Goal: Task Accomplishment & Management: Manage account settings

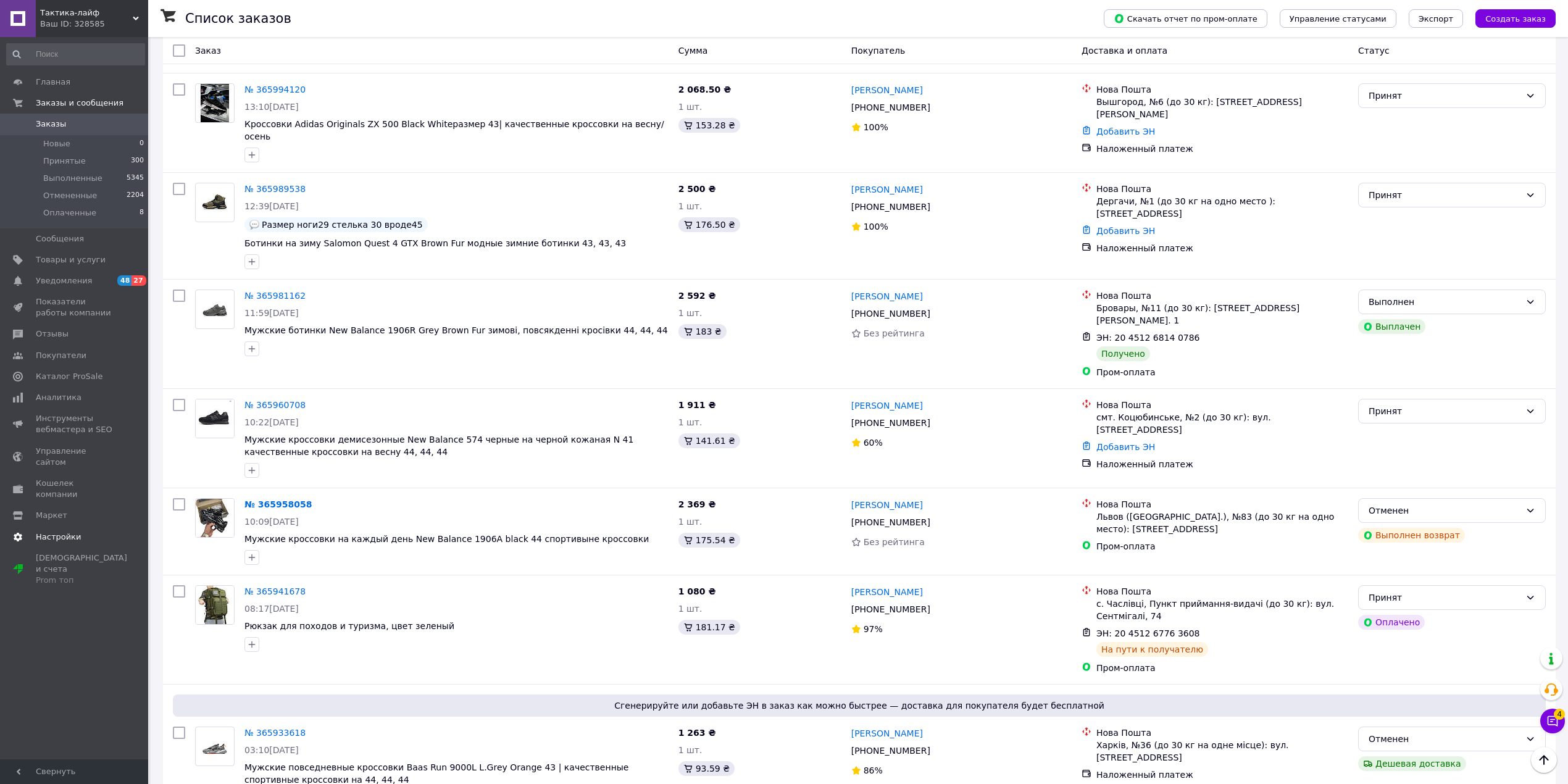
scroll to position [2304, 0]
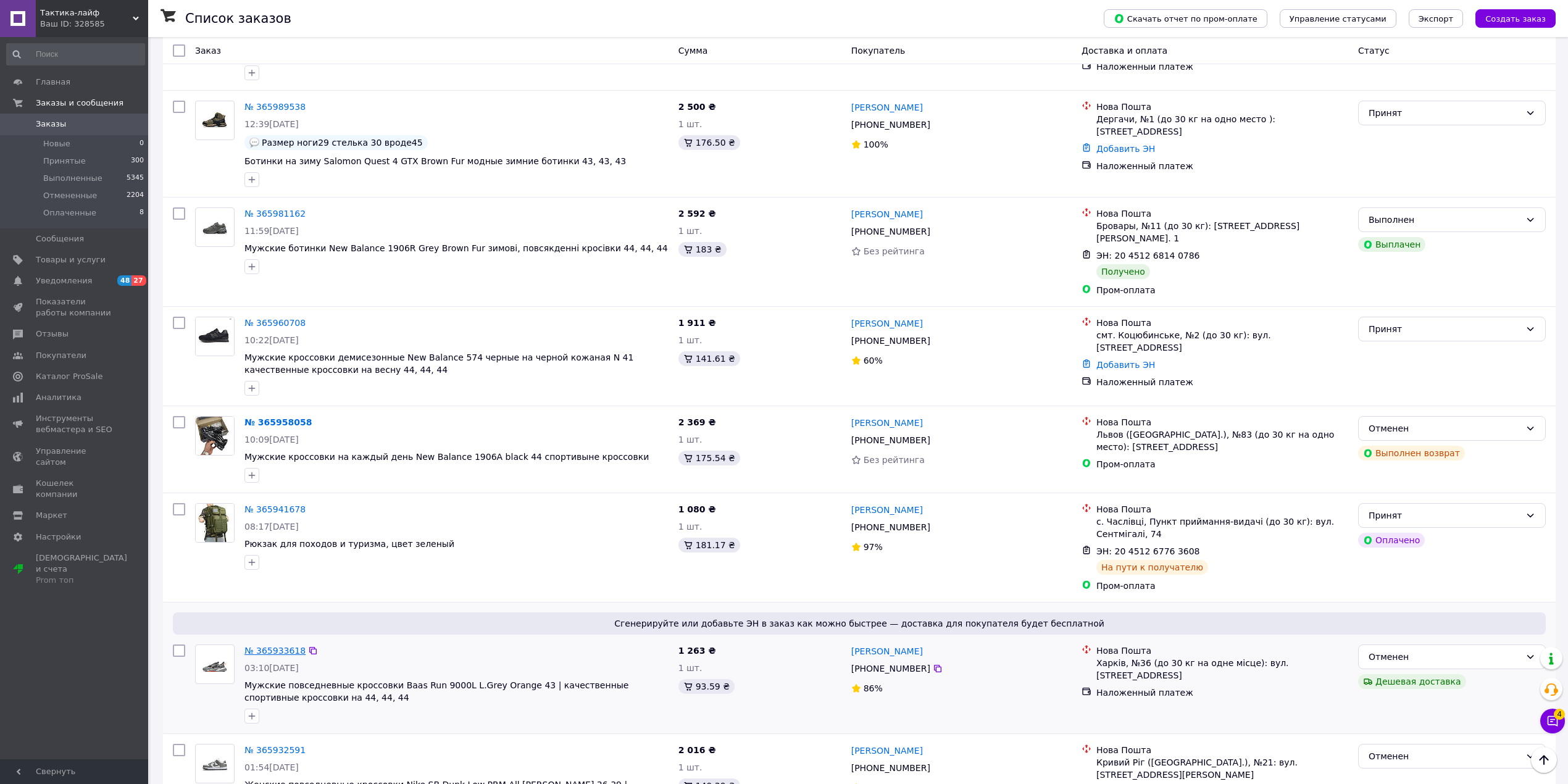
click at [270, 646] on link "№ 365933618" at bounding box center [275, 650] width 61 height 10
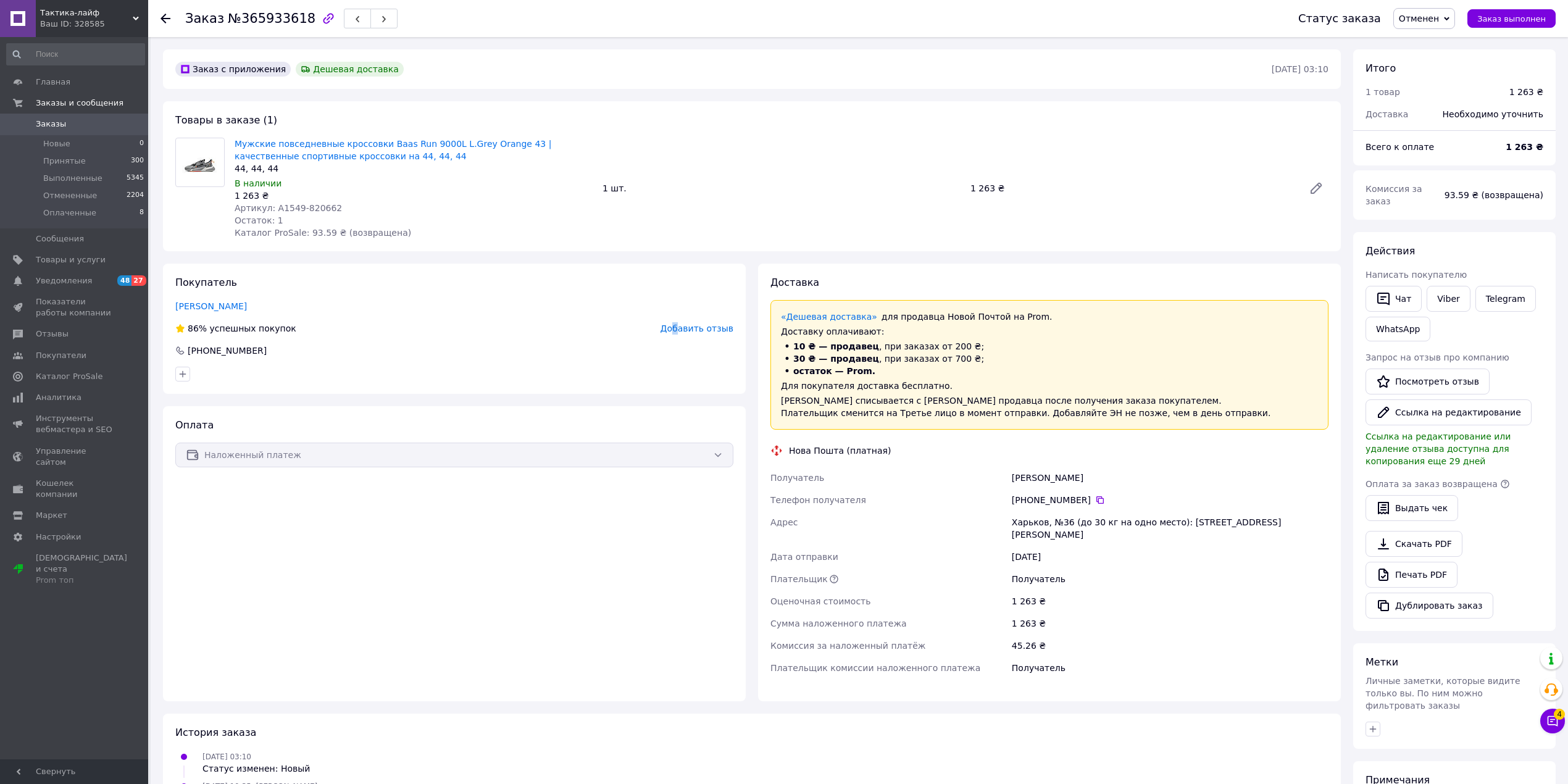
click at [684, 329] on span "Добавить отзыв" at bounding box center [697, 328] width 73 height 10
click at [95, 122] on span "Заказы" at bounding box center [75, 124] width 78 height 11
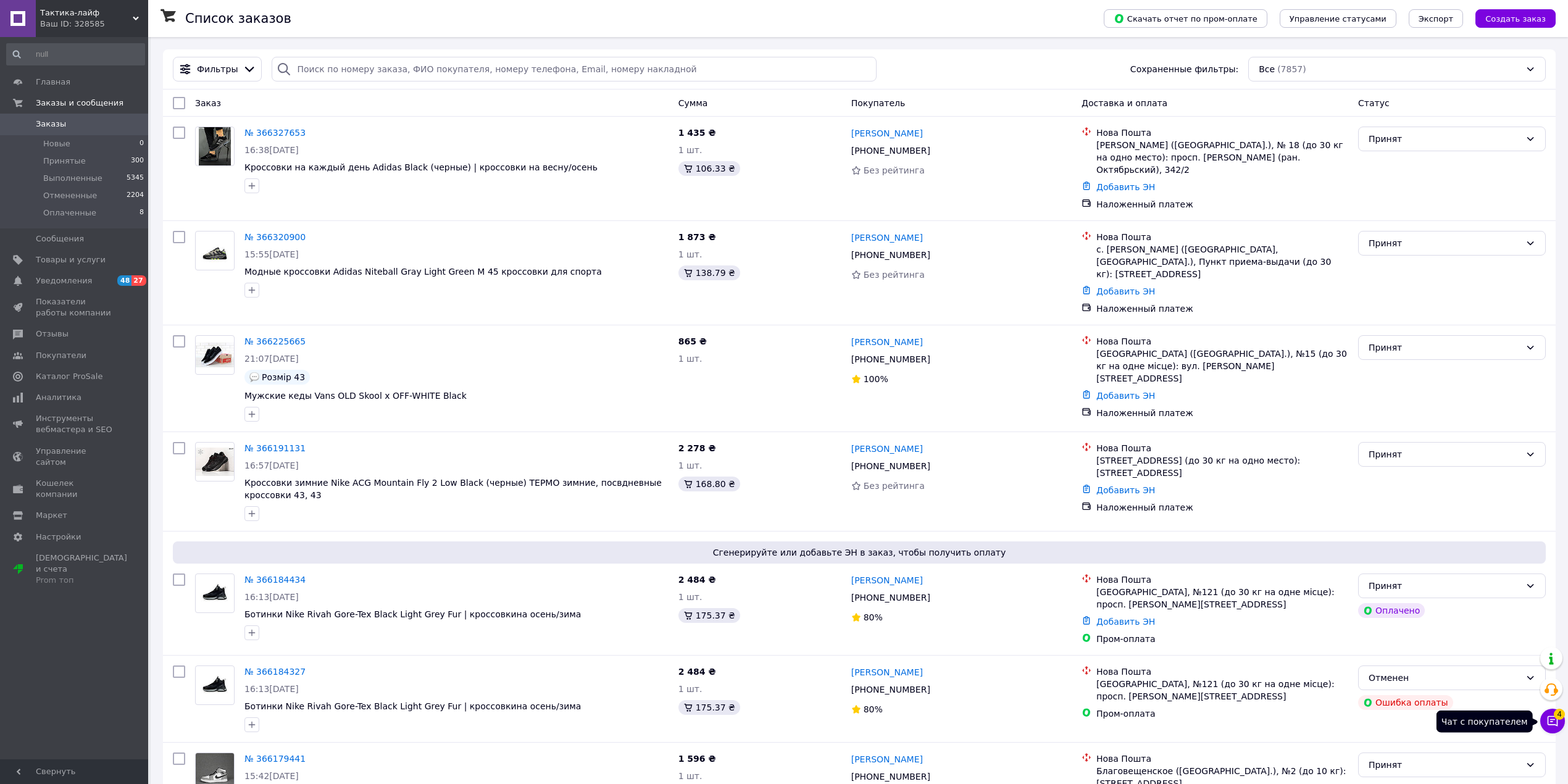
click at [1549, 727] on button "Чат с покупателем 4" at bounding box center [1552, 721] width 25 height 25
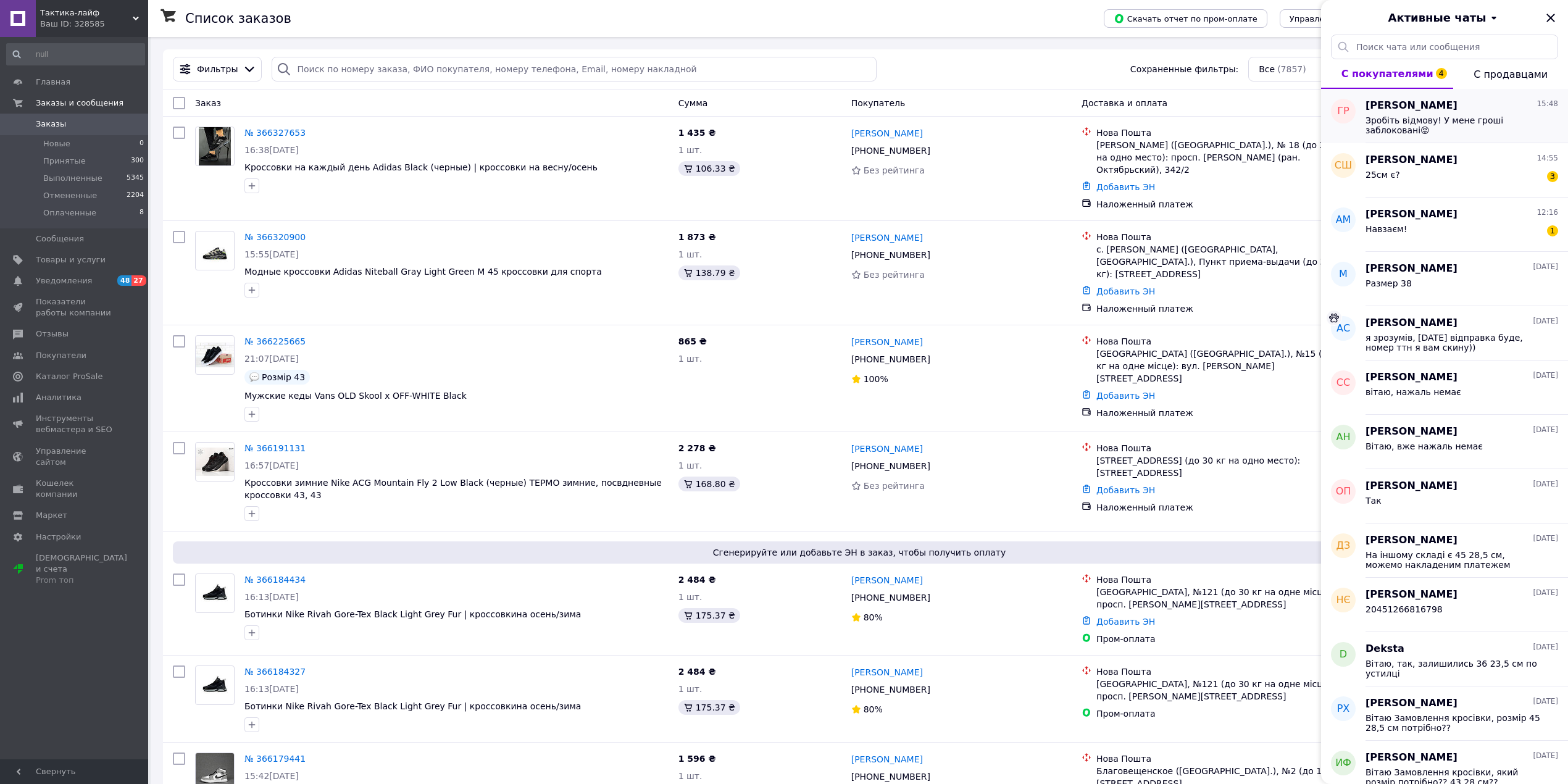
click at [1514, 118] on span "Зробіть відмову! У мене гроші заблоковані😡" at bounding box center [1453, 125] width 175 height 20
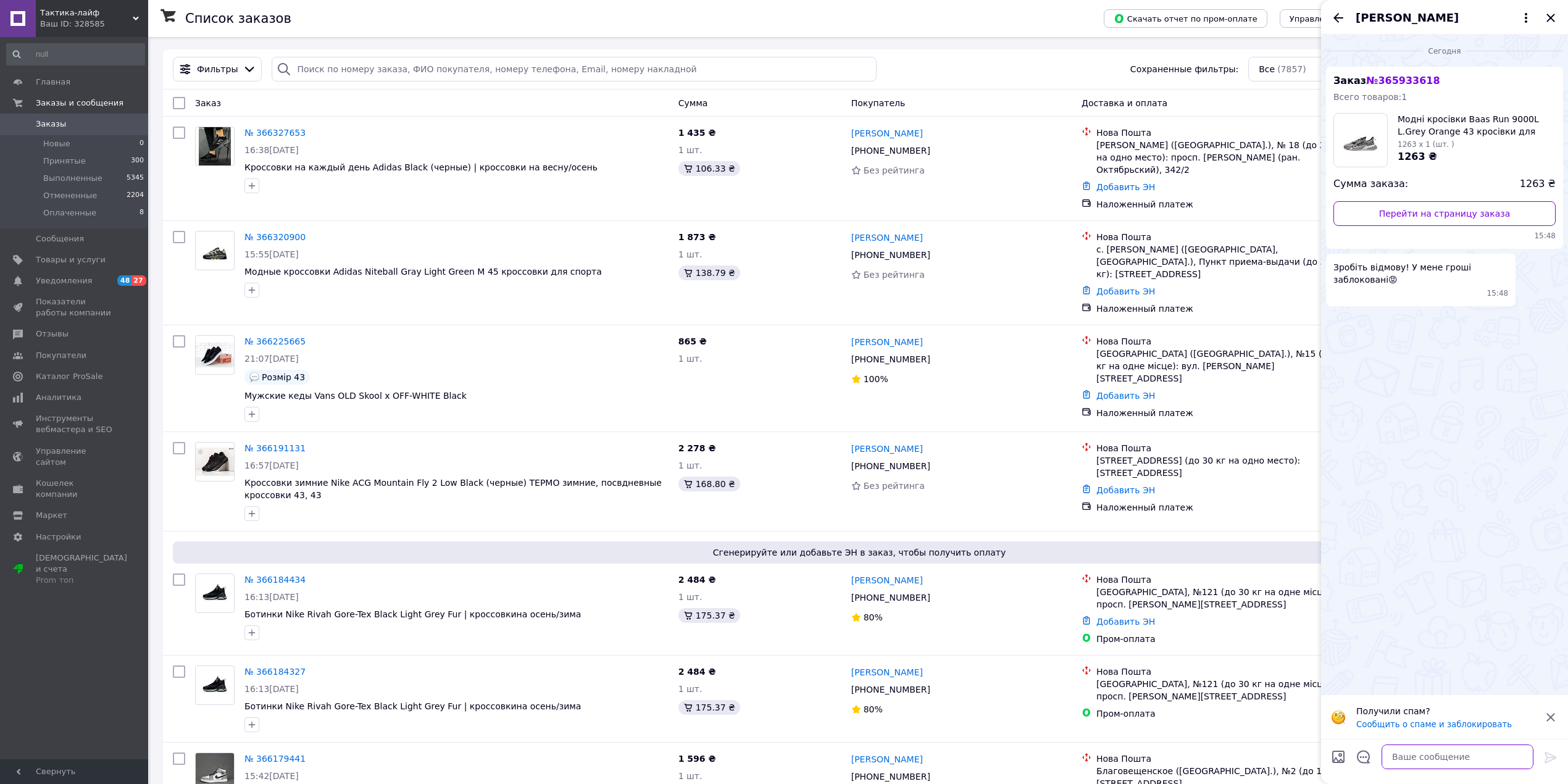
click at [1447, 757] on textarea at bounding box center [1458, 757] width 152 height 25
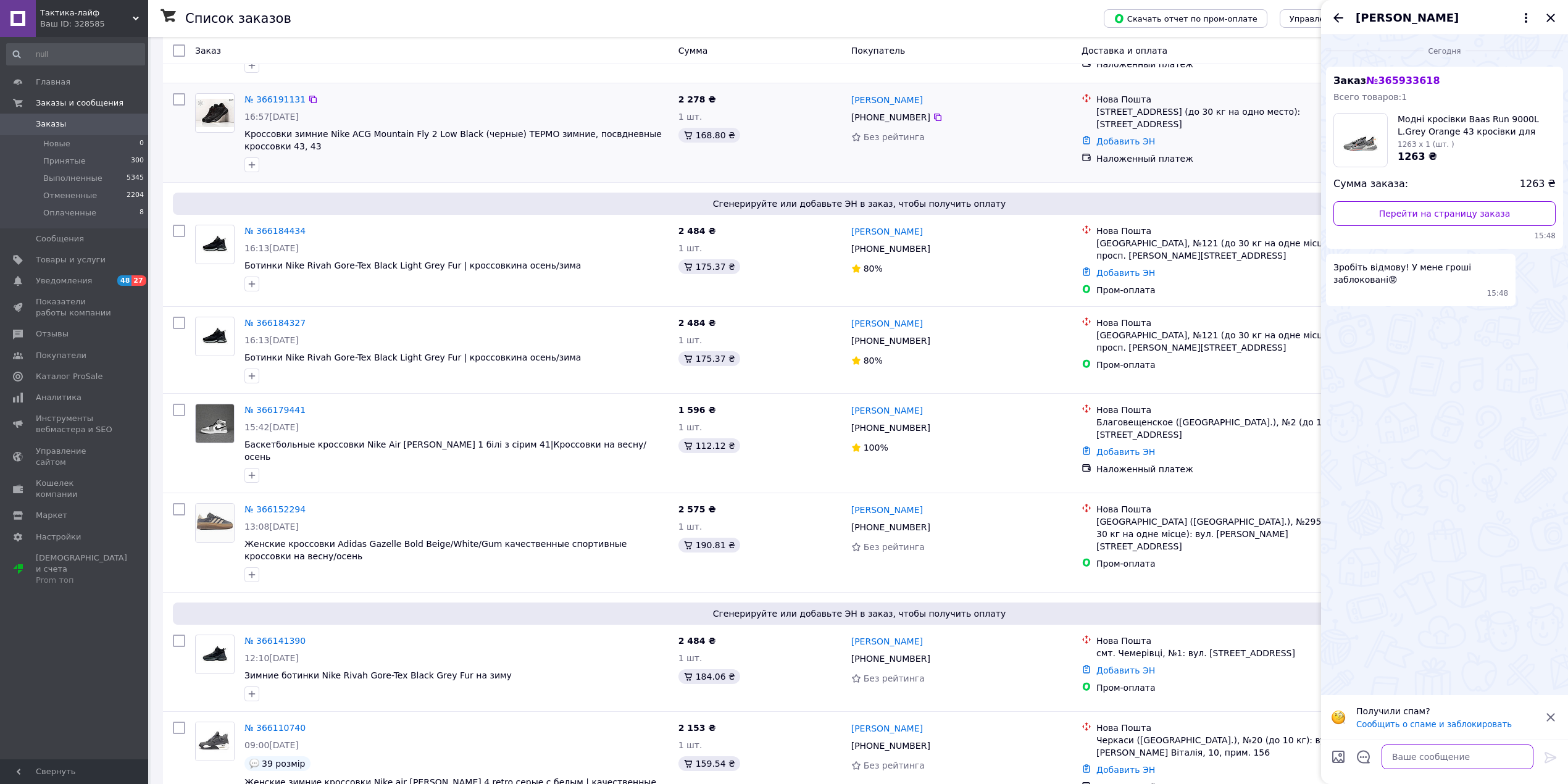
scroll to position [494, 0]
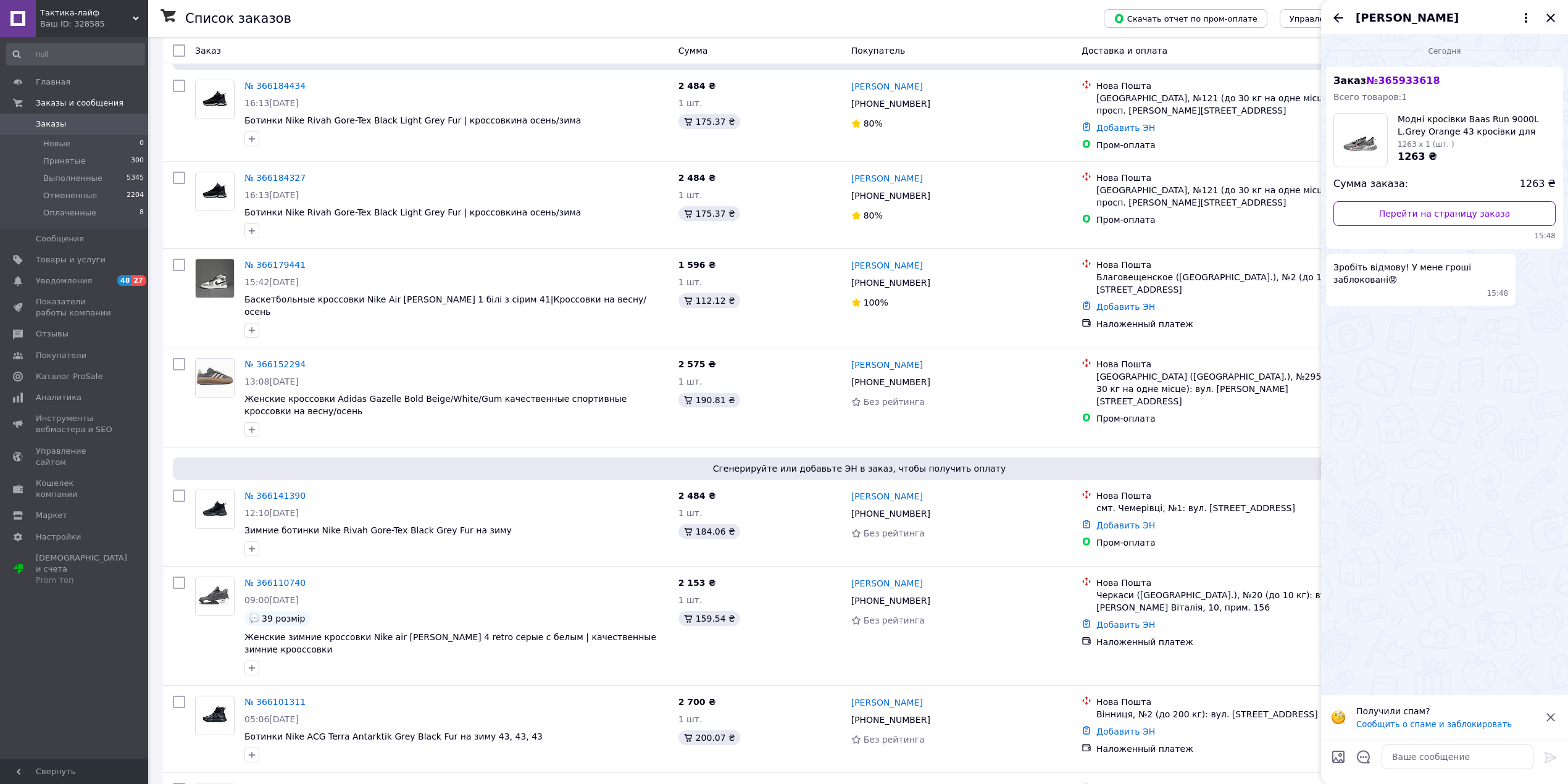
click at [1552, 16] on icon "Закрыть" at bounding box center [1551, 18] width 15 height 15
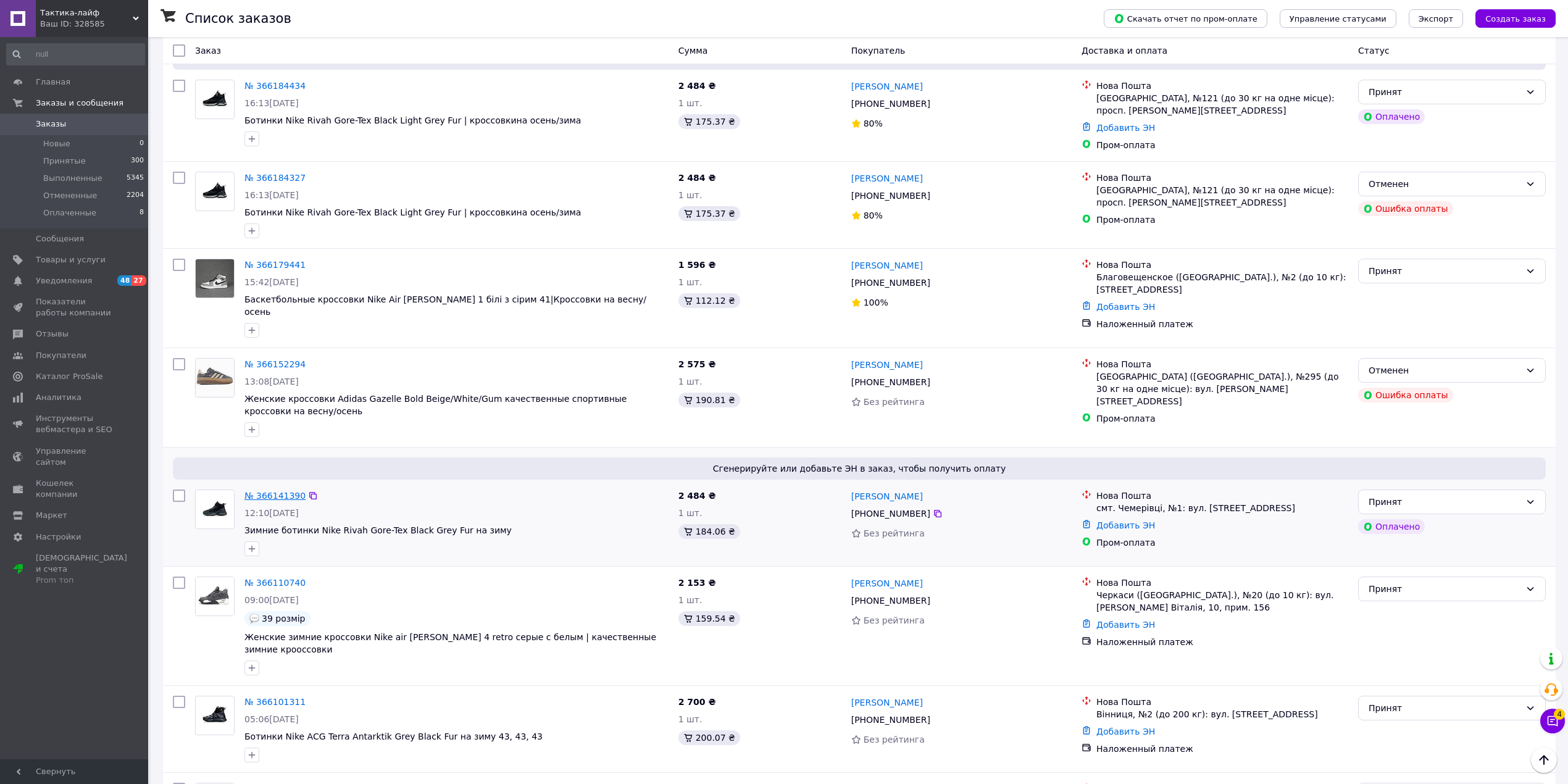
click at [277, 491] on link "№ 366141390" at bounding box center [275, 496] width 61 height 10
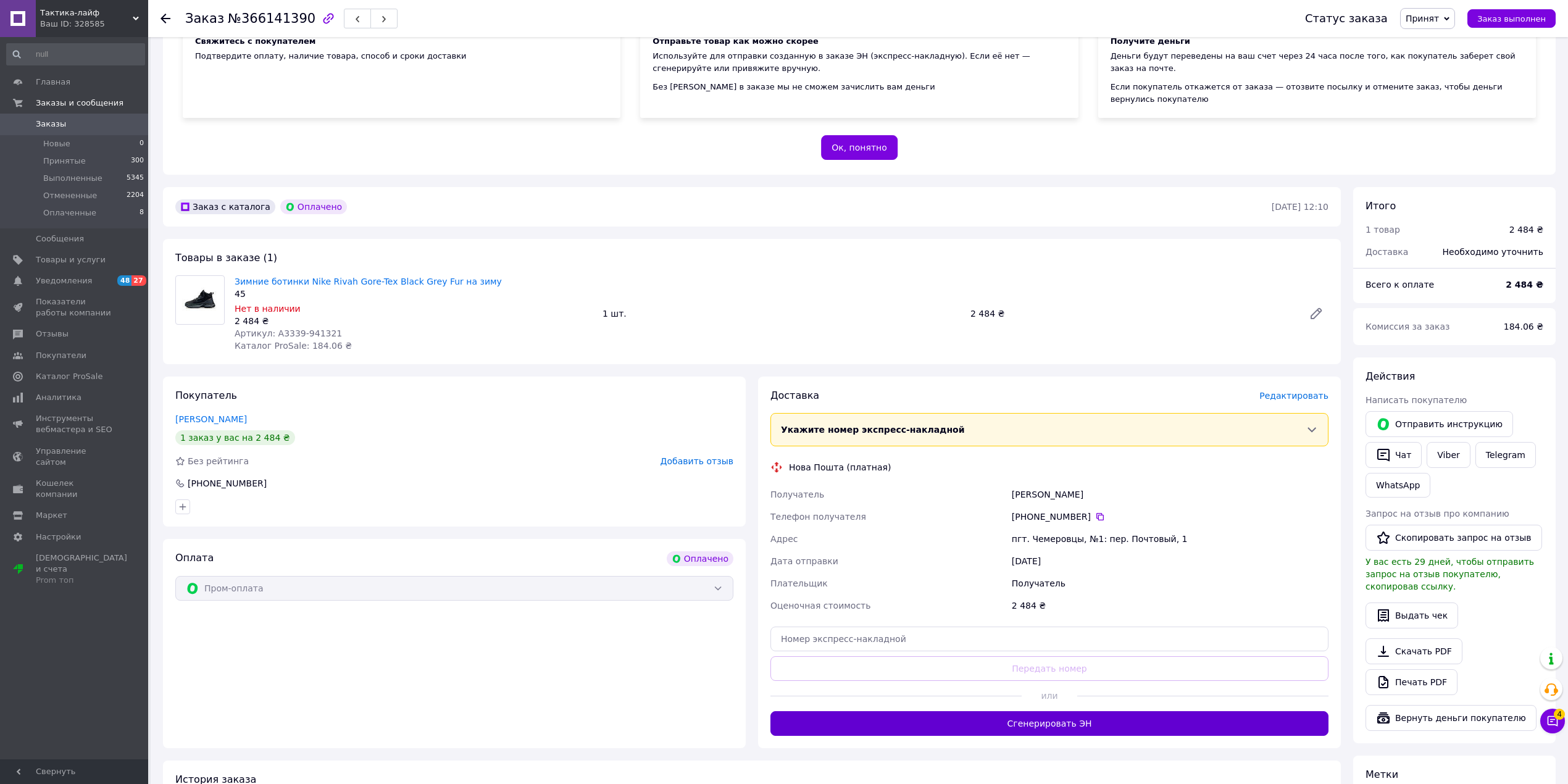
scroll to position [329, 0]
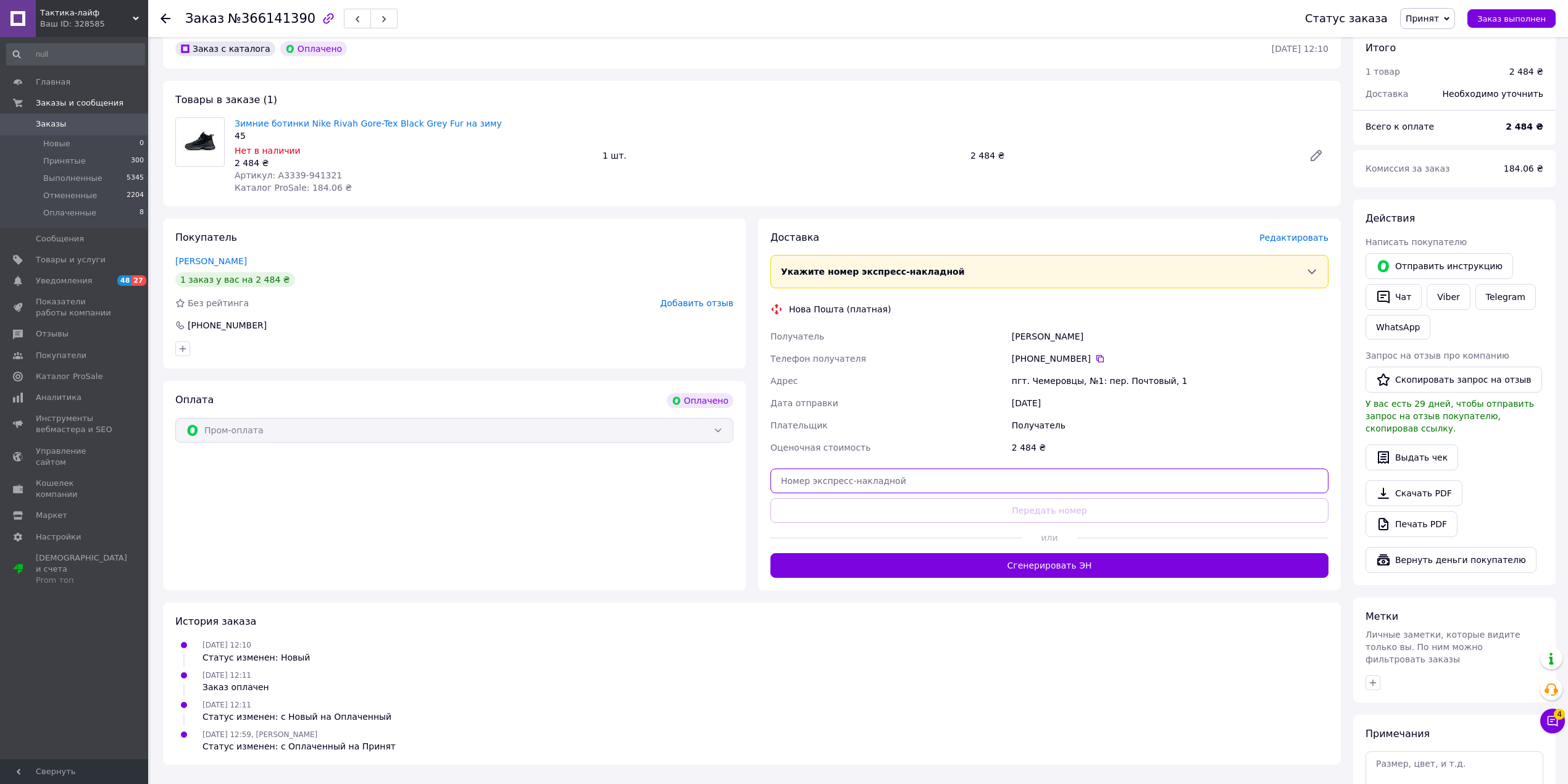
click at [1013, 474] on input "text" at bounding box center [1049, 481] width 558 height 25
paste input "20451268710316"
type input "20451268710316"
click at [1013, 564] on button "Сгенерировать ЭН" at bounding box center [1049, 566] width 558 height 25
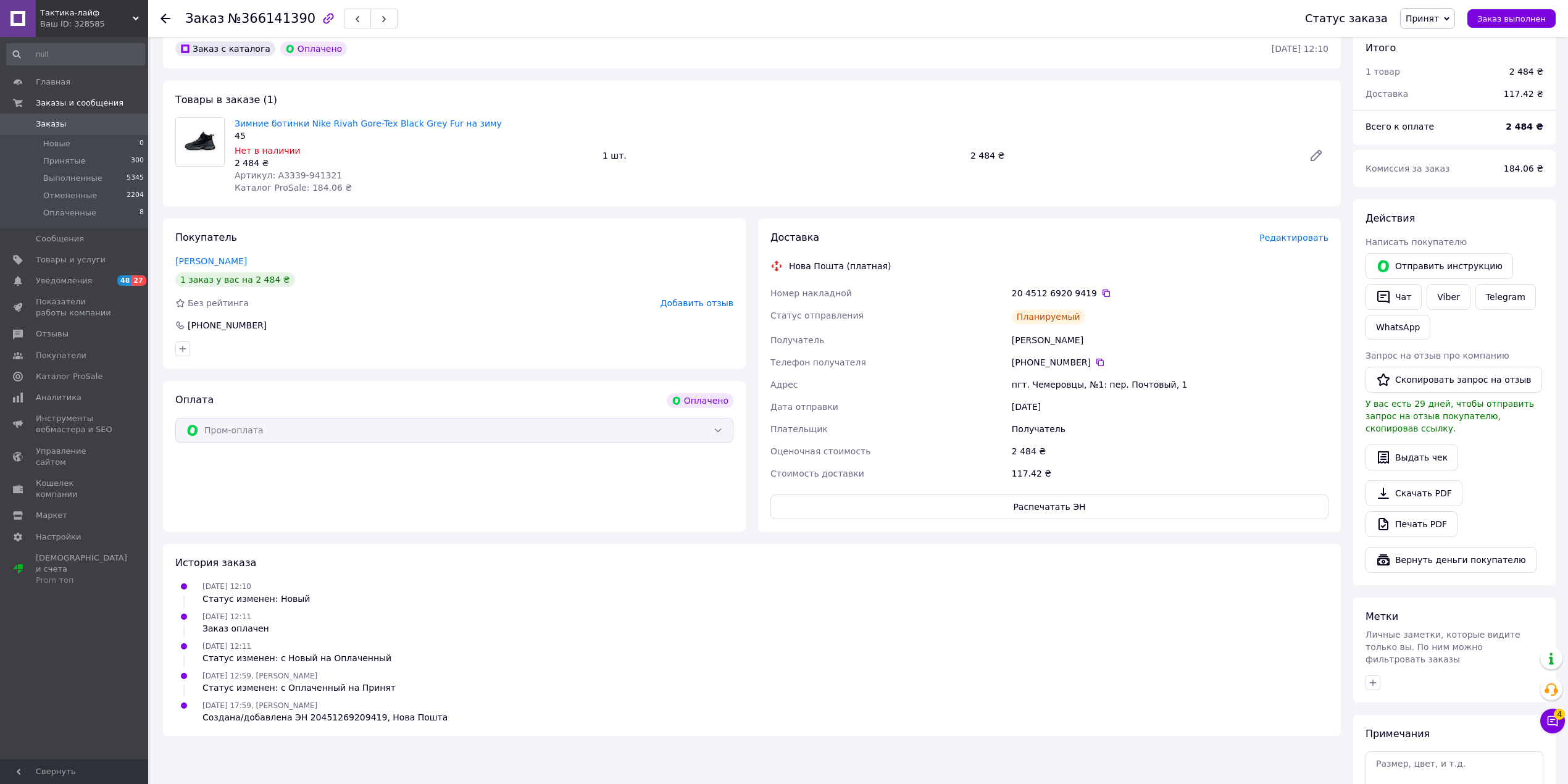
click at [60, 125] on span "Заказы" at bounding box center [51, 124] width 30 height 11
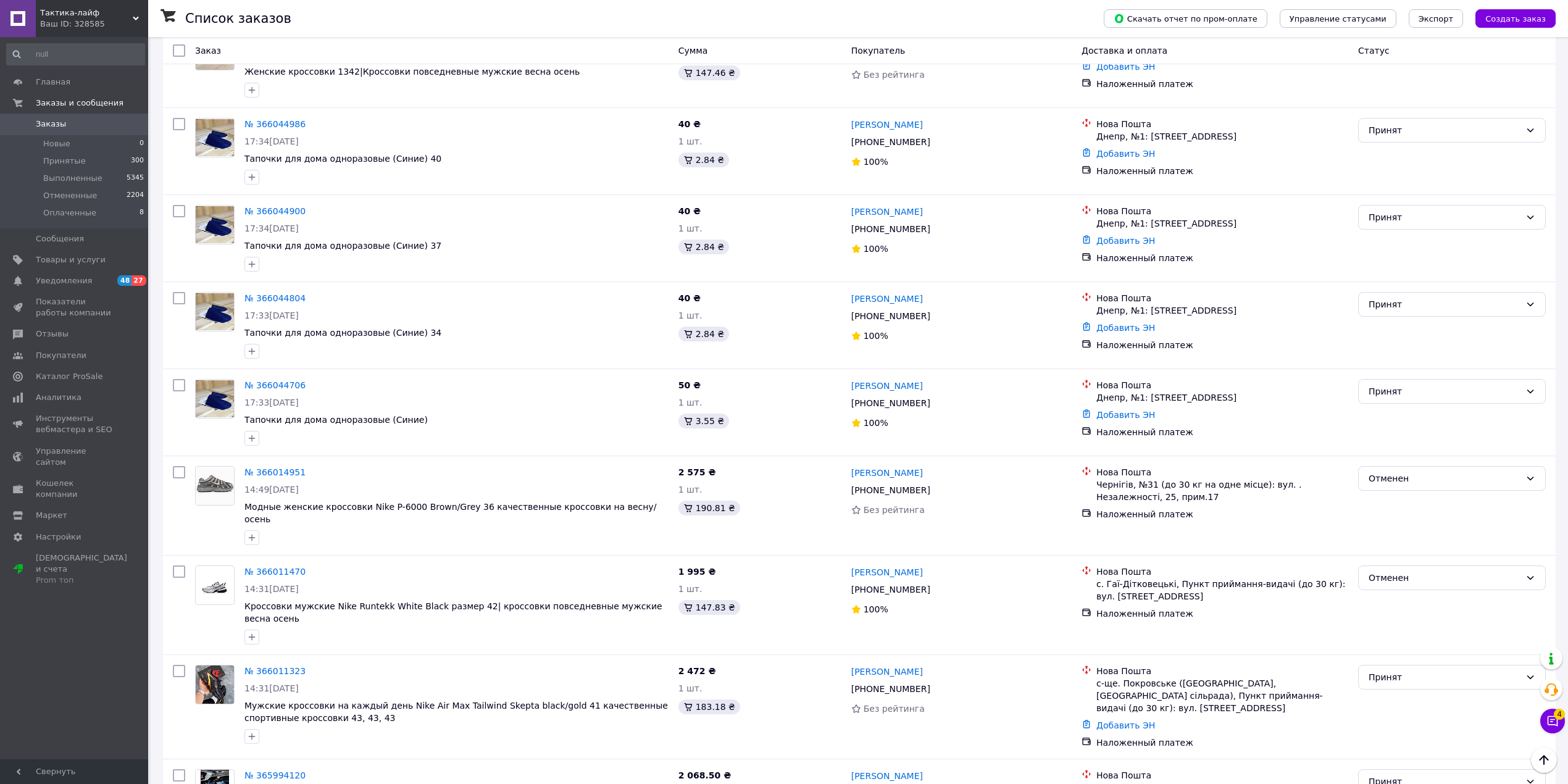
scroll to position [1645, 0]
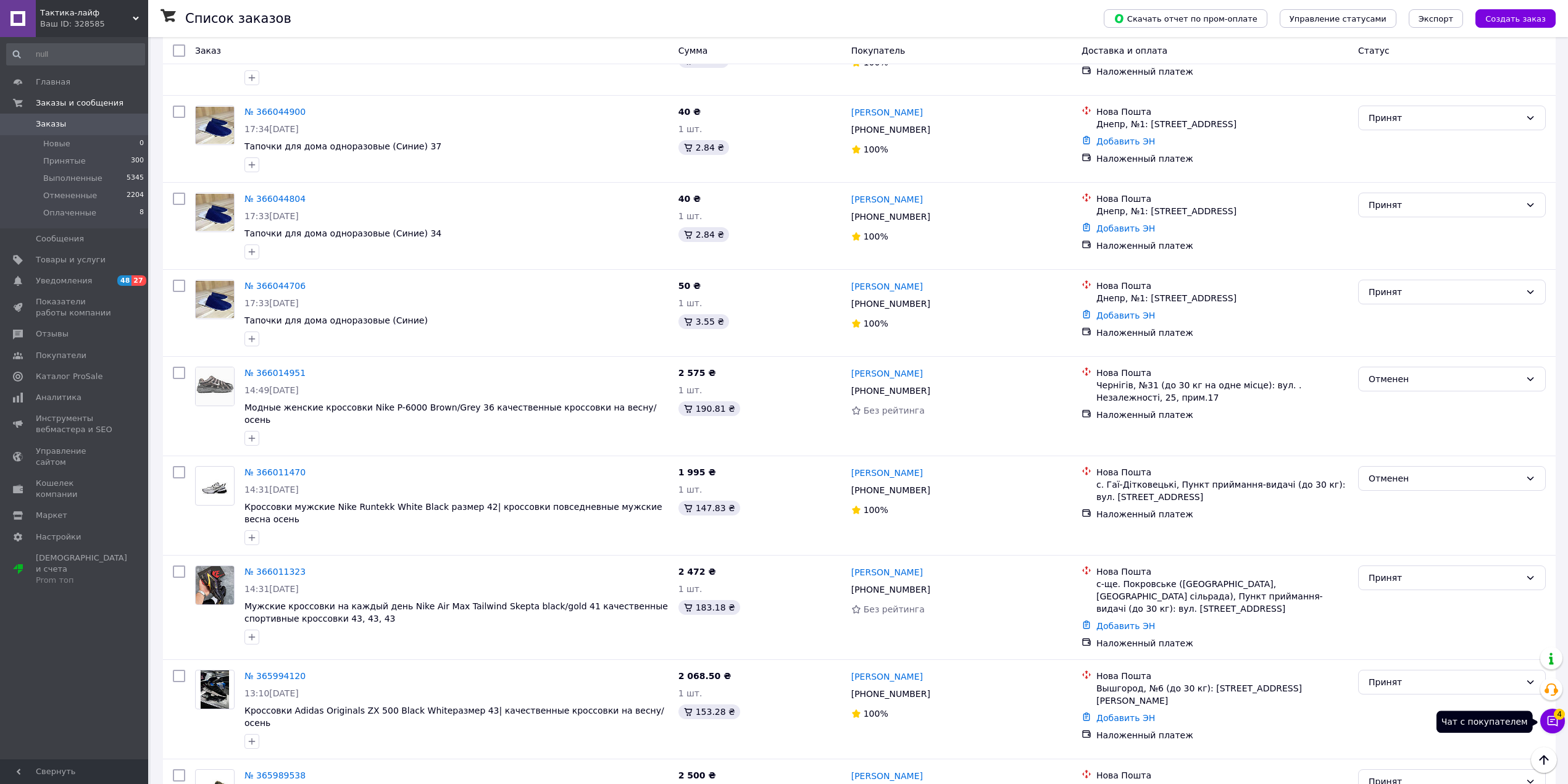
click at [1550, 724] on icon at bounding box center [1552, 721] width 10 height 10
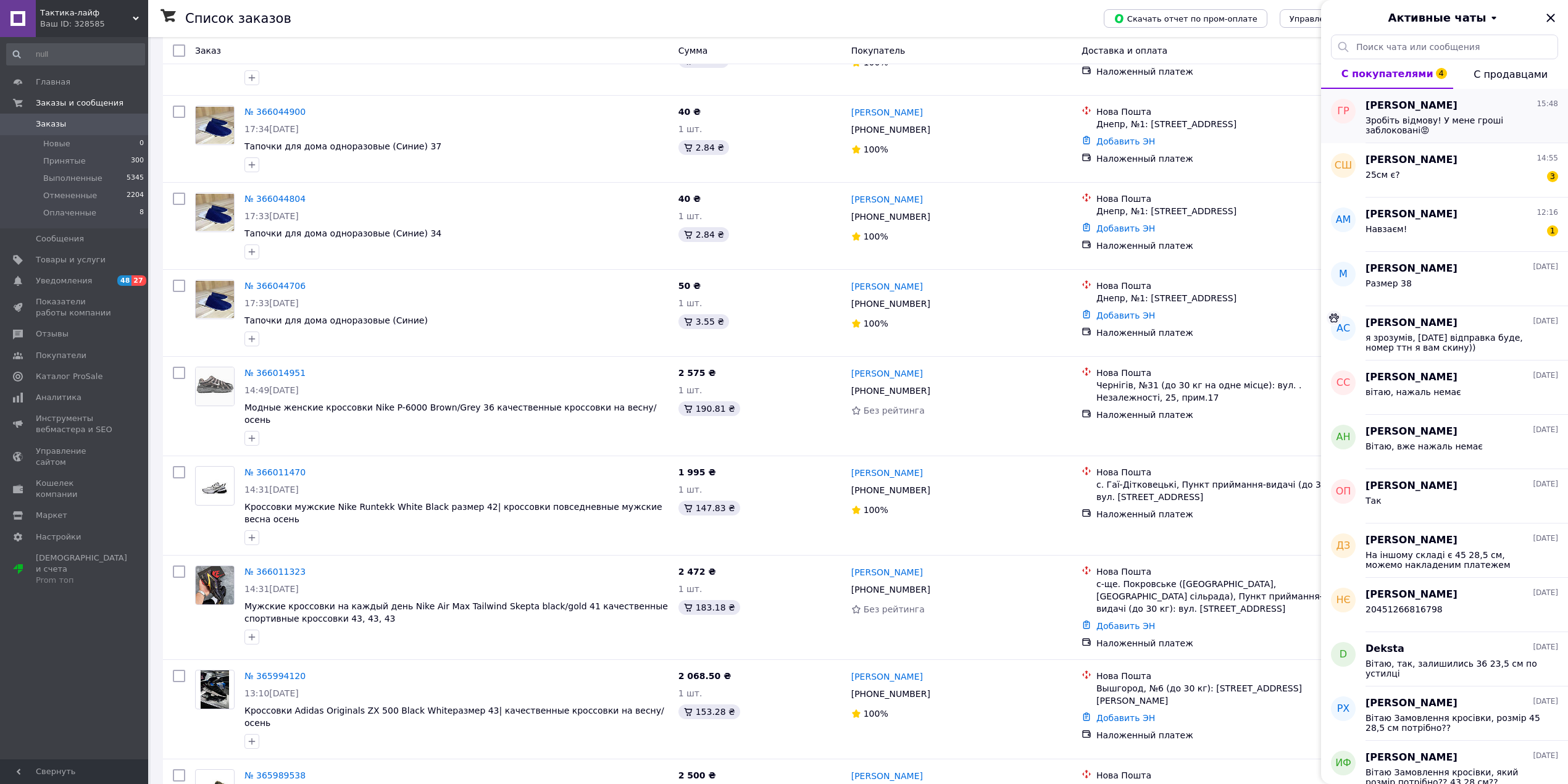
click at [1460, 123] on span "Зробіть відмову! У мене гроші заблоковані😡" at bounding box center [1453, 125] width 175 height 20
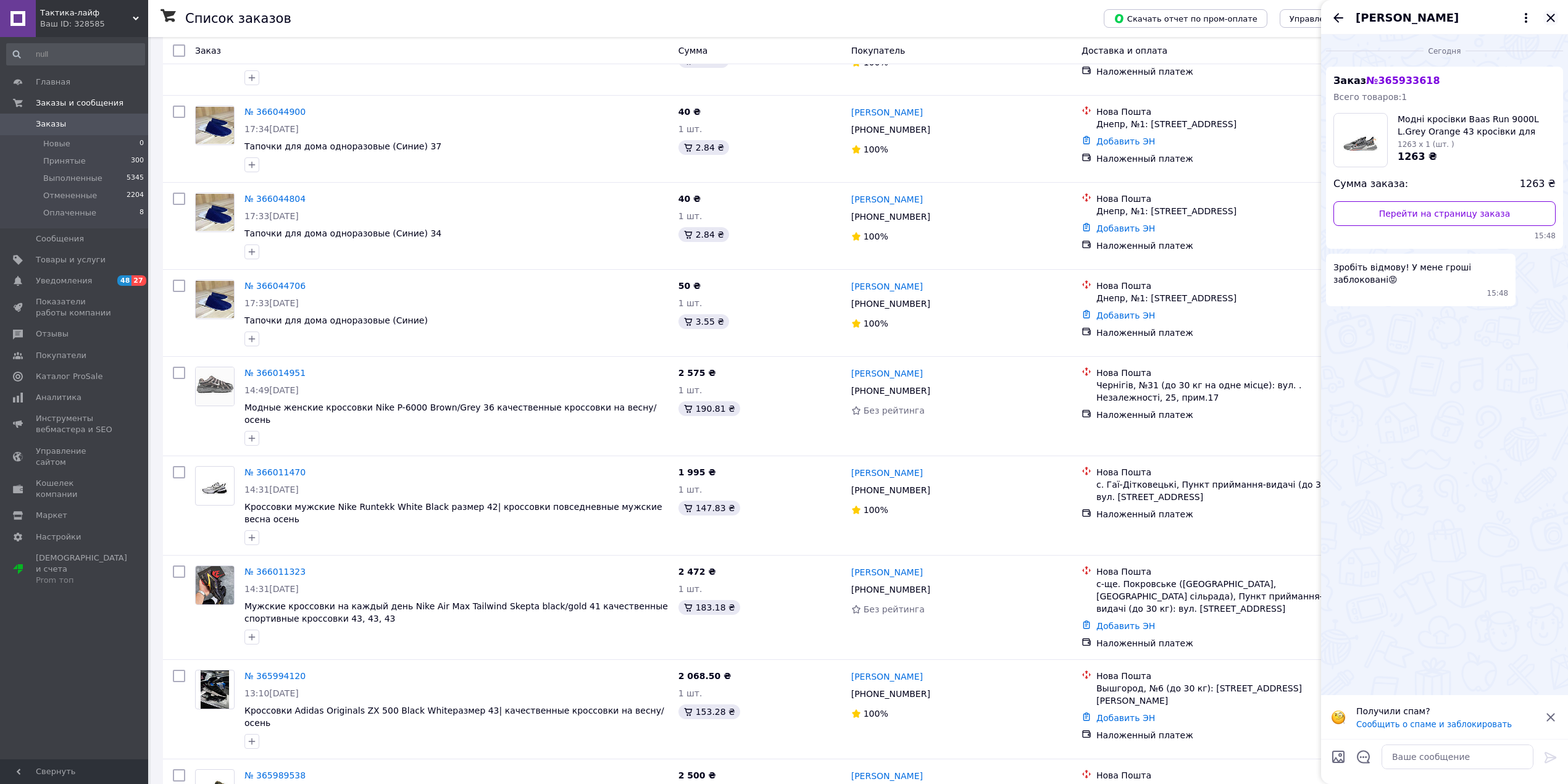
click at [1549, 16] on icon "Закрыть" at bounding box center [1550, 18] width 8 height 8
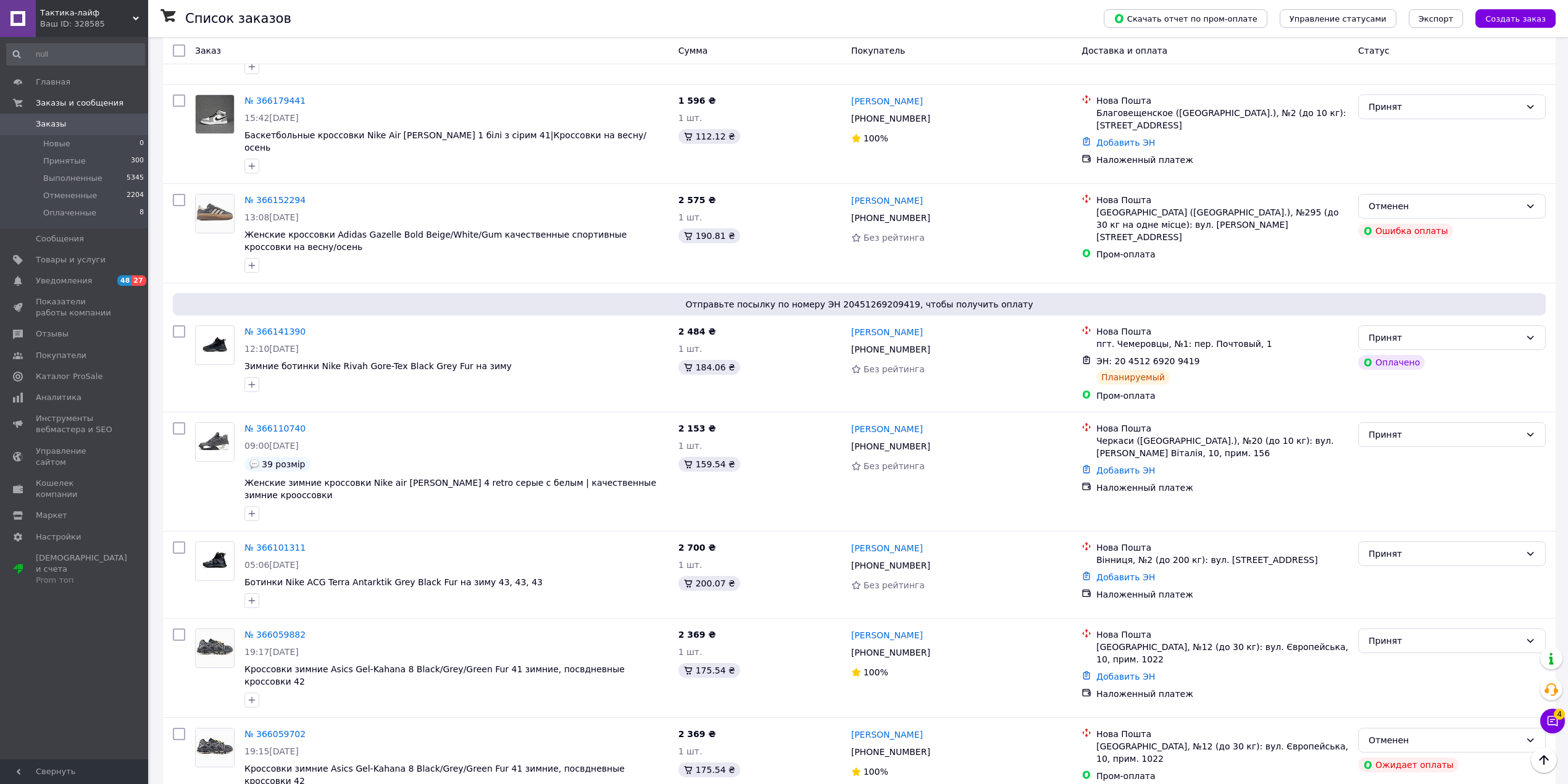
scroll to position [576, 0]
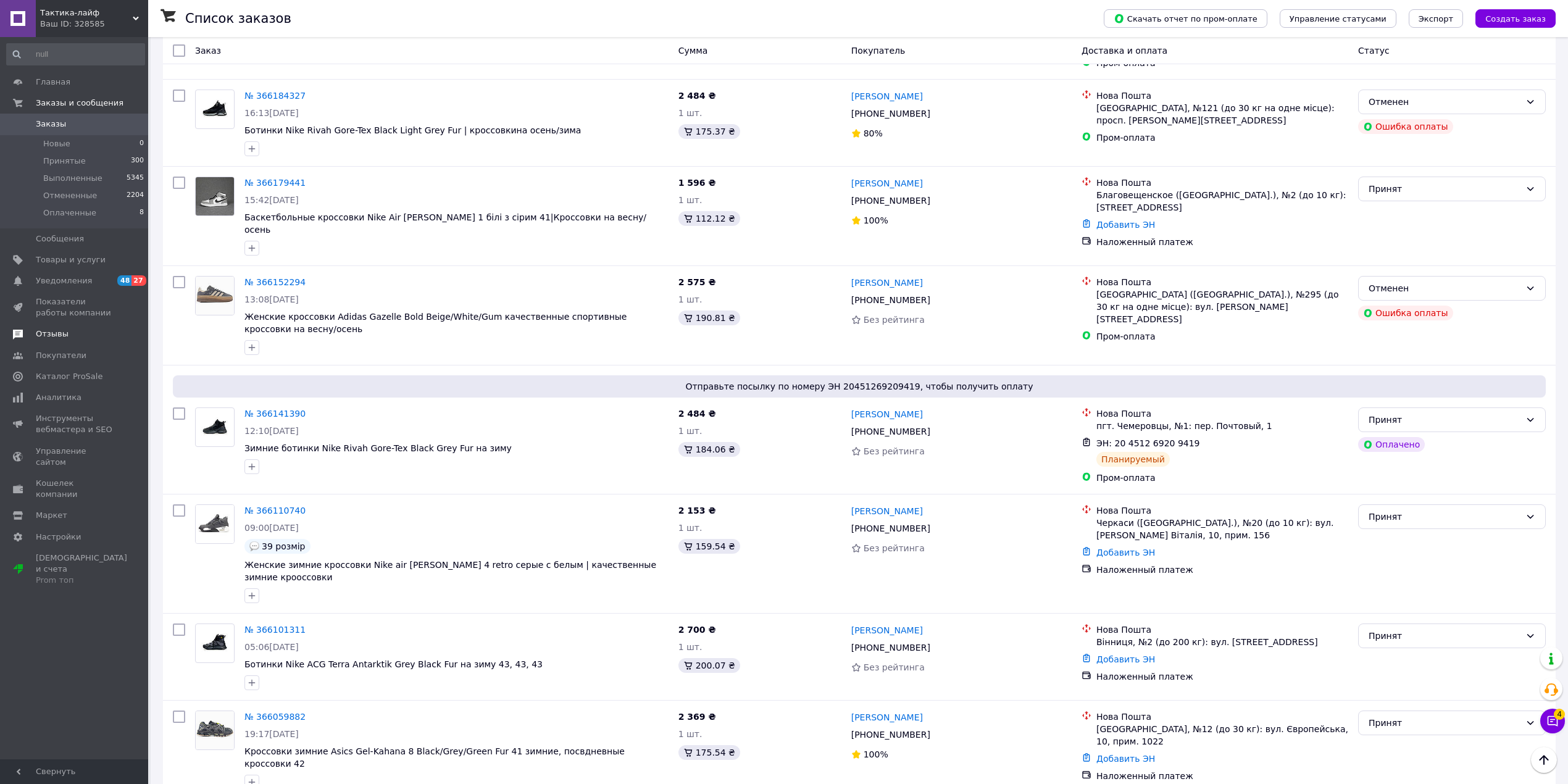
click at [73, 341] on link "Отзывы" at bounding box center [75, 333] width 151 height 21
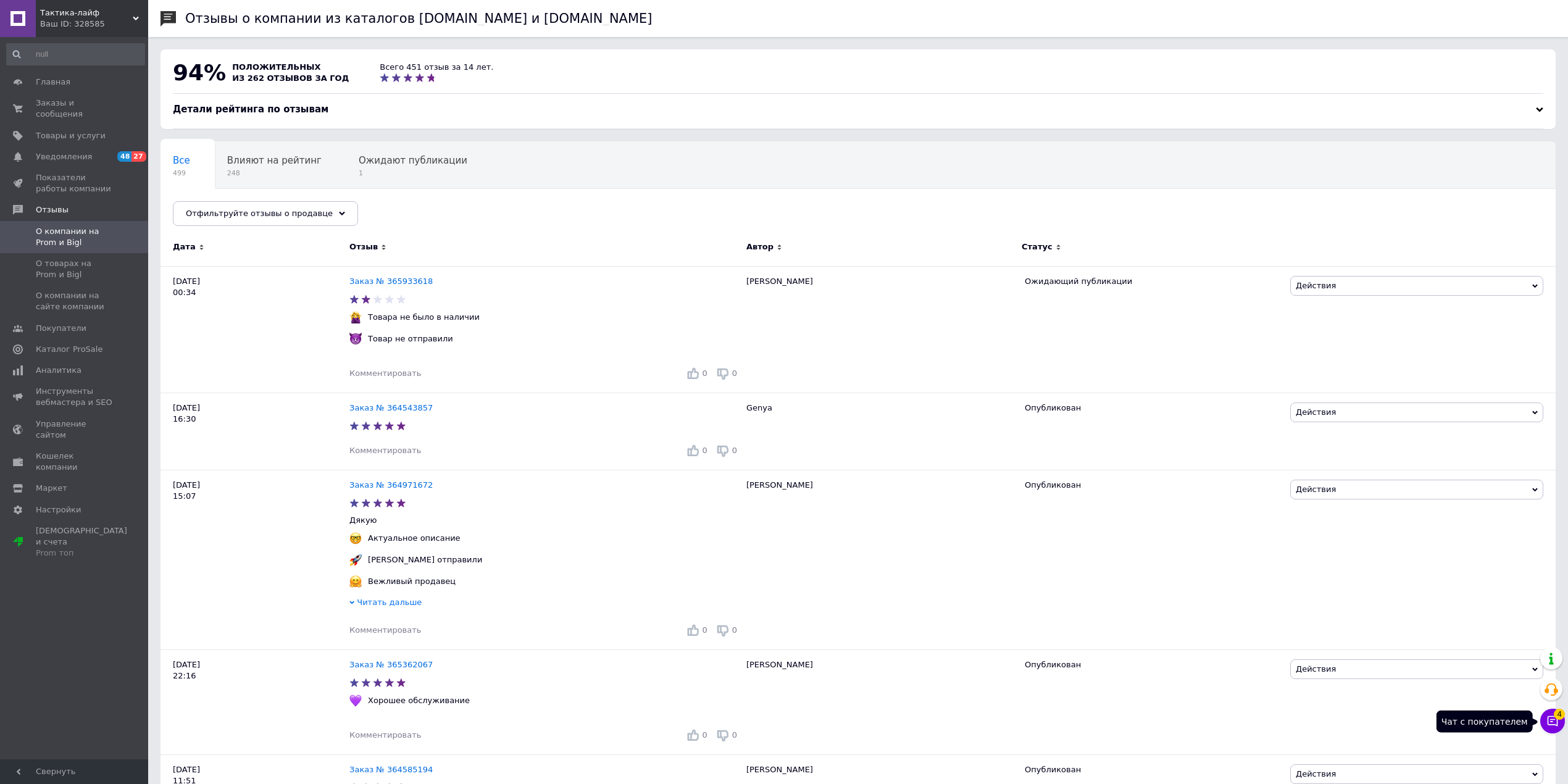
click at [1546, 726] on icon at bounding box center [1552, 721] width 12 height 12
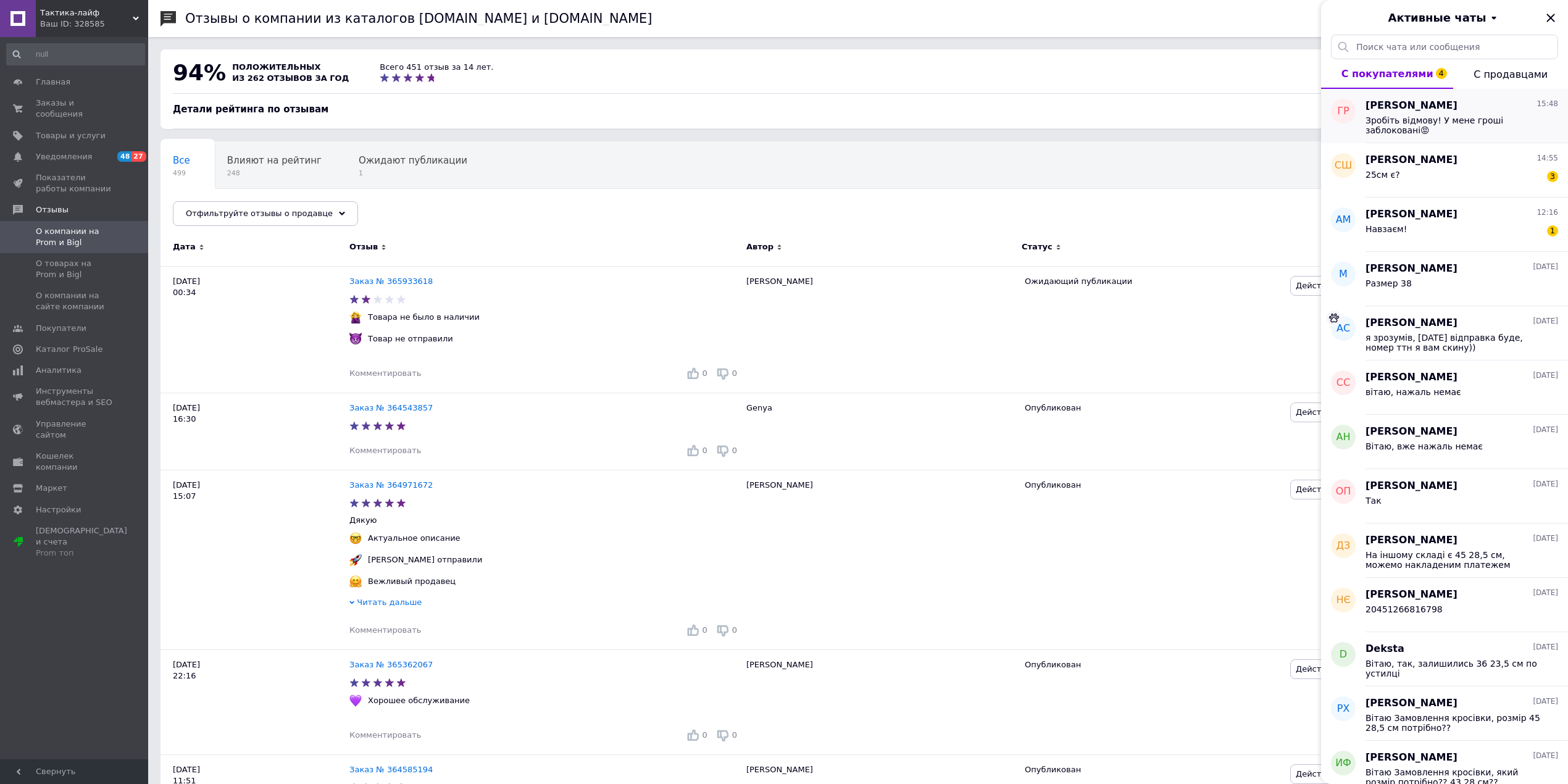
click at [1452, 103] on div "Геннадій Рибачук 15:48" at bounding box center [1461, 105] width 192 height 14
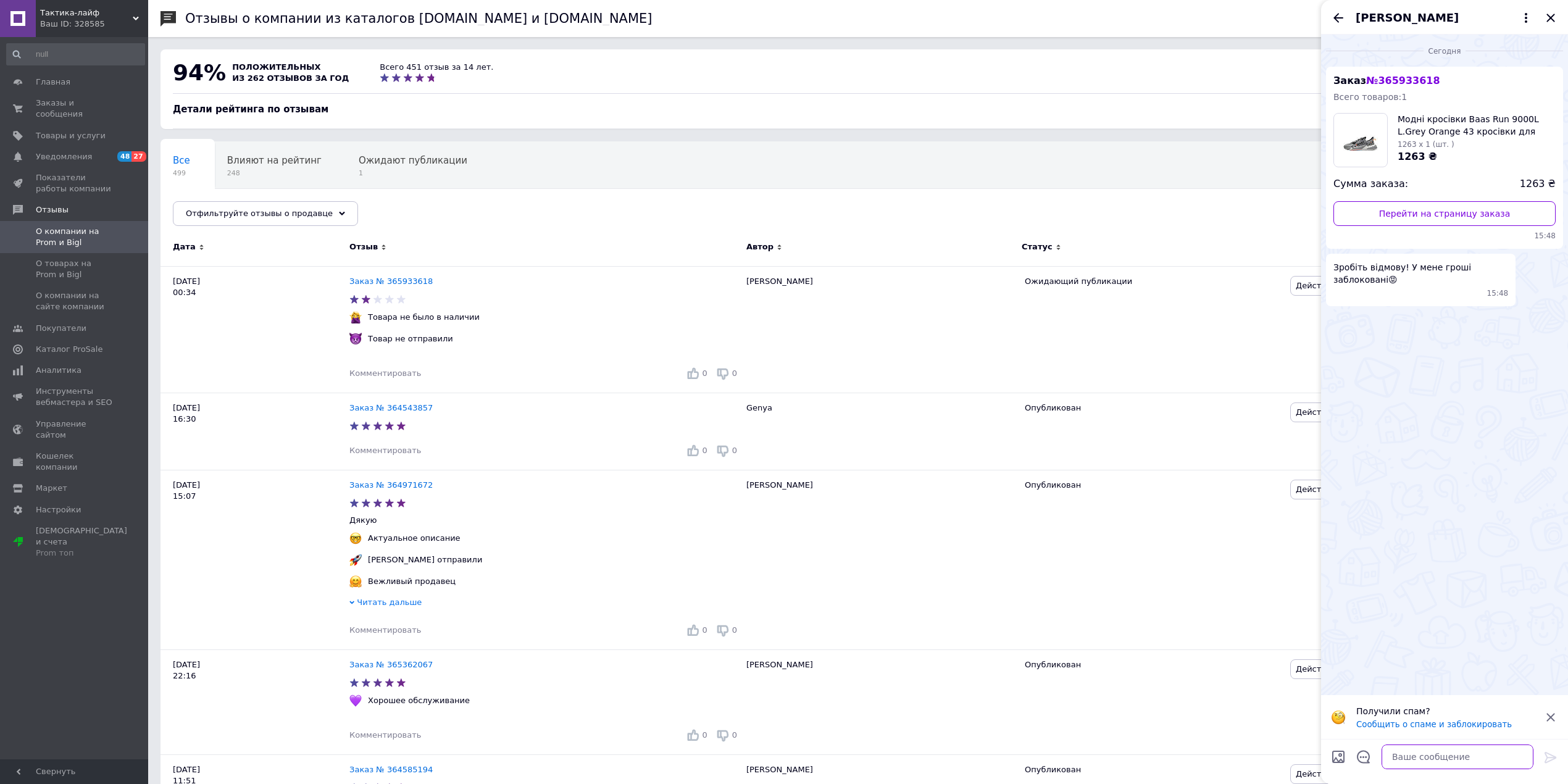
click at [1445, 759] on textarea at bounding box center [1458, 757] width 152 height 25
type textarea "о"
click at [1484, 746] on textarea "добре, а які гроші заблоковані, ви ж не по пром оплаті замовляли у нас" at bounding box center [1445, 750] width 177 height 37
click at [1489, 743] on textarea "добре, а які гроші заблоковані, ви ж не по пром оплаті замовляли у нас" at bounding box center [1445, 750] width 177 height 37
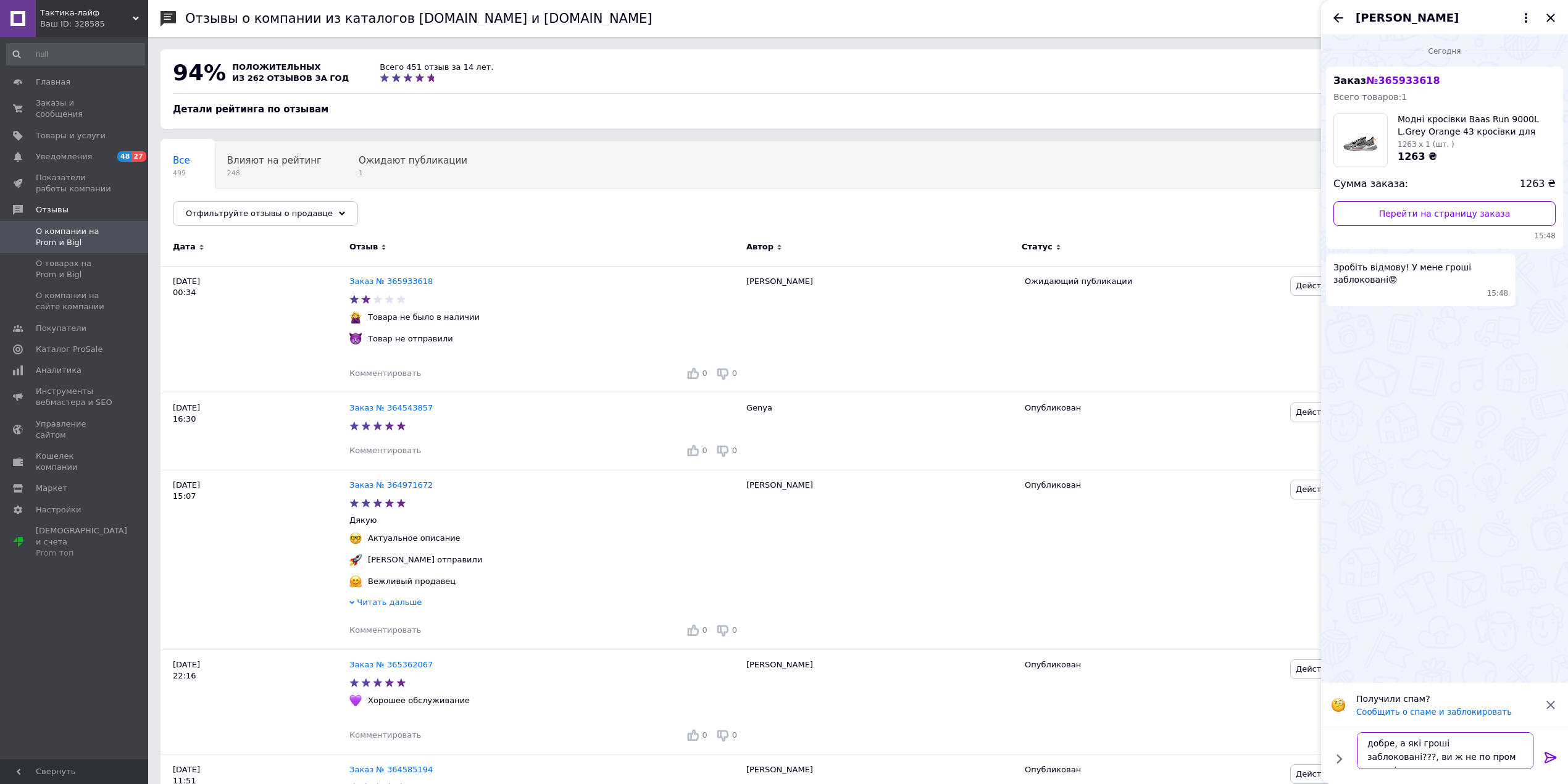
click at [1368, 742] on textarea "добре, а які гроші заблоковані???, ви ж не по пром оплаті замовляли у нас" at bounding box center [1445, 750] width 177 height 37
type textarea "Вітаю, добре, а які гроші заблоковані???, ви ж не по пром оплаті замовляли у нас"
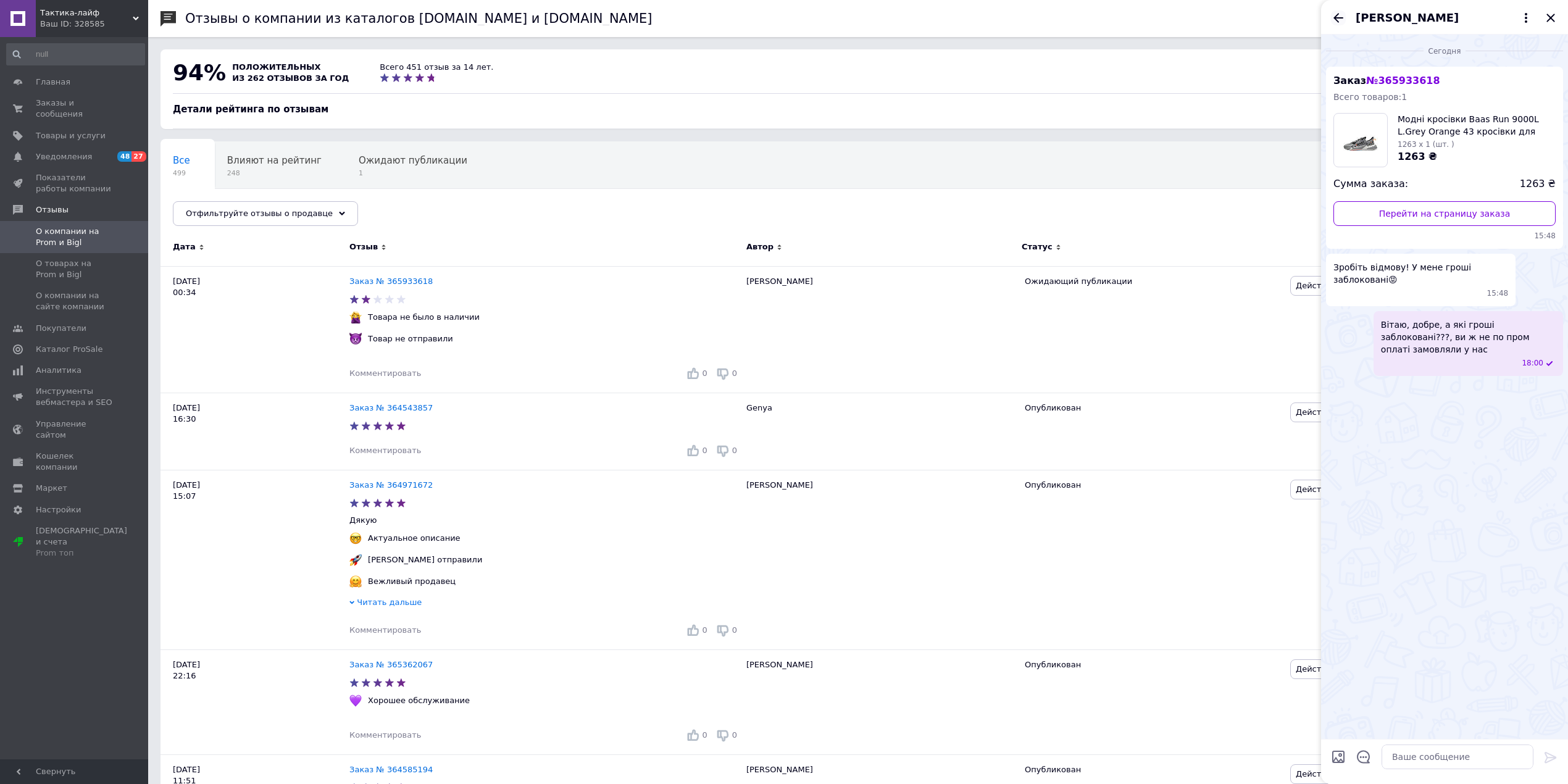
click at [1335, 12] on icon "Назад" at bounding box center [1339, 18] width 15 height 15
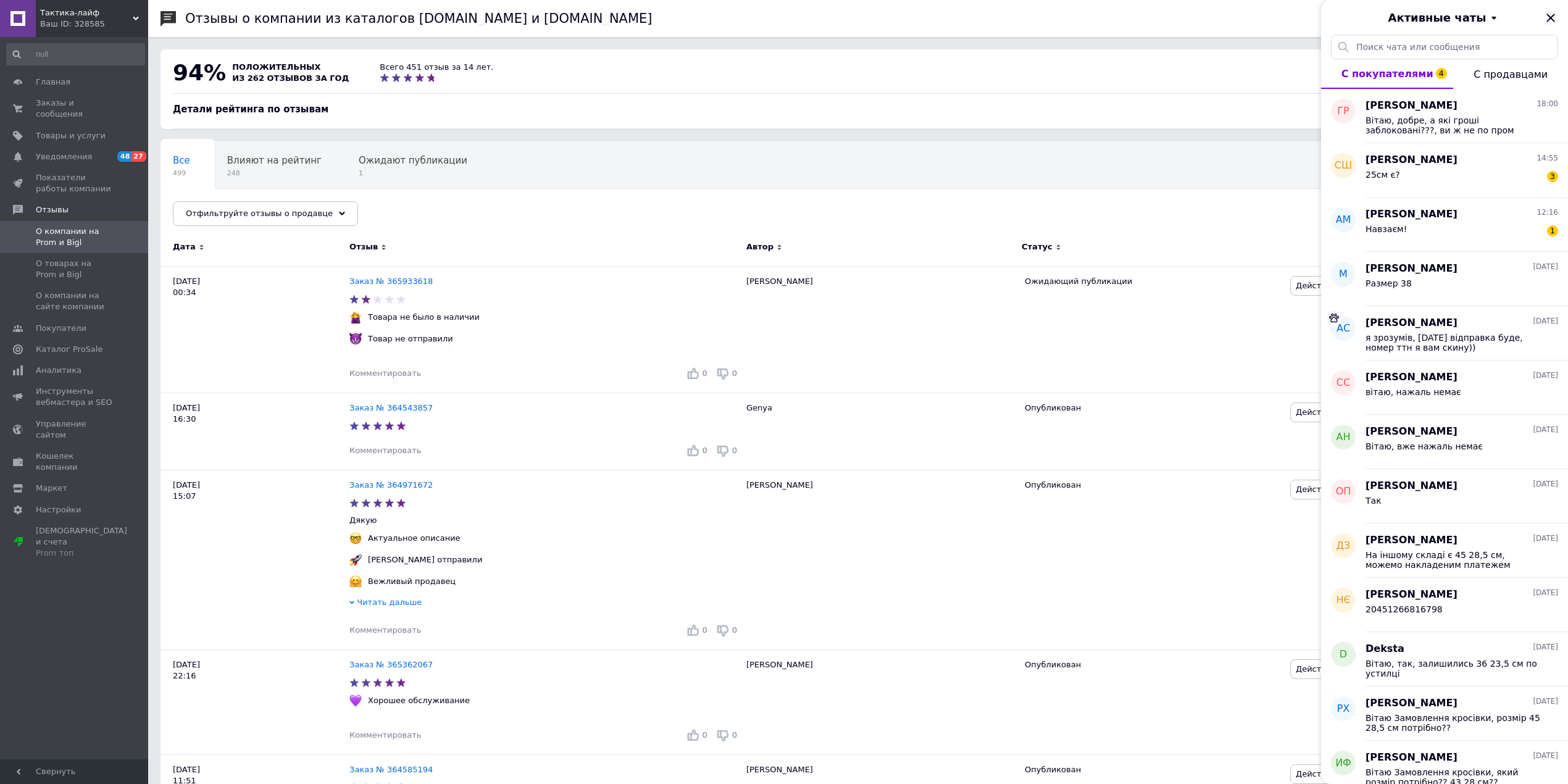
click at [1551, 17] on icon "Закрыть" at bounding box center [1550, 18] width 8 height 8
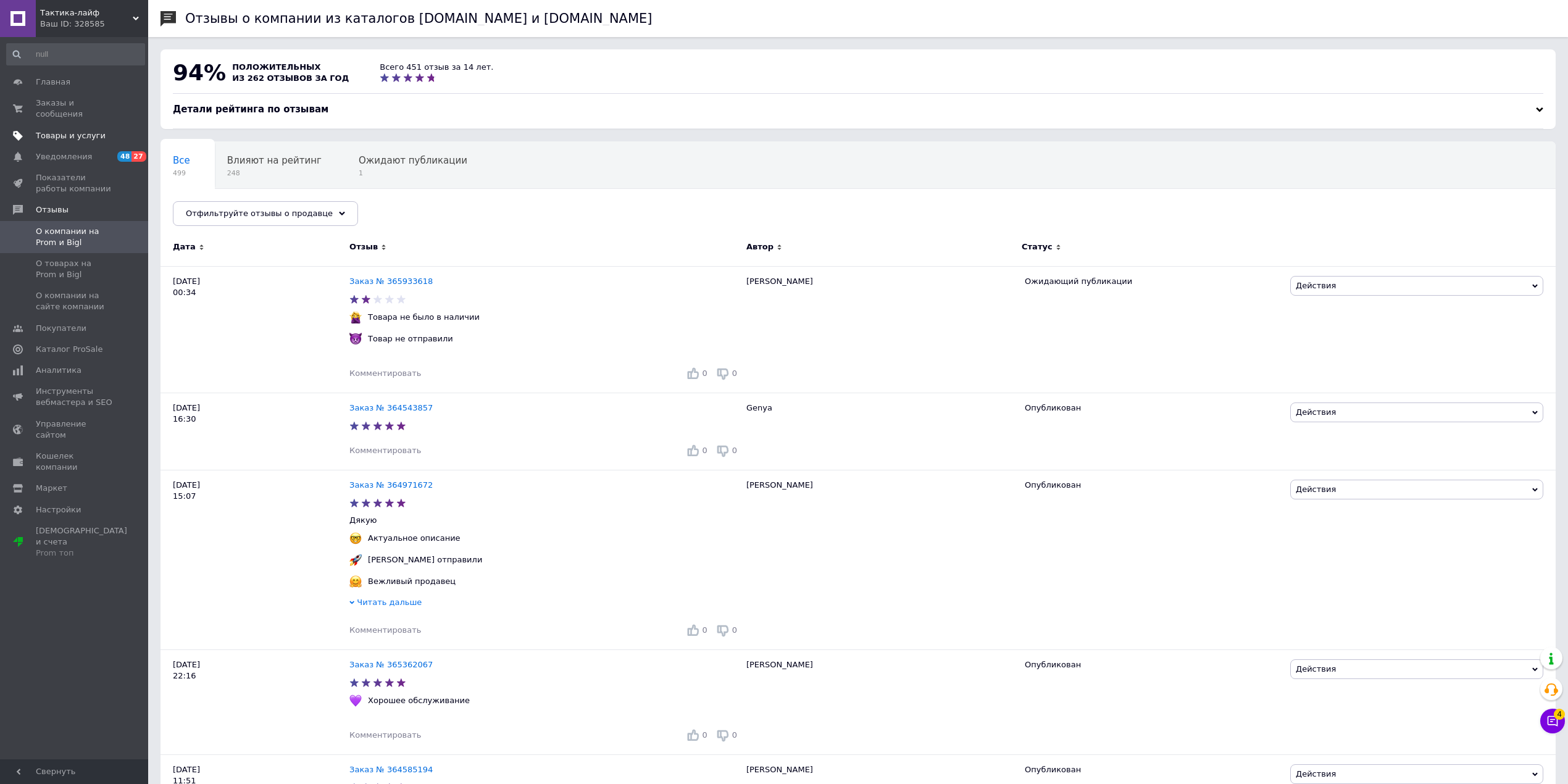
click at [92, 125] on link "Товары и услуги" at bounding box center [75, 136] width 151 height 21
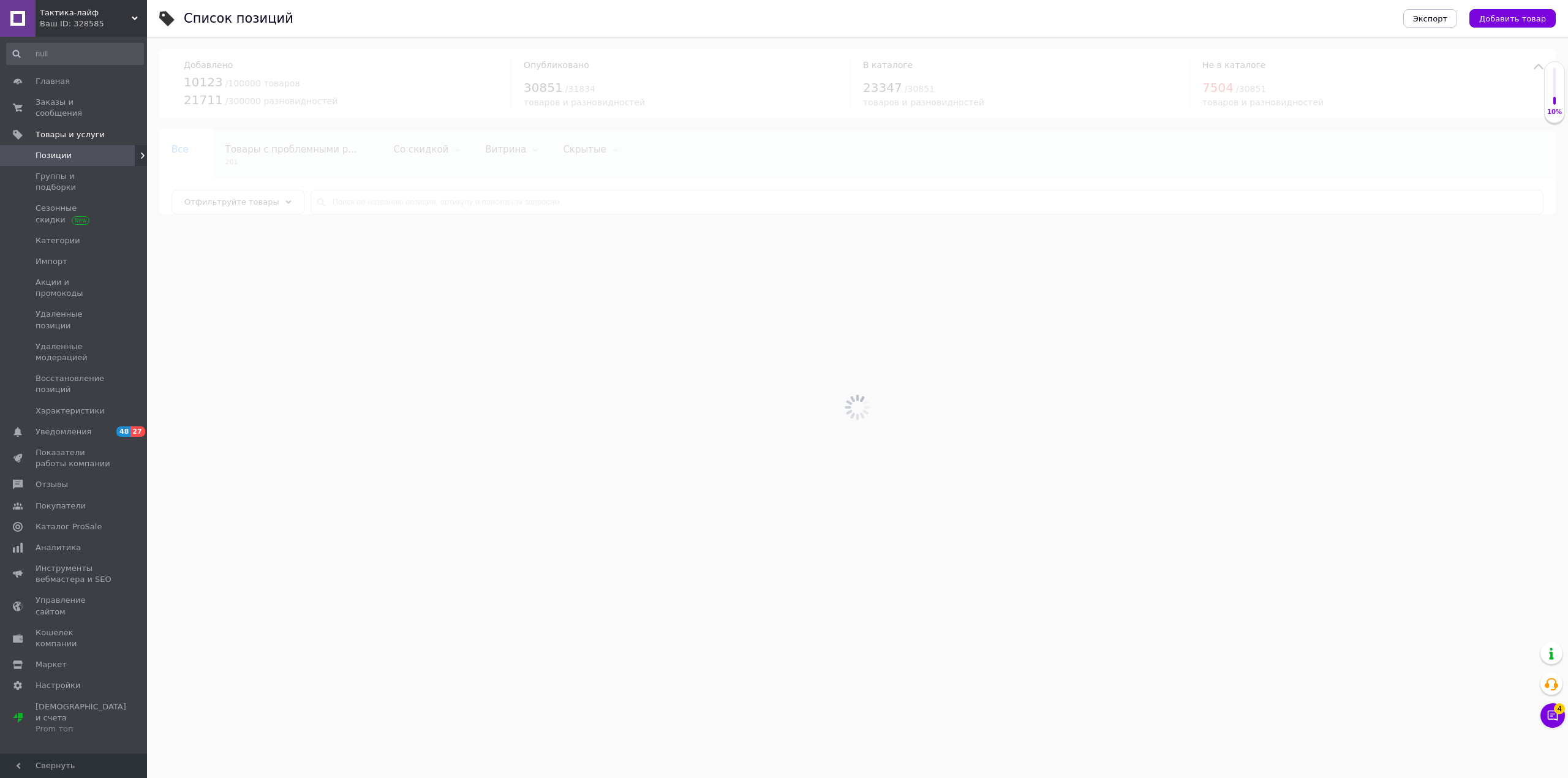
click at [79, 145] on link "Позиции" at bounding box center [75, 156] width 150 height 21
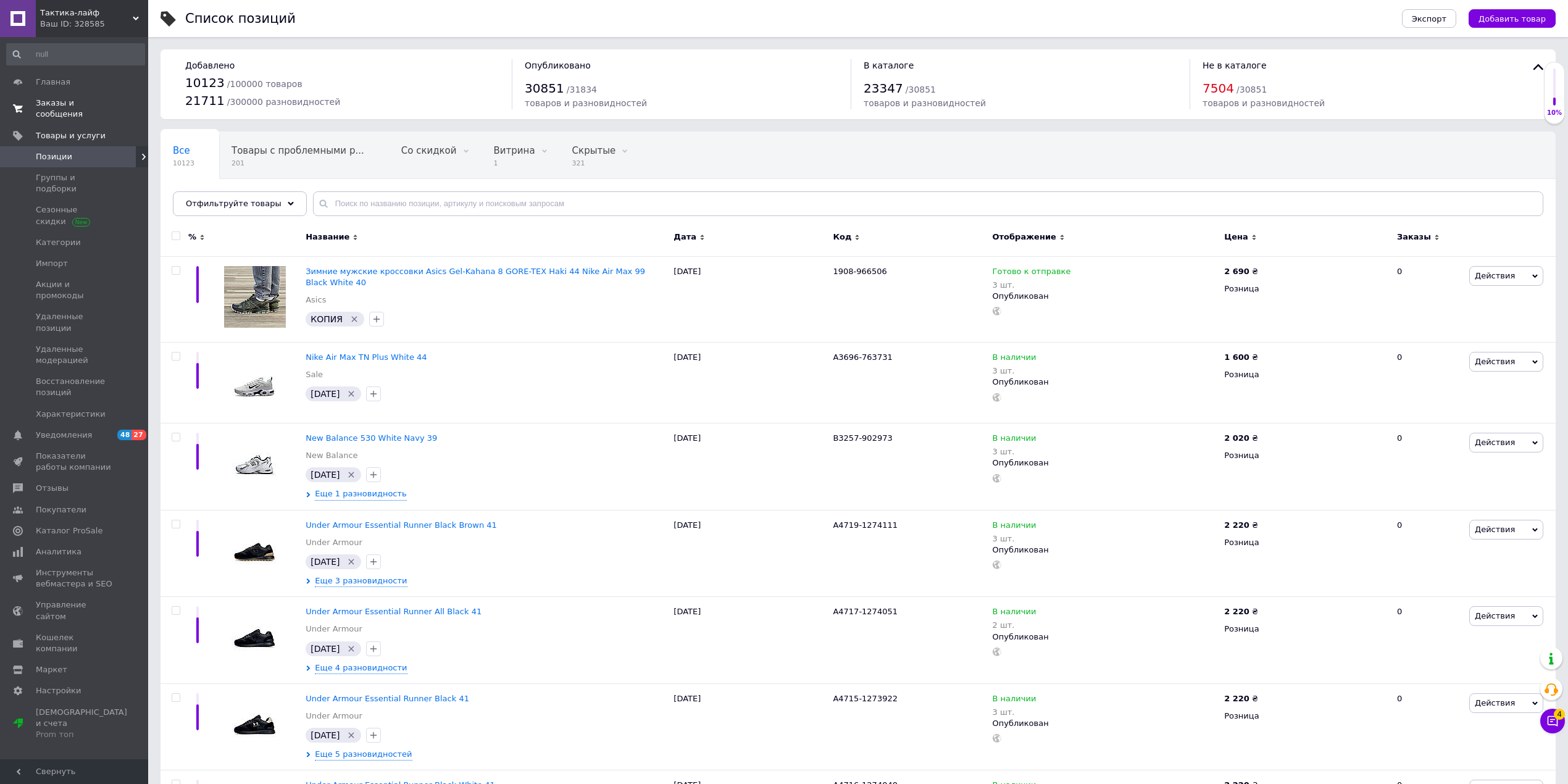
click at [91, 105] on span "Заказы и сообщения" at bounding box center [75, 108] width 78 height 22
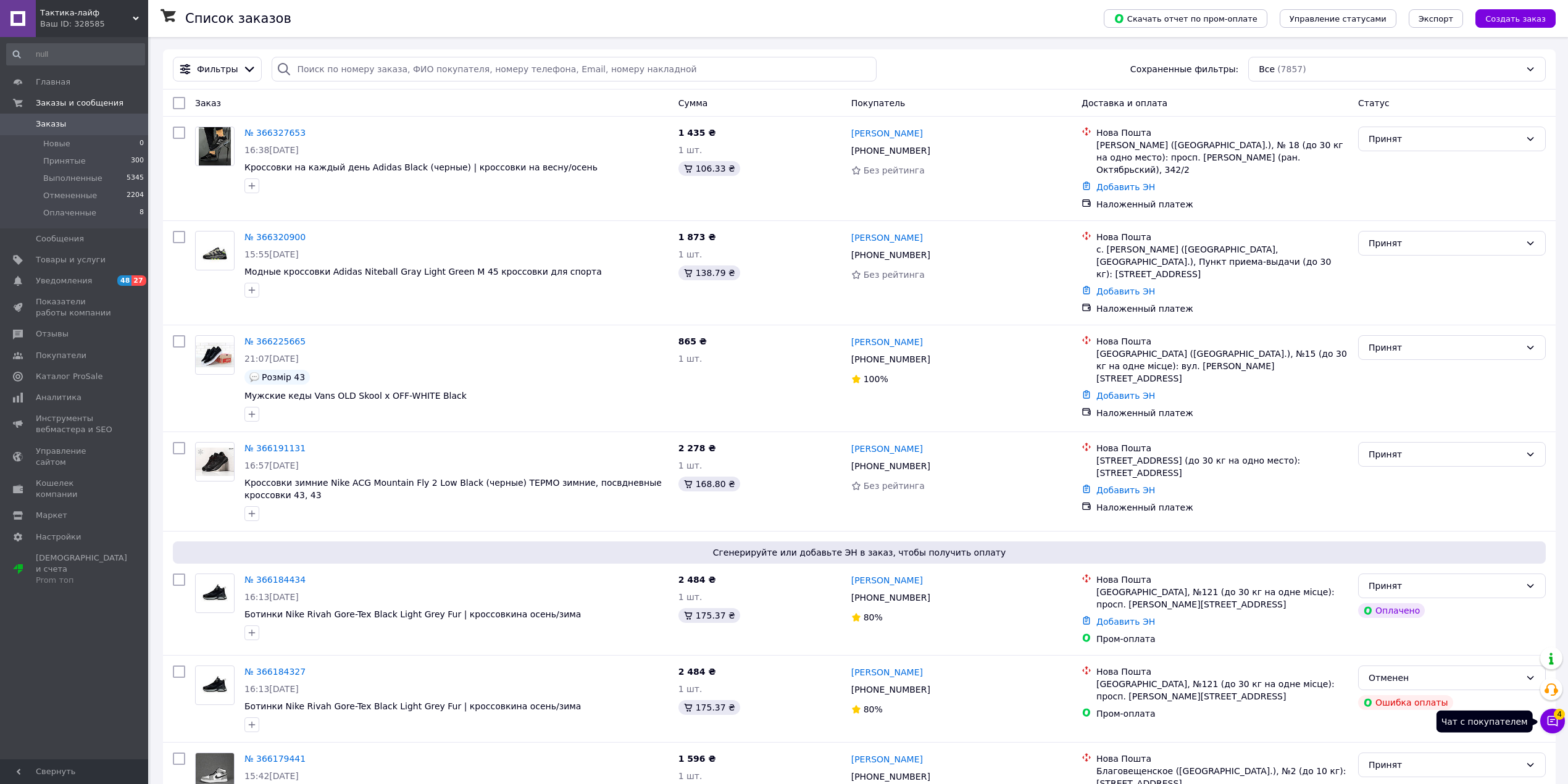
click at [1552, 719] on icon at bounding box center [1552, 721] width 12 height 12
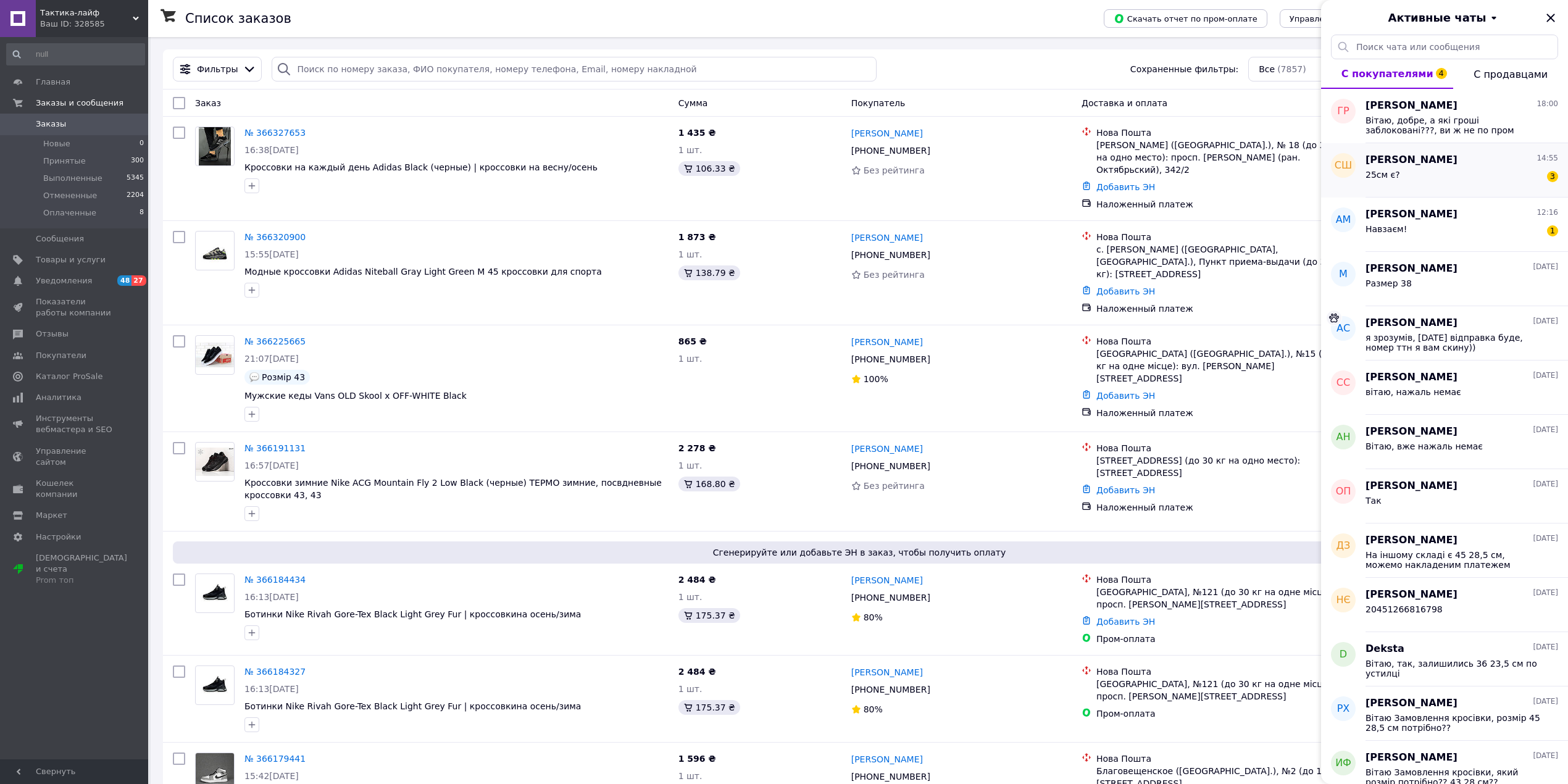
click at [1489, 172] on div "25см є? 3" at bounding box center [1461, 177] width 192 height 20
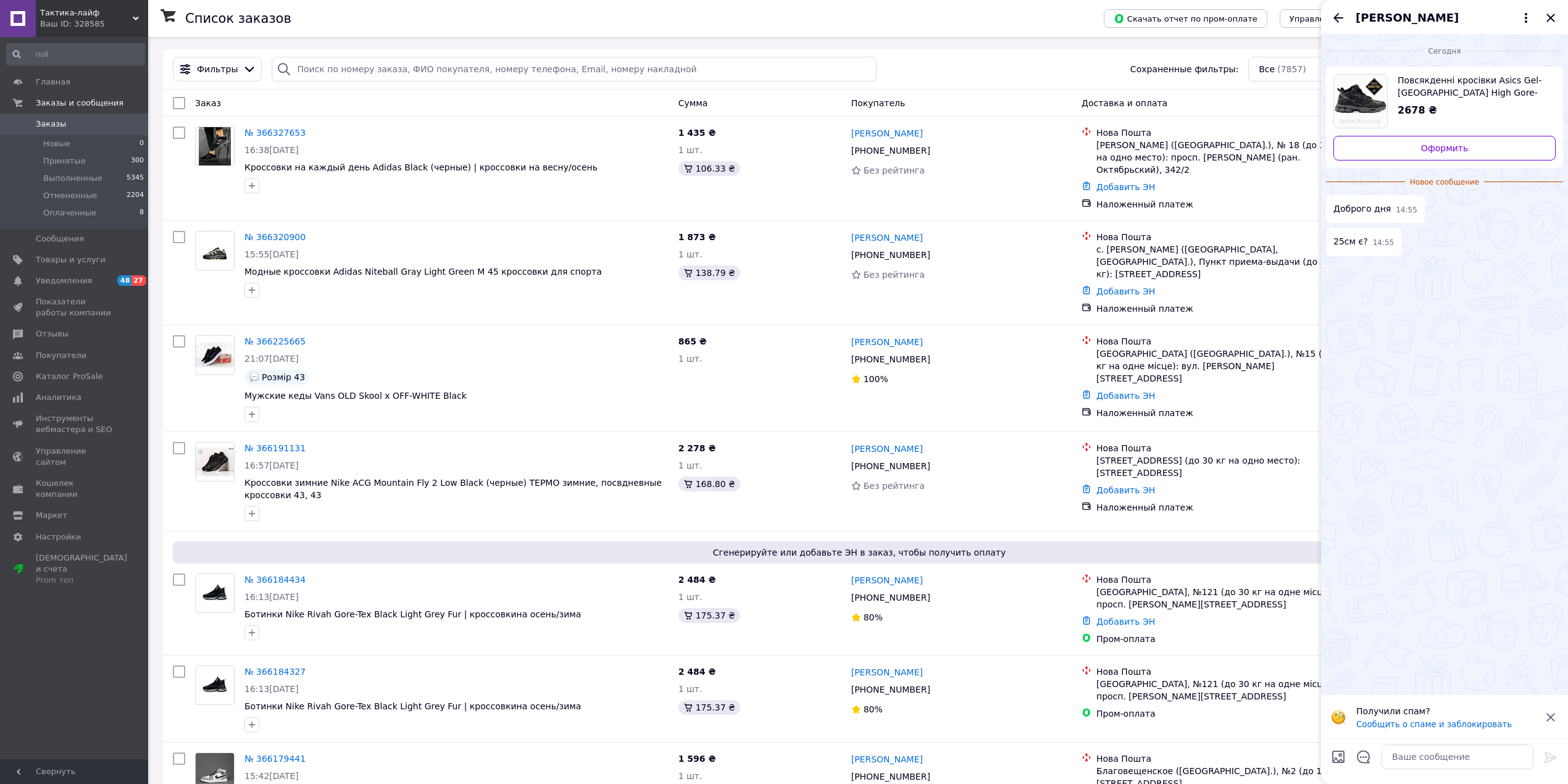
click at [1502, 72] on div "Повсякденні кросівки Asics Gel-NYC High Gore-Tex Fur Grey/Black кросівки для сп…" at bounding box center [1444, 117] width 237 height 101
click at [1495, 89] on span "Повсякденні кросівки Asics Gel-NYC High Gore-Tex Fur Grey/Black кросівки для сп…" at bounding box center [1471, 86] width 148 height 25
click at [1443, 755] on textarea at bounding box center [1458, 757] width 152 height 25
type textarea "Вітаю, нажаль немає в розмірі"
click at [1554, 755] on icon at bounding box center [1551, 757] width 15 height 15
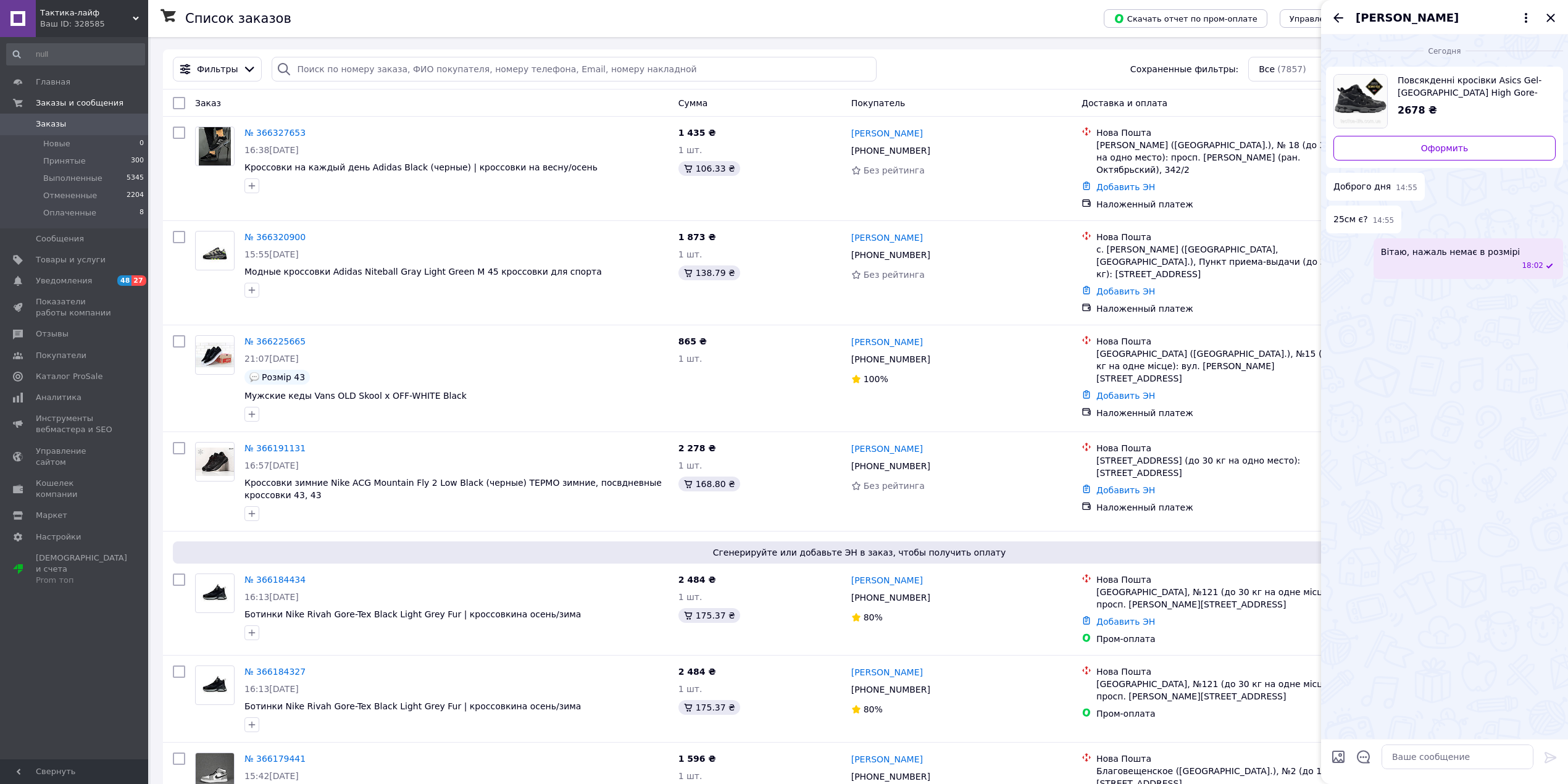
click at [1343, 13] on icon "Назад" at bounding box center [1339, 18] width 15 height 15
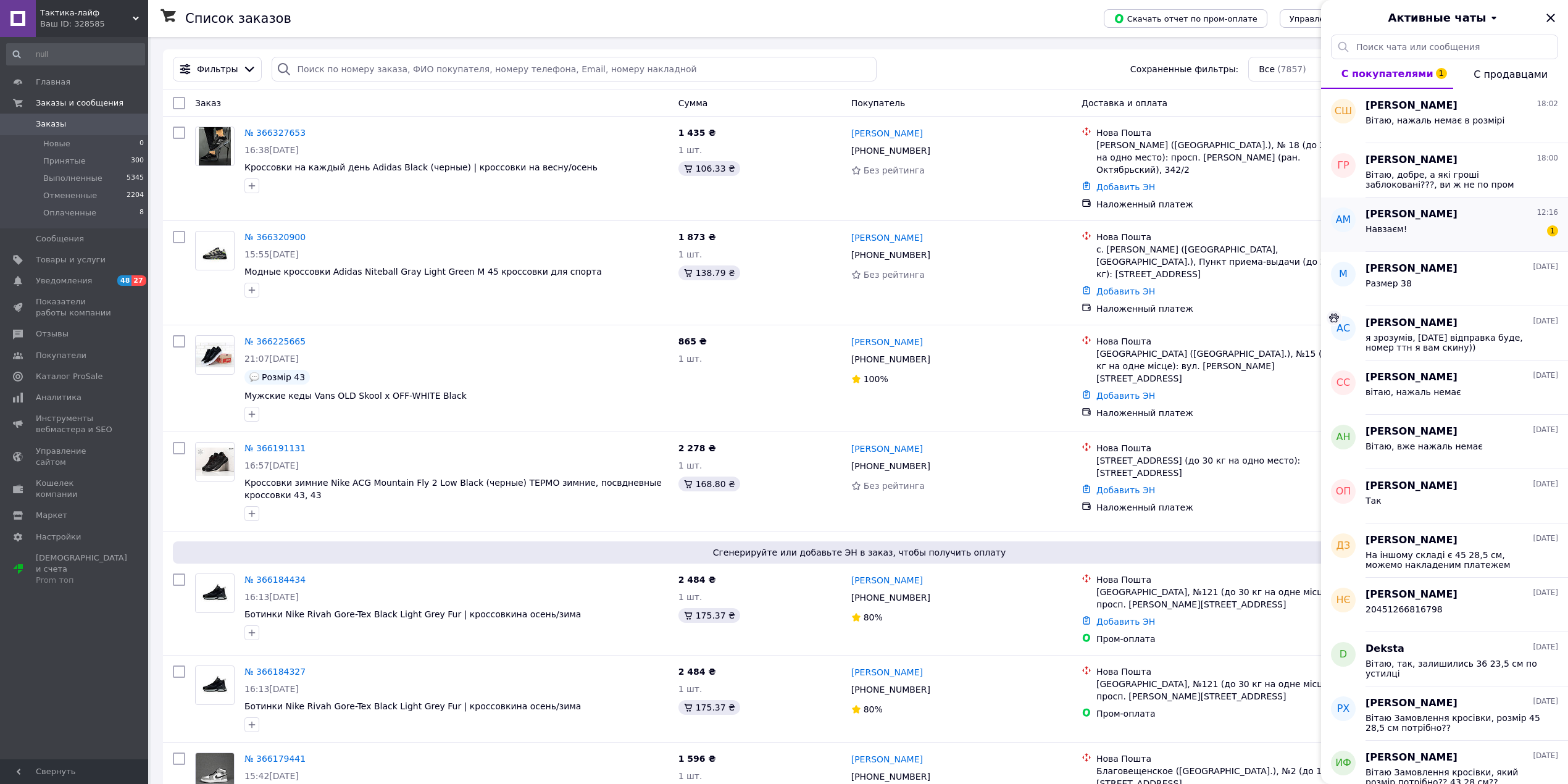
click at [1450, 240] on div "Навзаєм! 1" at bounding box center [1461, 231] width 192 height 20
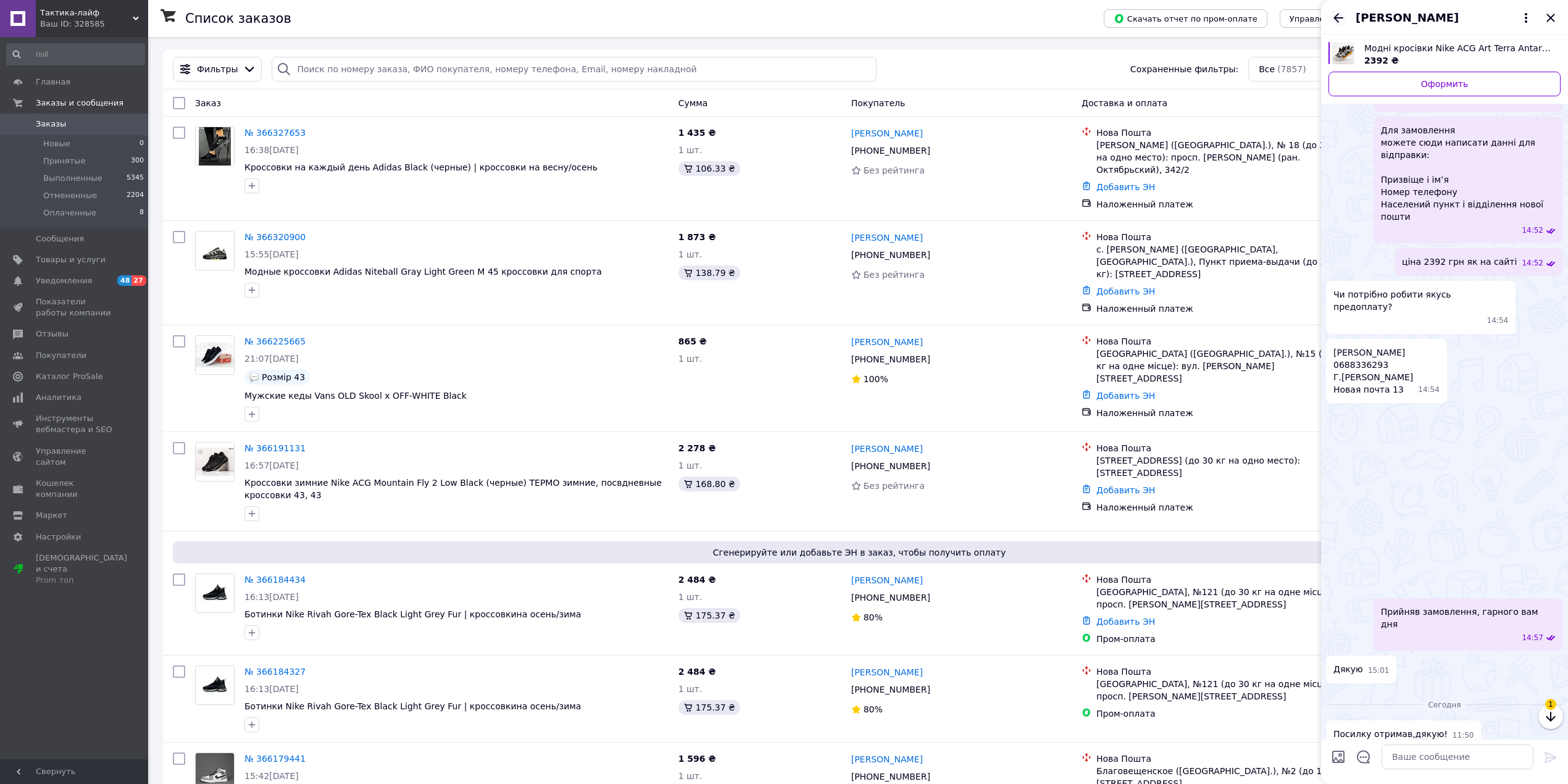
scroll to position [81, 0]
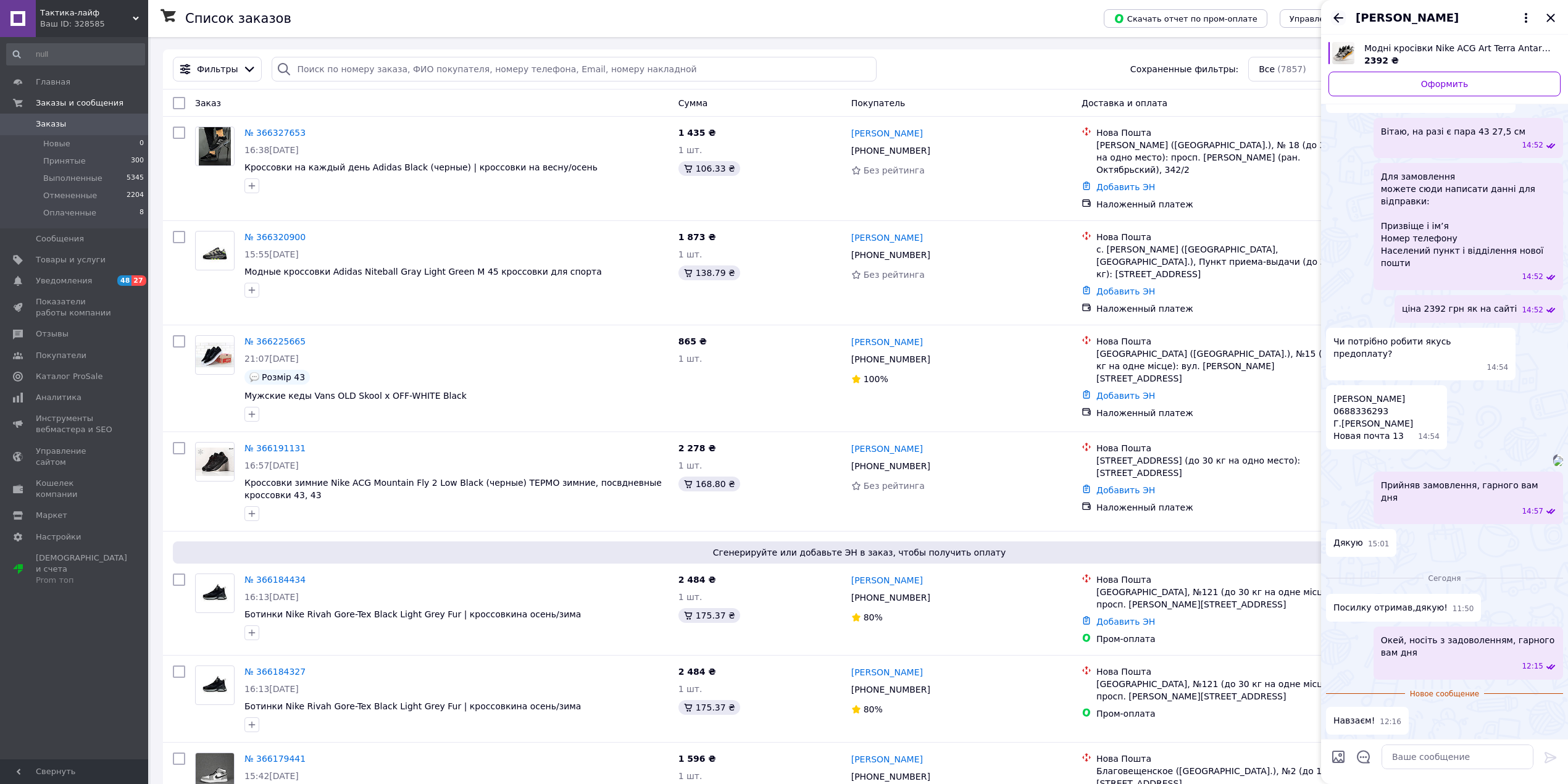
click at [1336, 15] on icon "Назад" at bounding box center [1339, 18] width 15 height 15
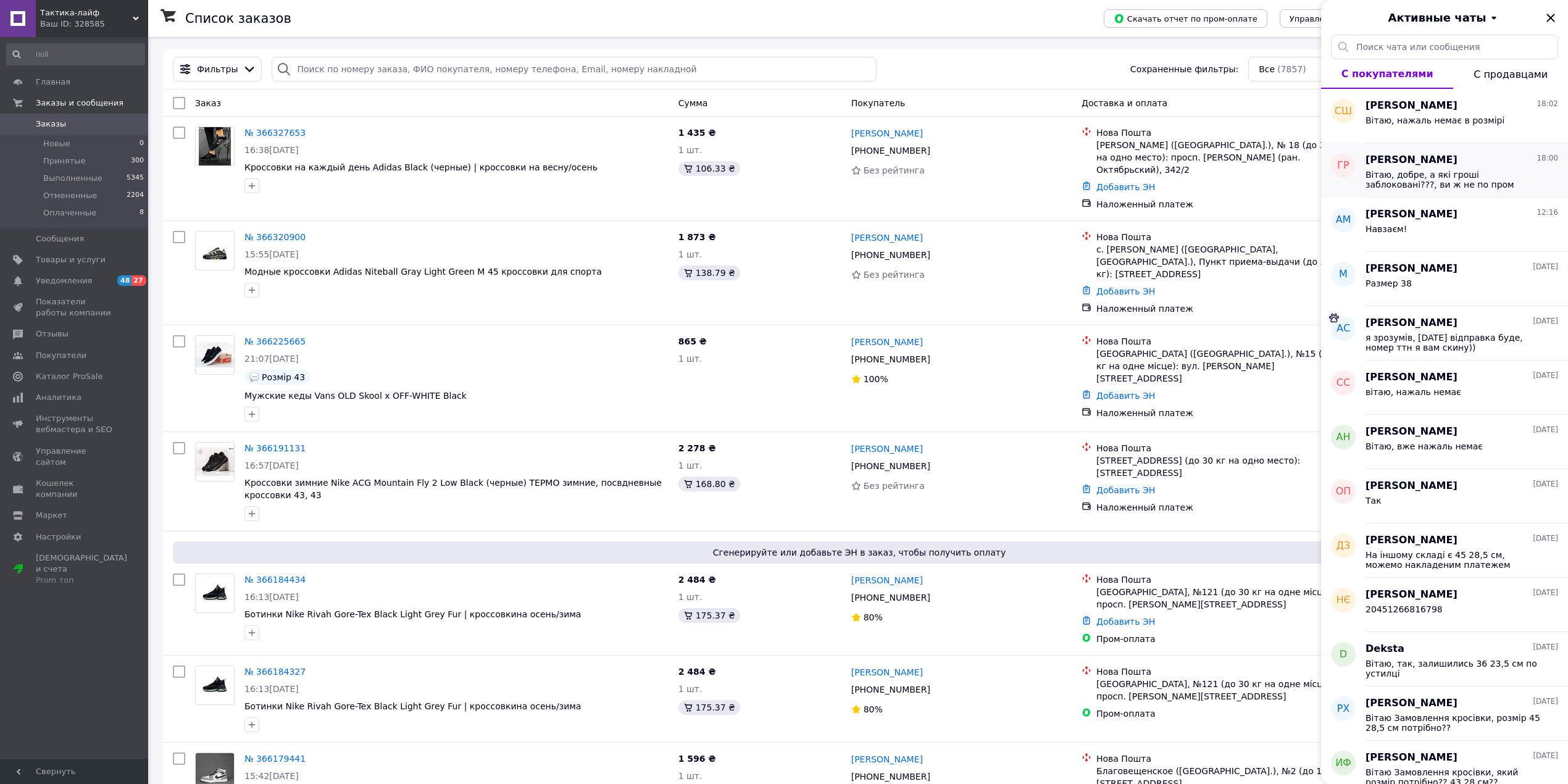
click at [1501, 175] on span "Вітаю, добре, а які гроші заблоковані???, ви ж не по пром оплаті замовляли у нас" at bounding box center [1453, 179] width 175 height 20
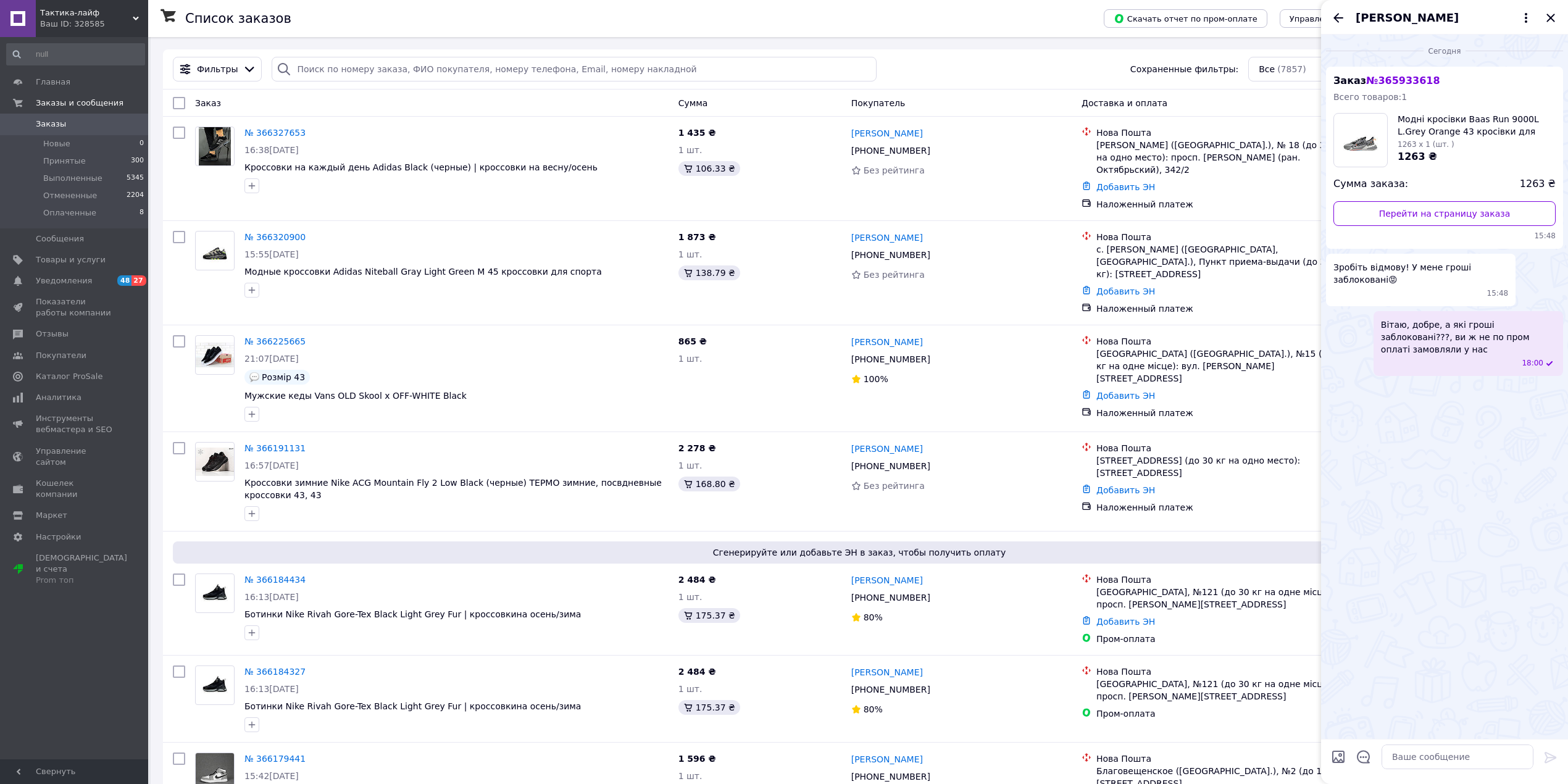
click at [1339, 12] on icon "Назад" at bounding box center [1339, 18] width 15 height 15
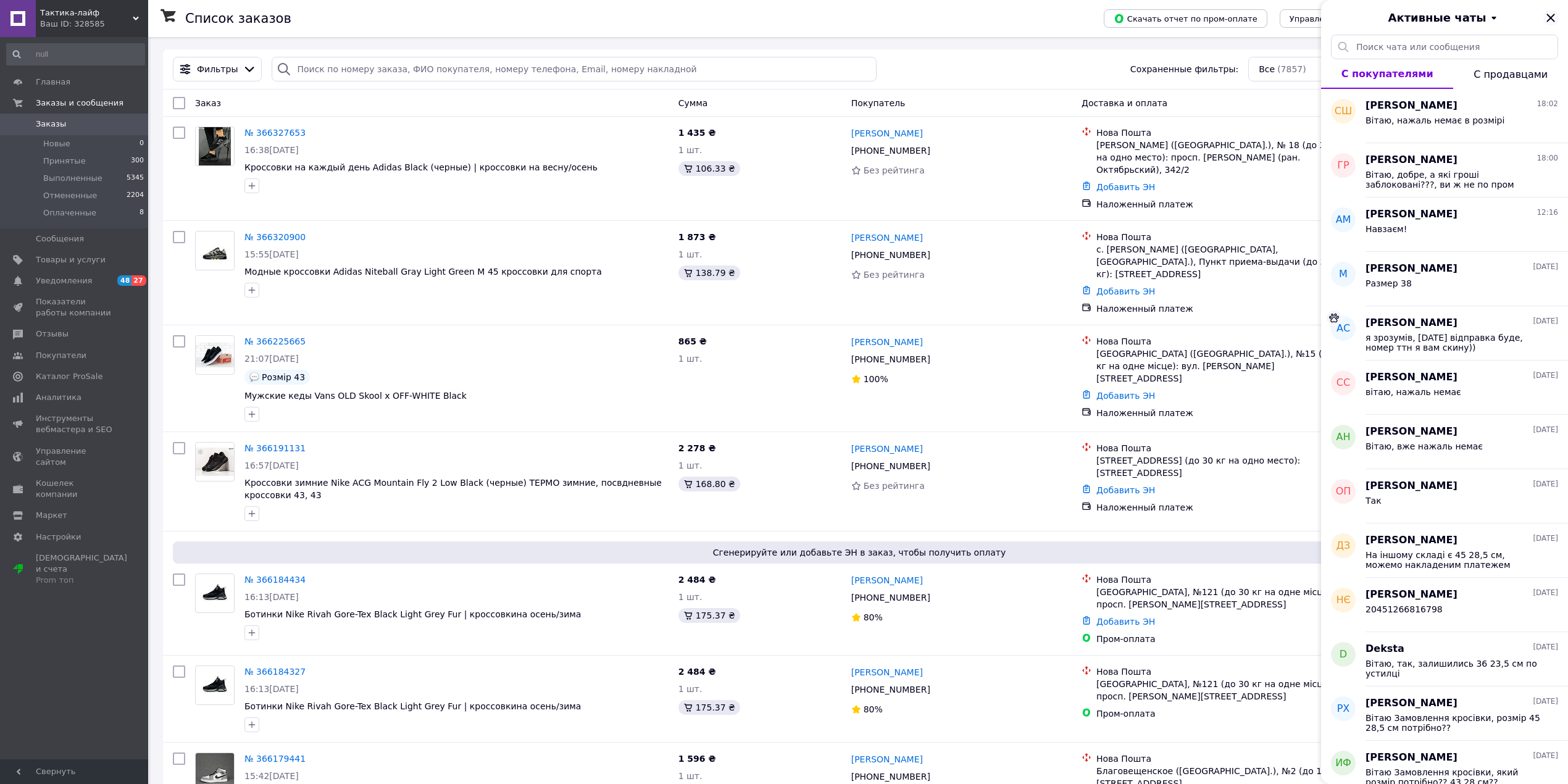
click at [1549, 14] on icon "Закрыть" at bounding box center [1551, 18] width 15 height 15
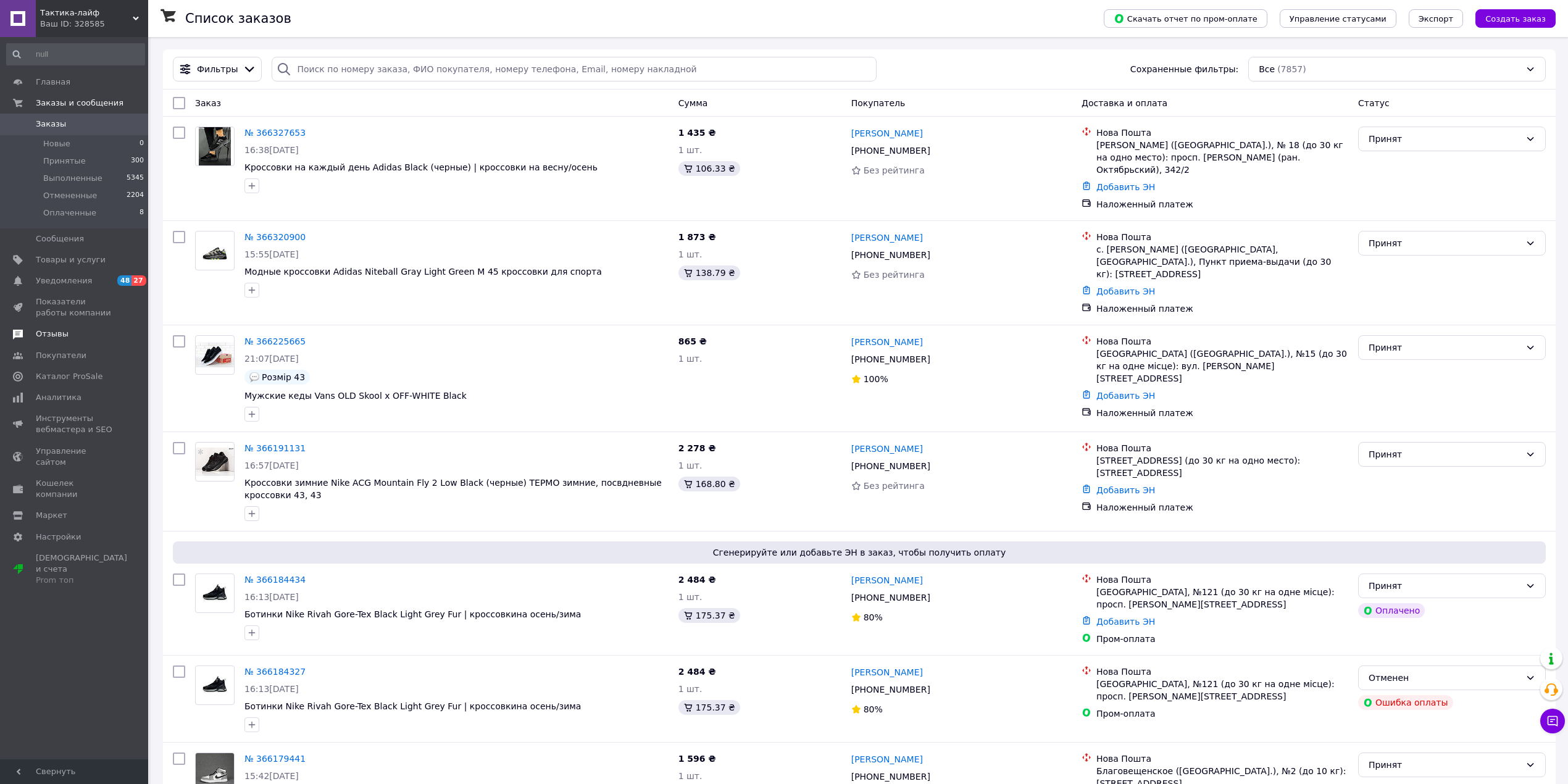
click at [80, 334] on span "Отзывы" at bounding box center [75, 334] width 78 height 11
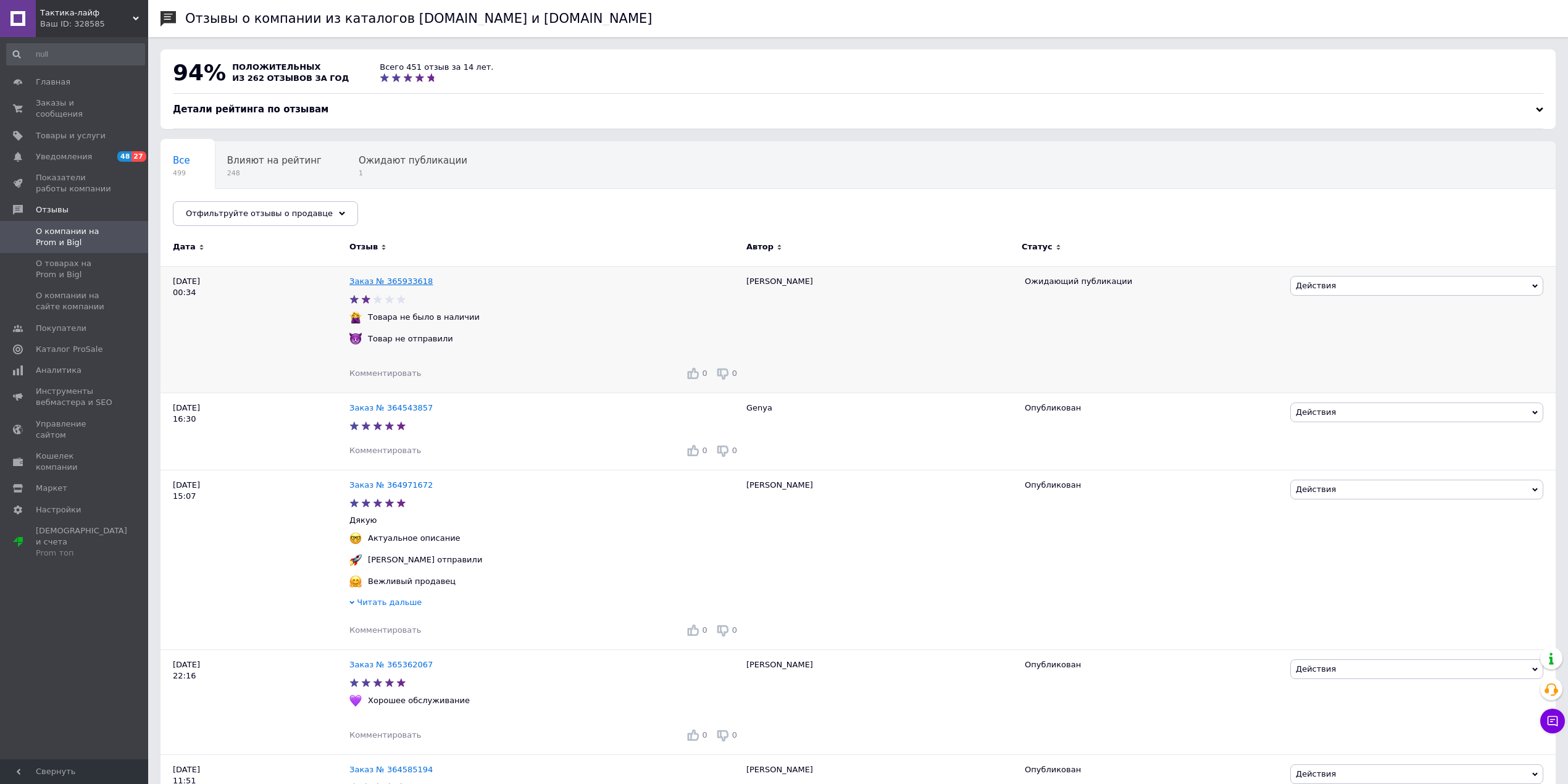
click at [393, 277] on link "Заказ № 365933618" at bounding box center [391, 281] width 84 height 10
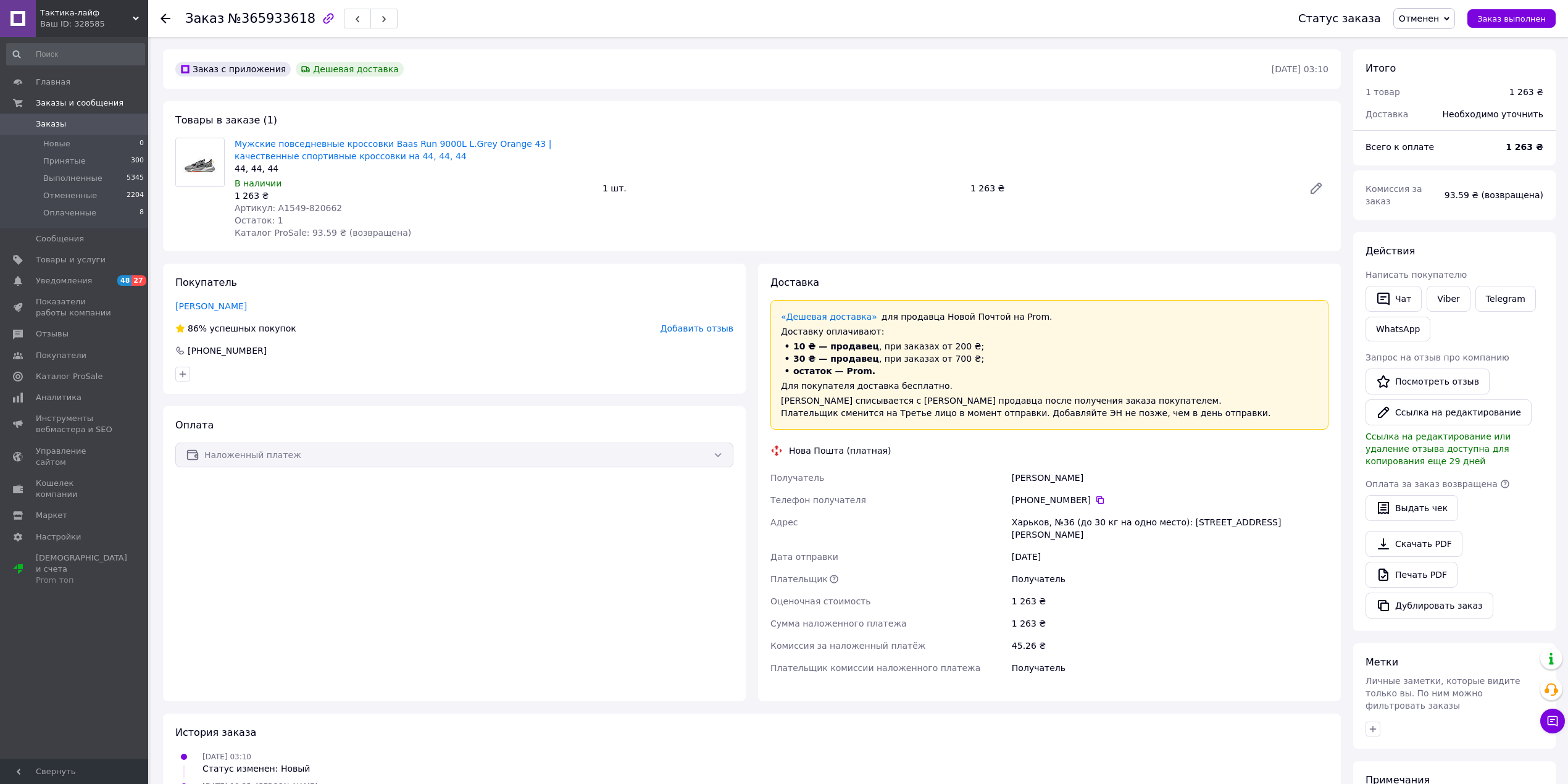
click at [705, 333] on span "Добавить отзыв" at bounding box center [697, 328] width 73 height 10
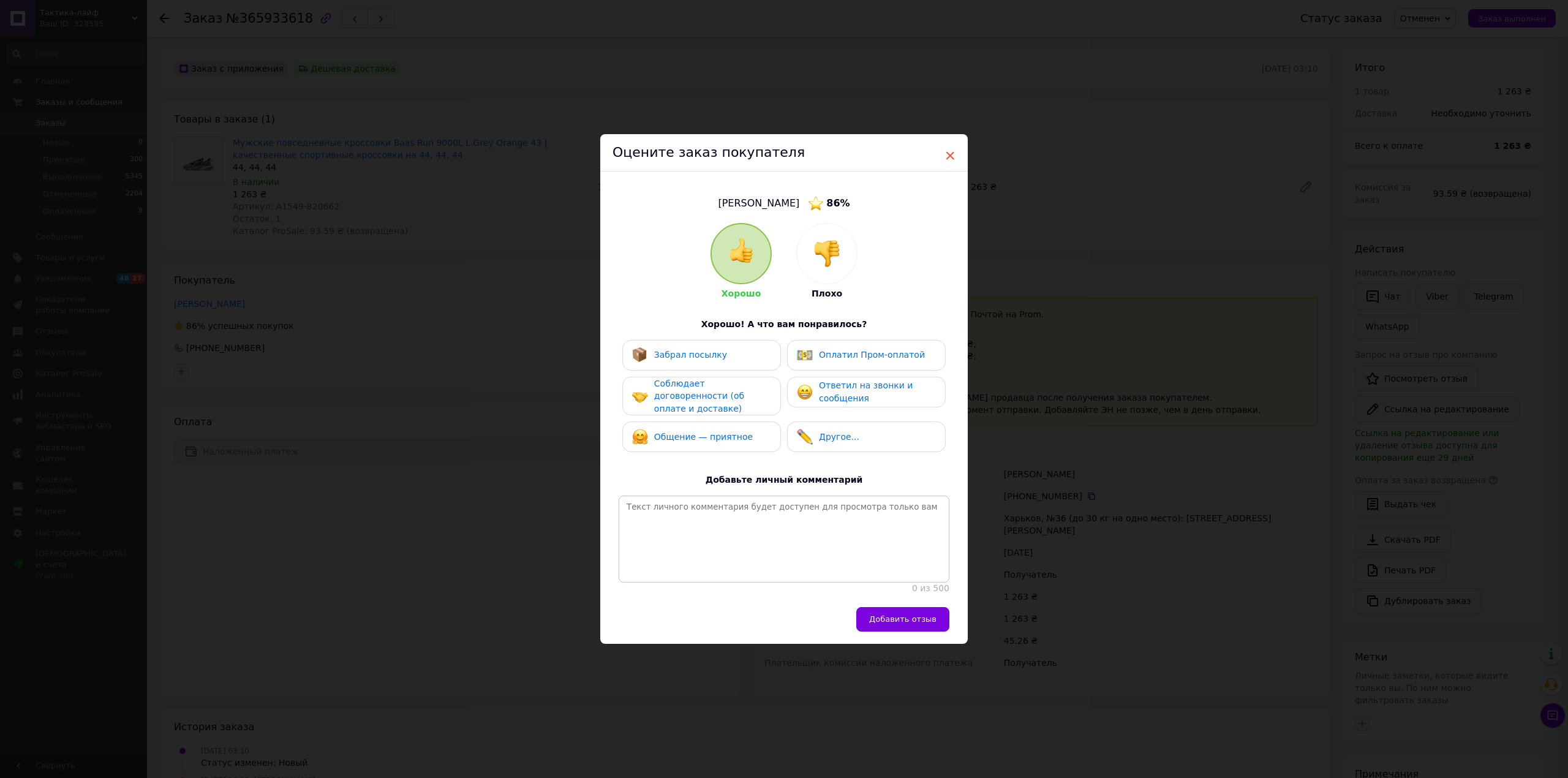
click at [944, 147] on span "×" at bounding box center [950, 156] width 11 height 21
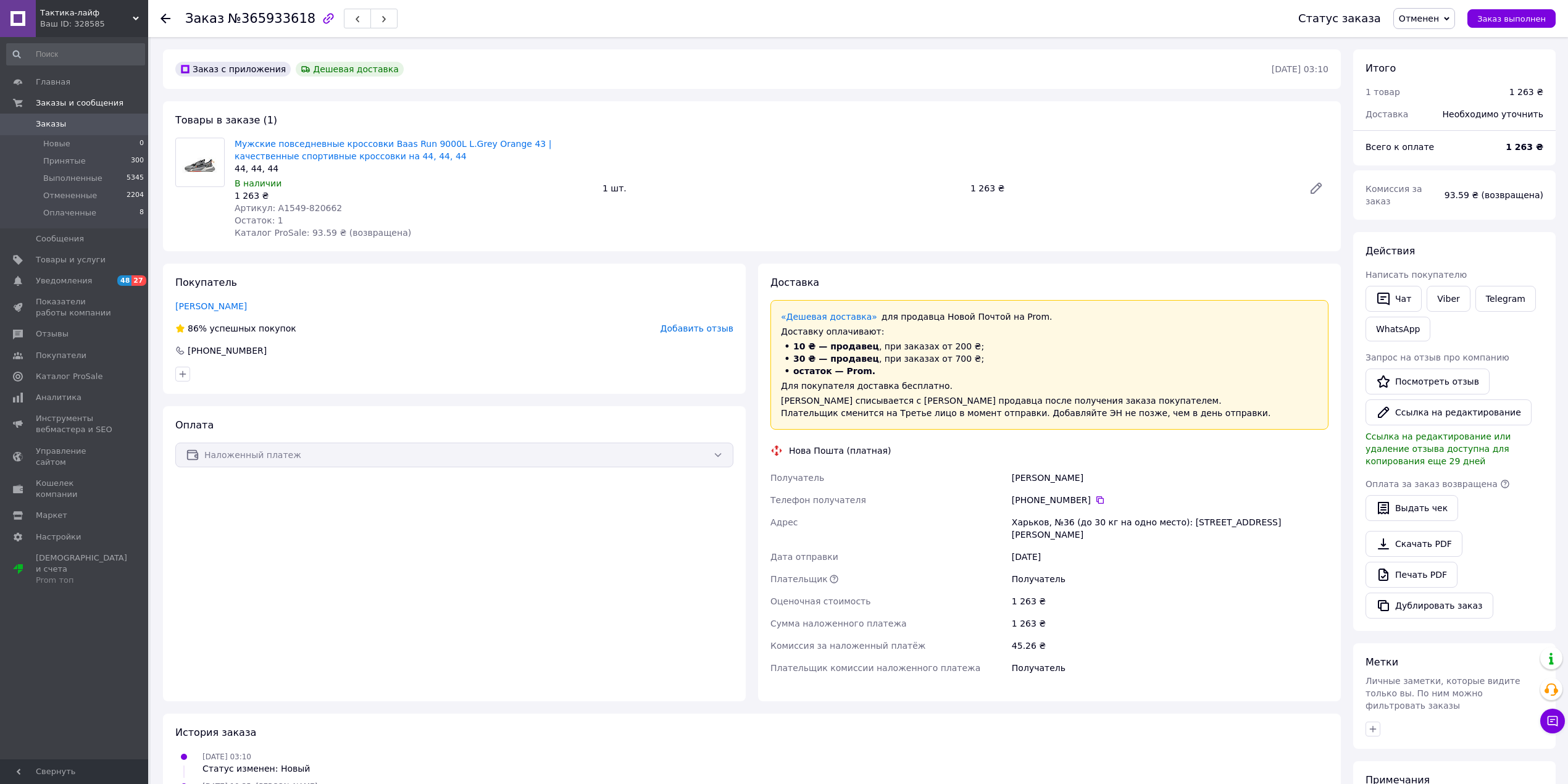
click at [88, 124] on span "Заказы" at bounding box center [75, 124] width 78 height 11
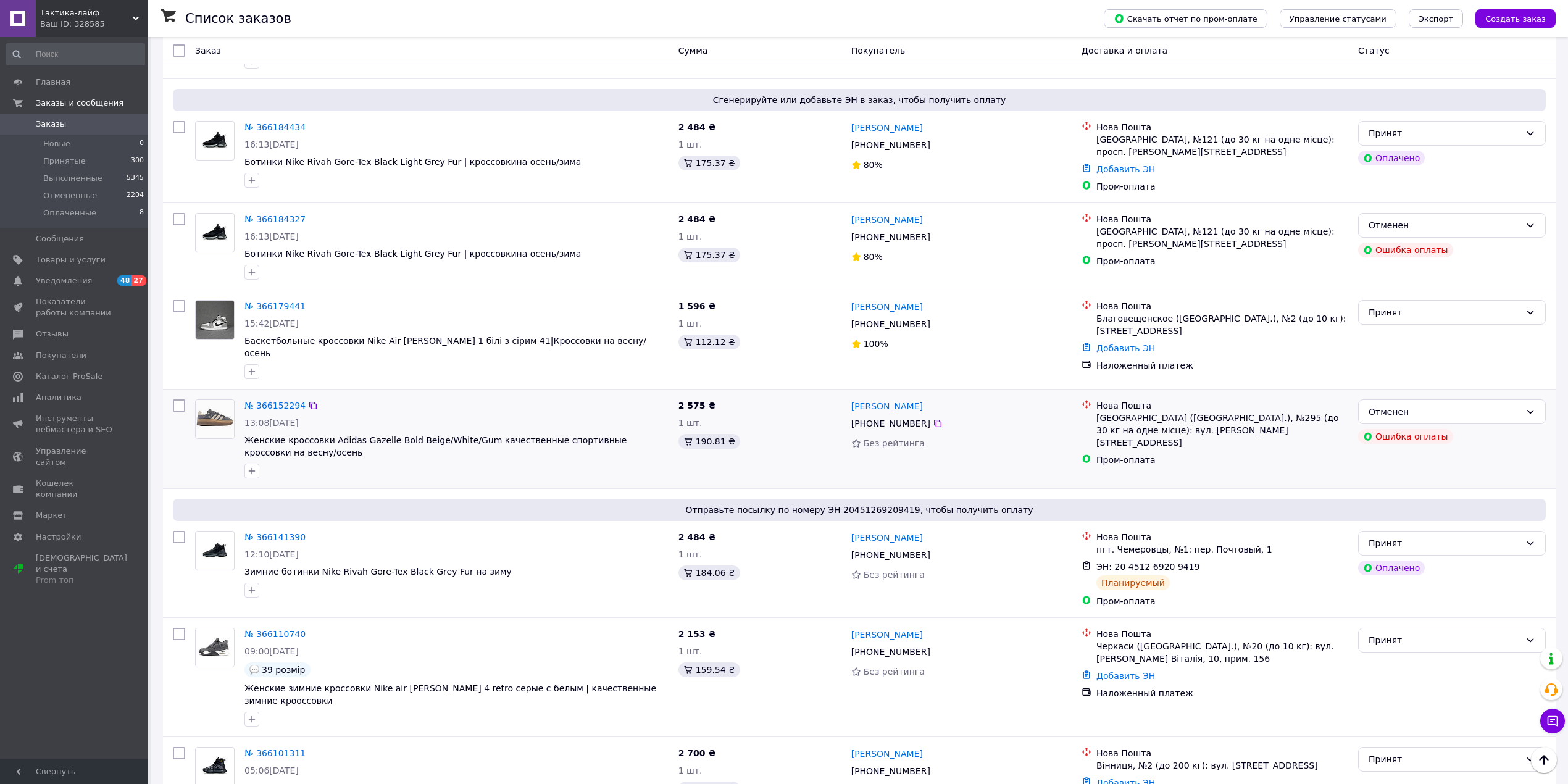
scroll to position [576, 0]
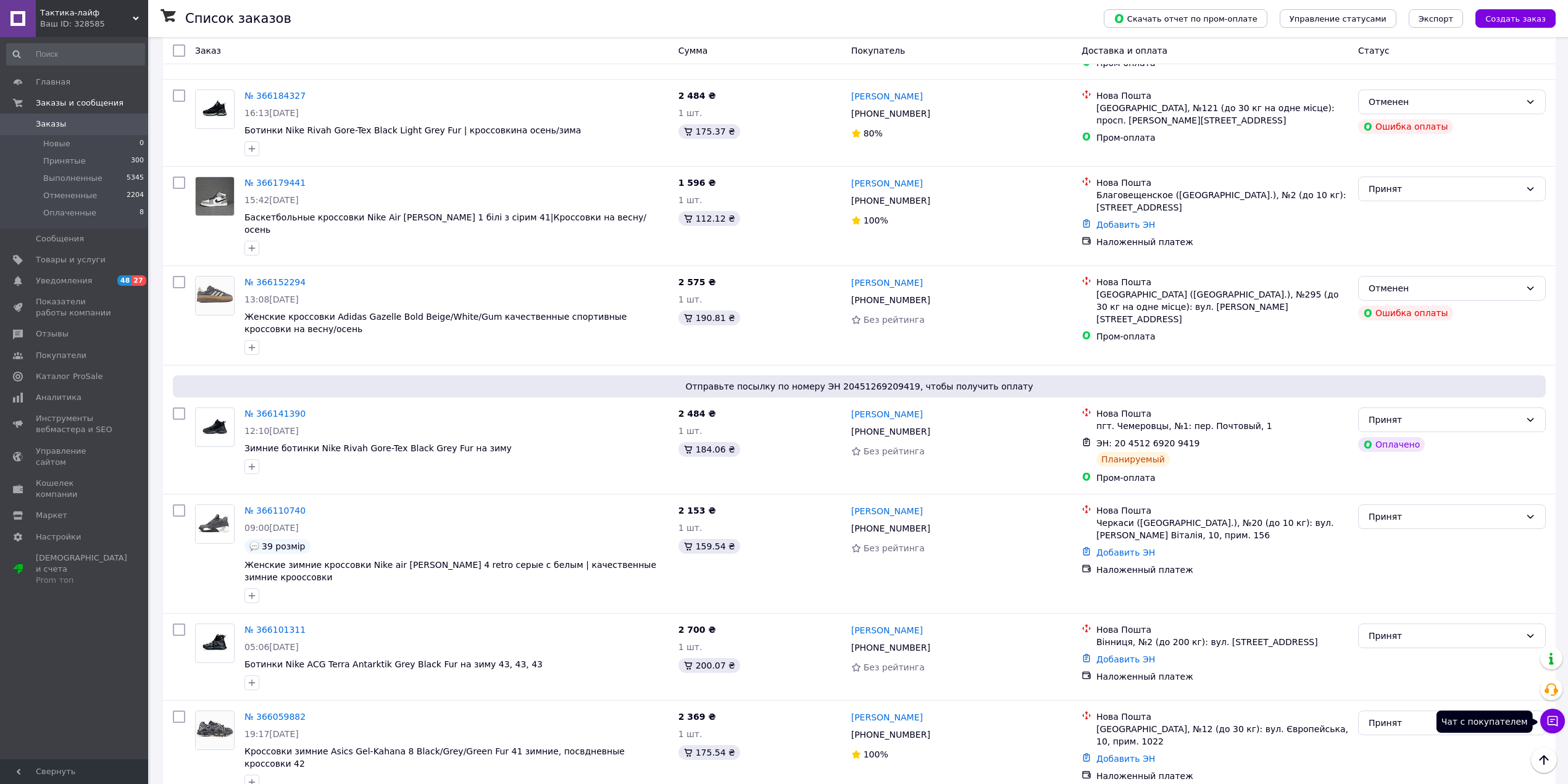
click at [1554, 720] on icon at bounding box center [1552, 721] width 10 height 10
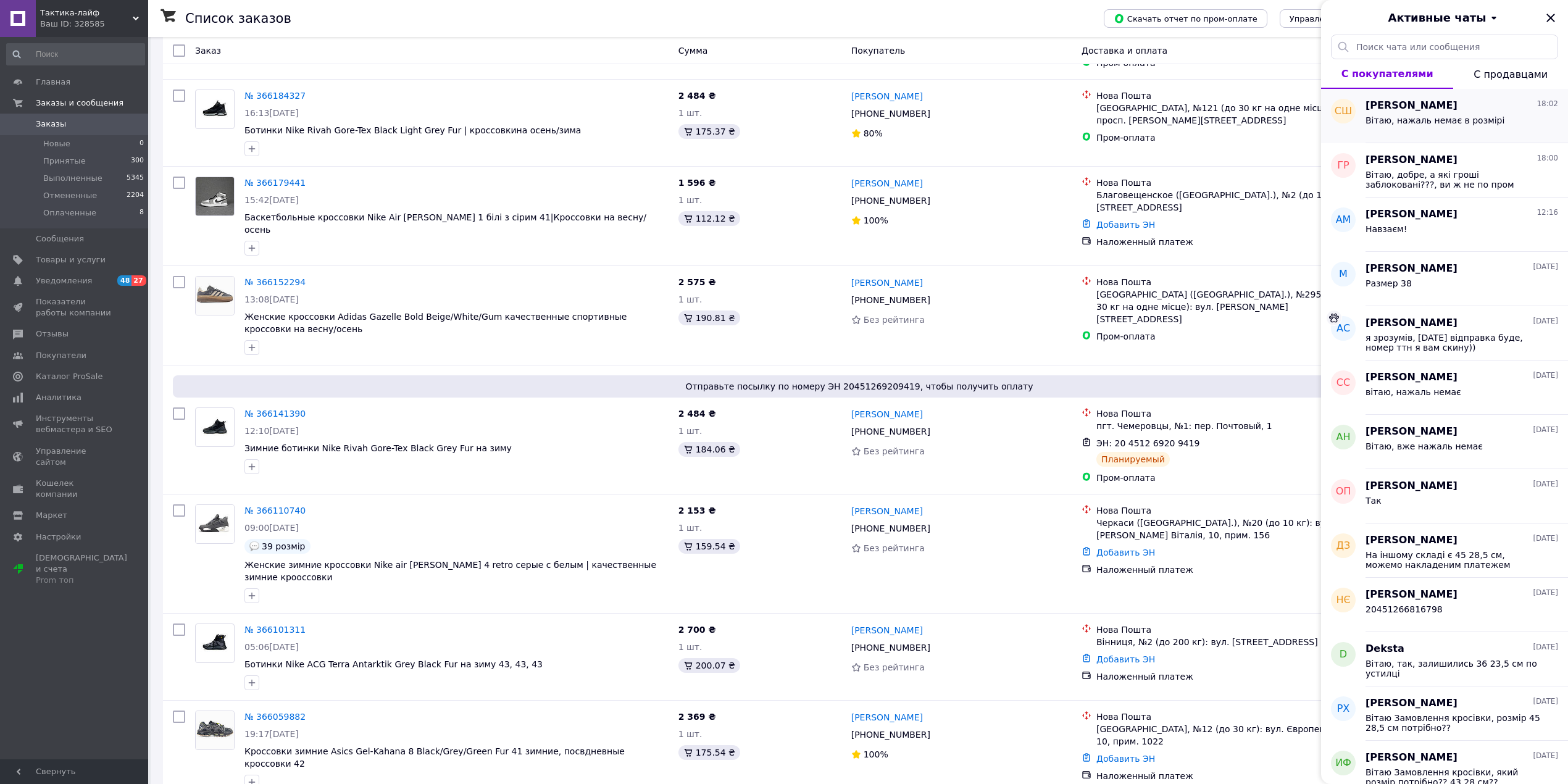
click at [1419, 132] on div "Вітаю, нажаль немає в розмірі" at bounding box center [1434, 124] width 139 height 17
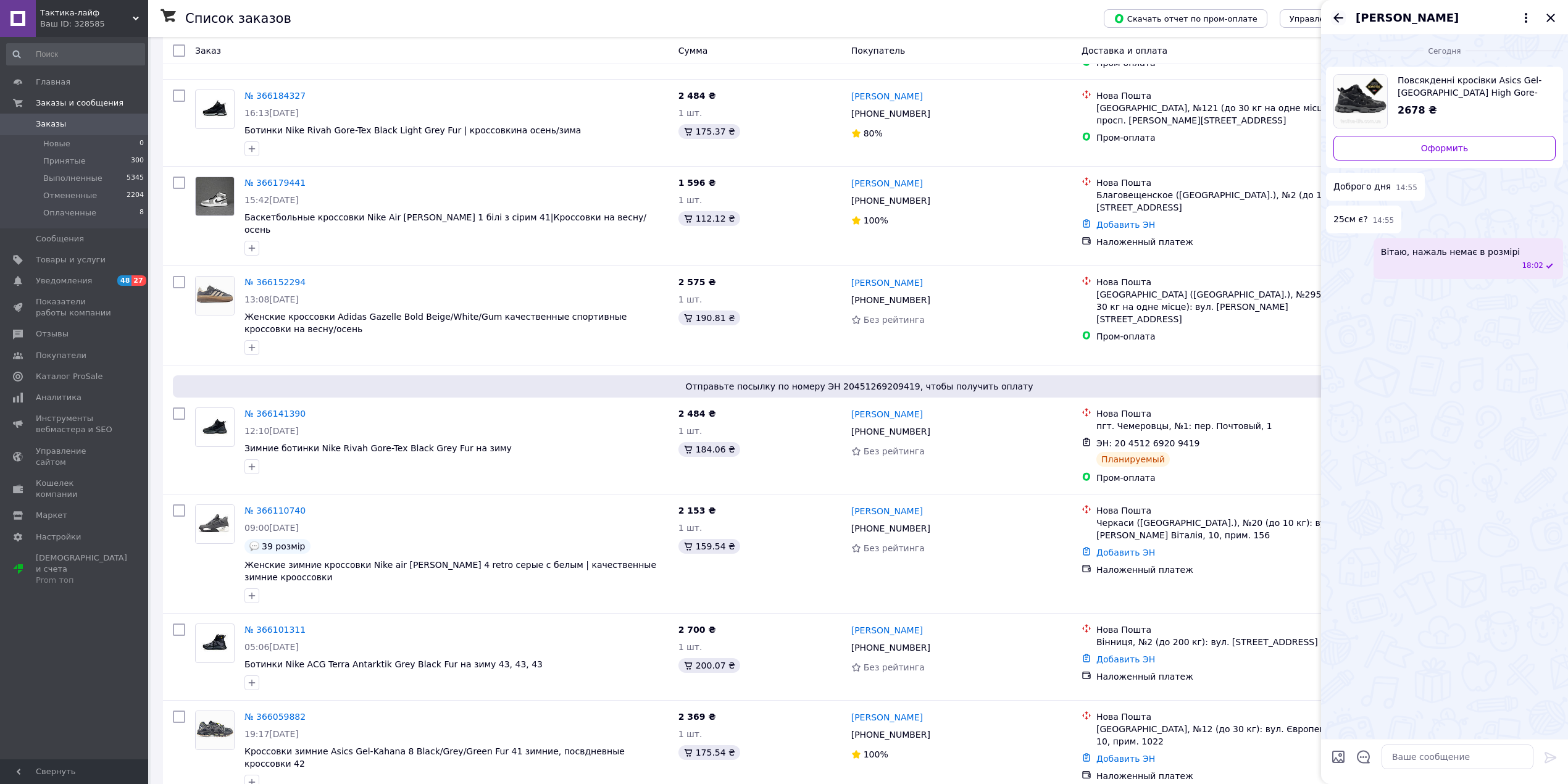
click at [1334, 18] on icon "Назад" at bounding box center [1338, 18] width 10 height 10
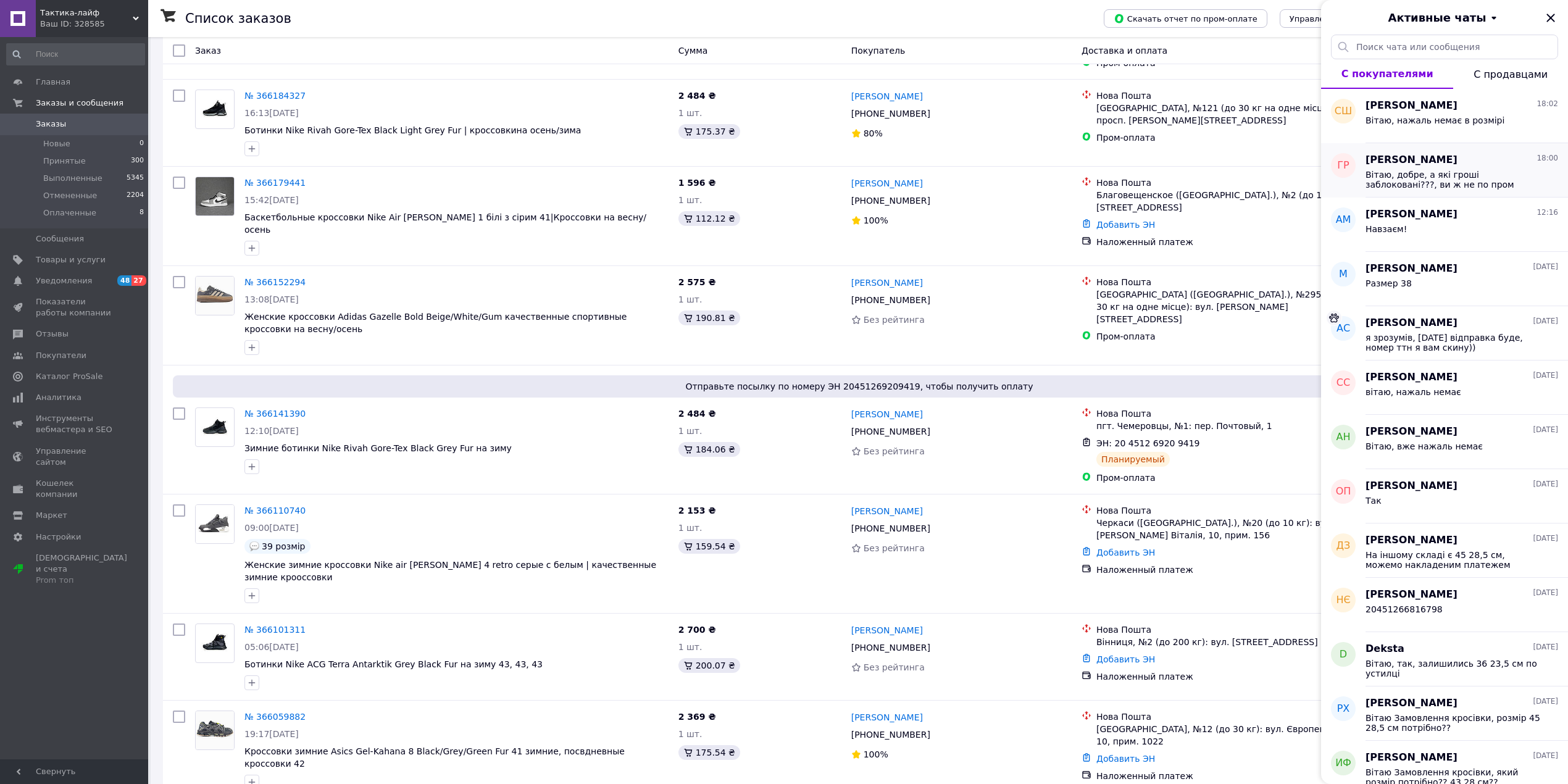
click at [1361, 166] on div "ГР" at bounding box center [1343, 170] width 45 height 54
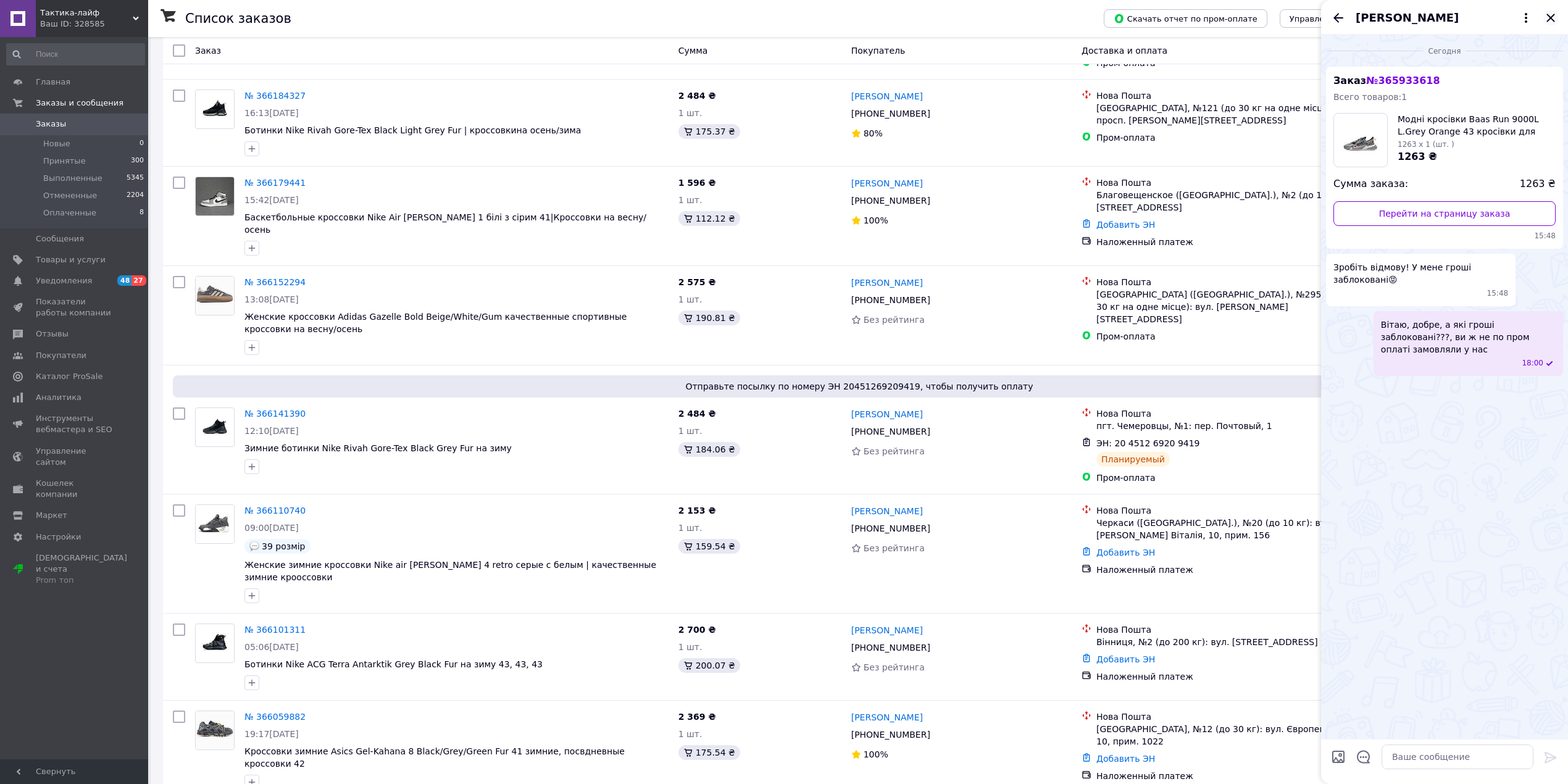
click at [1545, 22] on icon "Закрыть" at bounding box center [1551, 18] width 15 height 15
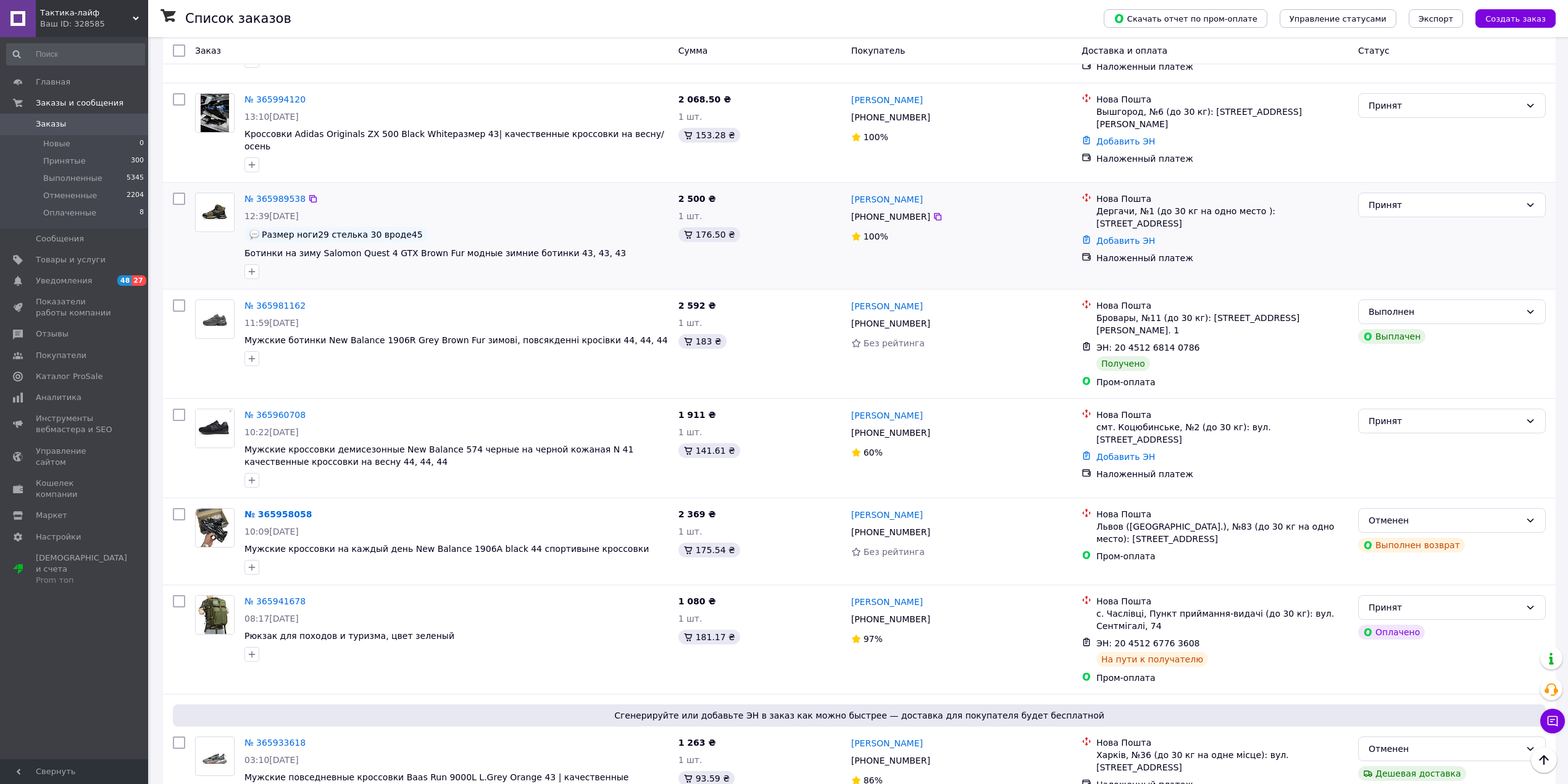
scroll to position [2386, 0]
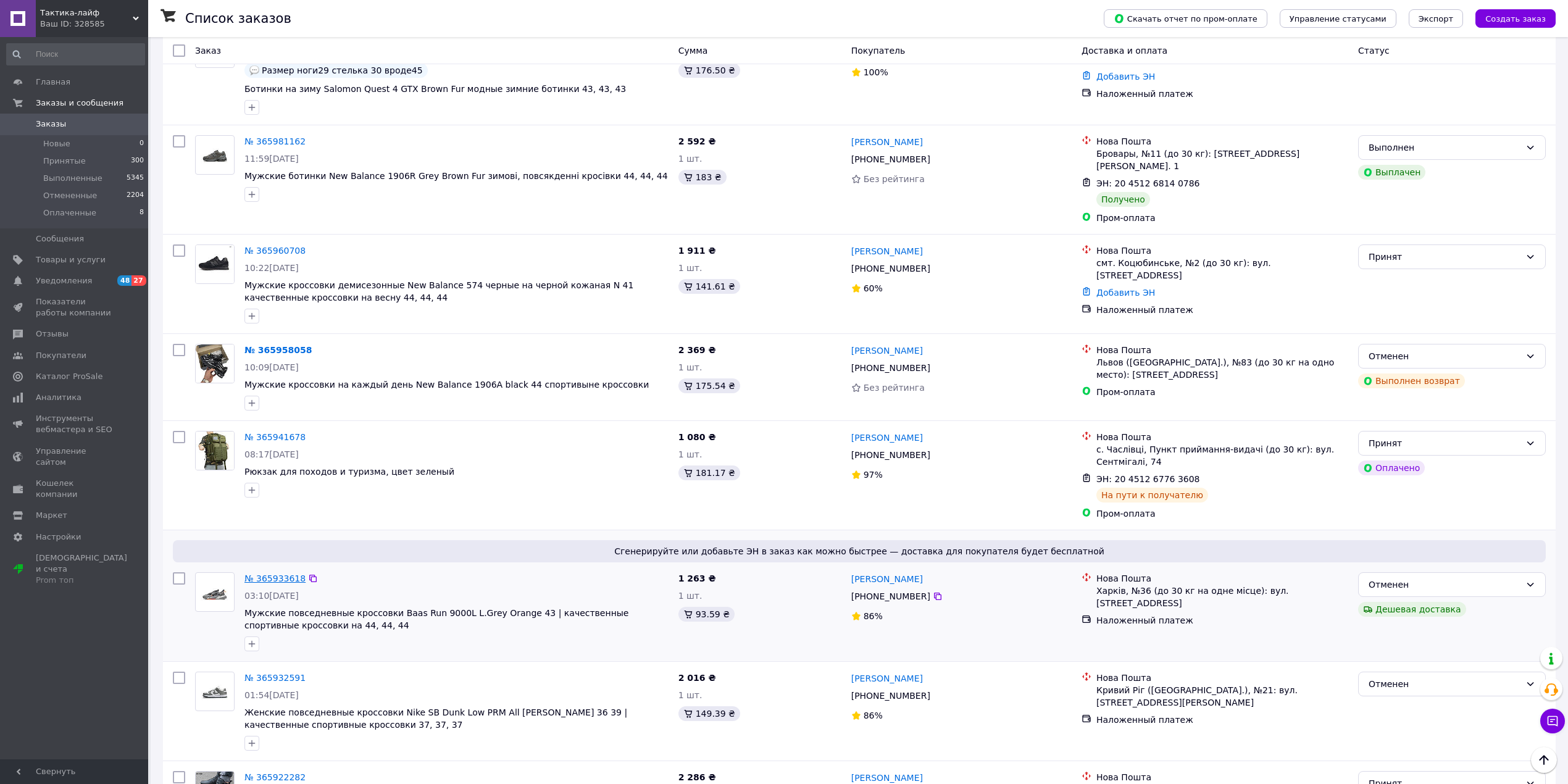
click at [280, 574] on link "№ 365933618" at bounding box center [275, 579] width 61 height 10
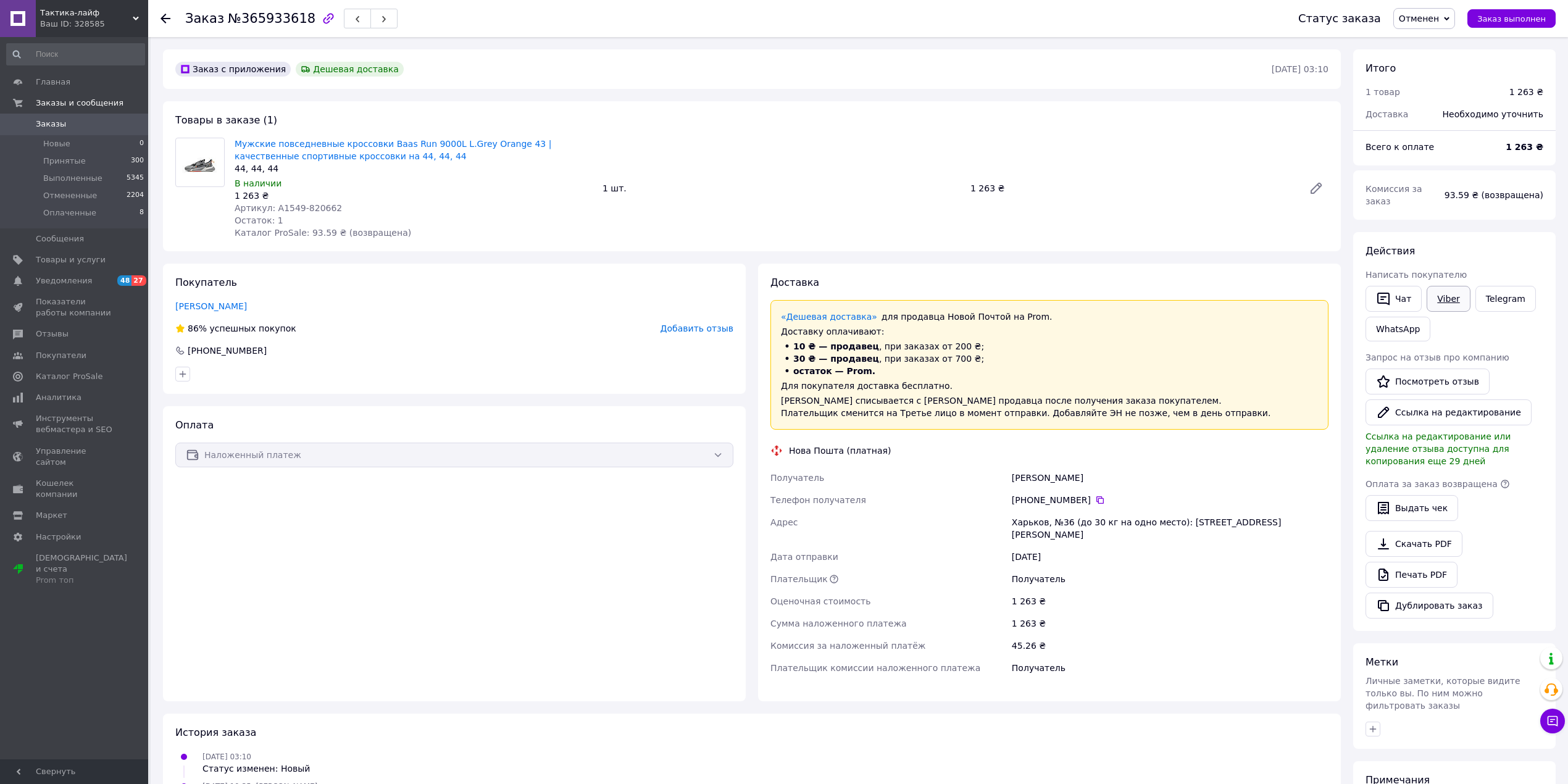
click at [1442, 286] on link "Viber" at bounding box center [1447, 299] width 43 height 26
click at [1556, 726] on icon at bounding box center [1552, 721] width 12 height 12
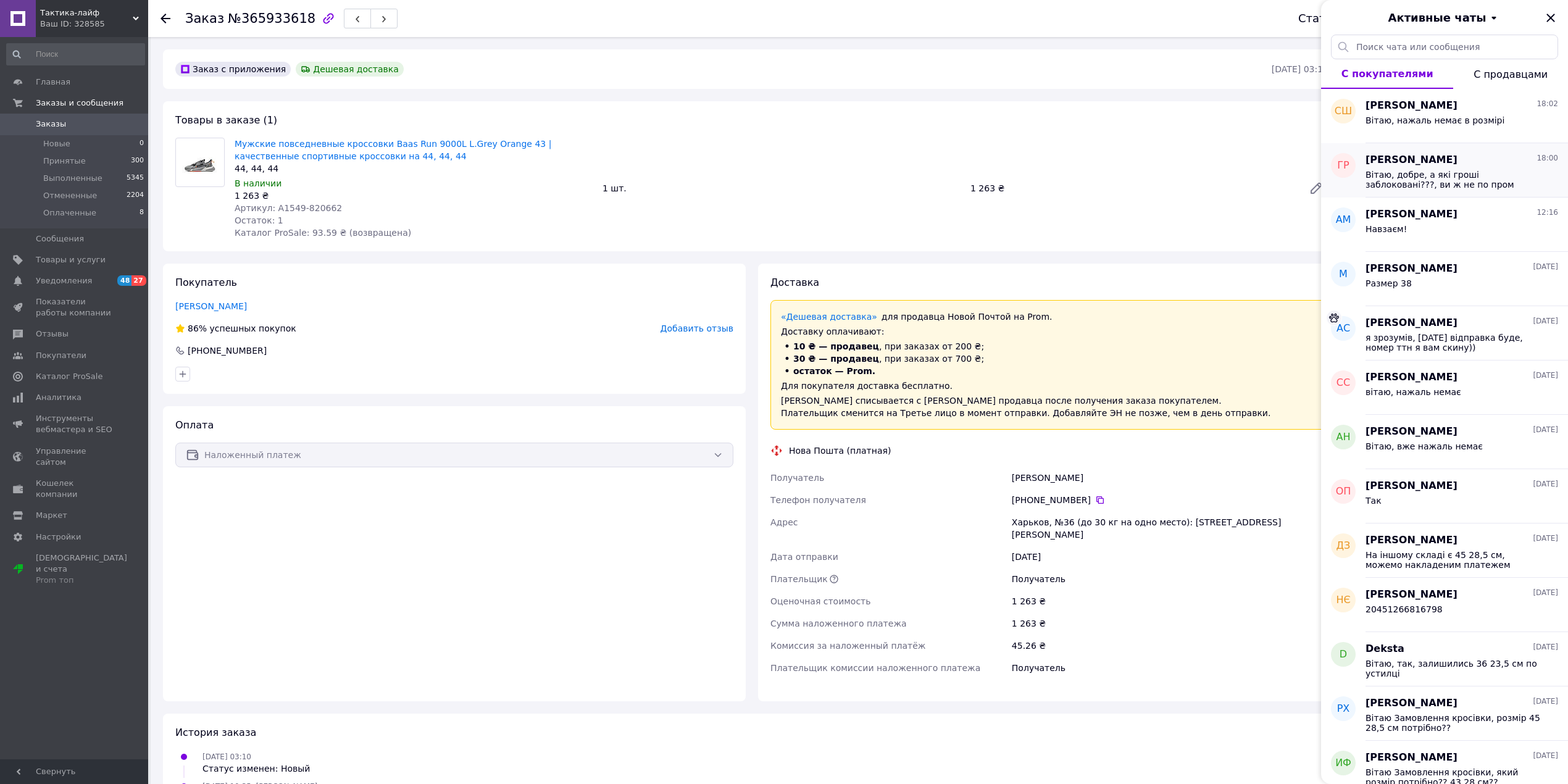
click at [1479, 163] on div "Геннадій Рибачук 18:00" at bounding box center [1461, 160] width 192 height 14
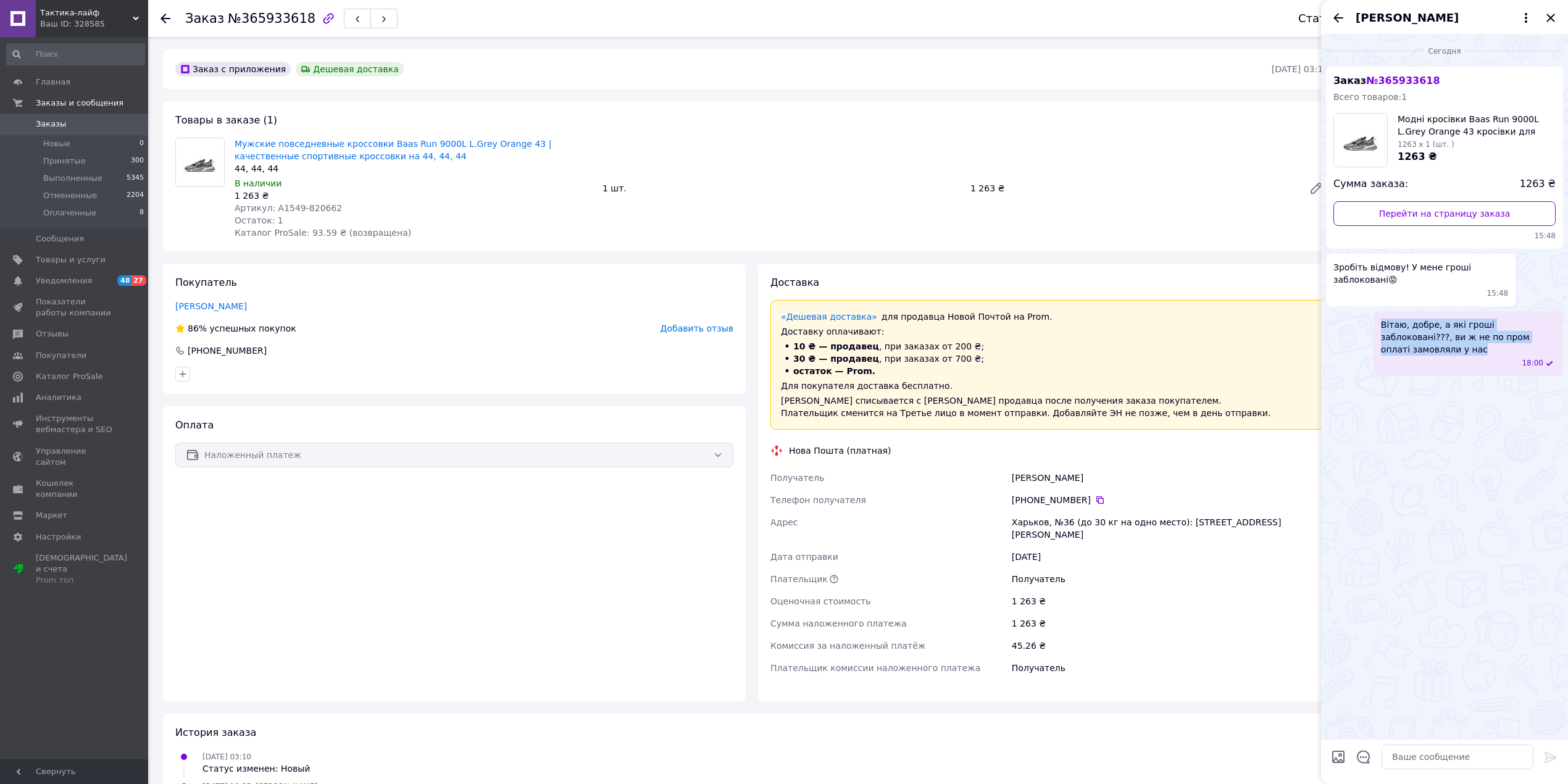
drag, startPoint x: 1465, startPoint y: 331, endPoint x: 1560, endPoint y: 331, distance: 95.0
click at [1560, 331] on div "Вітаю, добре, а які гроші заблоковані???, ви ж не по пром оплаті замовляли у на…" at bounding box center [1468, 343] width 190 height 65
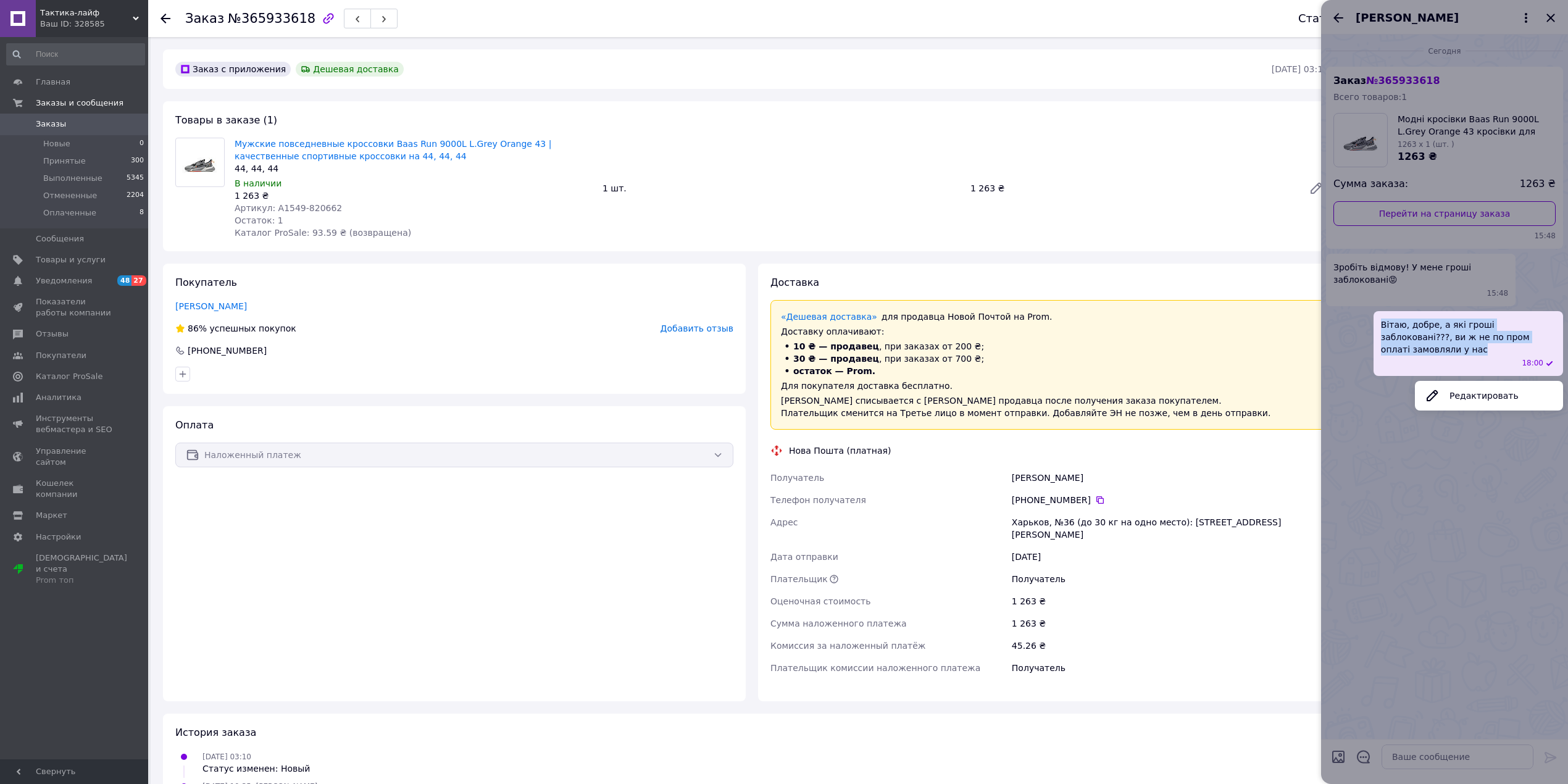
copy span "Вітаю, добре, а які гроші заблоковані???, ви ж не по пром оплаті замовляли у нас"
click at [1552, 20] on div at bounding box center [1444, 392] width 247 height 784
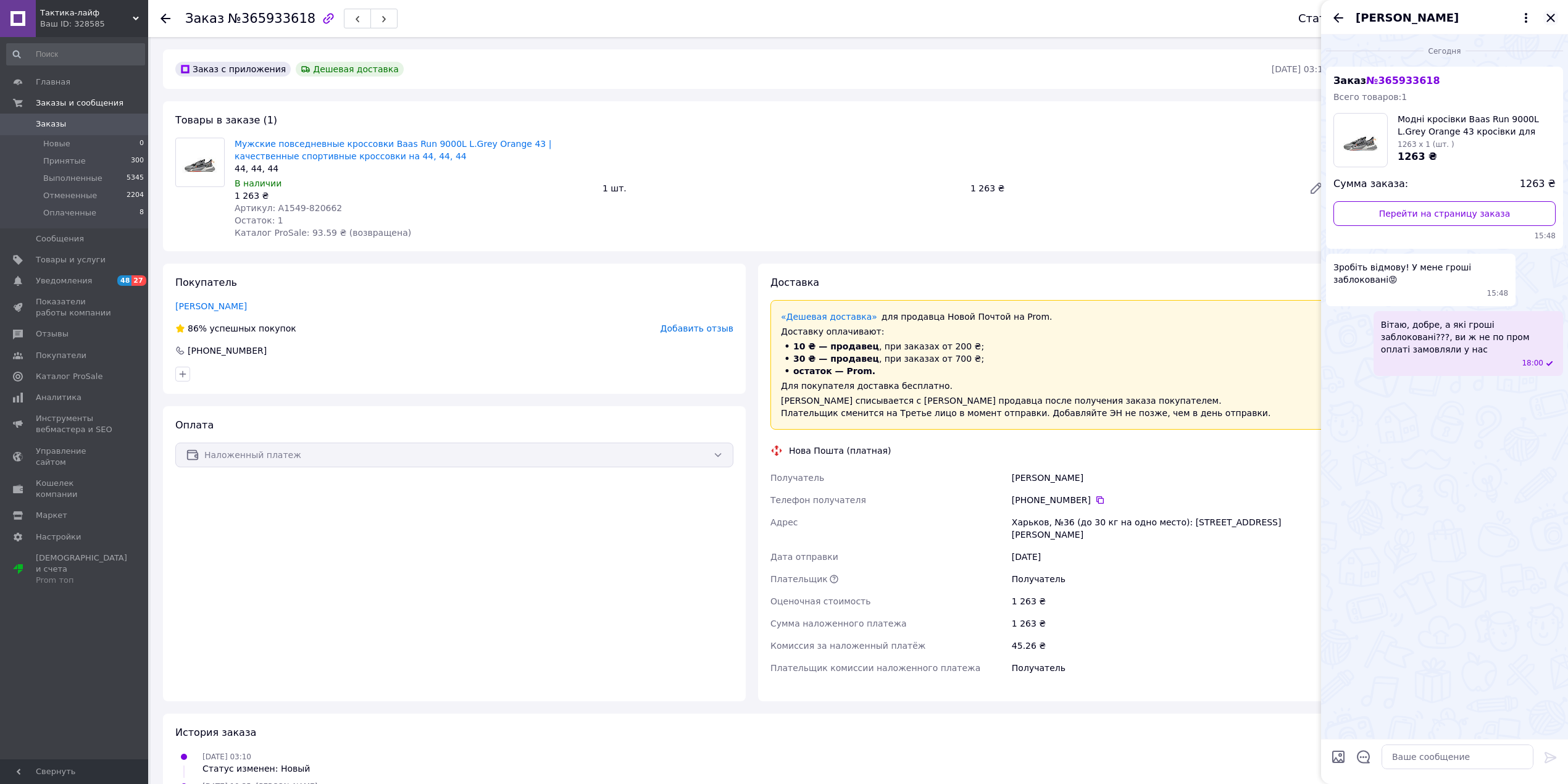
click at [1552, 17] on icon "Закрыть" at bounding box center [1550, 18] width 8 height 8
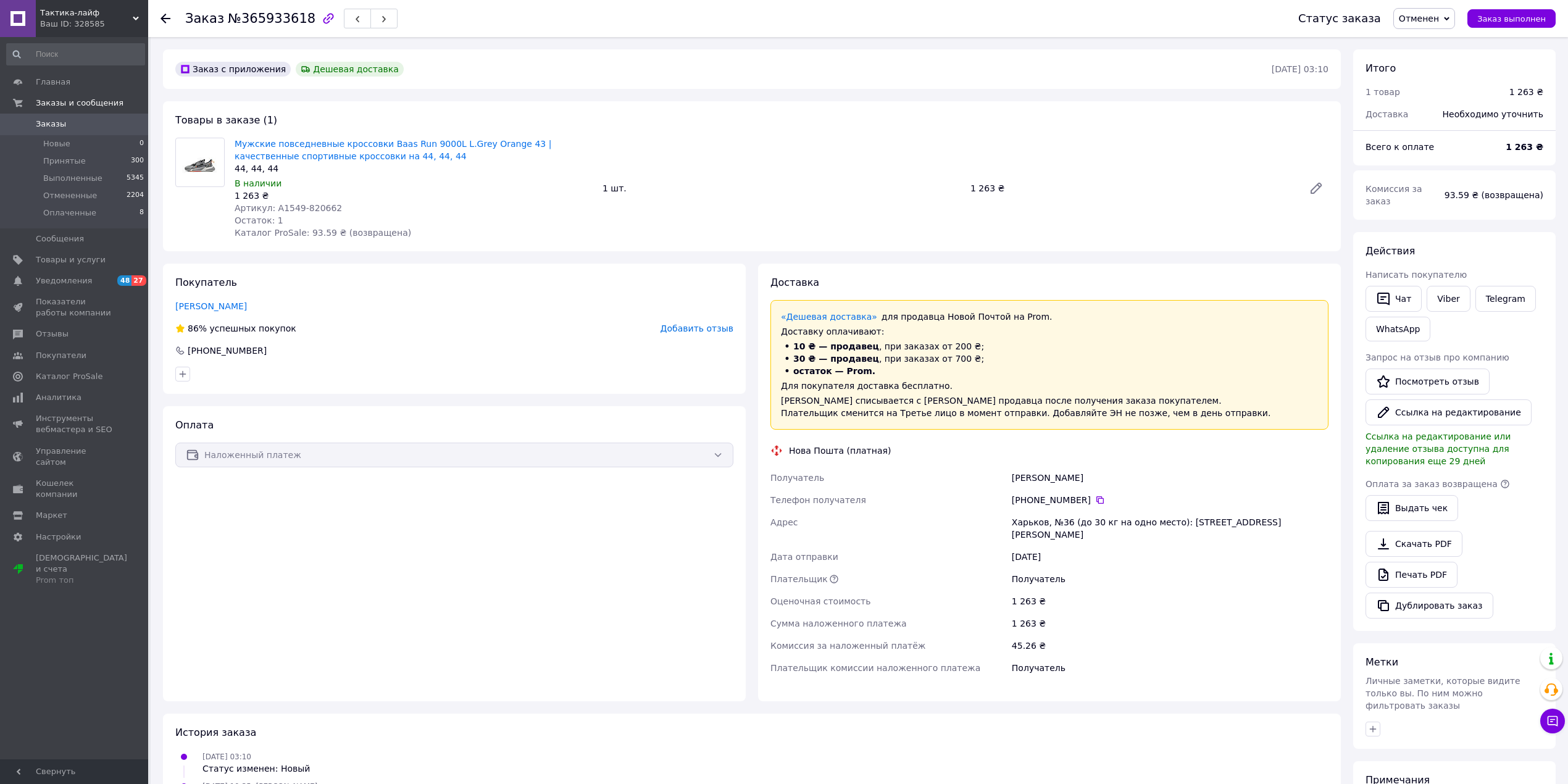
click at [73, 124] on span "Заказы" at bounding box center [75, 124] width 78 height 11
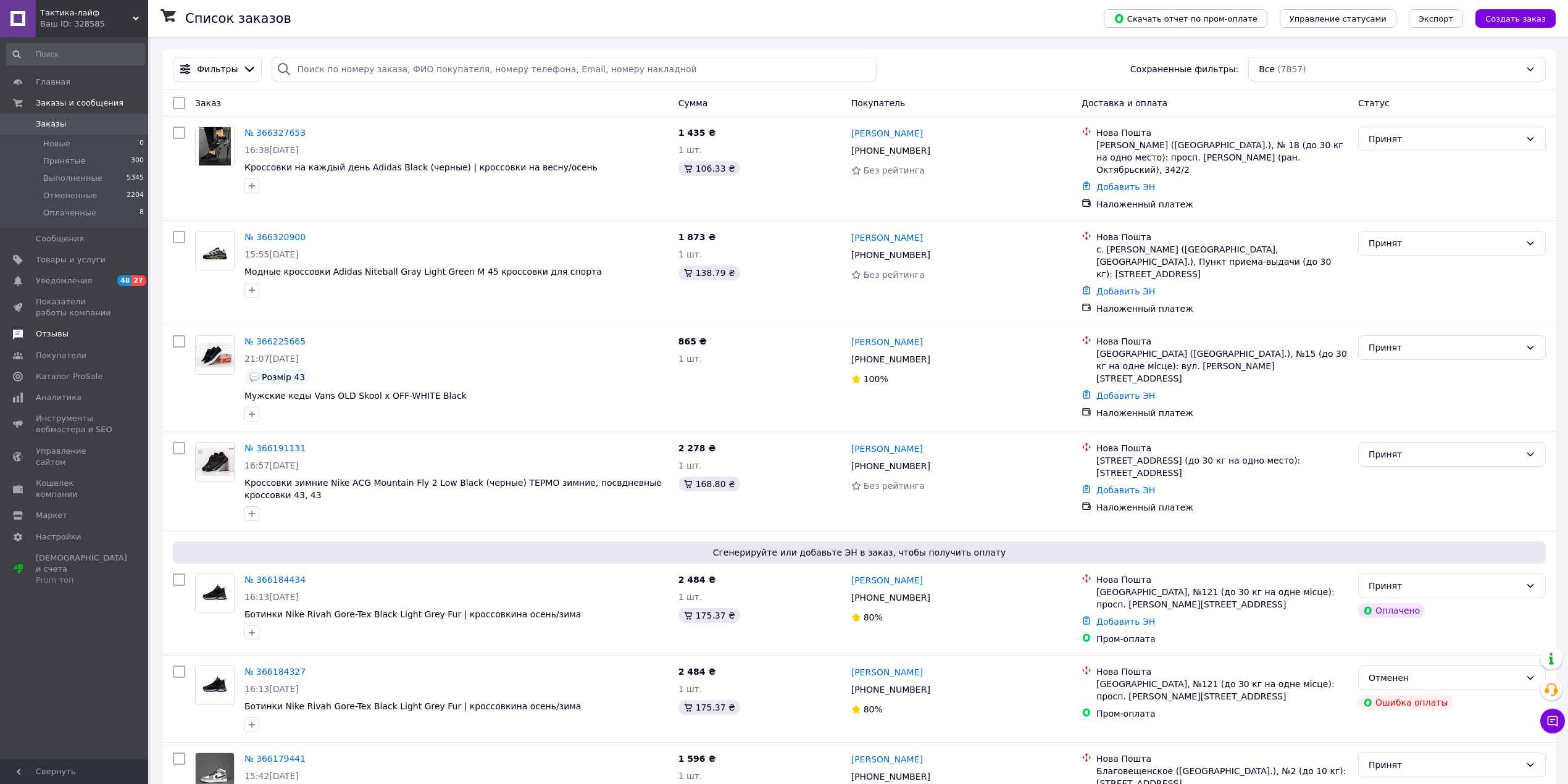
click at [62, 329] on span "Отзывы" at bounding box center [52, 334] width 33 height 11
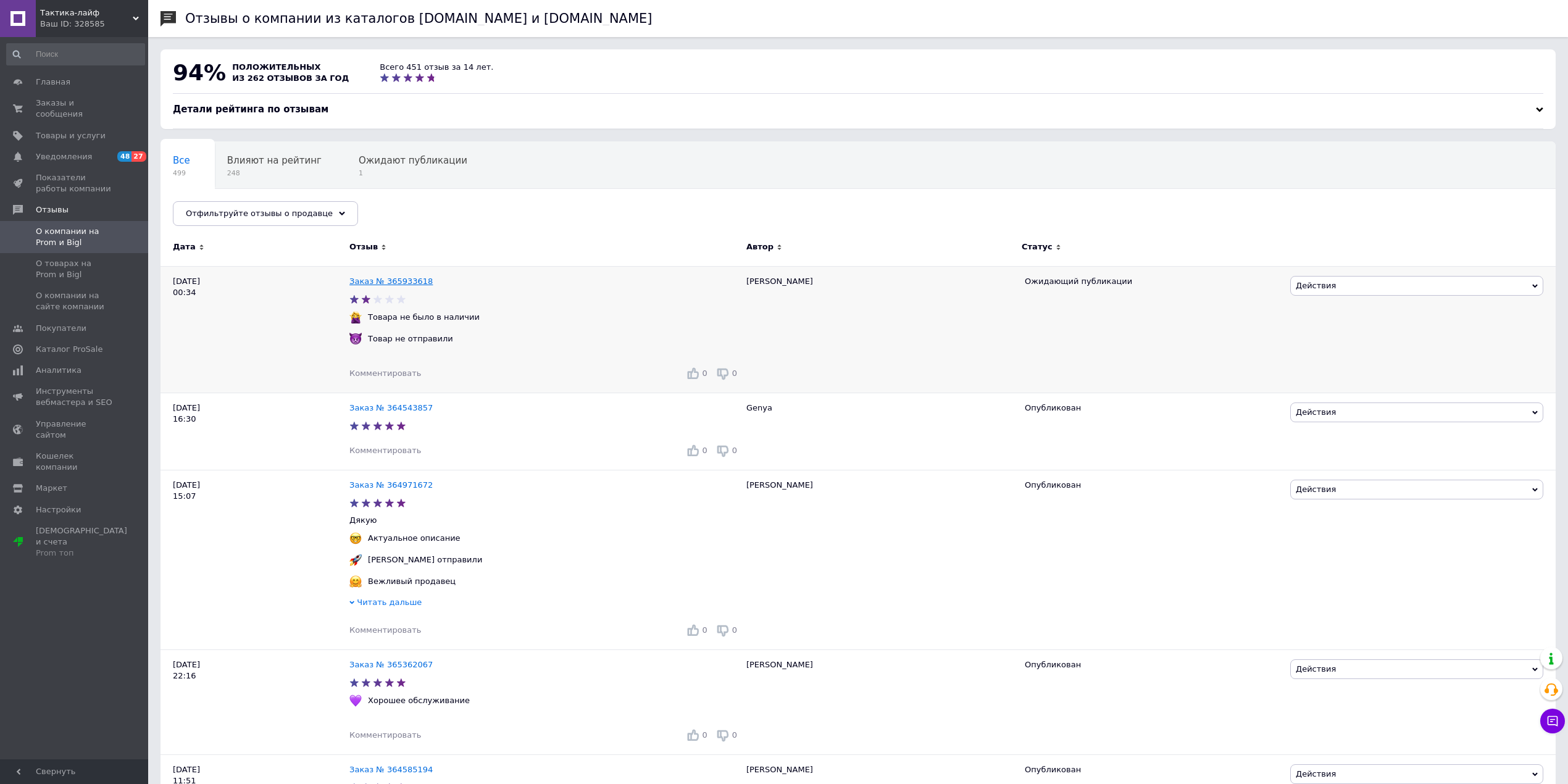
click at [400, 279] on link "Заказ № 365933618" at bounding box center [391, 281] width 84 height 10
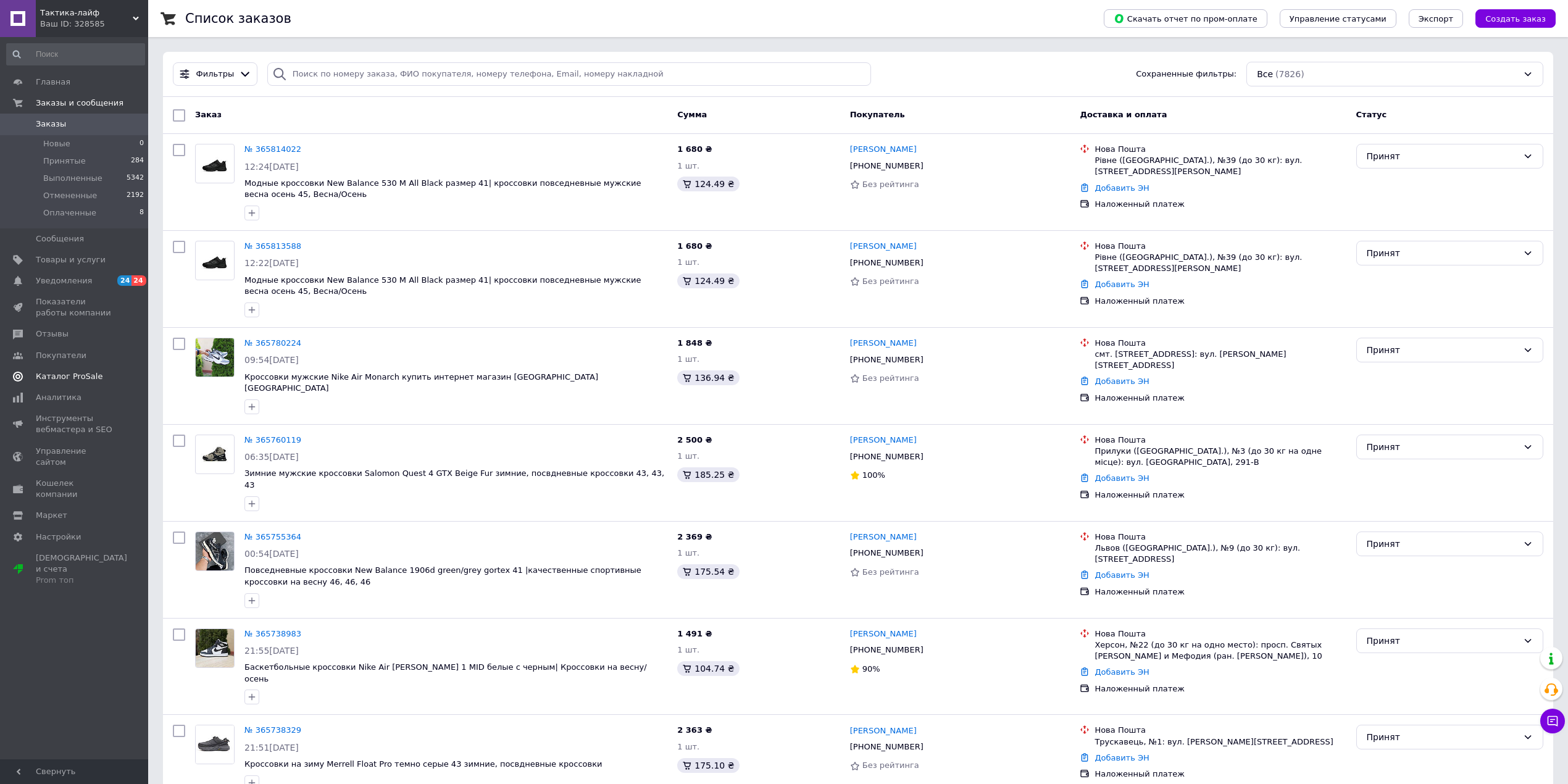
click at [63, 336] on span "Отзывы" at bounding box center [52, 334] width 33 height 11
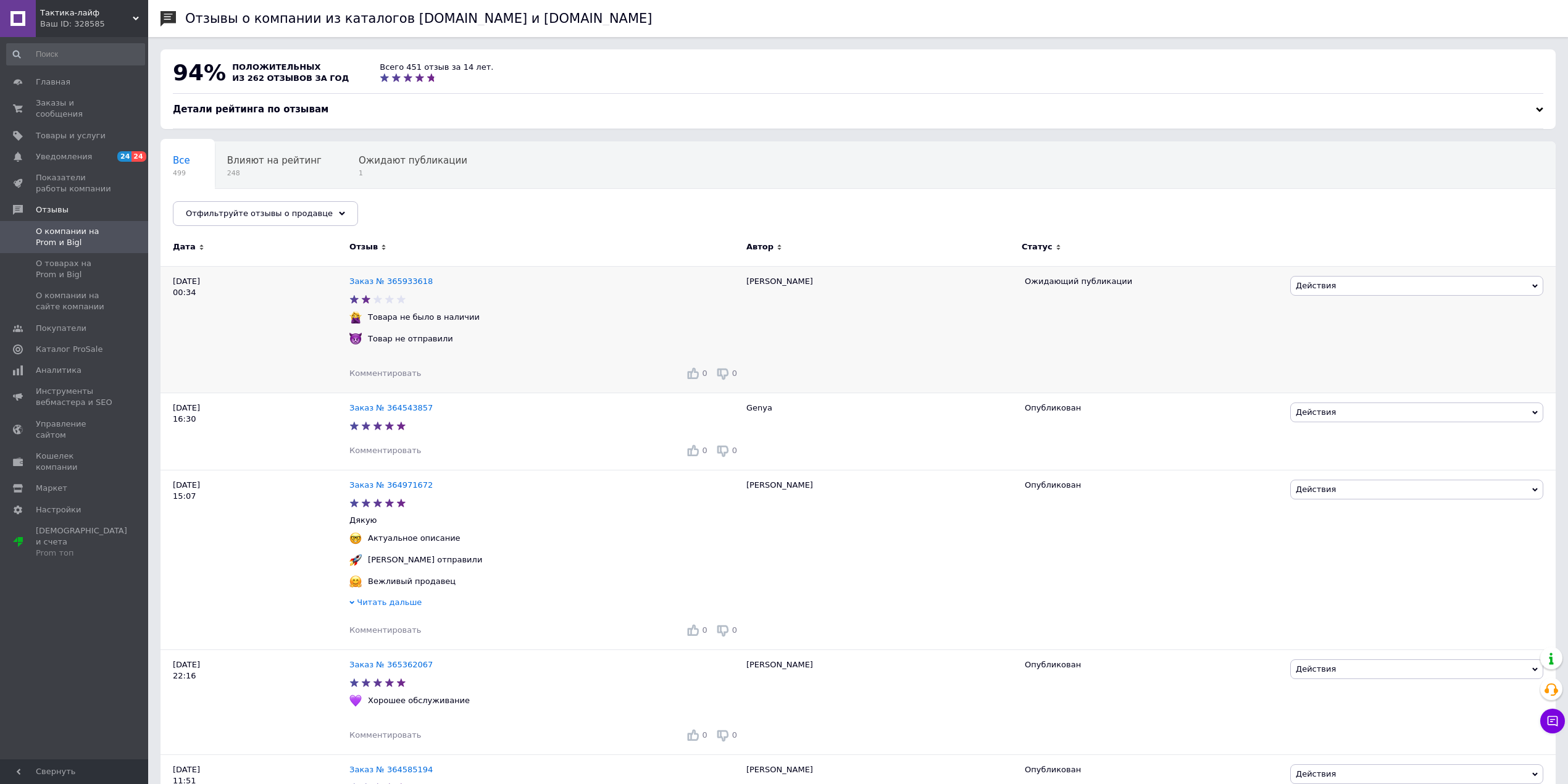
click at [1426, 282] on span "Действия" at bounding box center [1417, 286] width 253 height 20
click at [1329, 380] on li "Ссылка на редактирование" at bounding box center [1417, 379] width 252 height 17
click at [72, 105] on span "Заказы и сообщения" at bounding box center [75, 108] width 78 height 22
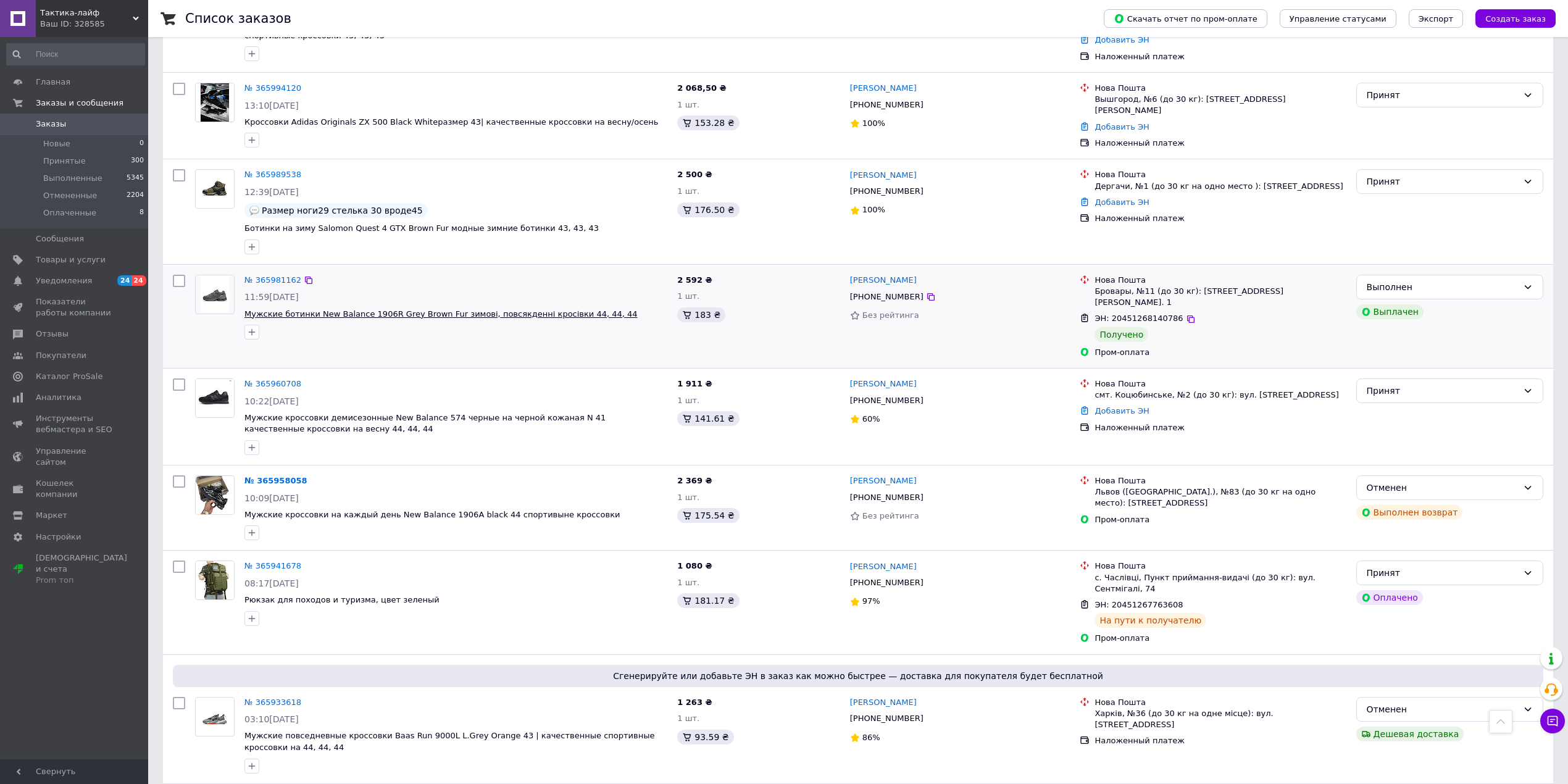
scroll to position [2140, 0]
click at [281, 697] on link "№ 365933618" at bounding box center [273, 702] width 57 height 10
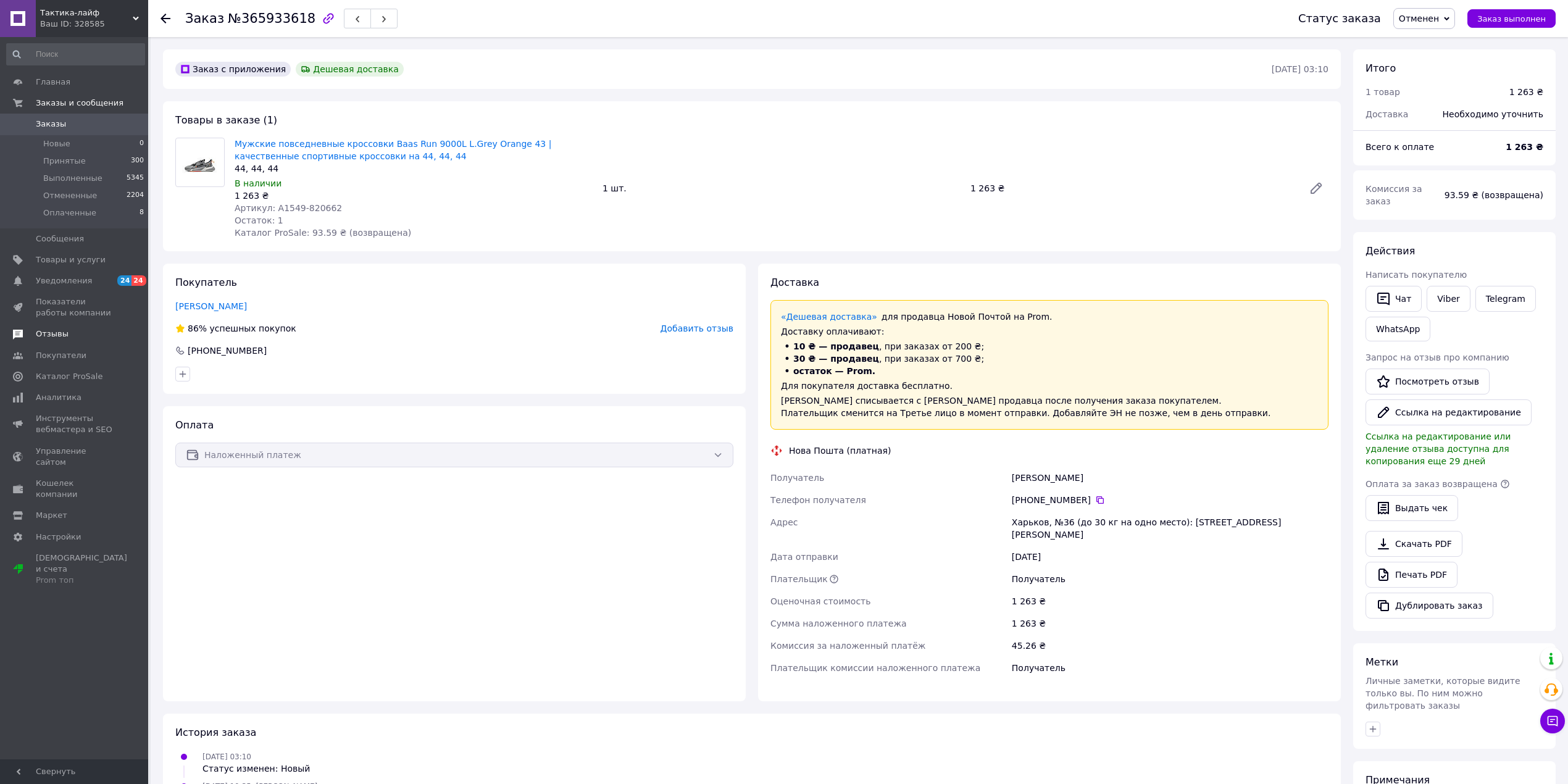
click at [79, 336] on span "Отзывы" at bounding box center [75, 334] width 78 height 11
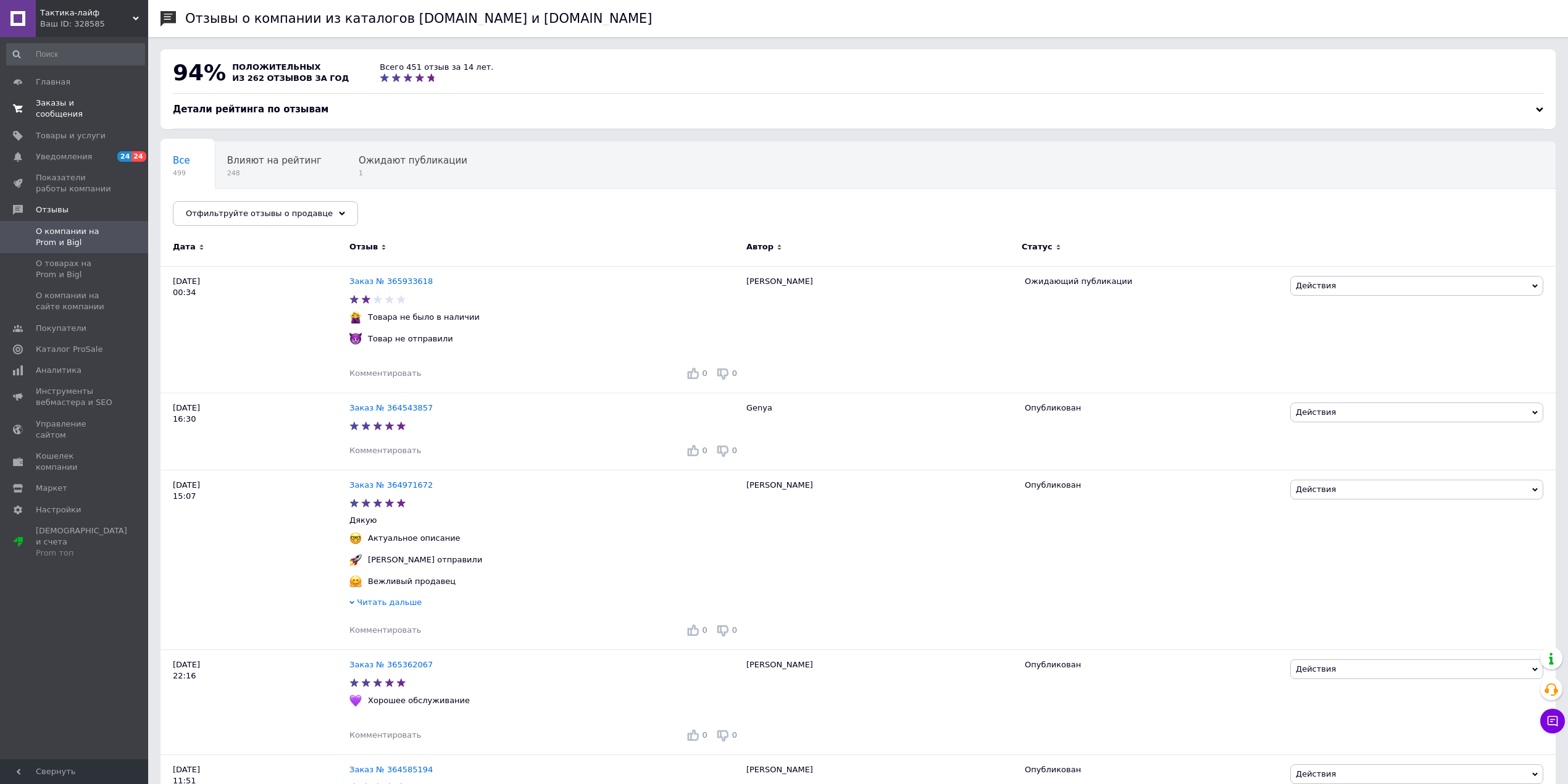
click at [80, 97] on link "Заказы и сообщения 0 0" at bounding box center [75, 108] width 151 height 32
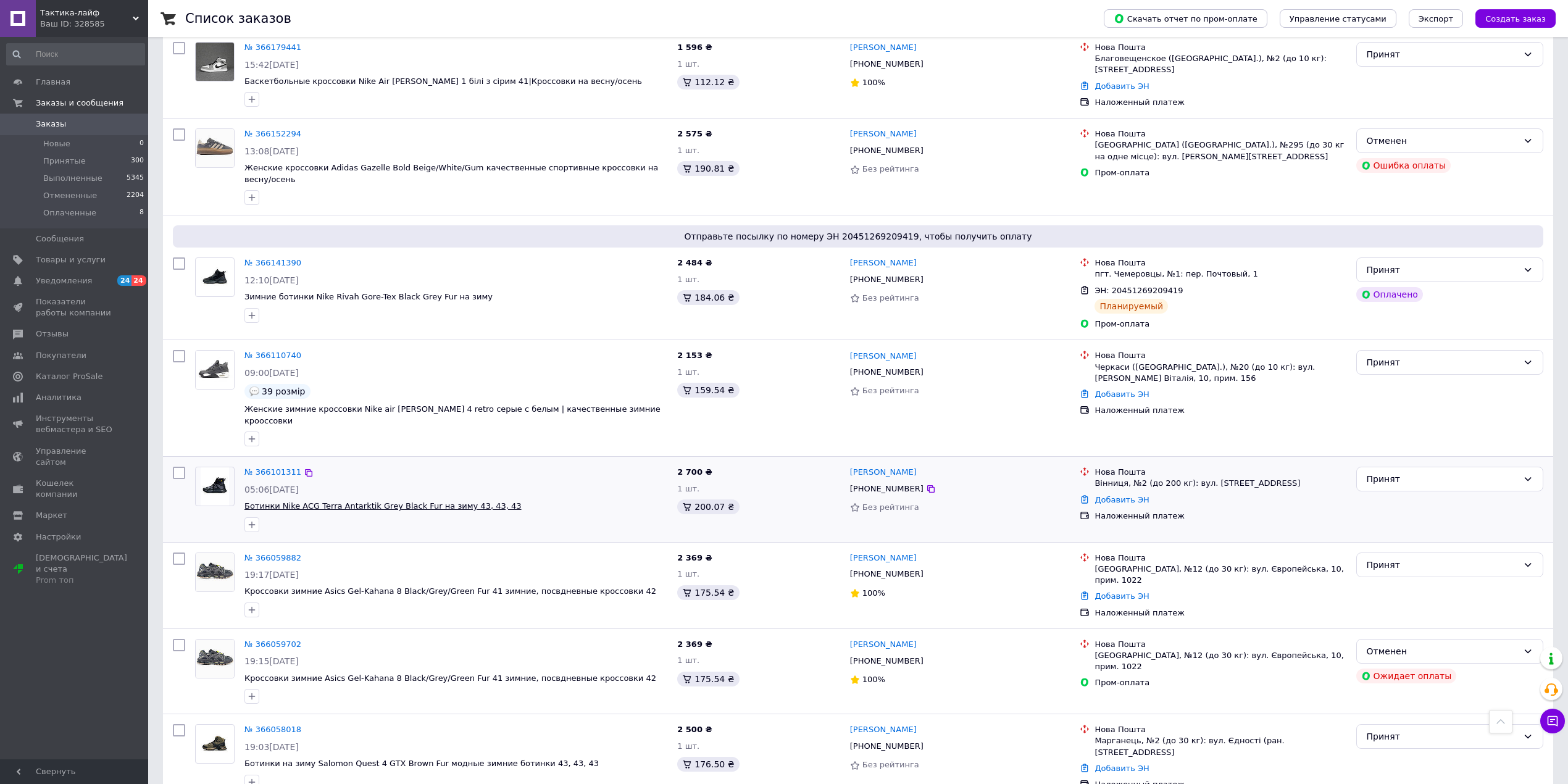
scroll to position [741, 0]
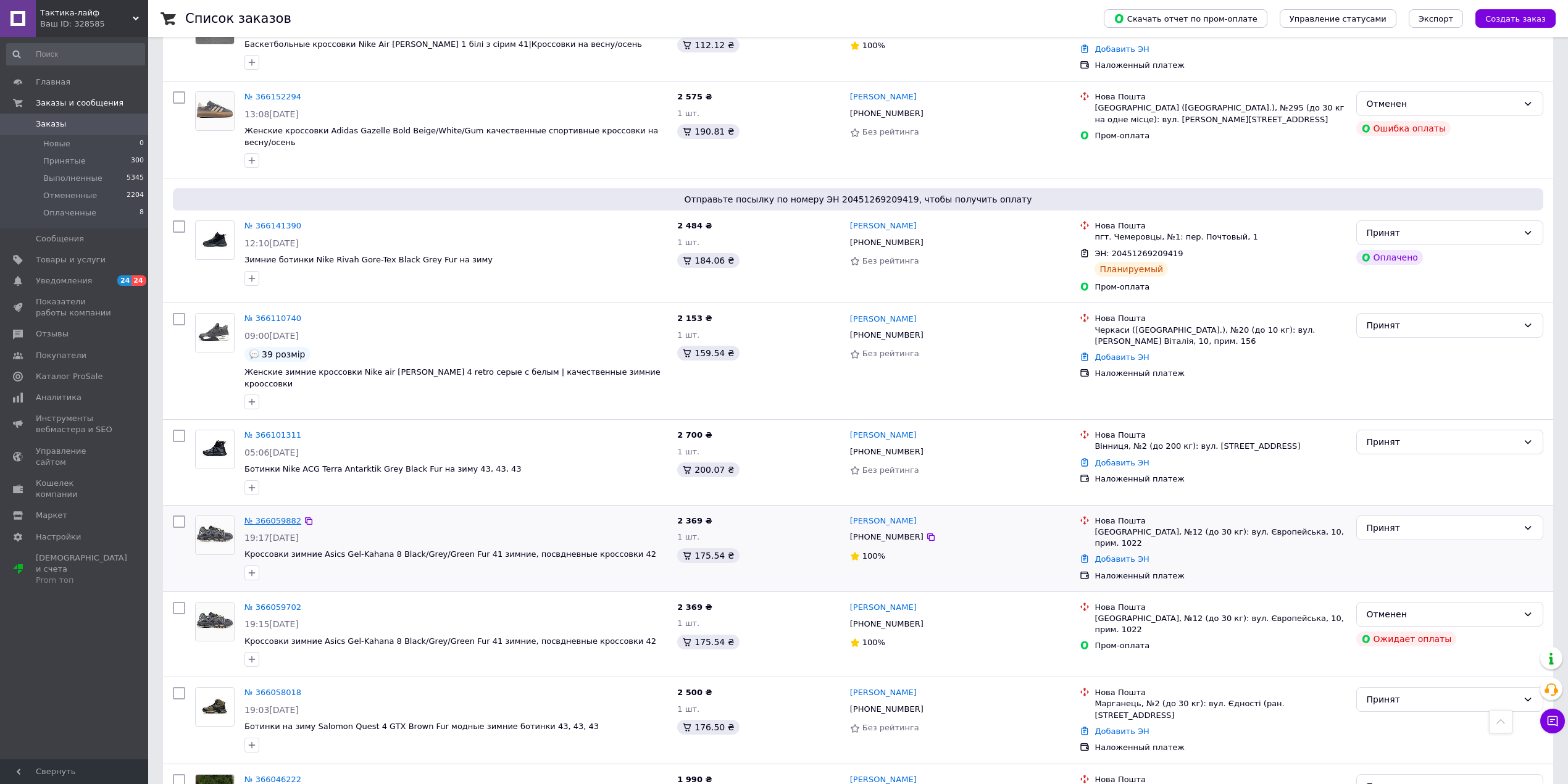
click at [278, 516] on link "№ 366059882" at bounding box center [273, 521] width 57 height 10
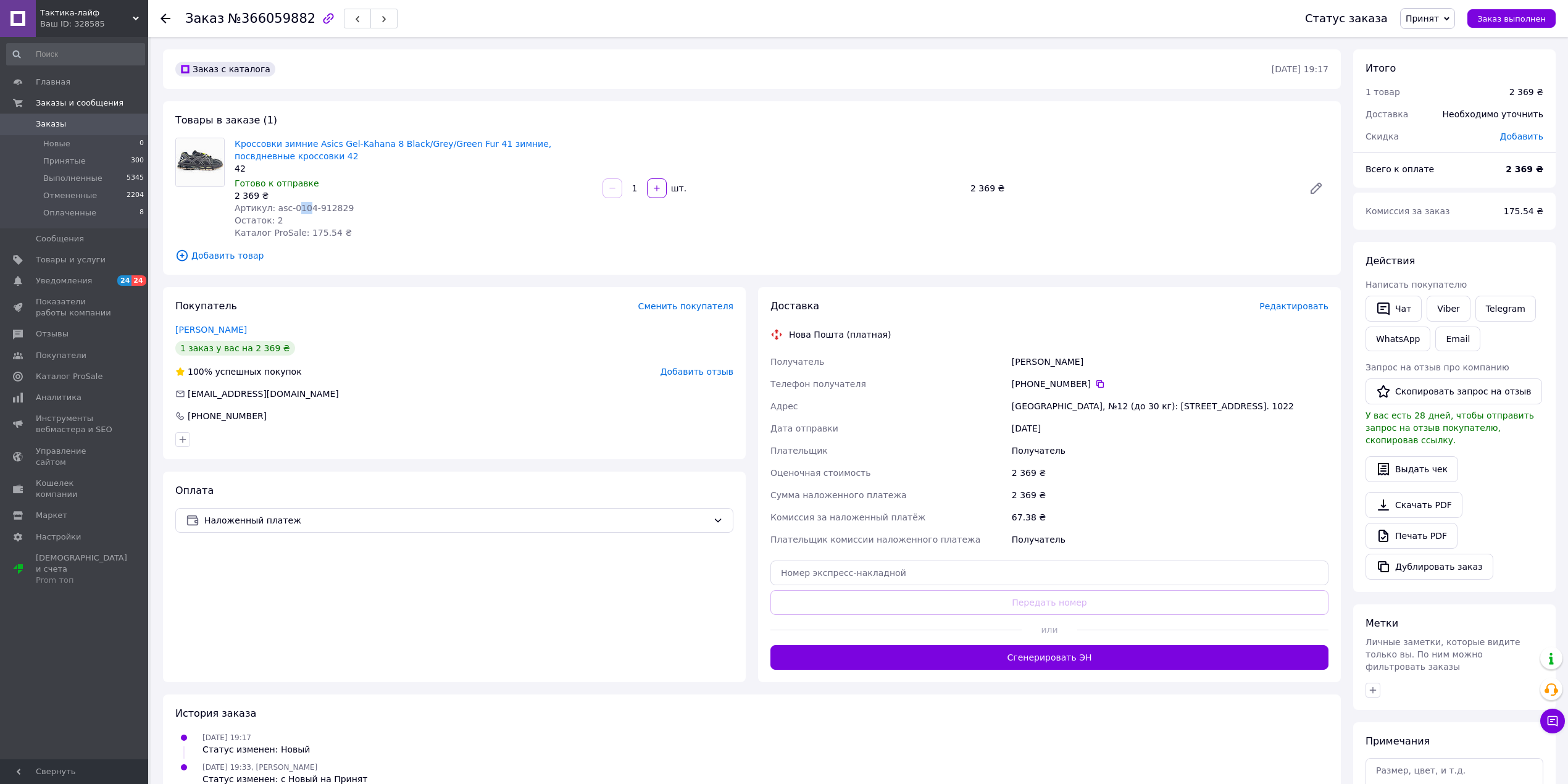
drag, startPoint x: 290, startPoint y: 205, endPoint x: 298, endPoint y: 207, distance: 8.2
click at [301, 207] on span "Артикул: asc-0104-912829" at bounding box center [294, 208] width 119 height 10
click at [294, 189] on div "Готово к отправке" at bounding box center [414, 184] width 358 height 12
drag, startPoint x: 286, startPoint y: 204, endPoint x: 304, endPoint y: 207, distance: 18.2
click at [304, 207] on span "Артикул: asc-0104-912829" at bounding box center [294, 208] width 119 height 10
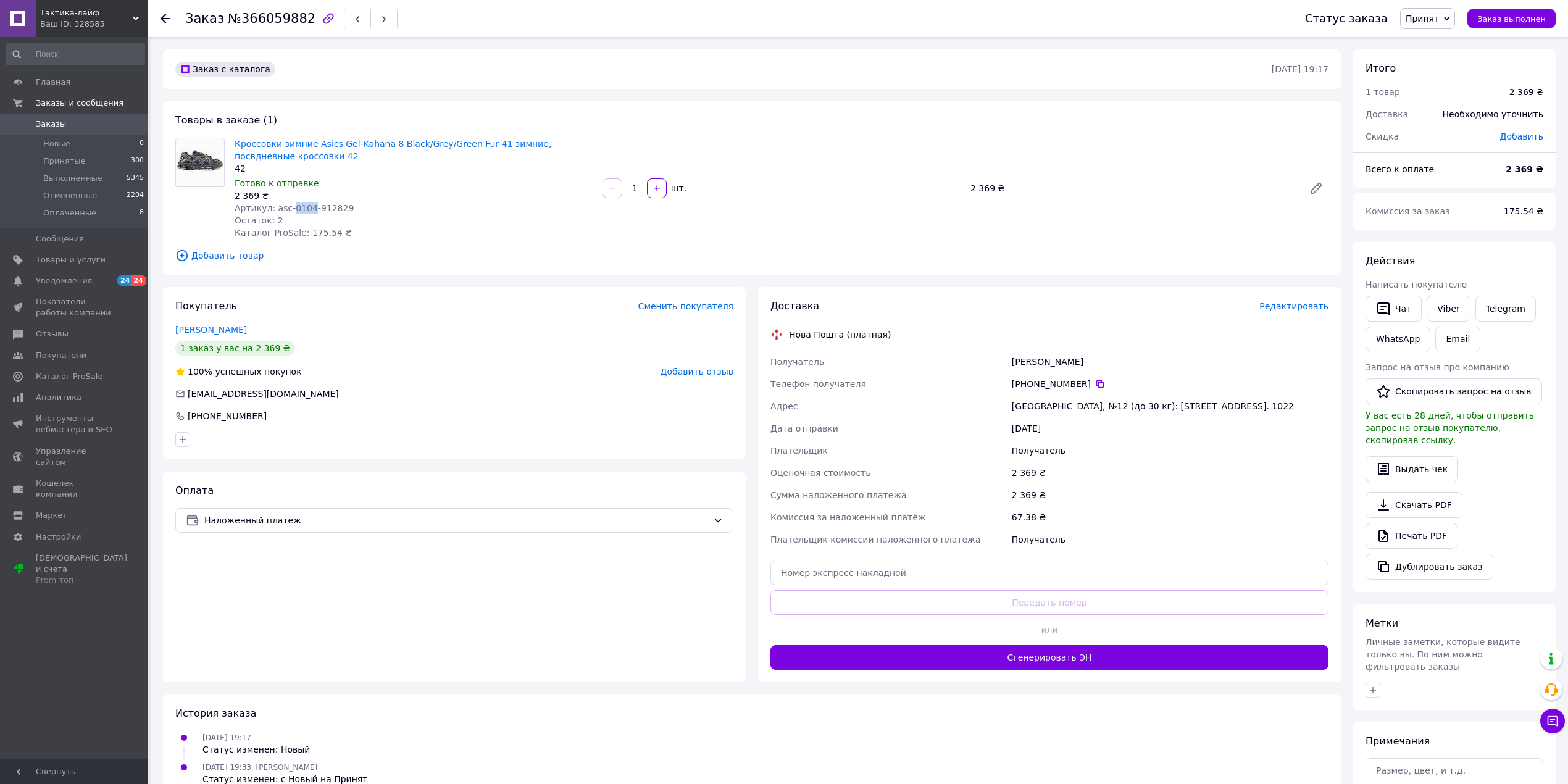
copy span "0104"
drag, startPoint x: 1011, startPoint y: 359, endPoint x: 1252, endPoint y: 398, distance: 244.1
click at [1252, 398] on div "Получатель Білобров Віталій Телефон получателя +380 50 236 32 10   Адрес Борисп…" at bounding box center [1049, 451] width 563 height 200
copy div "Білобров Віталій Телефон получателя +380 50 236 32 10   Адрес Борисполь, №12 (д…"
click at [64, 329] on span "Отзывы" at bounding box center [52, 334] width 33 height 11
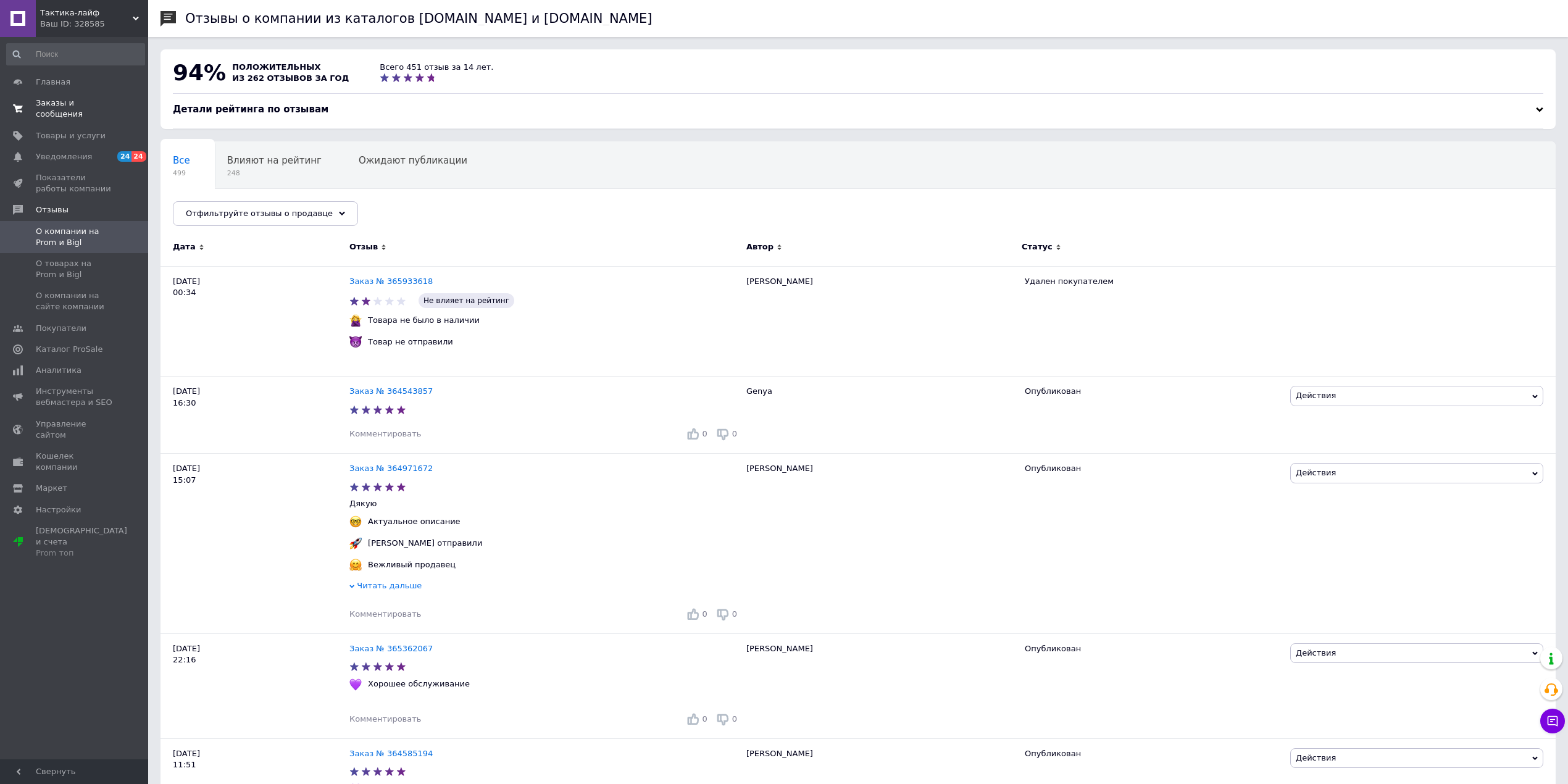
click at [80, 104] on span "Заказы и сообщения" at bounding box center [75, 108] width 78 height 22
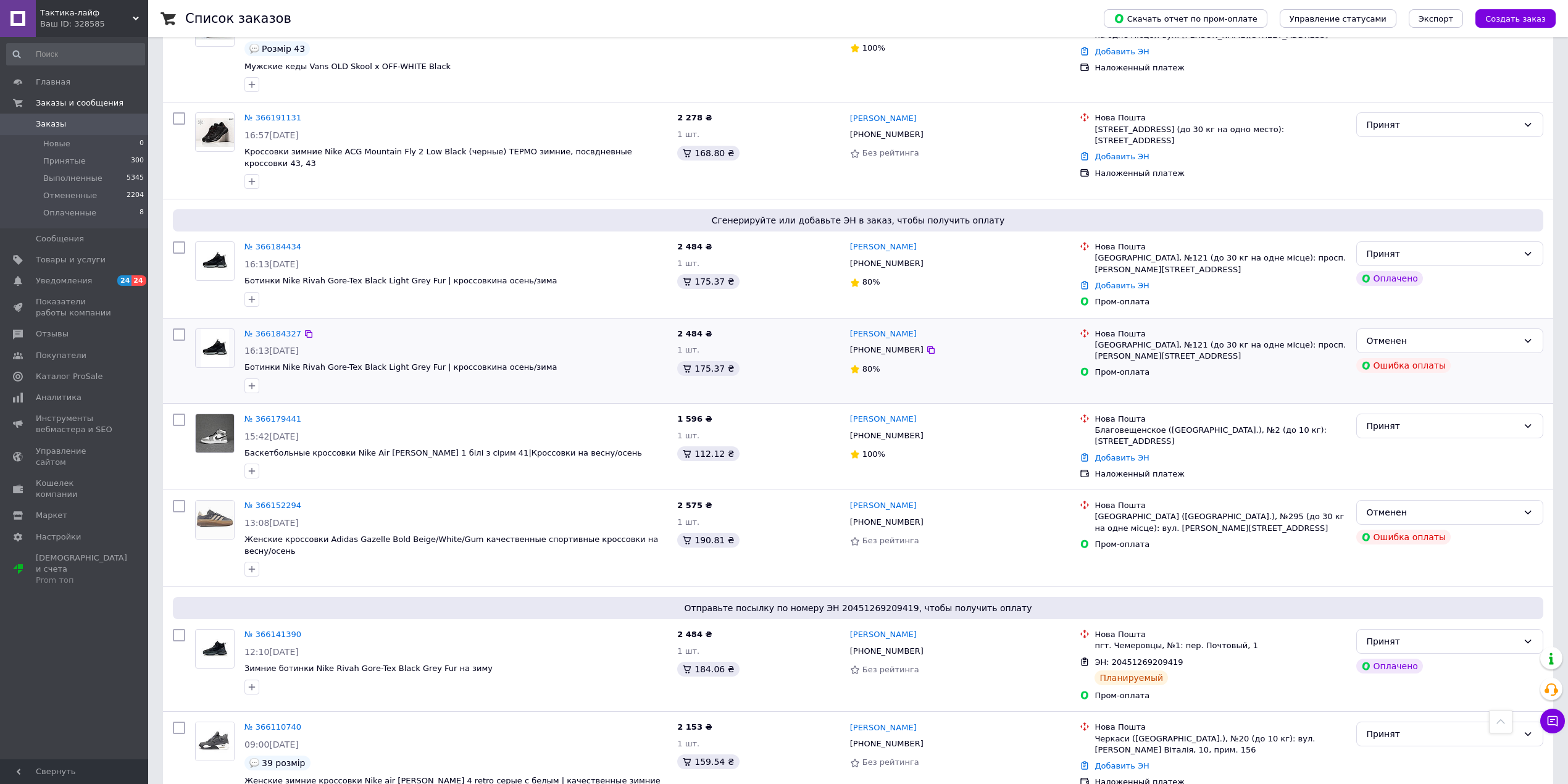
scroll to position [329, 0]
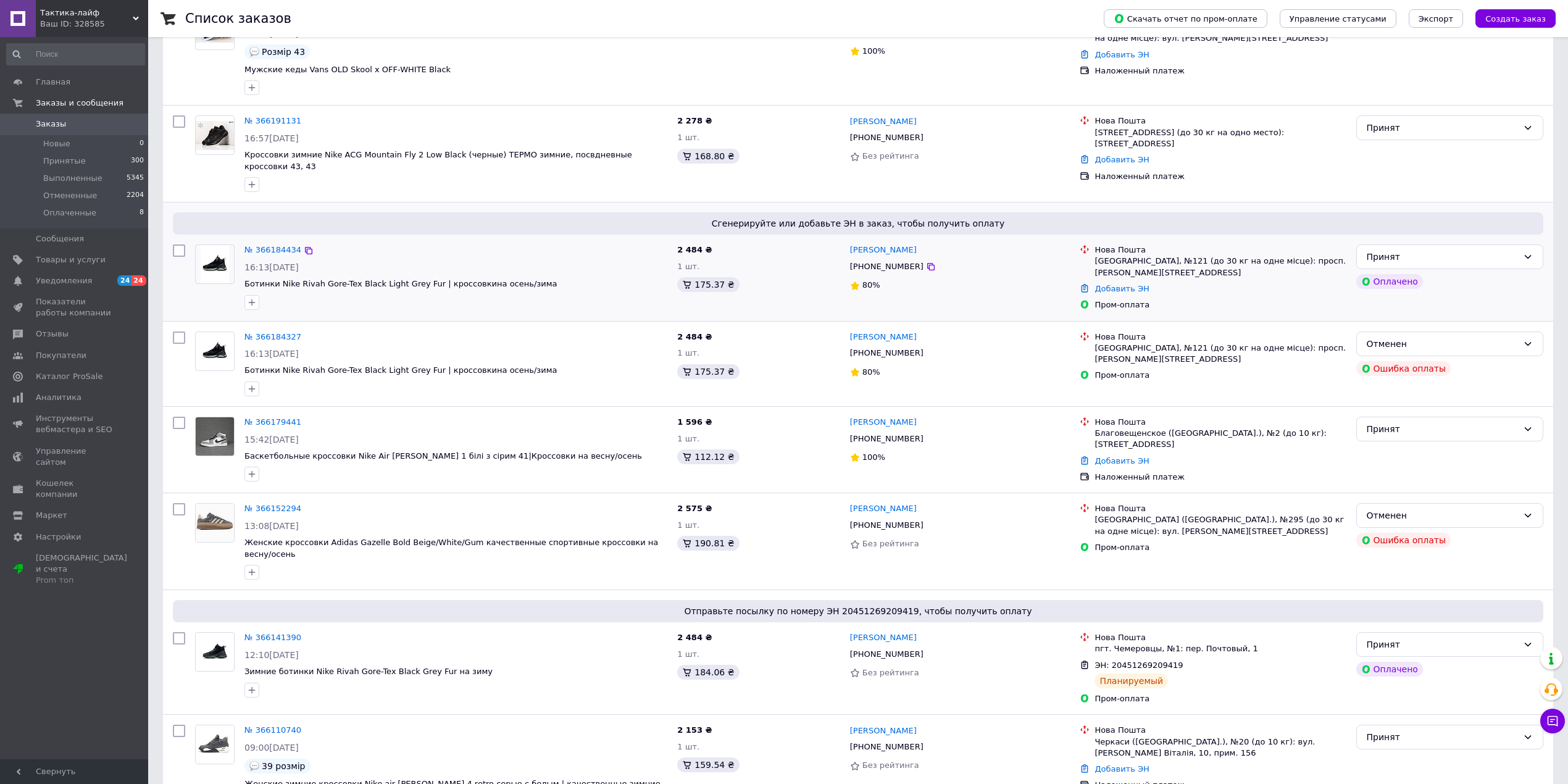
click at [260, 243] on div "№ 366184434" at bounding box center [273, 250] width 60 height 14
click at [273, 245] on link "№ 366184434" at bounding box center [273, 250] width 57 height 10
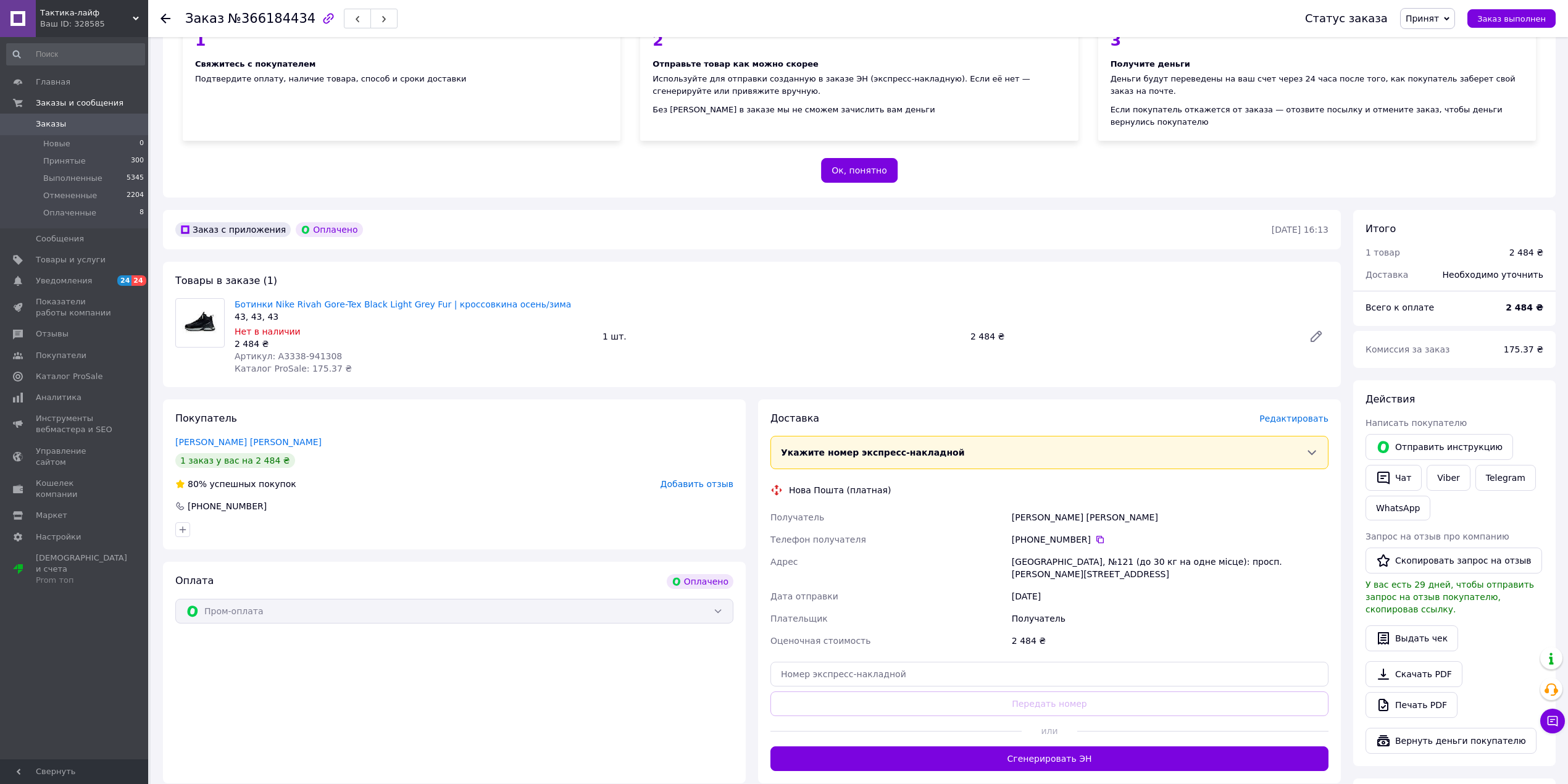
scroll to position [329, 0]
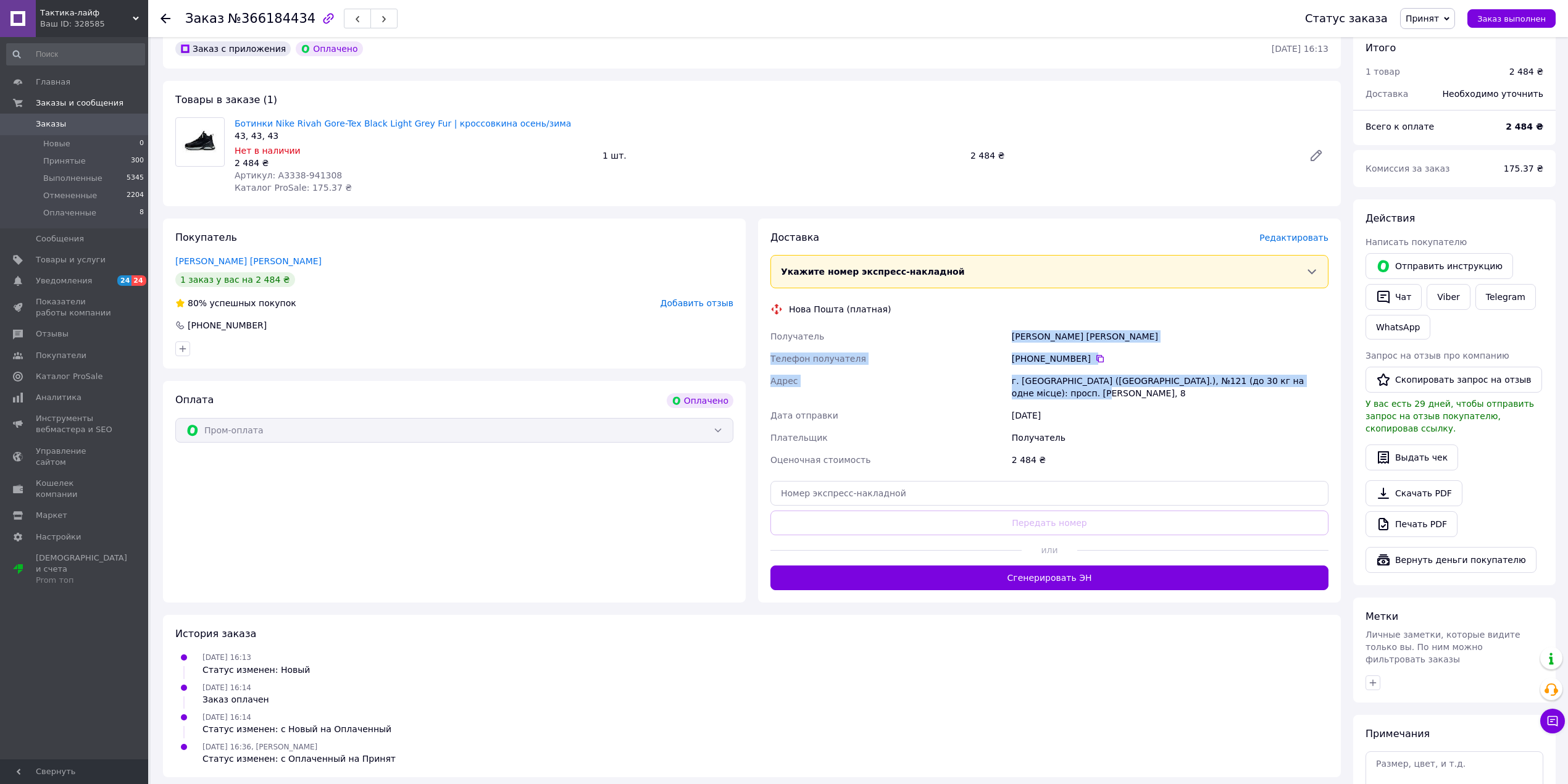
drag, startPoint x: 1013, startPoint y: 324, endPoint x: 1092, endPoint y: 386, distance: 100.4
click at [1093, 388] on div "Получатель Правільєва Ольга Телефон получателя +380 67 931 14 47   Адрес г. Кие…" at bounding box center [1049, 398] width 563 height 146
copy div "Правільєва Ольга Телефон получателя +380 67 931 14 47   Адрес г. Киев (Киевская…"
click at [77, 117] on link "Заказы 0" at bounding box center [75, 124] width 151 height 21
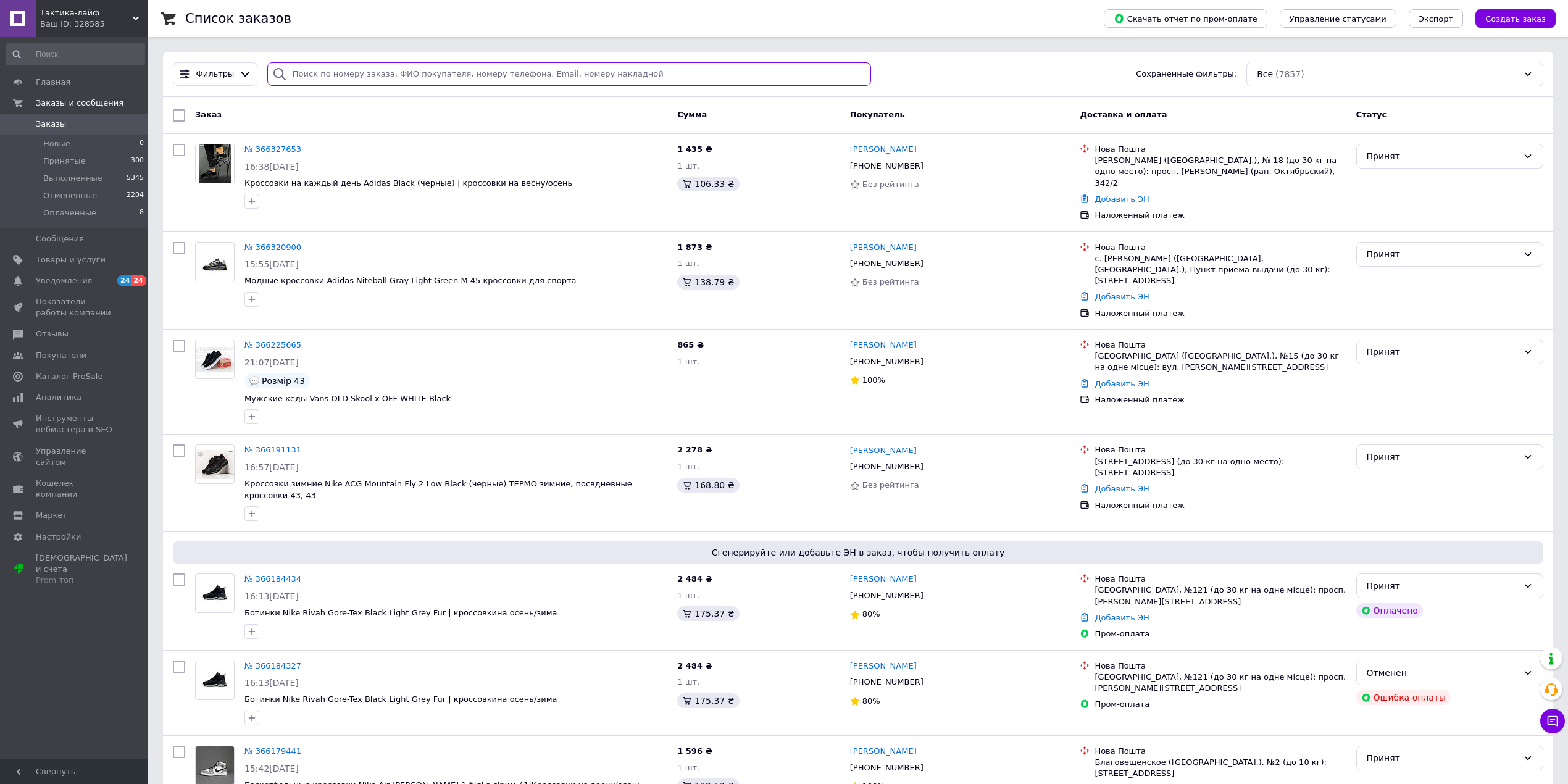
click at [346, 74] on input "search" at bounding box center [569, 74] width 604 height 24
paste input "0992946919"
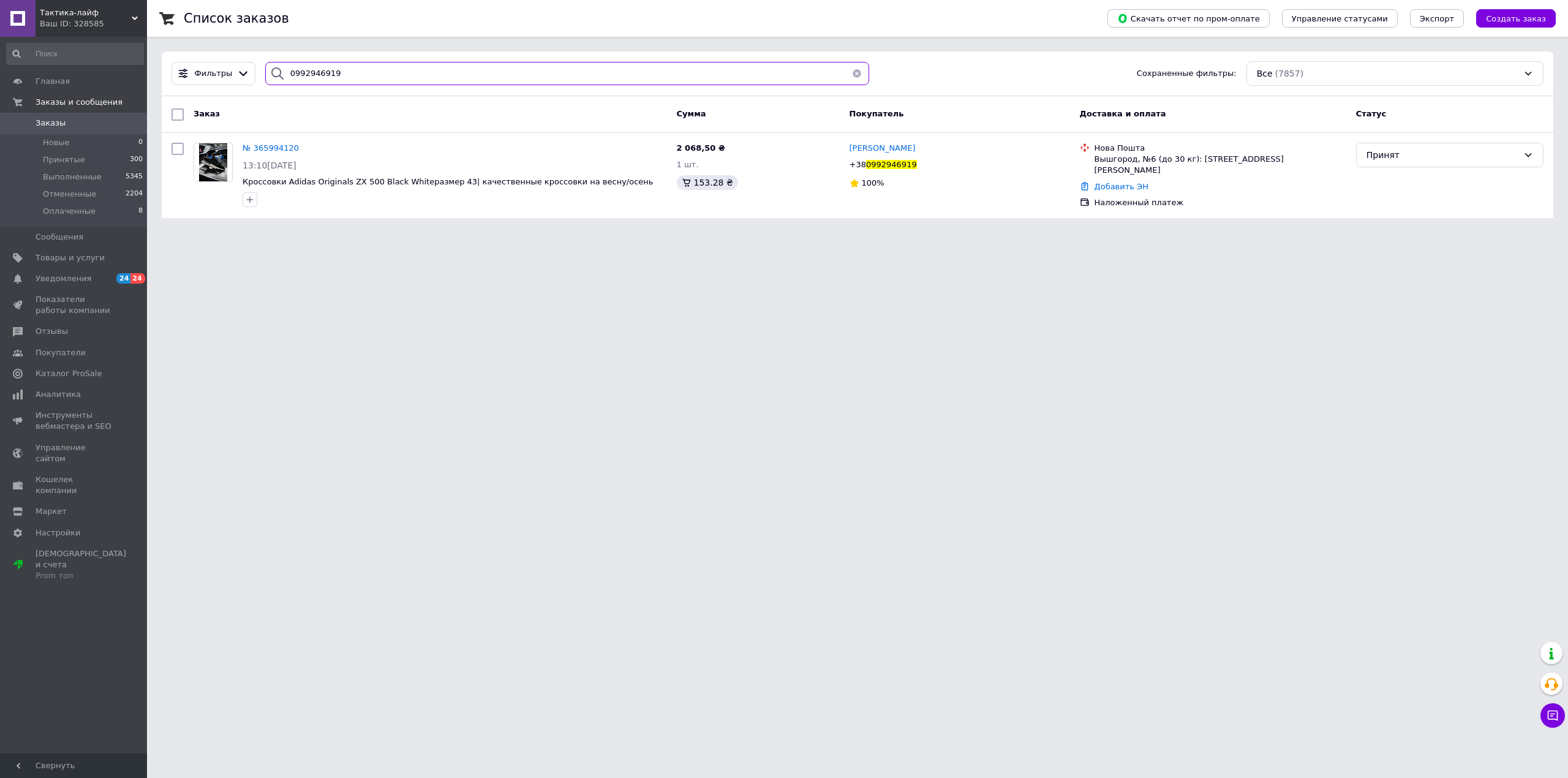
type input "0992946919"
click at [1112, 182] on link "Добавить ЭН" at bounding box center [1121, 187] width 54 height 10
click at [1092, 228] on input "Добавить ЭН" at bounding box center [1050, 226] width 164 height 24
paste input "20451268205582"
type input "20451268205582"
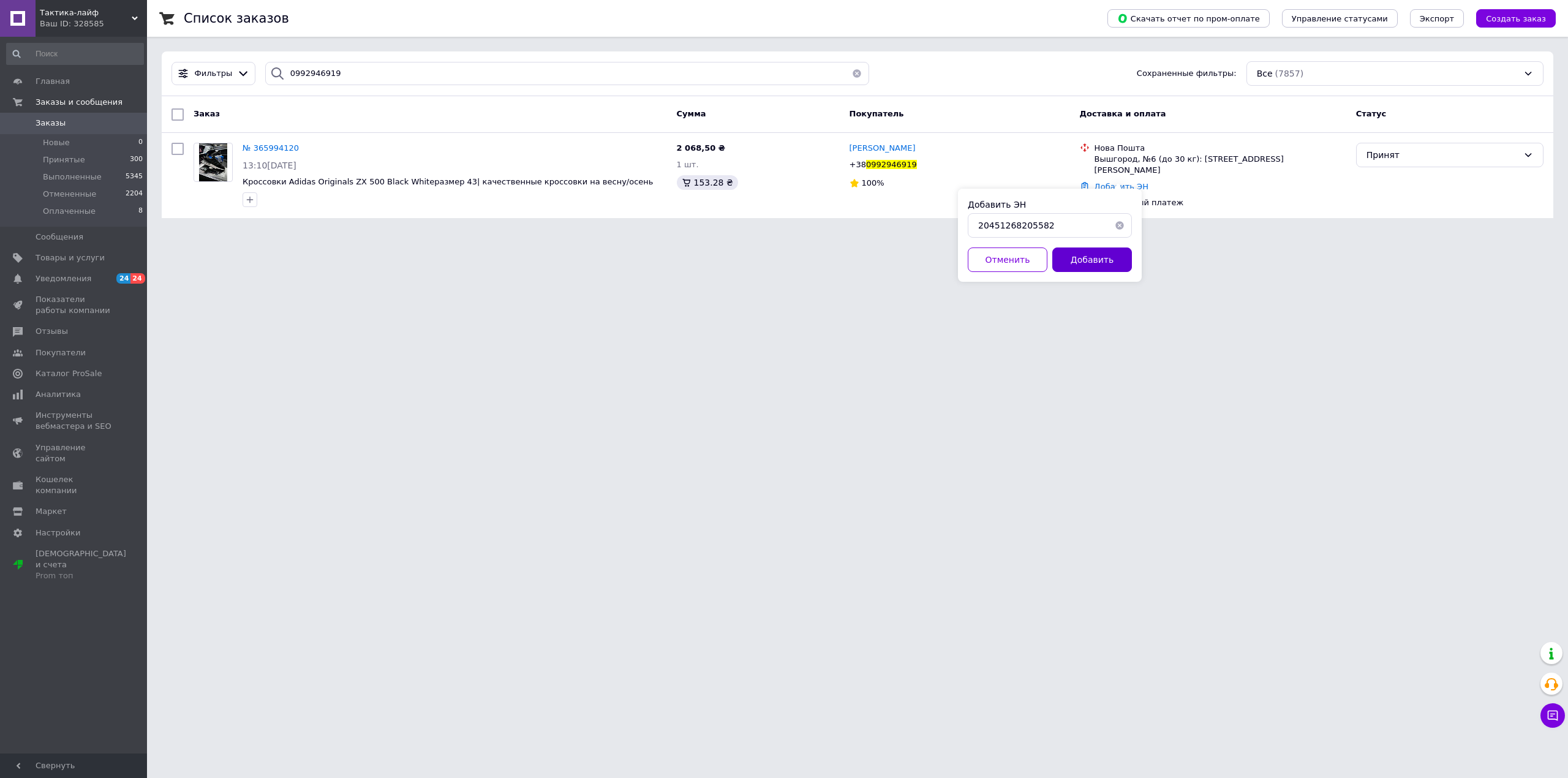
click at [1111, 270] on button "Добавить" at bounding box center [1092, 260] width 79 height 24
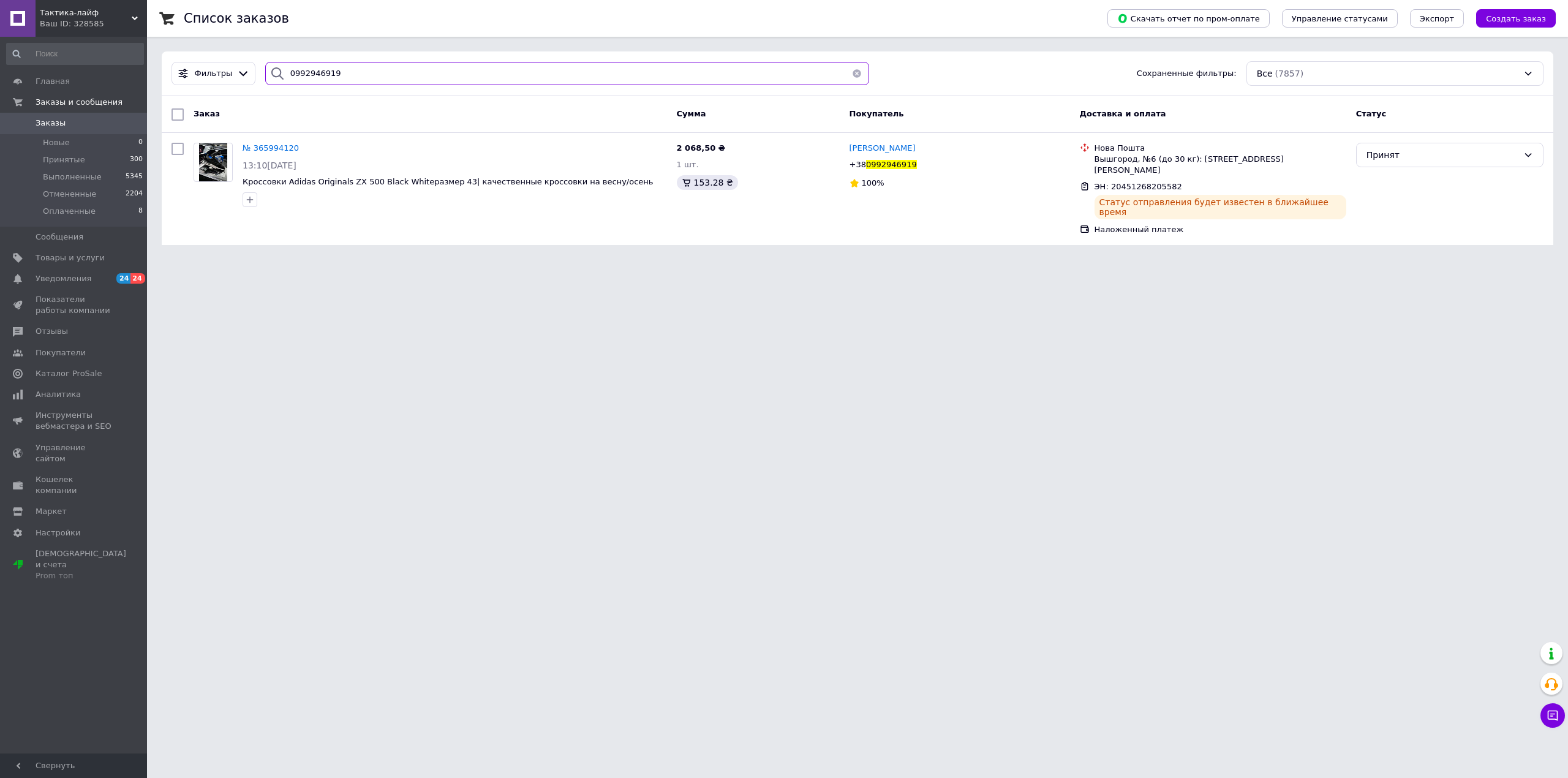
drag, startPoint x: 341, startPoint y: 74, endPoint x: 263, endPoint y: 77, distance: 78.1
click at [265, 77] on div "0992946919" at bounding box center [567, 73] width 605 height 24
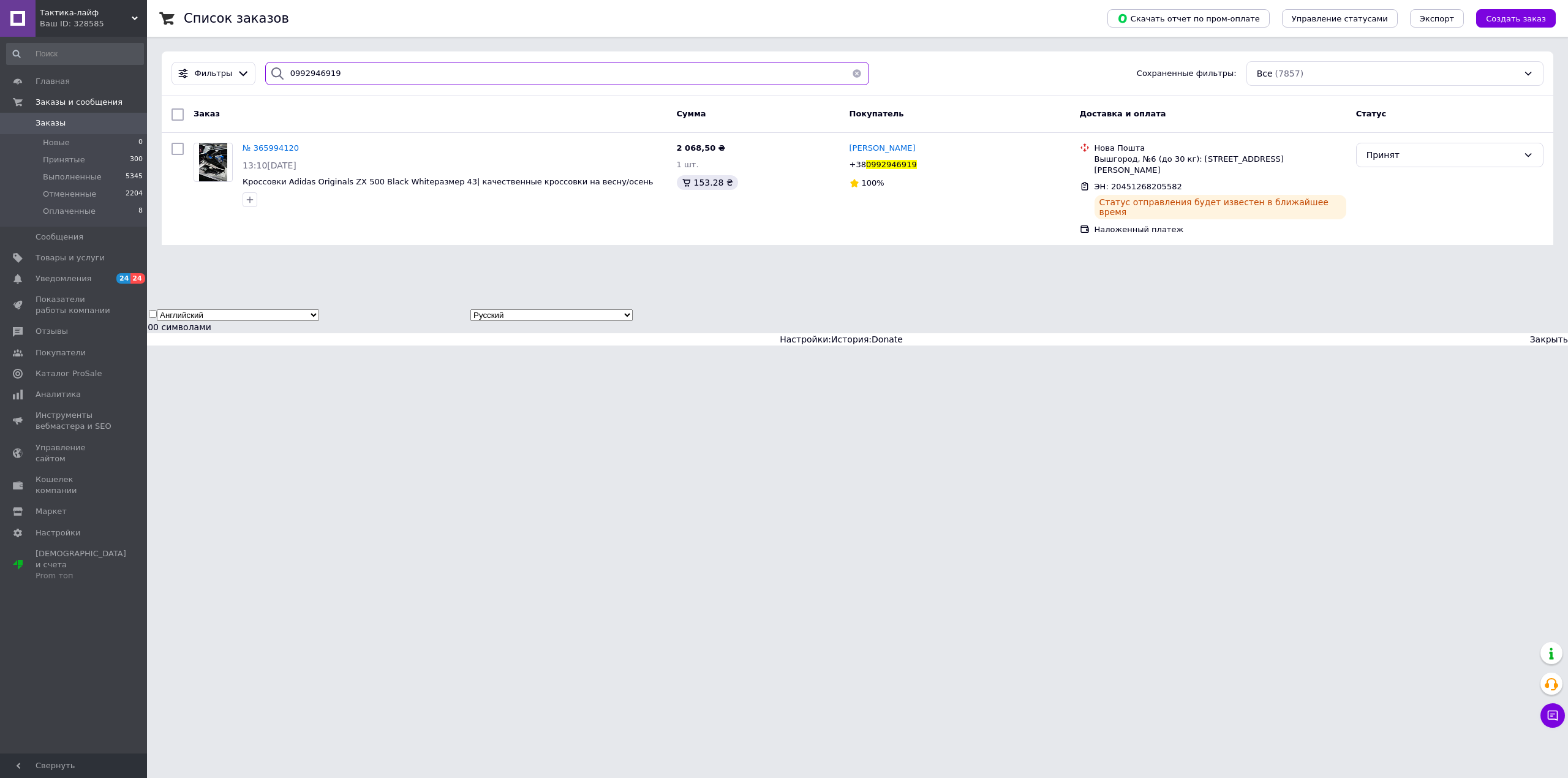
paste input "31115865"
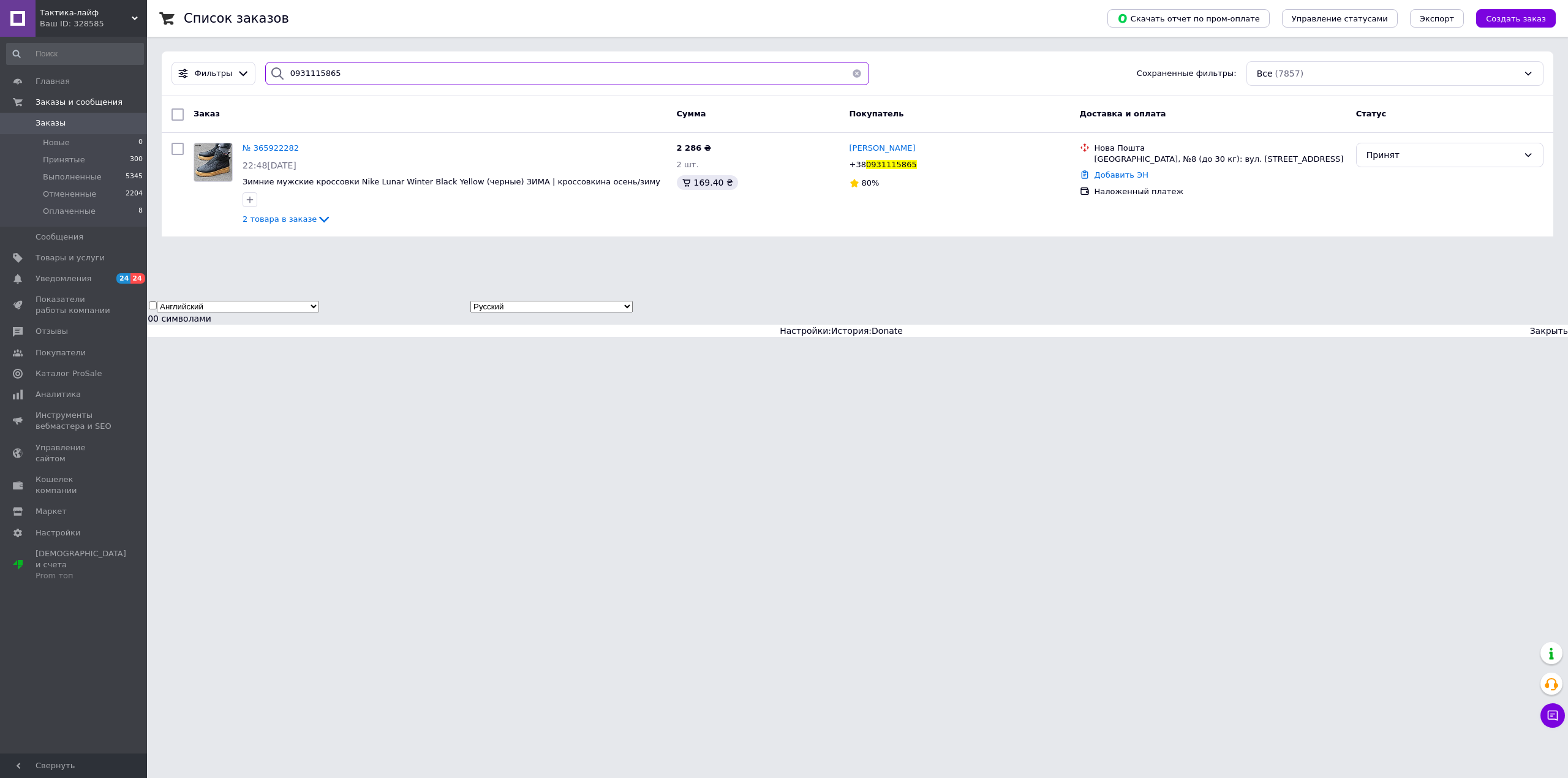
type input "0931115865"
click at [1098, 181] on div "Добавить ЭН" at bounding box center [1220, 175] width 257 height 16
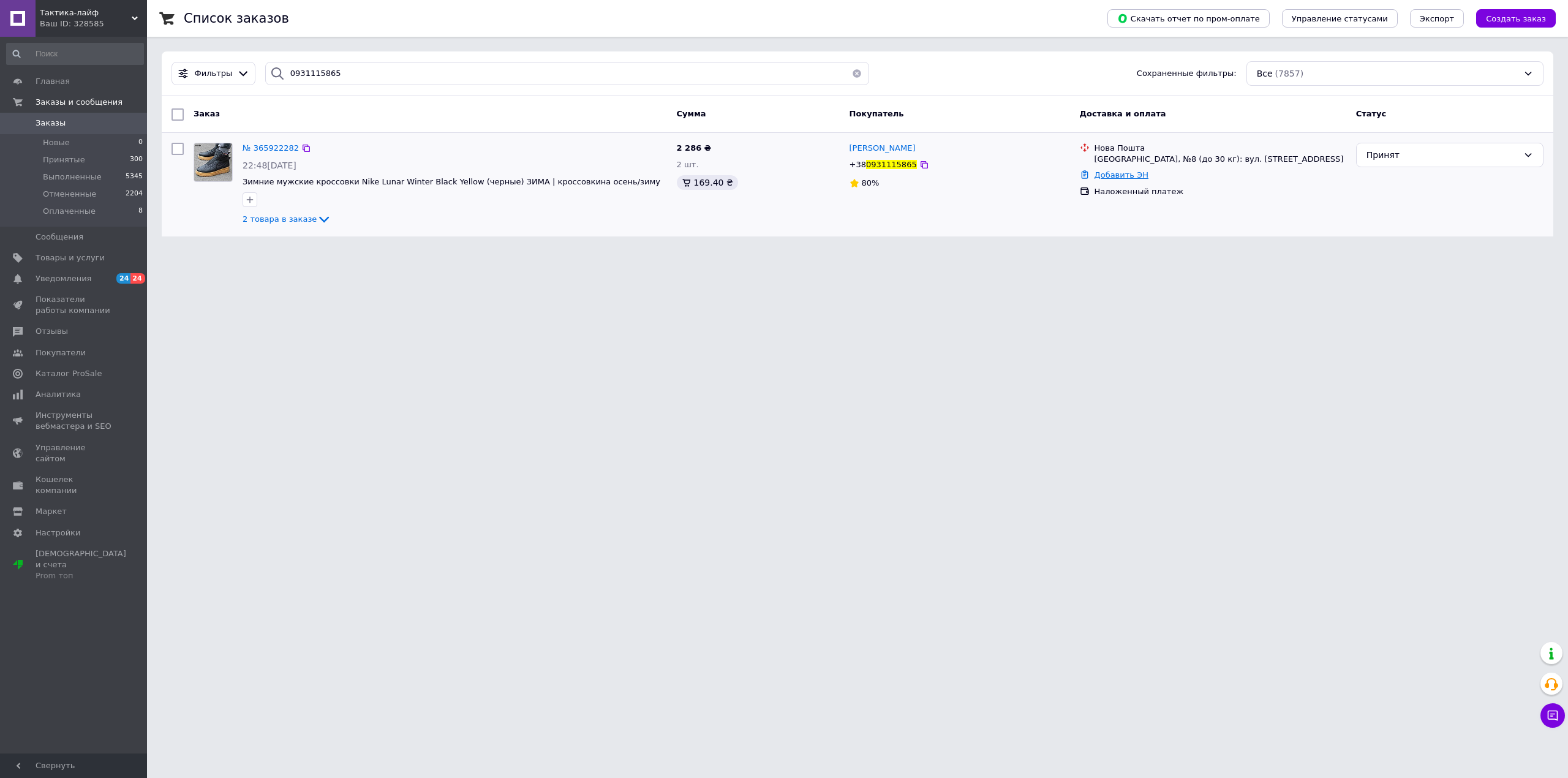
click at [1101, 179] on link "Добавить ЭН" at bounding box center [1121, 175] width 54 height 10
click at [1096, 219] on input "Добавить ЭН" at bounding box center [1050, 226] width 164 height 24
paste input "20451268205582"
type input "20451268205582"
click at [1096, 251] on button "Добавить" at bounding box center [1092, 260] width 79 height 24
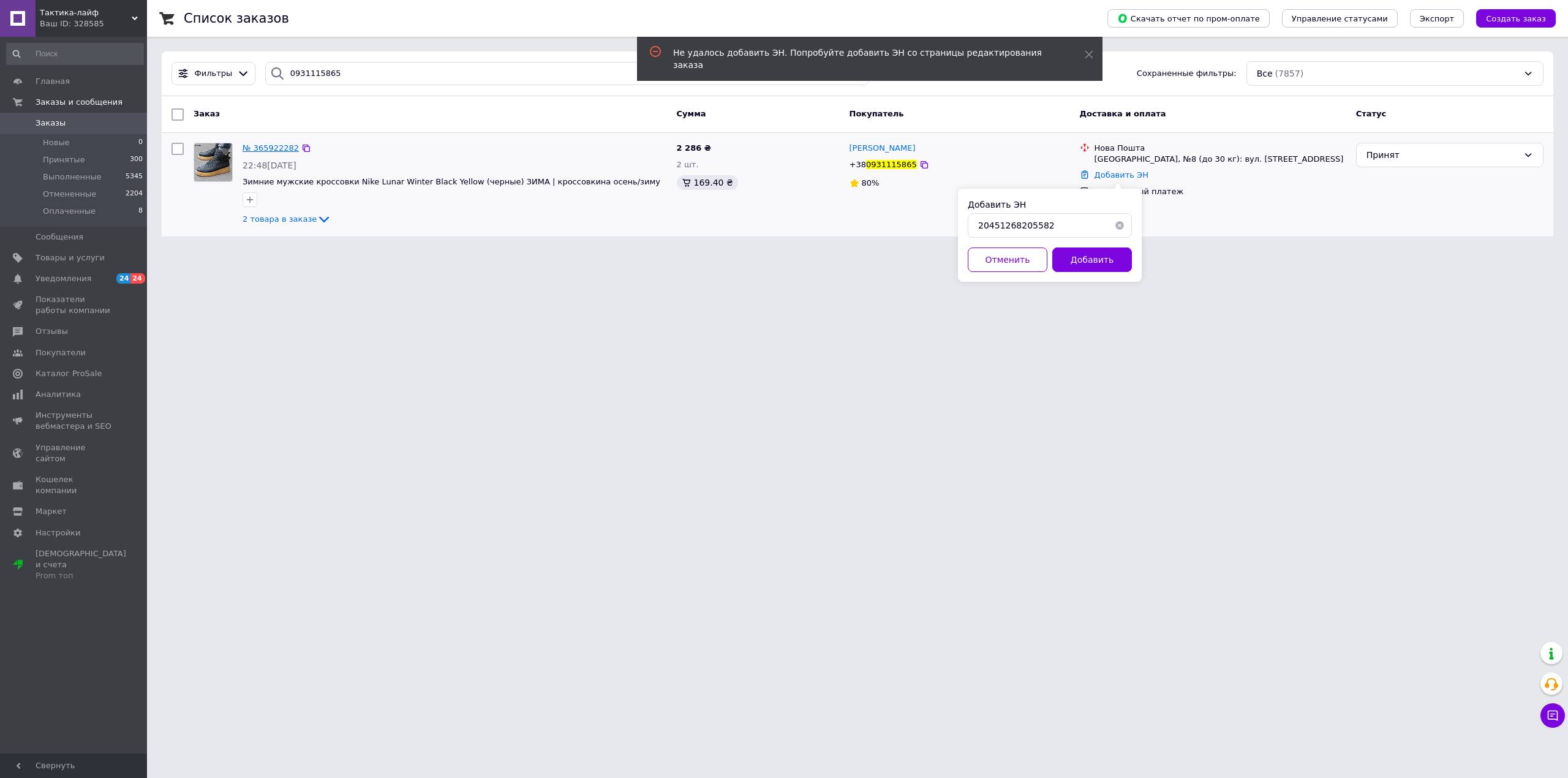
click at [275, 150] on span "№ 365922282" at bounding box center [270, 148] width 56 height 10
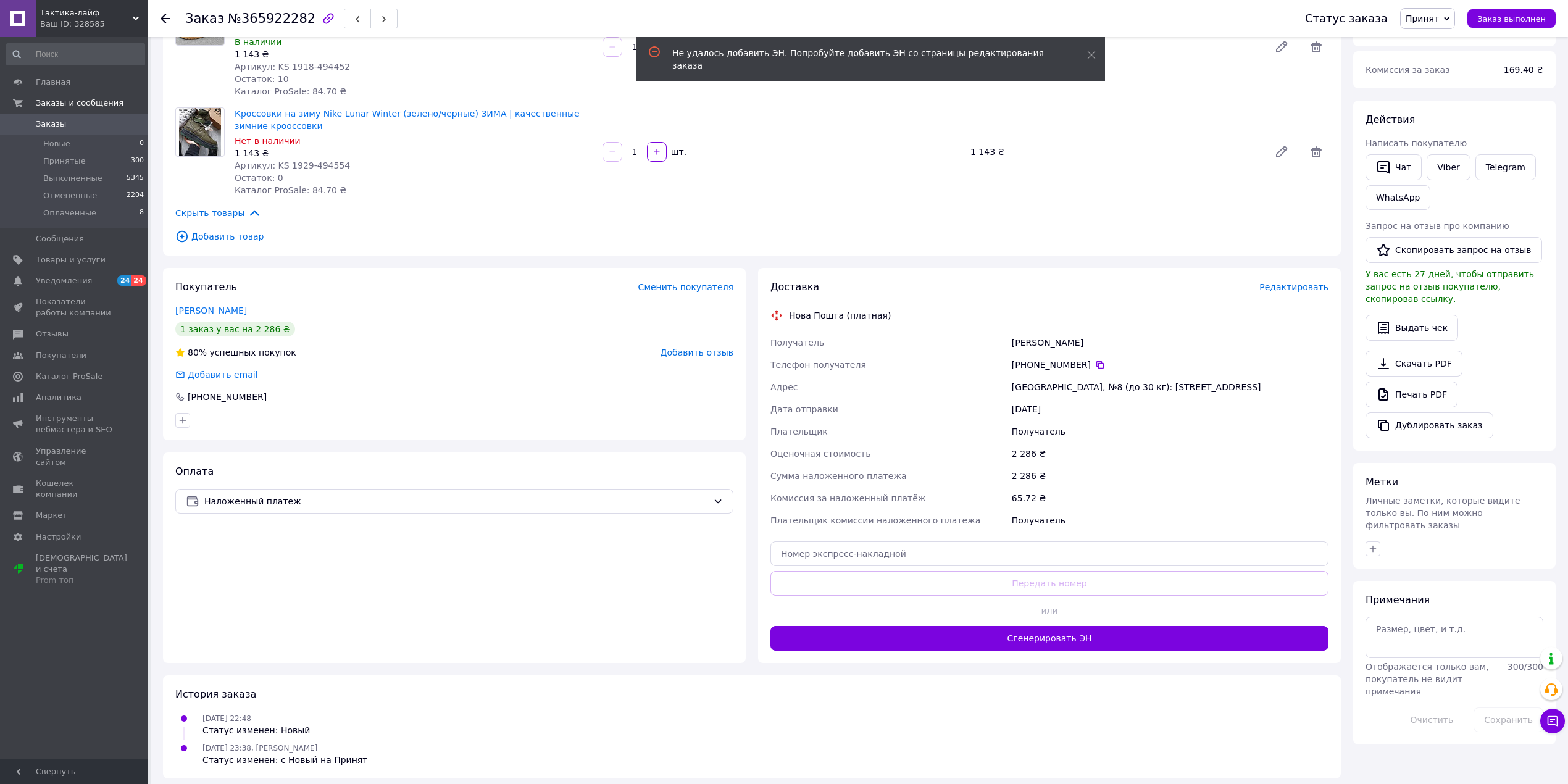
scroll to position [149, 0]
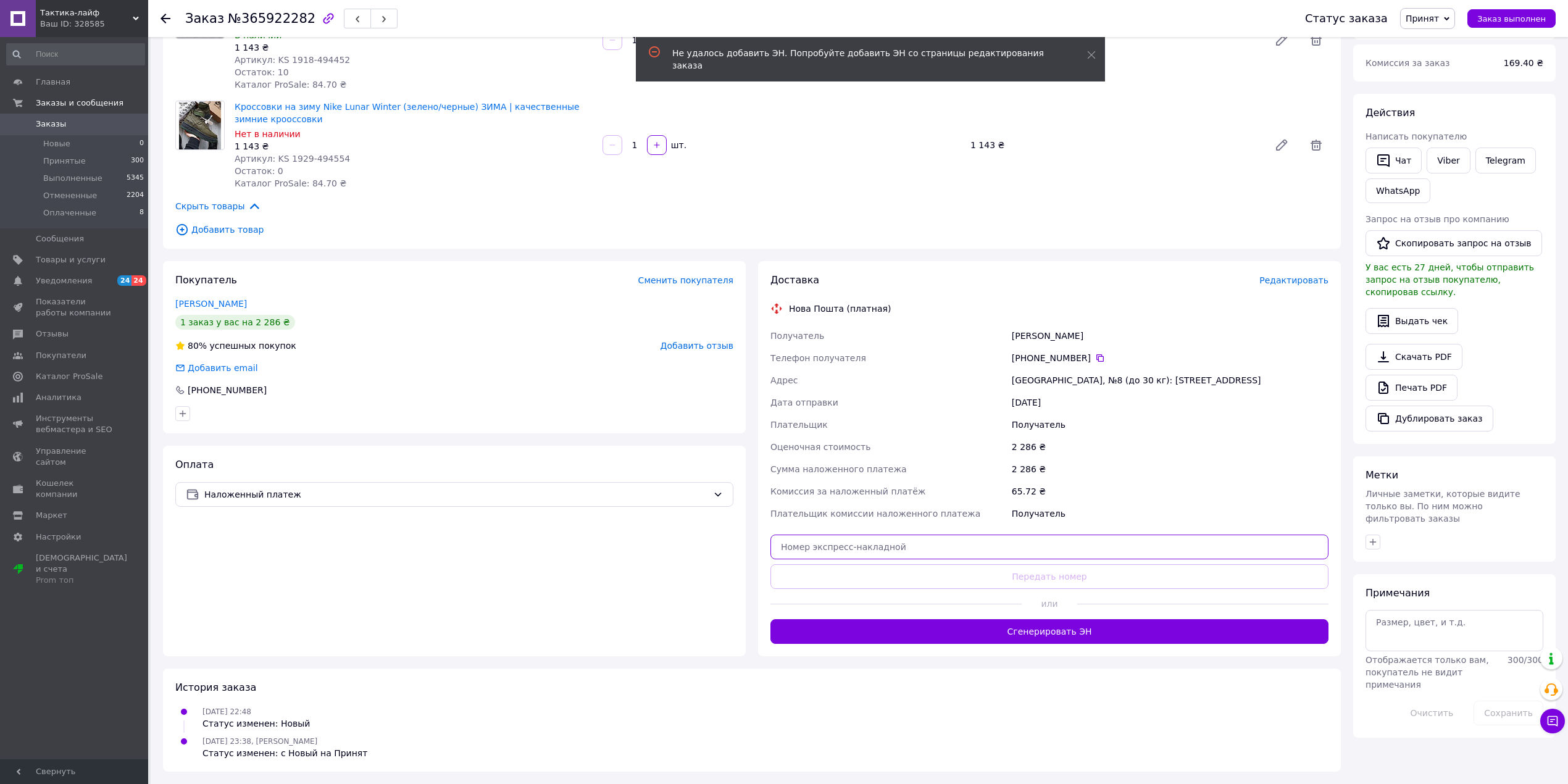
click at [957, 551] on input "text" at bounding box center [1049, 547] width 558 height 25
paste input "20451268205582"
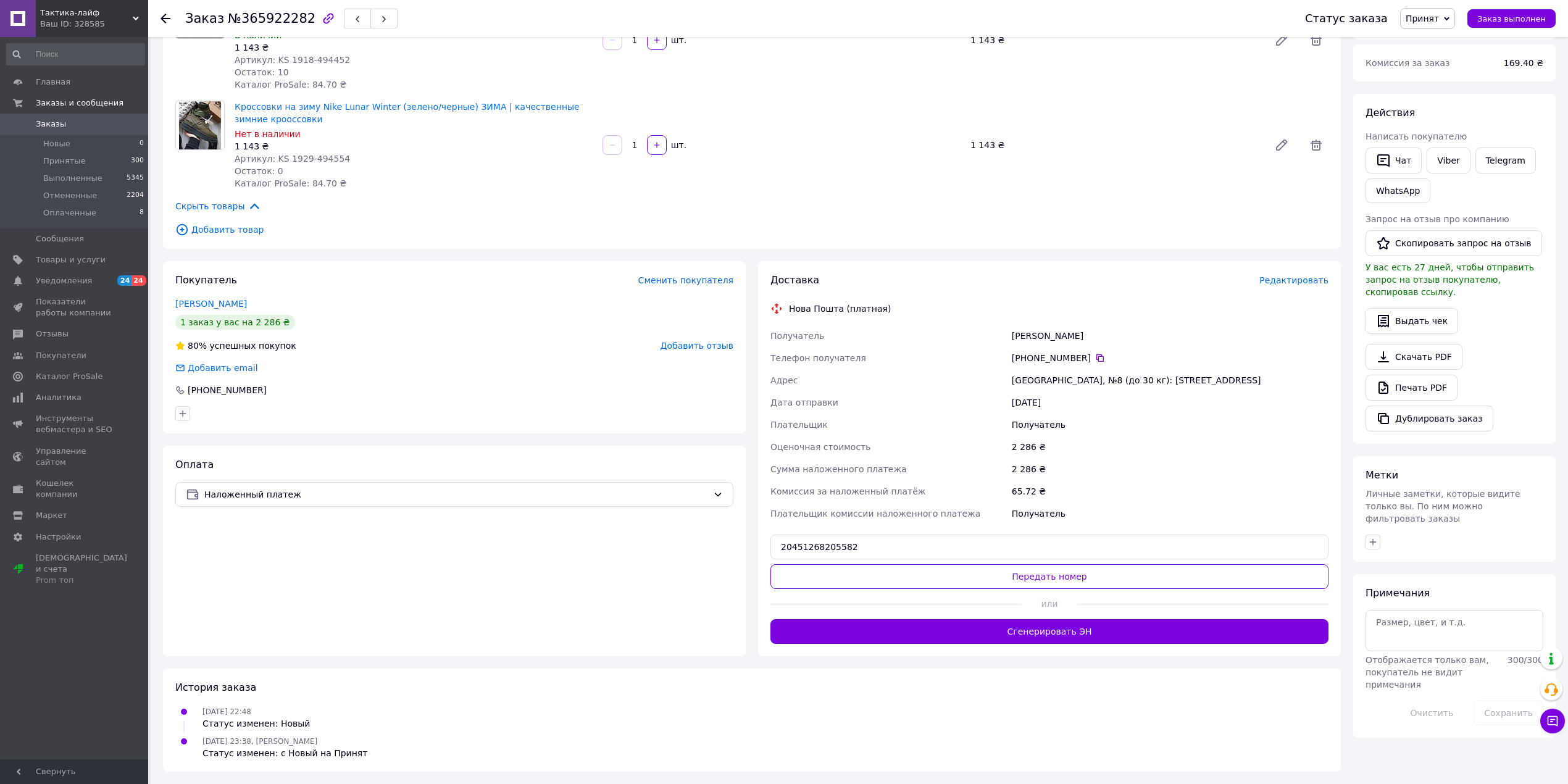
click at [969, 581] on button "Передать номер" at bounding box center [1049, 577] width 558 height 25
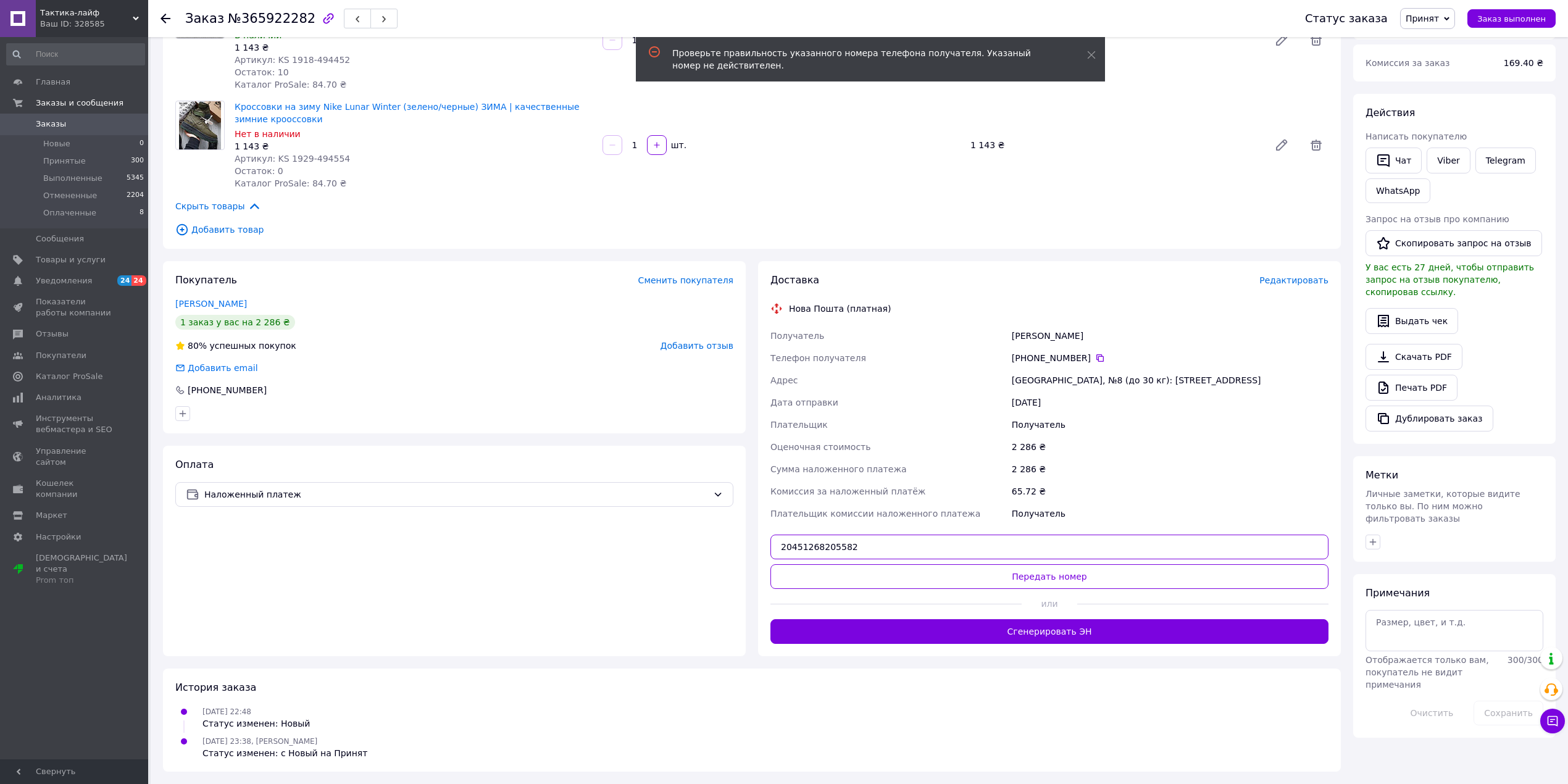
drag, startPoint x: 965, startPoint y: 546, endPoint x: 733, endPoint y: 548, distance: 232.0
click at [733, 548] on div "Покупатель Сменить покупателя Табаченко Денис 1 заказ у вас на 2 286 ₴ 80% успе…" at bounding box center [752, 458] width 1190 height 395
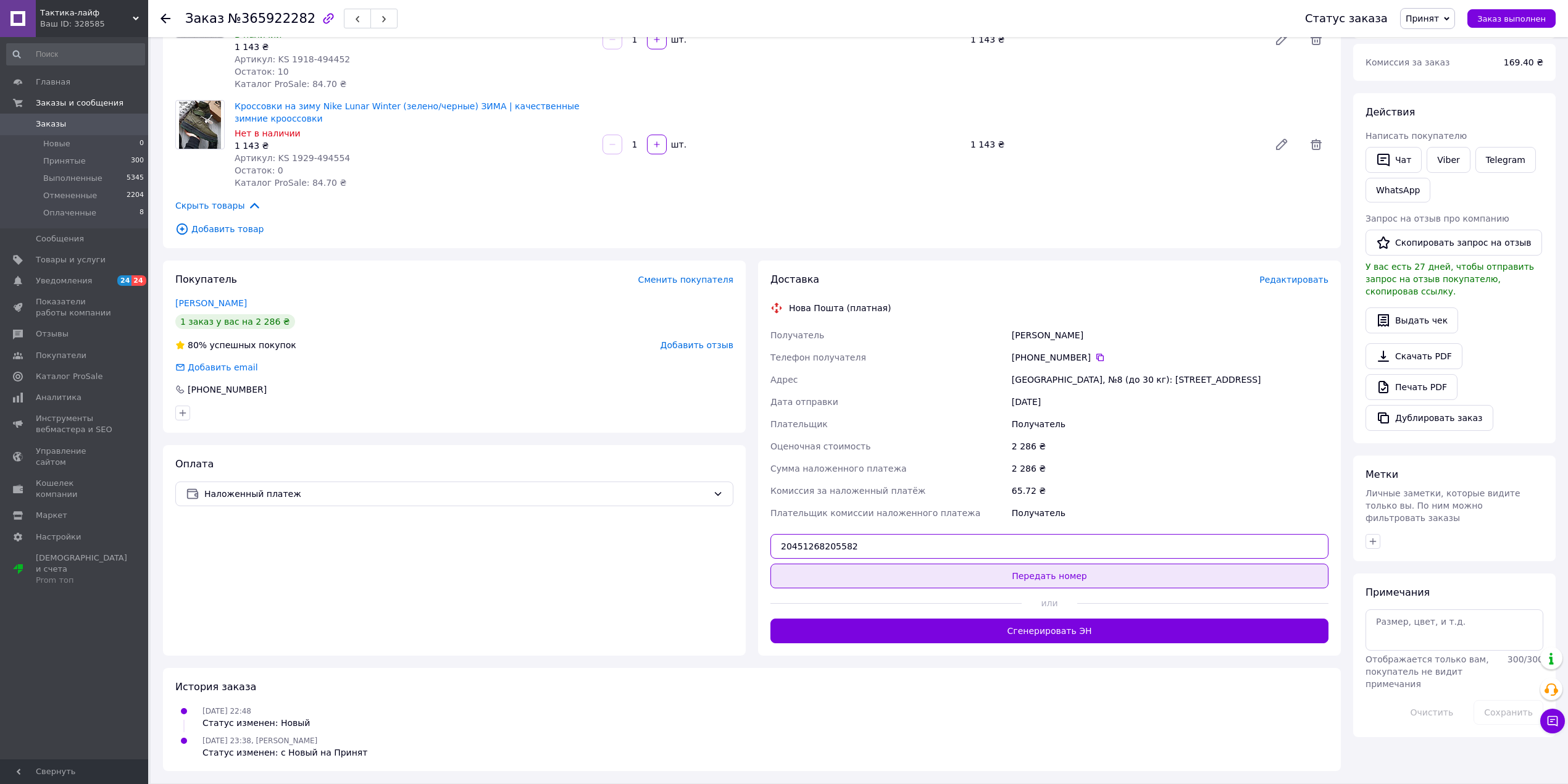
paste input "7789554"
type input "20451267789554"
click at [958, 576] on button "Передать номер" at bounding box center [1049, 576] width 558 height 25
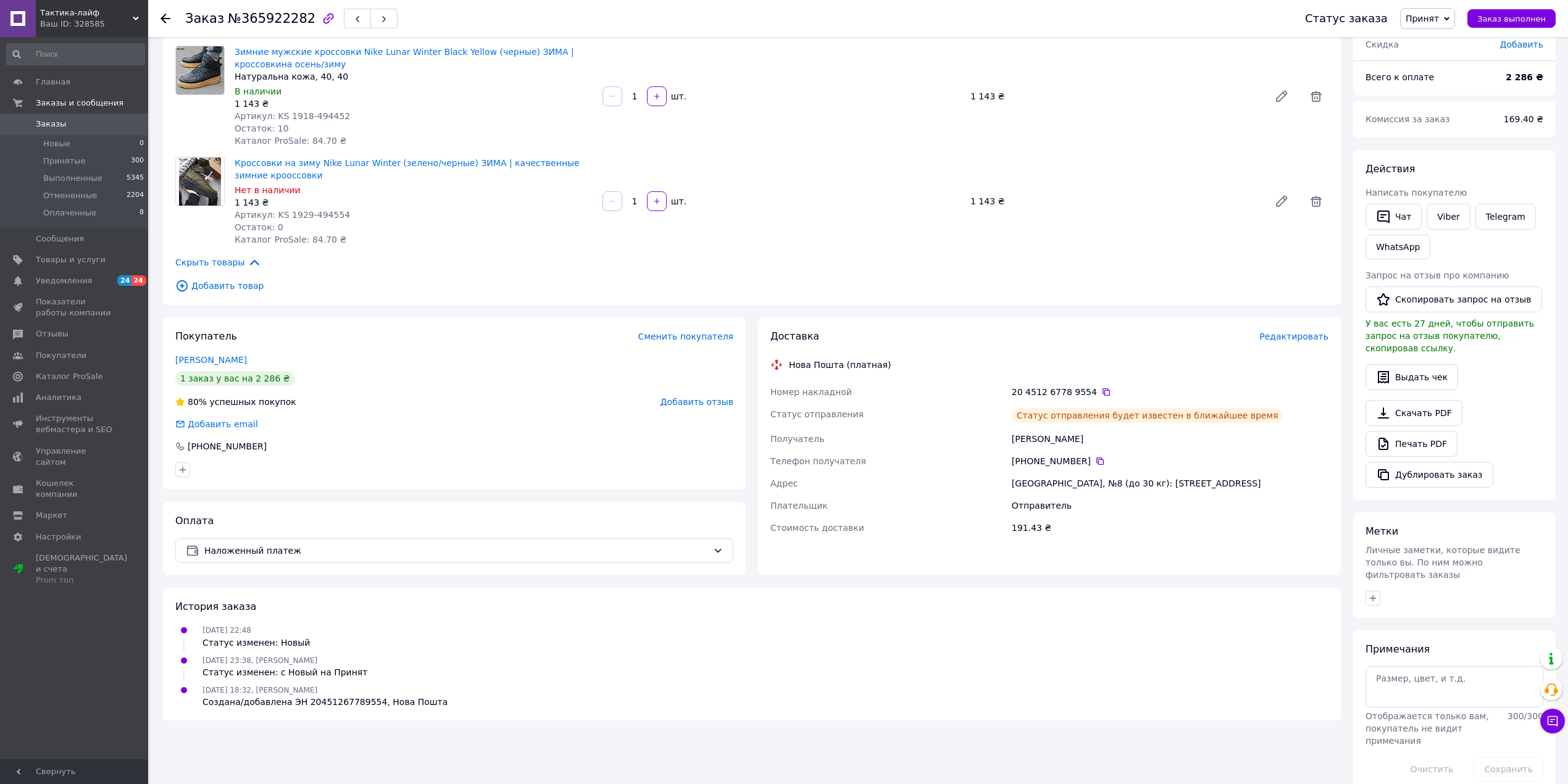
click at [72, 131] on link "Заказы 0" at bounding box center [75, 124] width 151 height 21
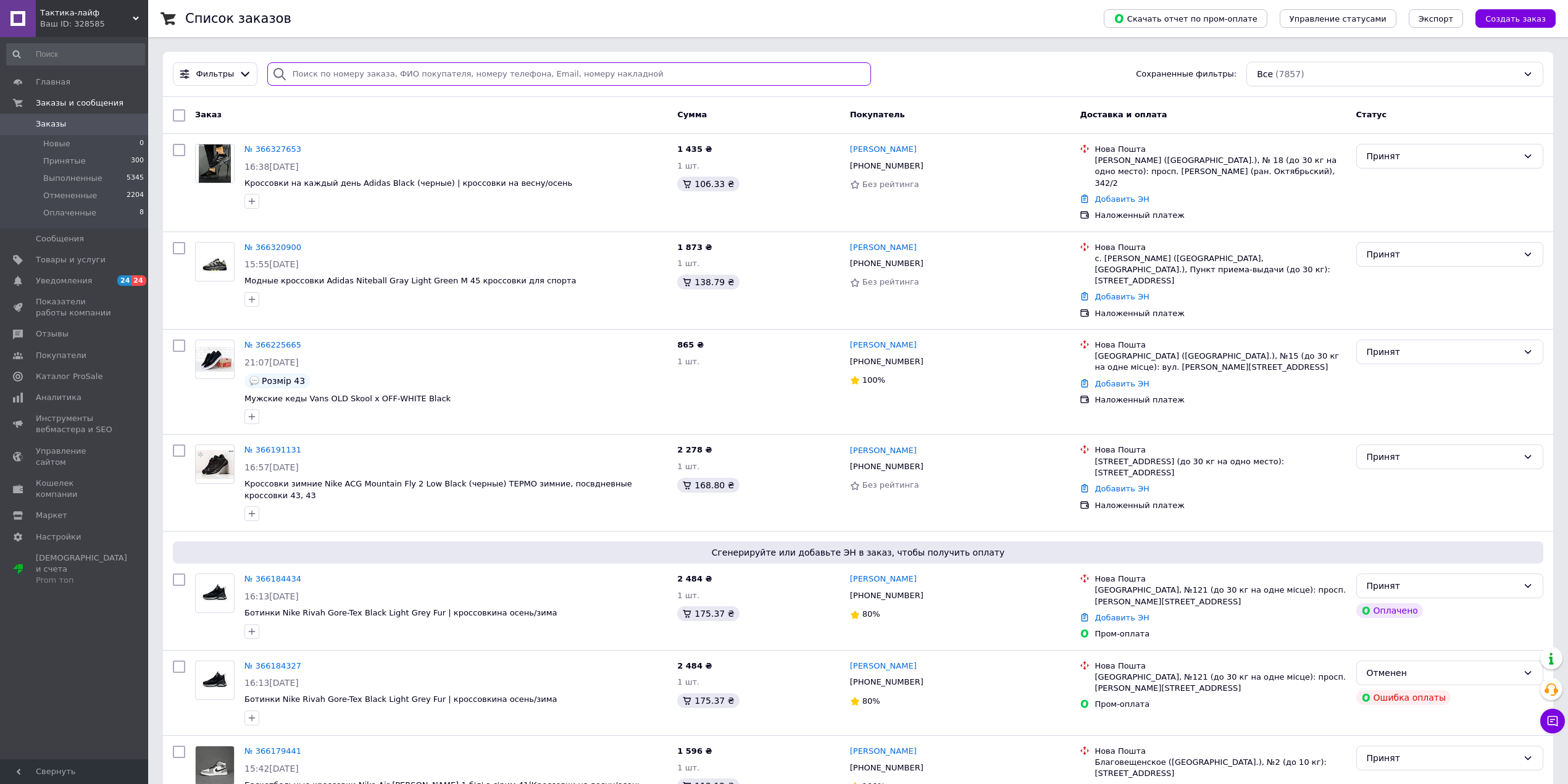
click at [312, 75] on input "search" at bounding box center [569, 74] width 604 height 24
paste input "0502549034"
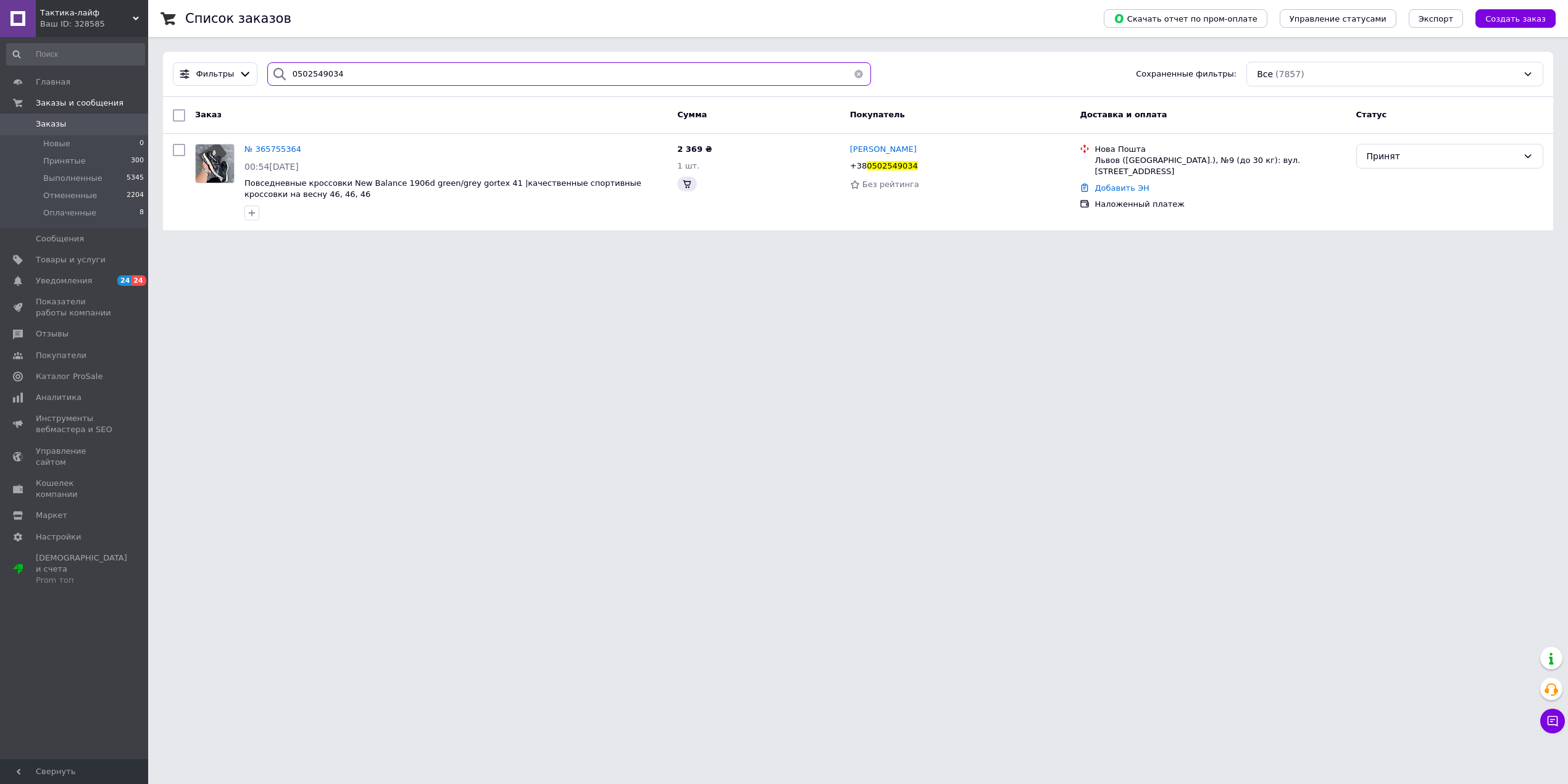
type input "0502549034"
click at [1134, 184] on link "Добавить ЭН" at bounding box center [1130, 188] width 54 height 10
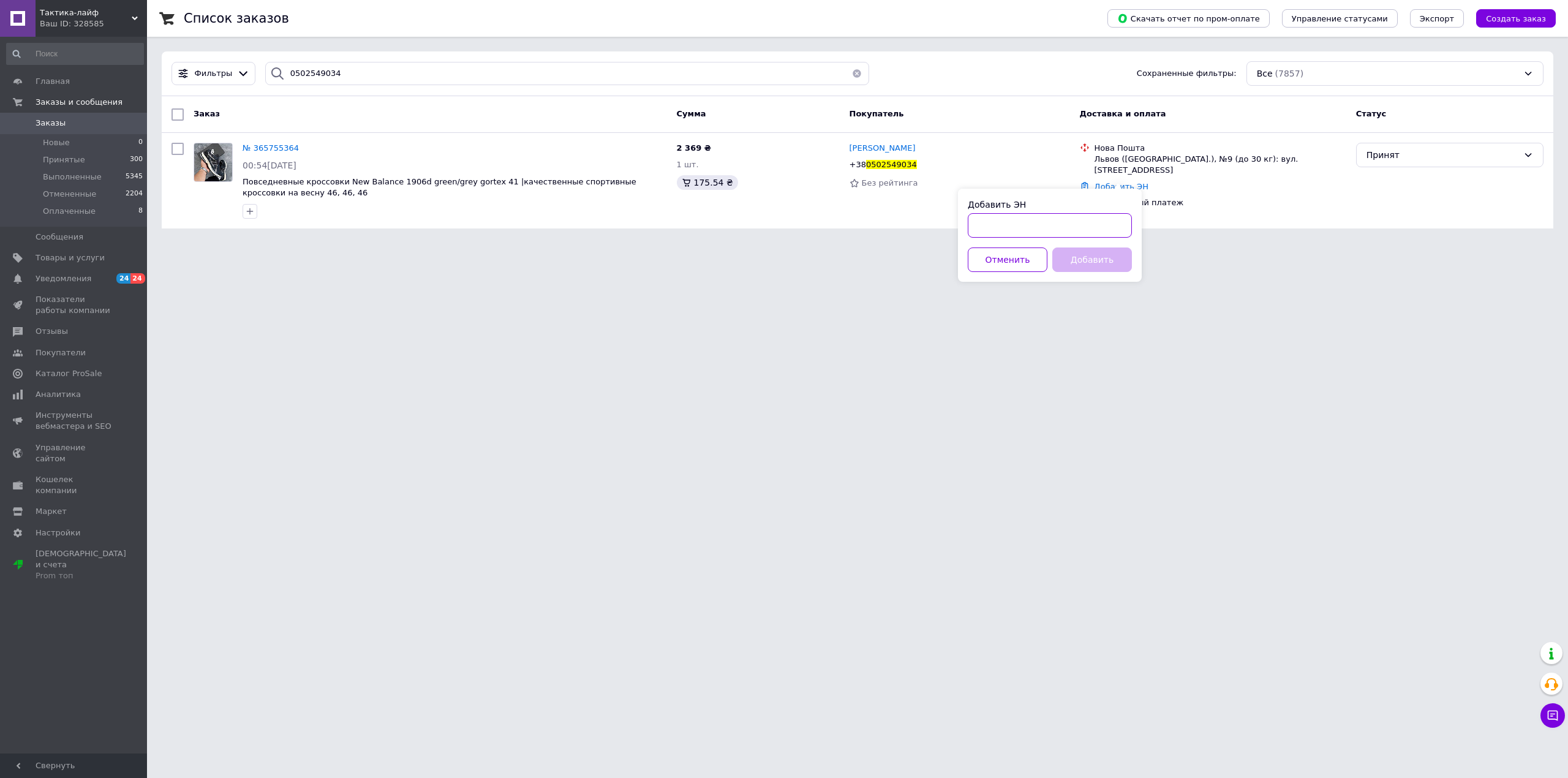
click at [1079, 226] on input "Добавить ЭН" at bounding box center [1050, 226] width 164 height 24
paste input "20451266829764"
type input "20451266829764"
click at [1090, 260] on button "Добавить" at bounding box center [1092, 260] width 79 height 24
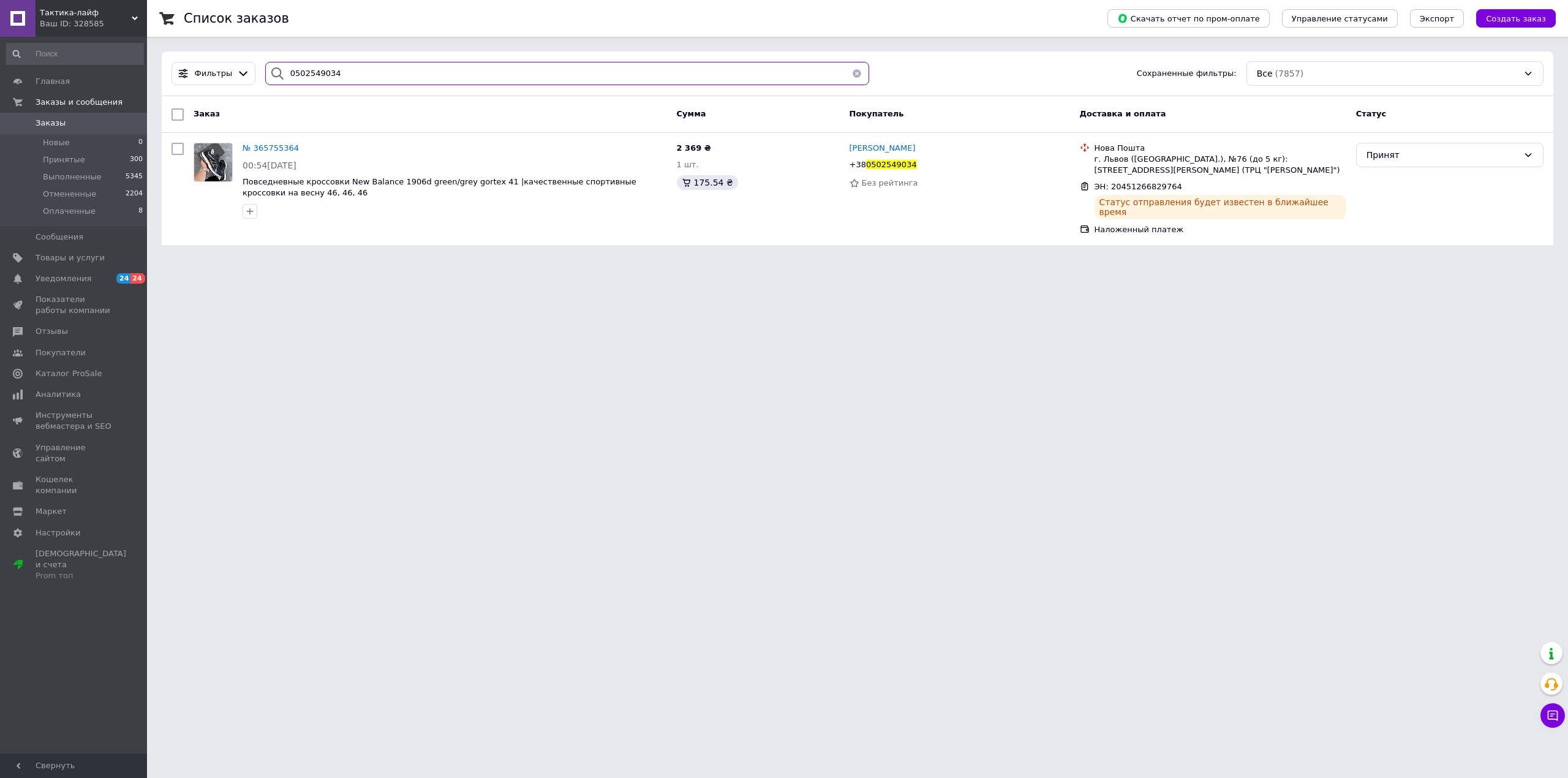
drag, startPoint x: 353, startPoint y: 69, endPoint x: 121, endPoint y: 70, distance: 232.0
click at [121, 70] on div "Тактика-лайф Ваш ID: 328585 Сайт Тактика-лайф Кабинет покупателя Проверить сост…" at bounding box center [784, 130] width 1568 height 260
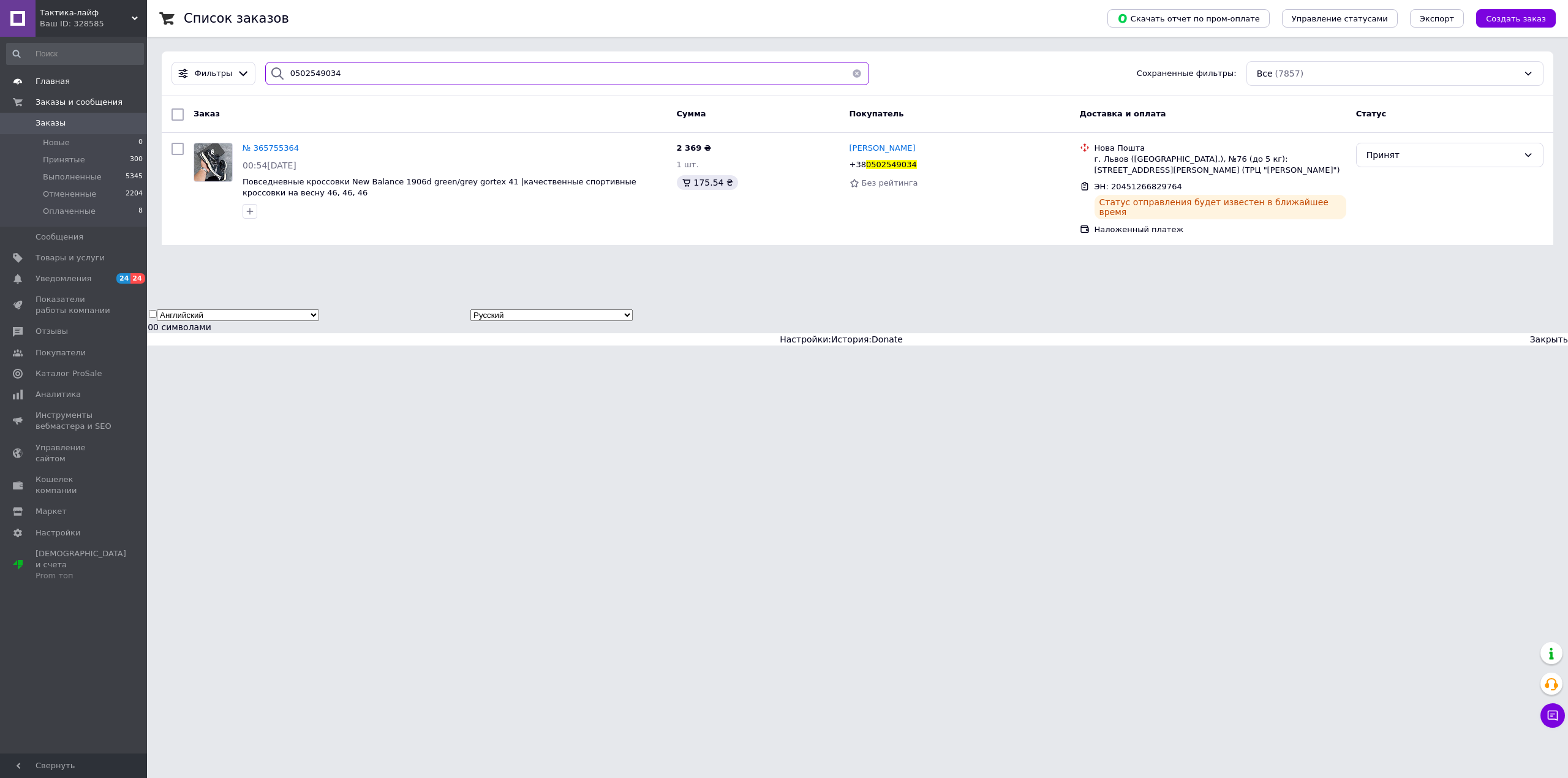
paste input "973594280"
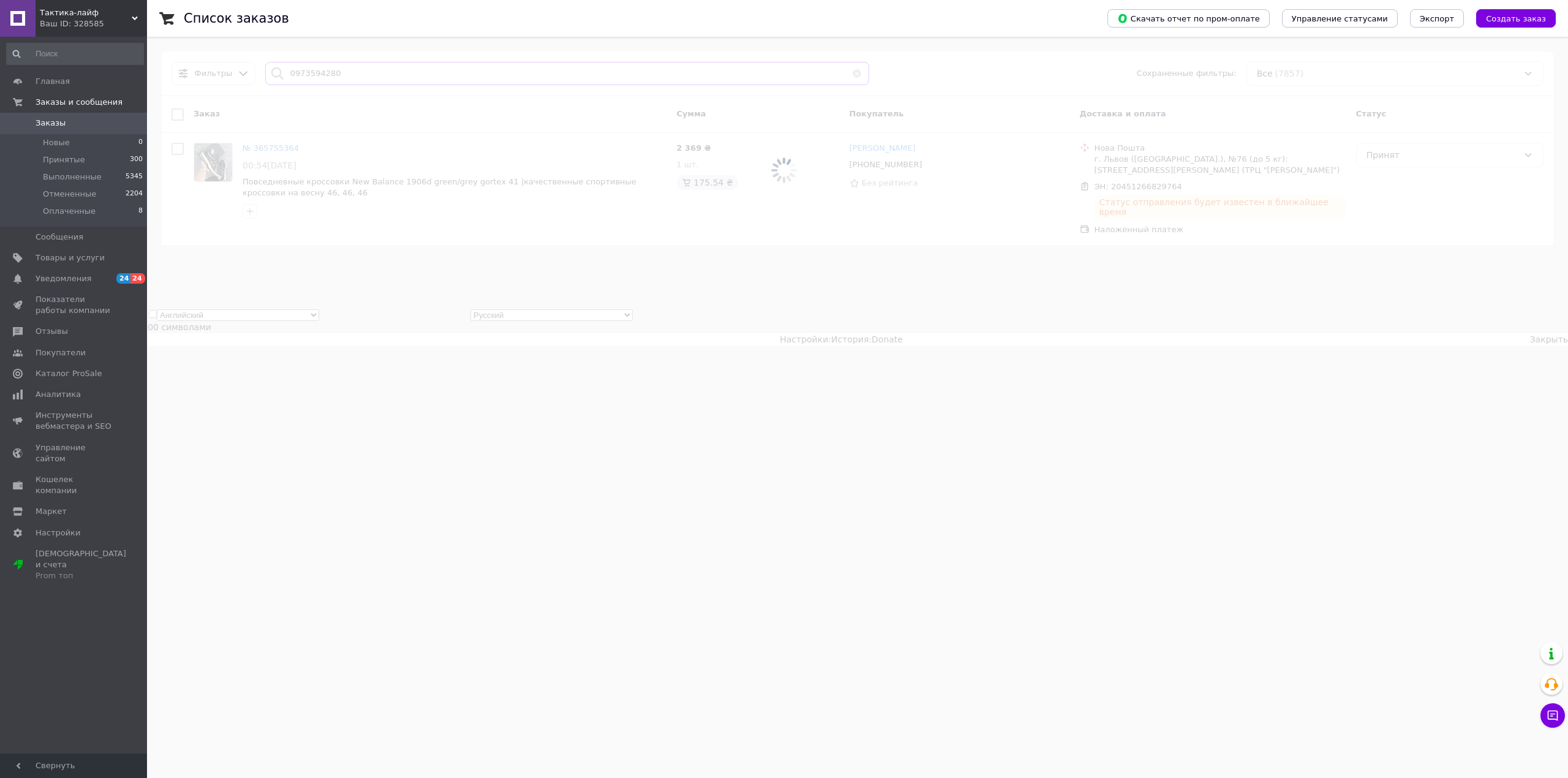
type input "0973594280"
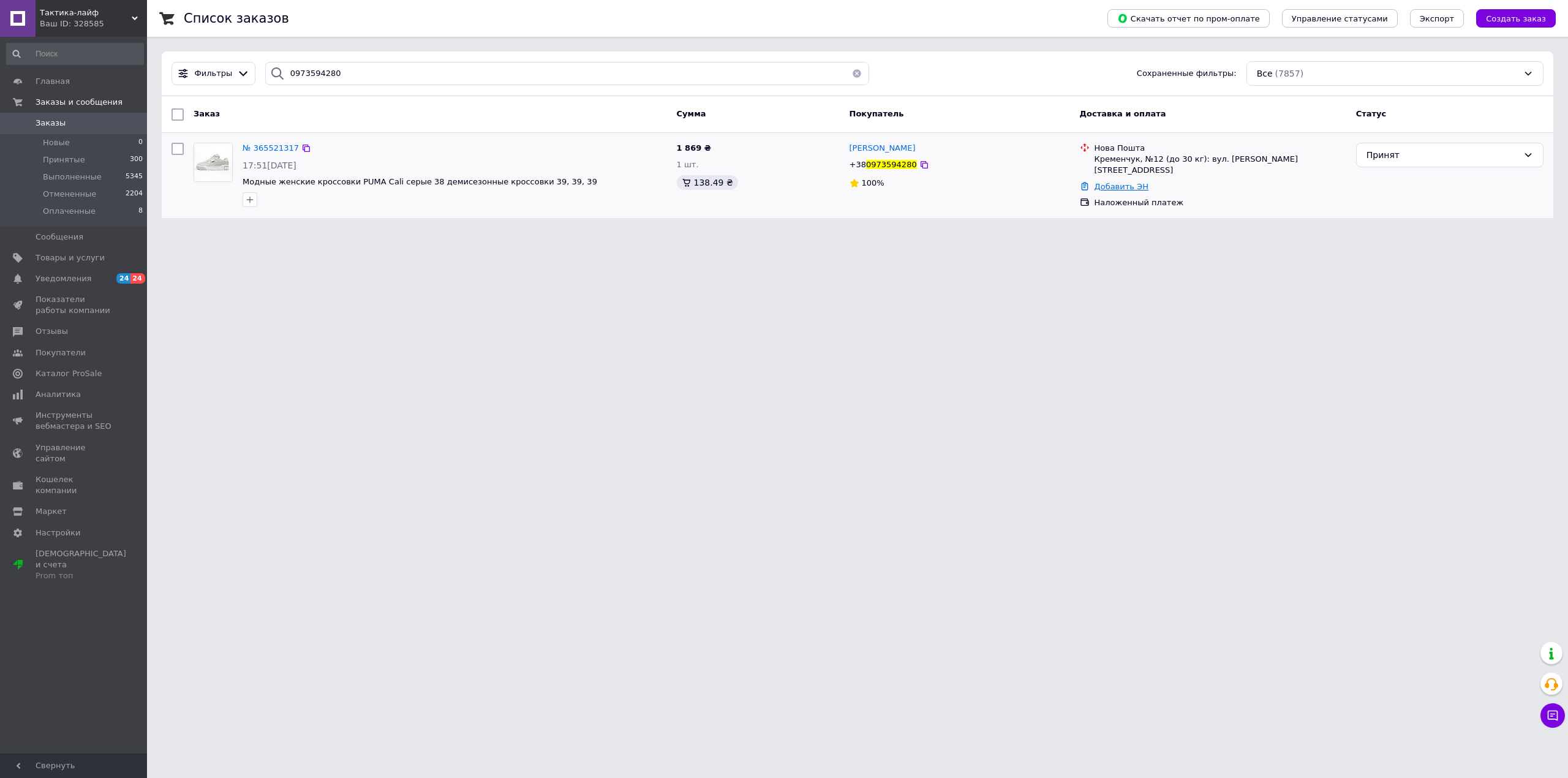
click at [1140, 182] on link "Добавить ЭН" at bounding box center [1121, 187] width 54 height 10
click at [1039, 224] on input "Добавить ЭН" at bounding box center [1050, 226] width 164 height 24
paste input "20451265762881"
type input "20451265762881"
click at [1088, 255] on button "Добавить" at bounding box center [1092, 260] width 79 height 24
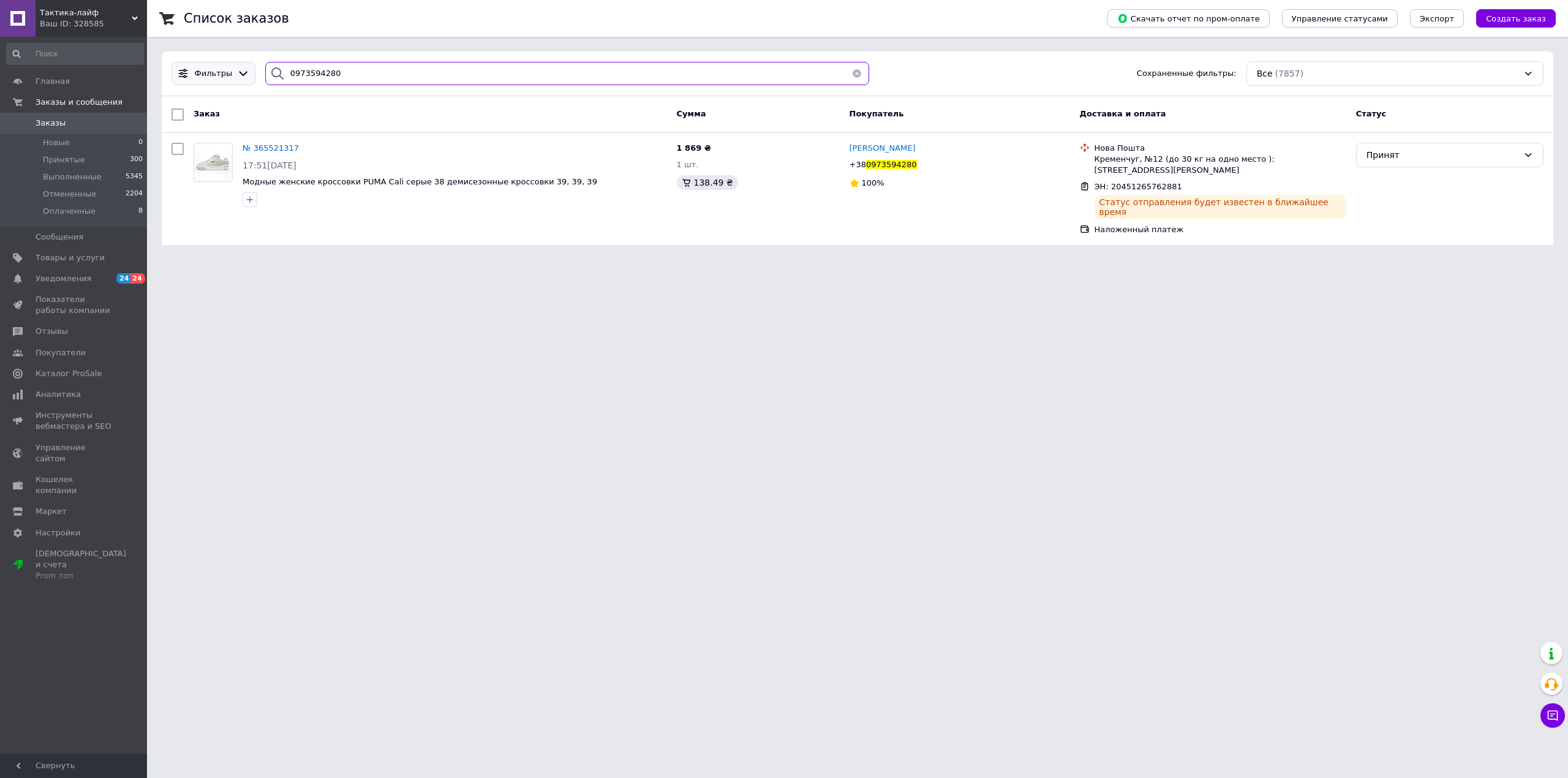
drag, startPoint x: 297, startPoint y: 65, endPoint x: 247, endPoint y: 71, distance: 50.4
click at [247, 71] on div "Фильтры 0973594280 Сохраненные фильтры: Все (7857)" at bounding box center [857, 73] width 1382 height 24
paste input "90911323"
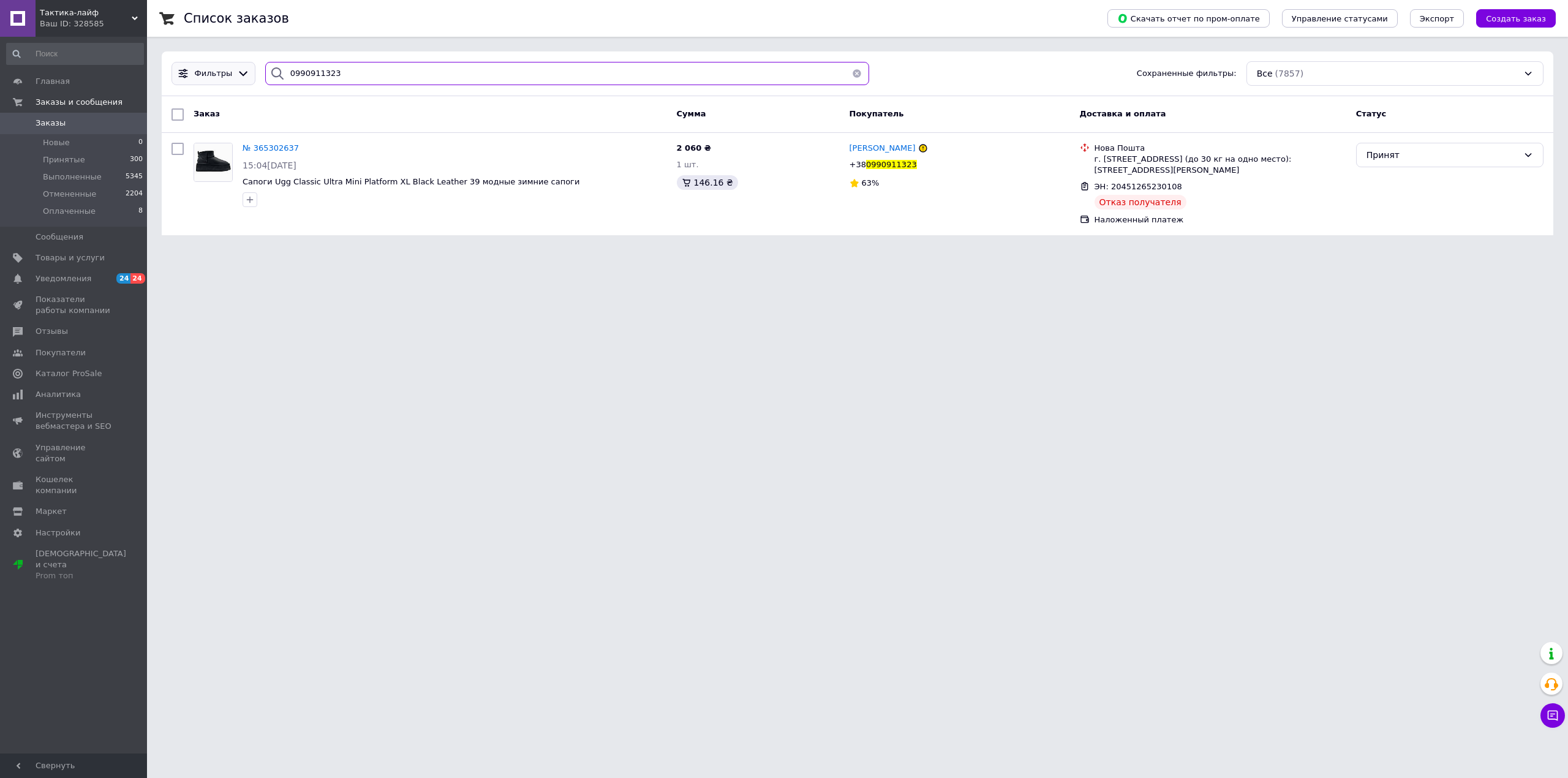
drag, startPoint x: 276, startPoint y: 69, endPoint x: 228, endPoint y: 65, distance: 48.2
click at [228, 65] on div "Фильтры 0990911323 Сохраненные фильтры: Все (7857)" at bounding box center [857, 73] width 1382 height 24
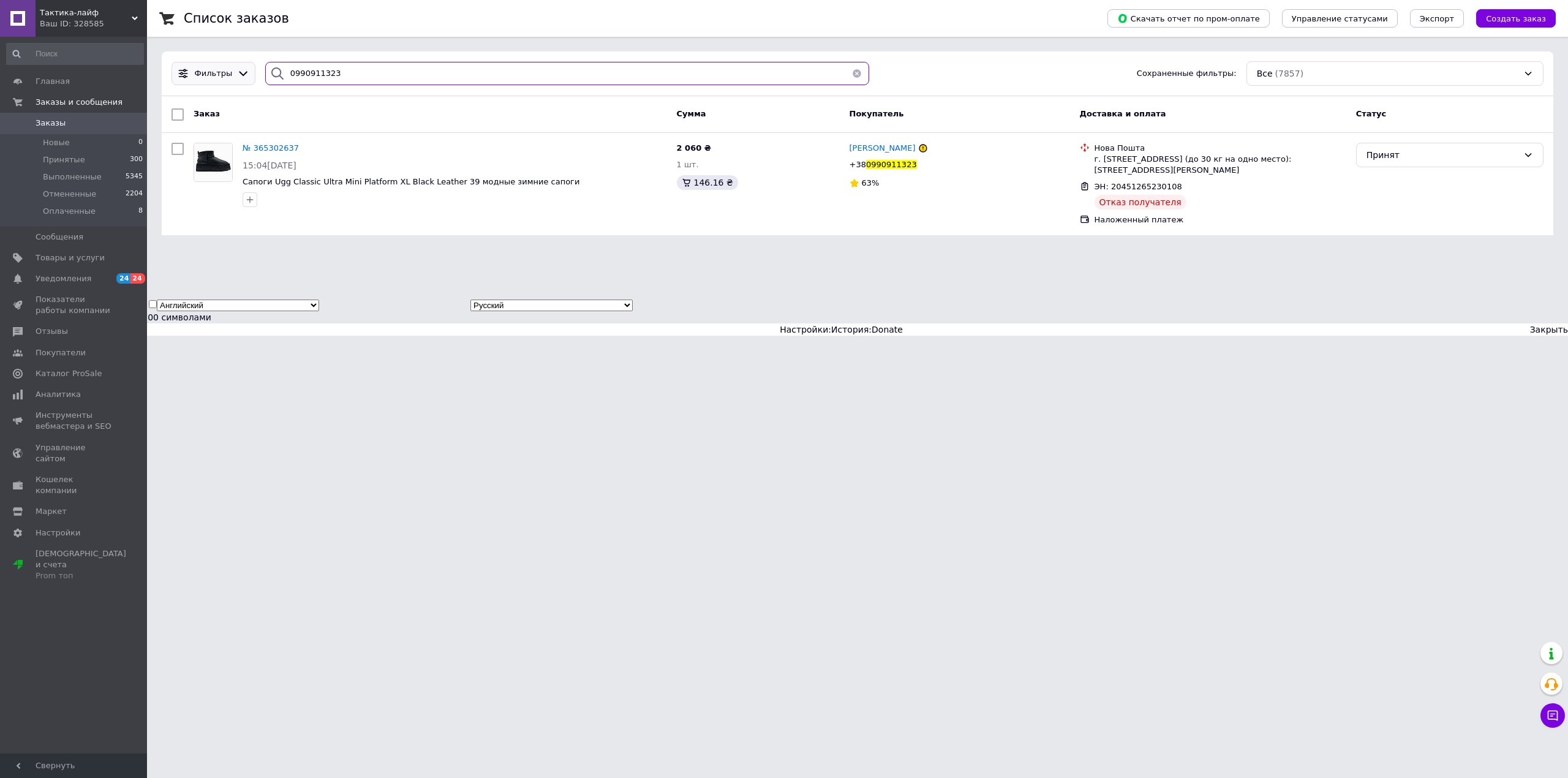
paste input "84881857"
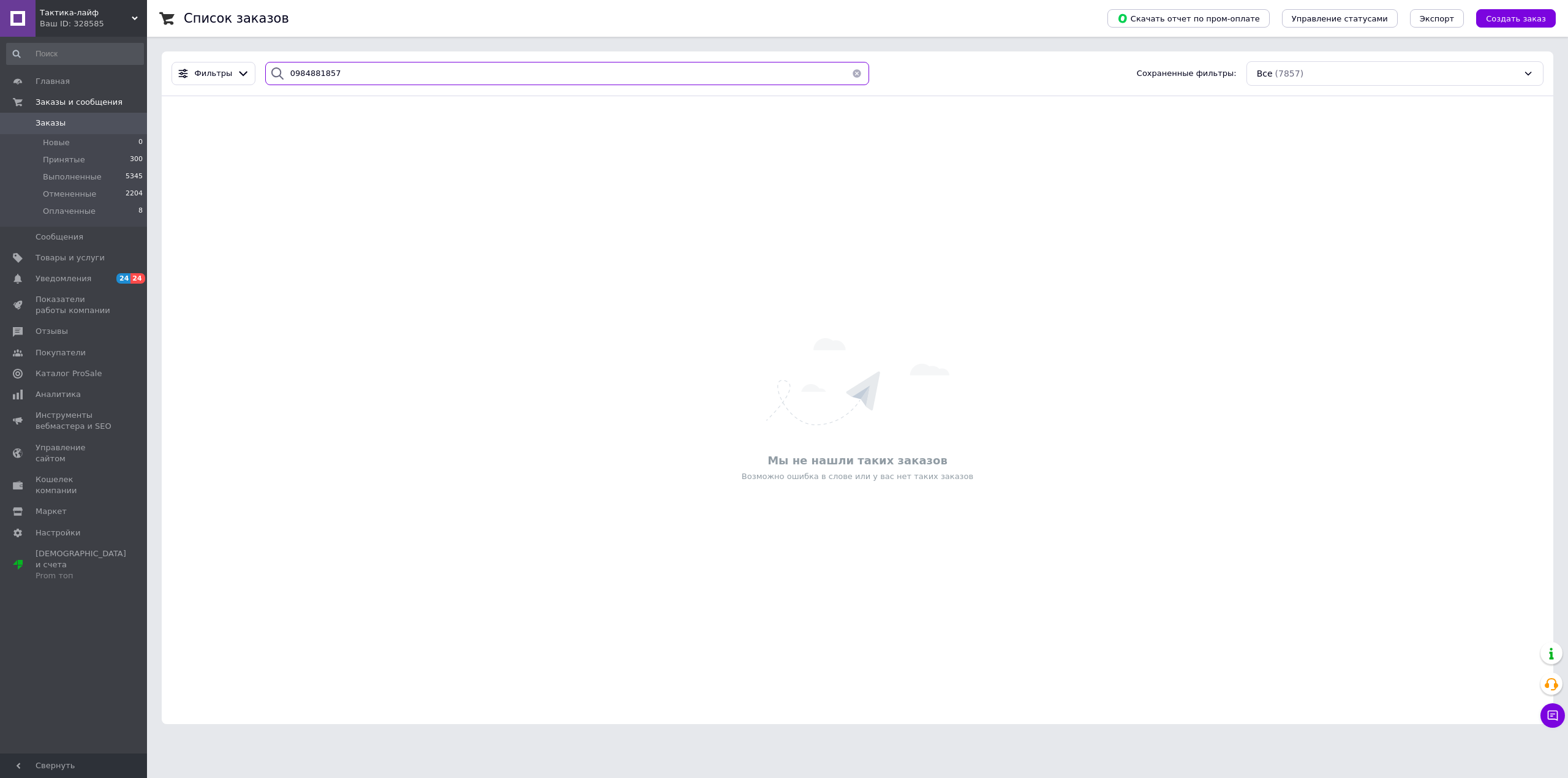
click at [149, 73] on div "Список заказов Скачать отчет по пром-оплате Управление статусами Экспорт Создат…" at bounding box center [857, 369] width 1421 height 739
paste input "2596995"
drag, startPoint x: 364, startPoint y: 78, endPoint x: 253, endPoint y: 82, distance: 111.1
click at [253, 82] on div "Фильтры 0982596995 Сохраненные фильтры: Все (7857)" at bounding box center [857, 73] width 1382 height 24
paste input "679900646"
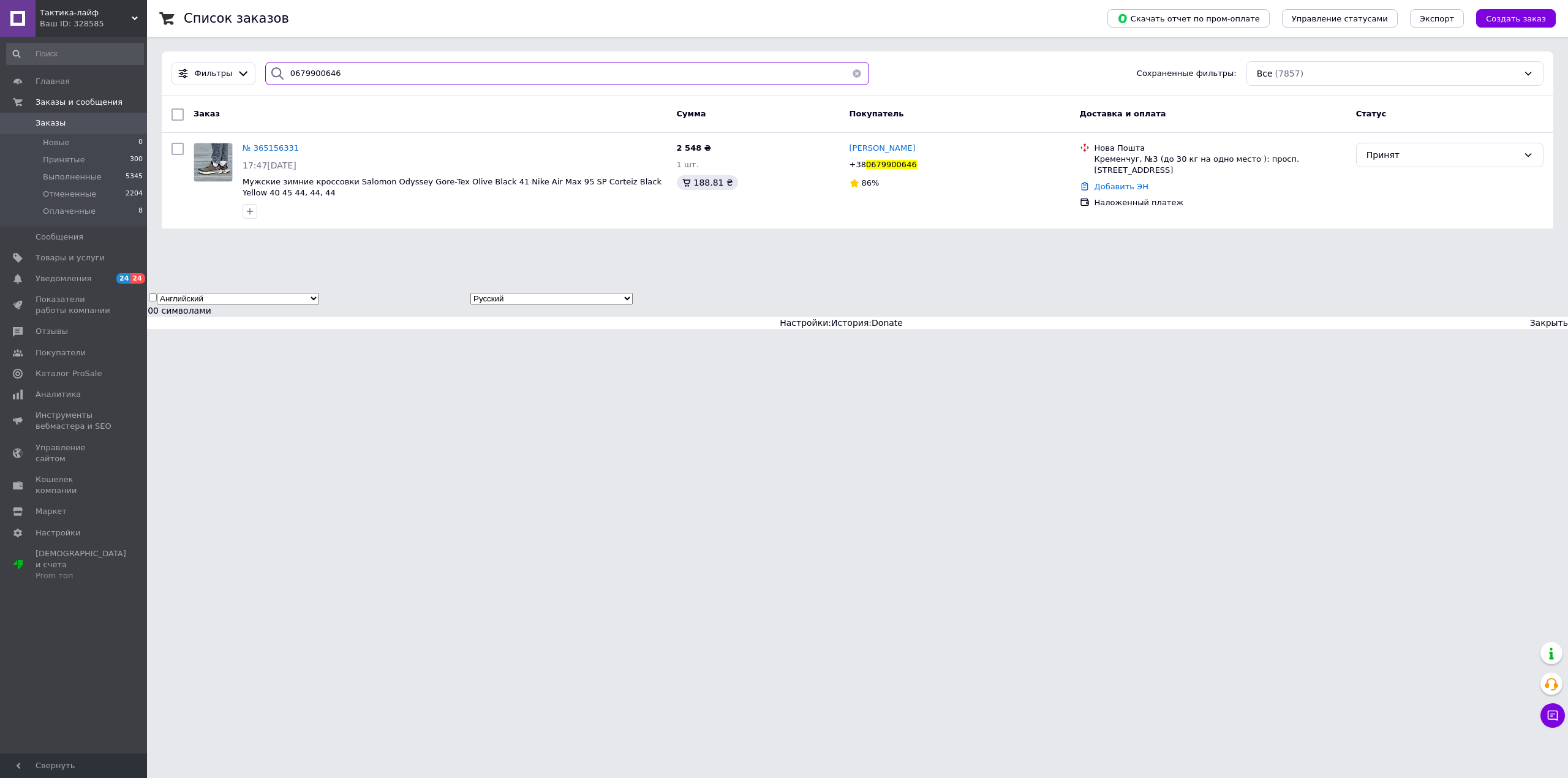
type input "0679900646"
click at [1126, 182] on link "Добавить ЭН" at bounding box center [1121, 187] width 54 height 10
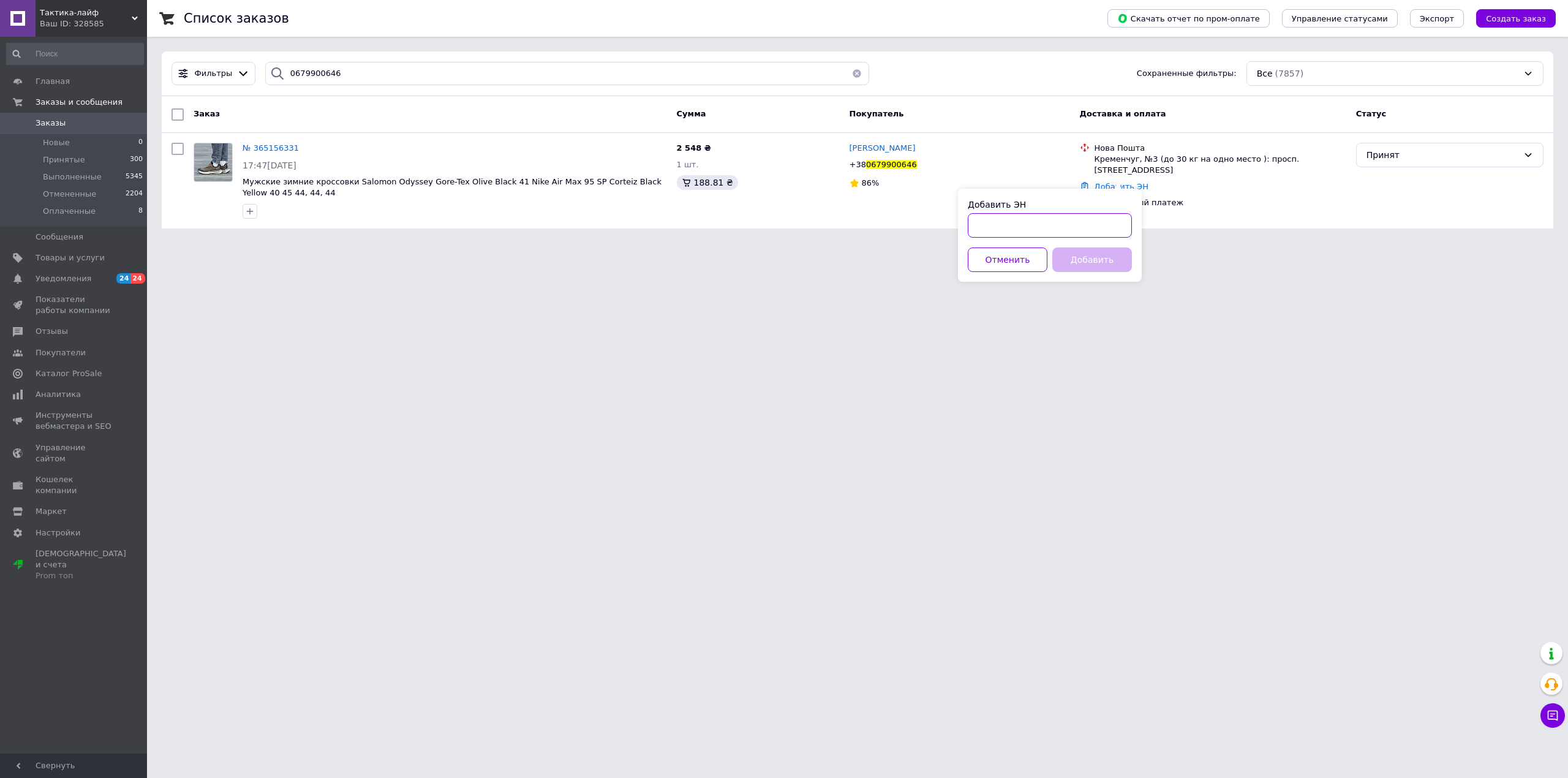
click at [1064, 222] on input "Добавить ЭН" at bounding box center [1050, 226] width 164 height 24
paste input "20451263787636"
type input "20451263787636"
click at [1077, 260] on button "Добавить" at bounding box center [1092, 260] width 79 height 24
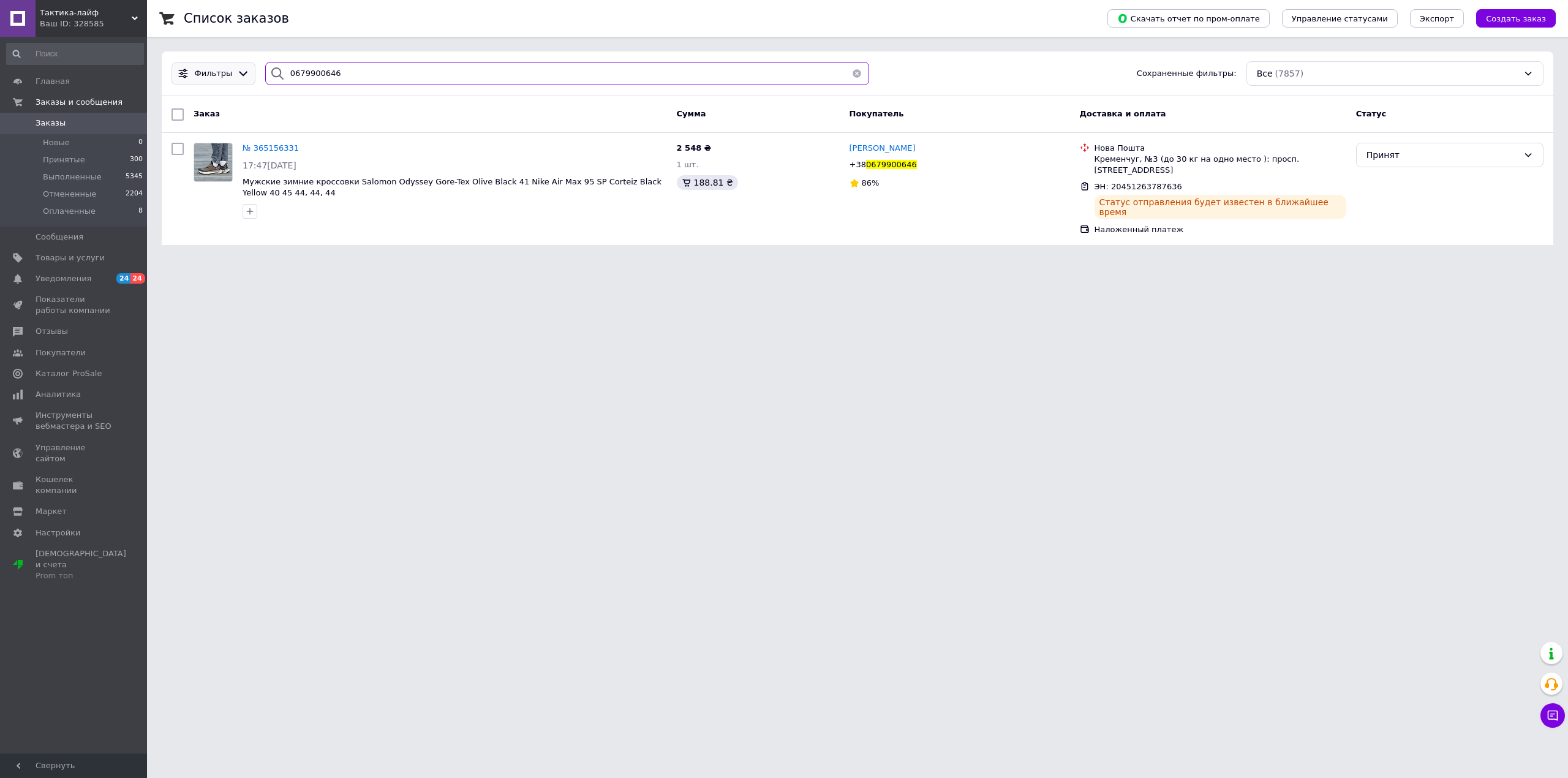
drag, startPoint x: 341, startPoint y: 73, endPoint x: 224, endPoint y: 67, distance: 117.2
click at [224, 67] on div "Фильтры 0679900646 Сохраненные фильтры: Все (7857)" at bounding box center [857, 73] width 1382 height 24
paste input "955918645"
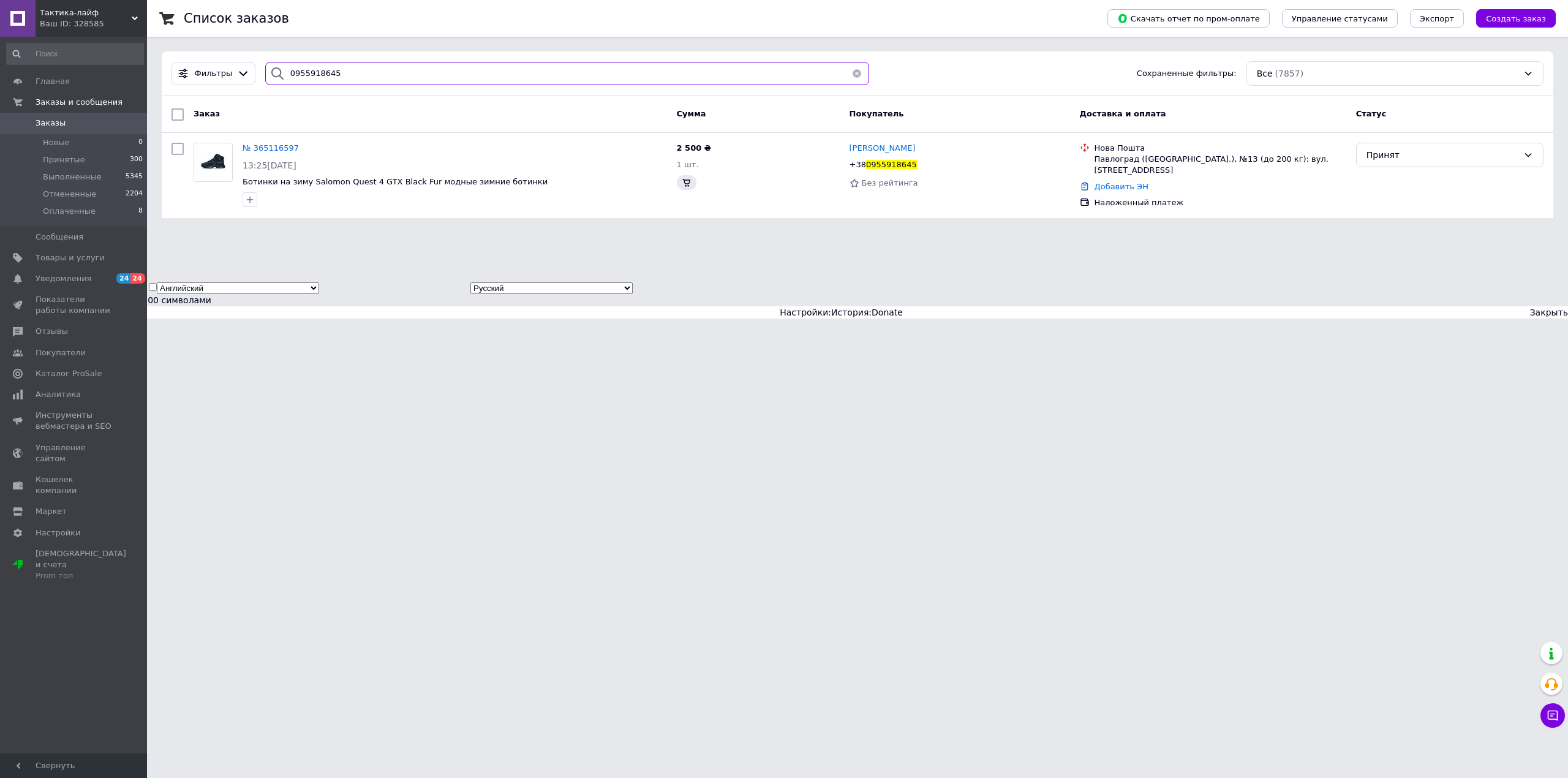
type input "0955918645"
click at [1123, 188] on link "Добавить ЭН" at bounding box center [1121, 187] width 54 height 10
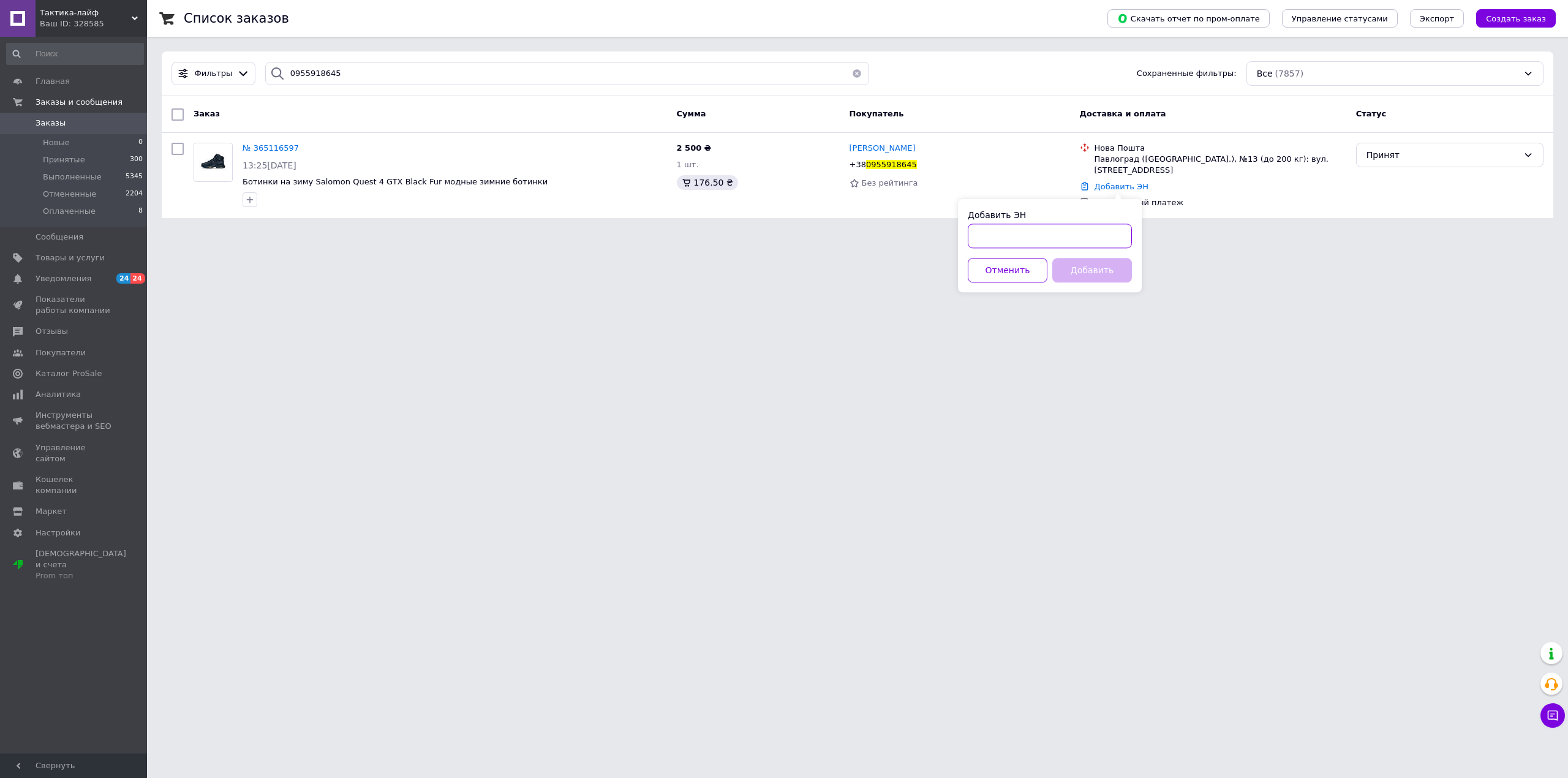
click at [1069, 233] on input "Добавить ЭН" at bounding box center [1050, 236] width 164 height 24
paste input "20451263628796"
type input "20451263628796"
click at [1086, 281] on button "Добавить" at bounding box center [1092, 270] width 79 height 24
click at [1084, 267] on div "Добавить" at bounding box center [1092, 270] width 84 height 24
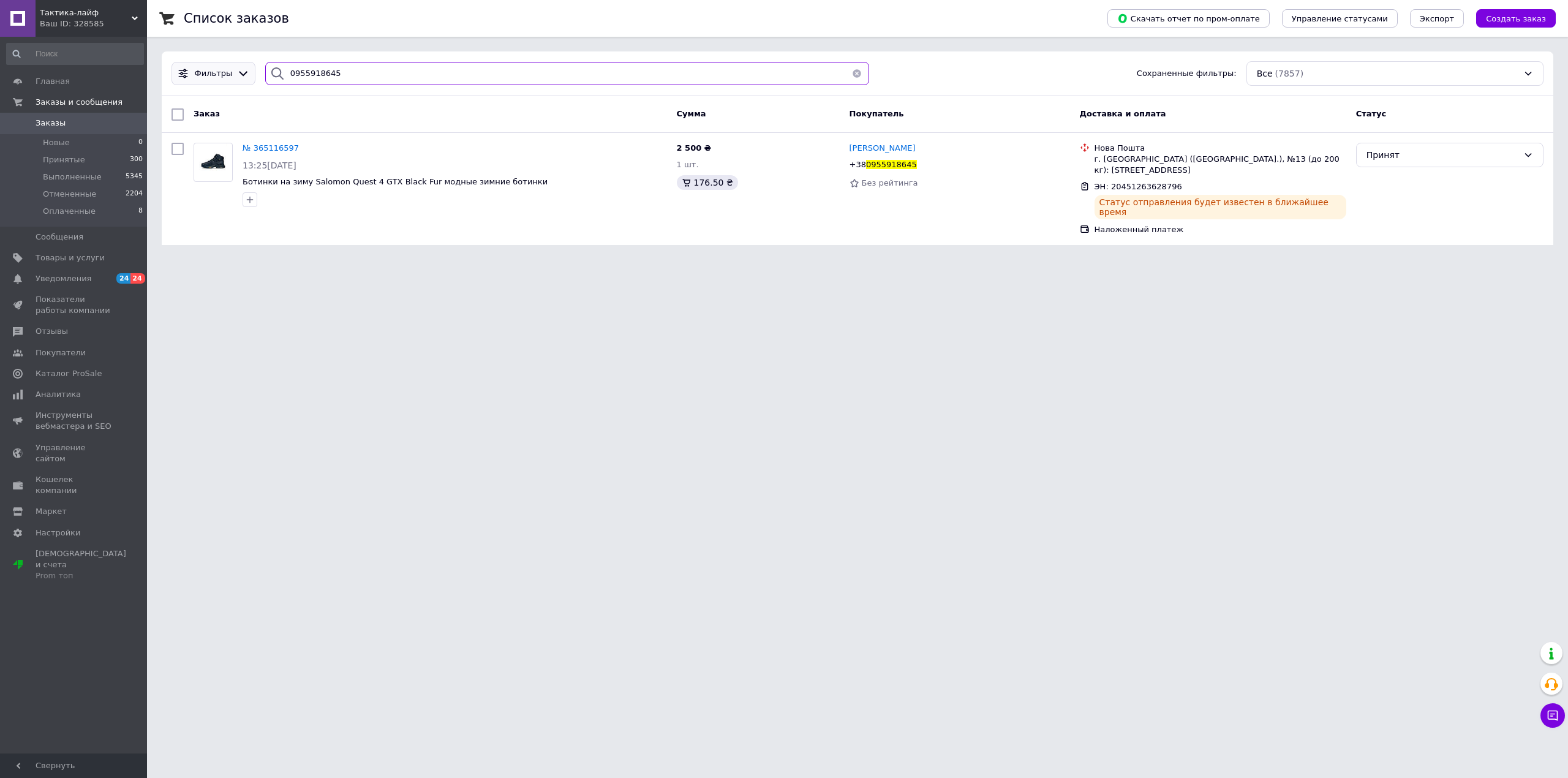
drag, startPoint x: 346, startPoint y: 74, endPoint x: 194, endPoint y: 79, distance: 152.1
click at [194, 79] on div "Фильтры 0955918645 Сохраненные фильтры: Все (7857)" at bounding box center [857, 73] width 1382 height 24
paste input "3279692"
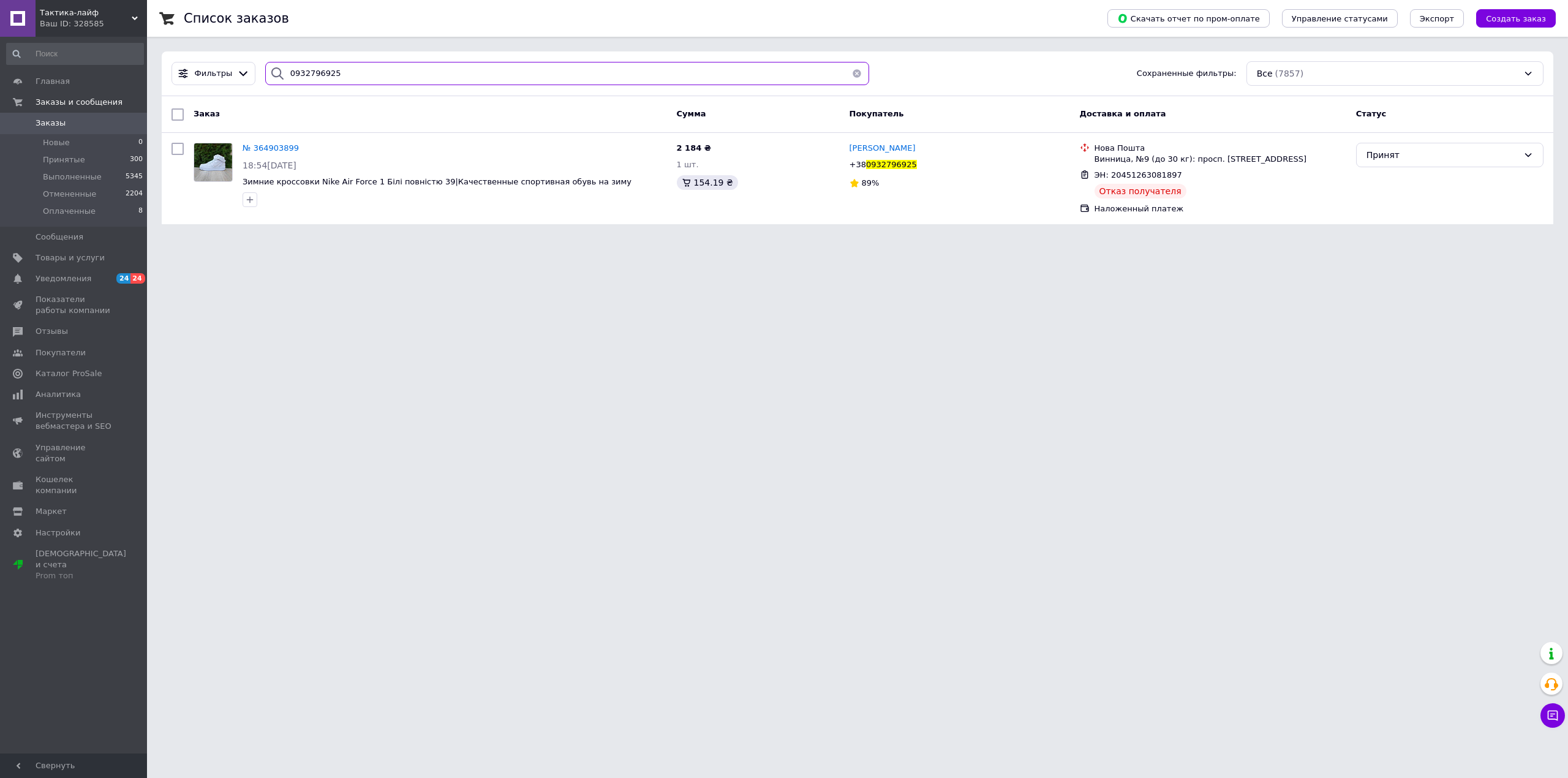
click at [166, 72] on div "Фильтры 0932796925 Сохраненные фильтры: Все (7857)" at bounding box center [857, 73] width 1382 height 24
paste input "84994784"
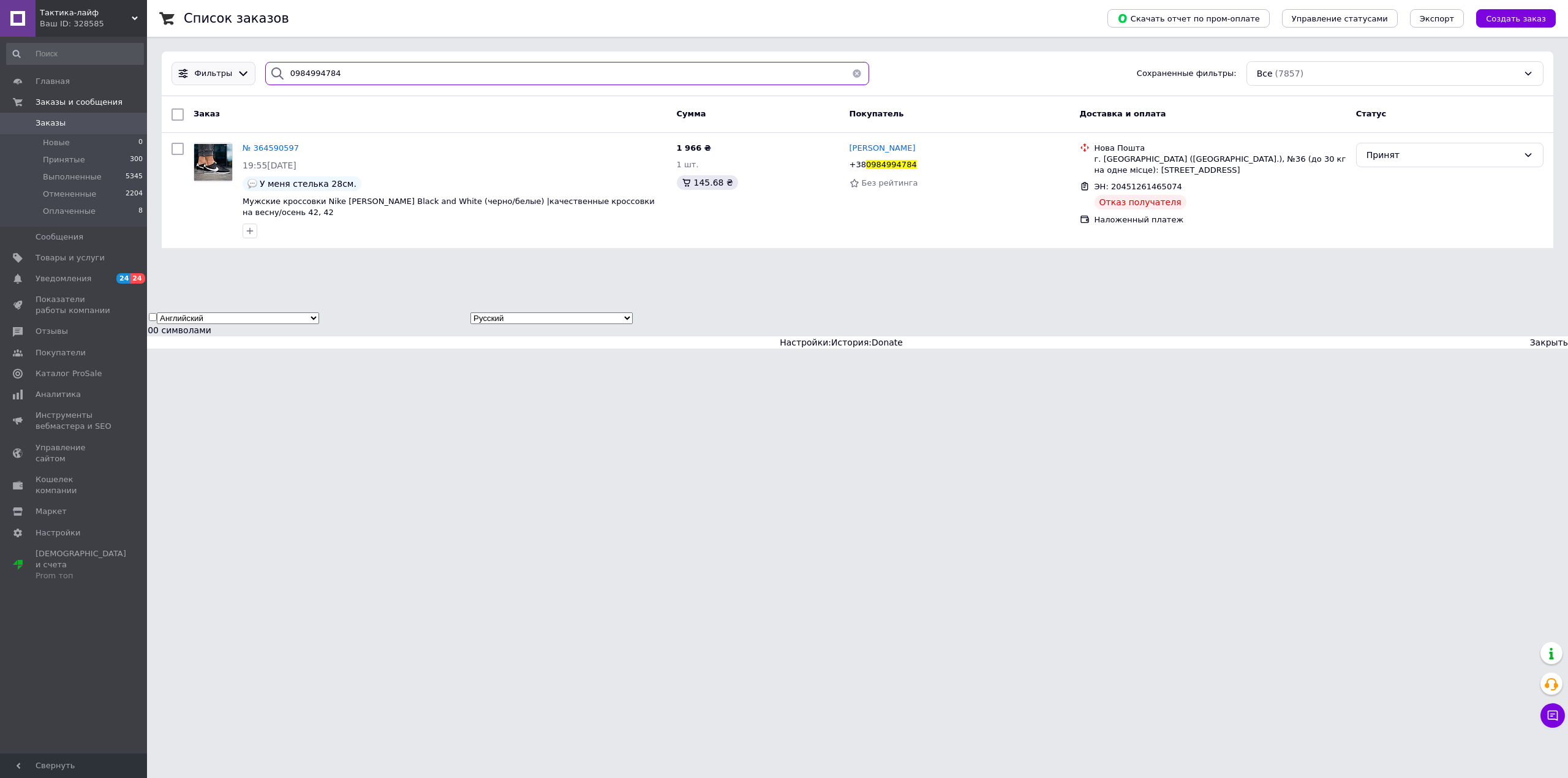
click at [196, 76] on div "Фильтры 0984994784 Сохраненные фильтры: Все (7857)" at bounding box center [857, 73] width 1382 height 24
paste input "506584815"
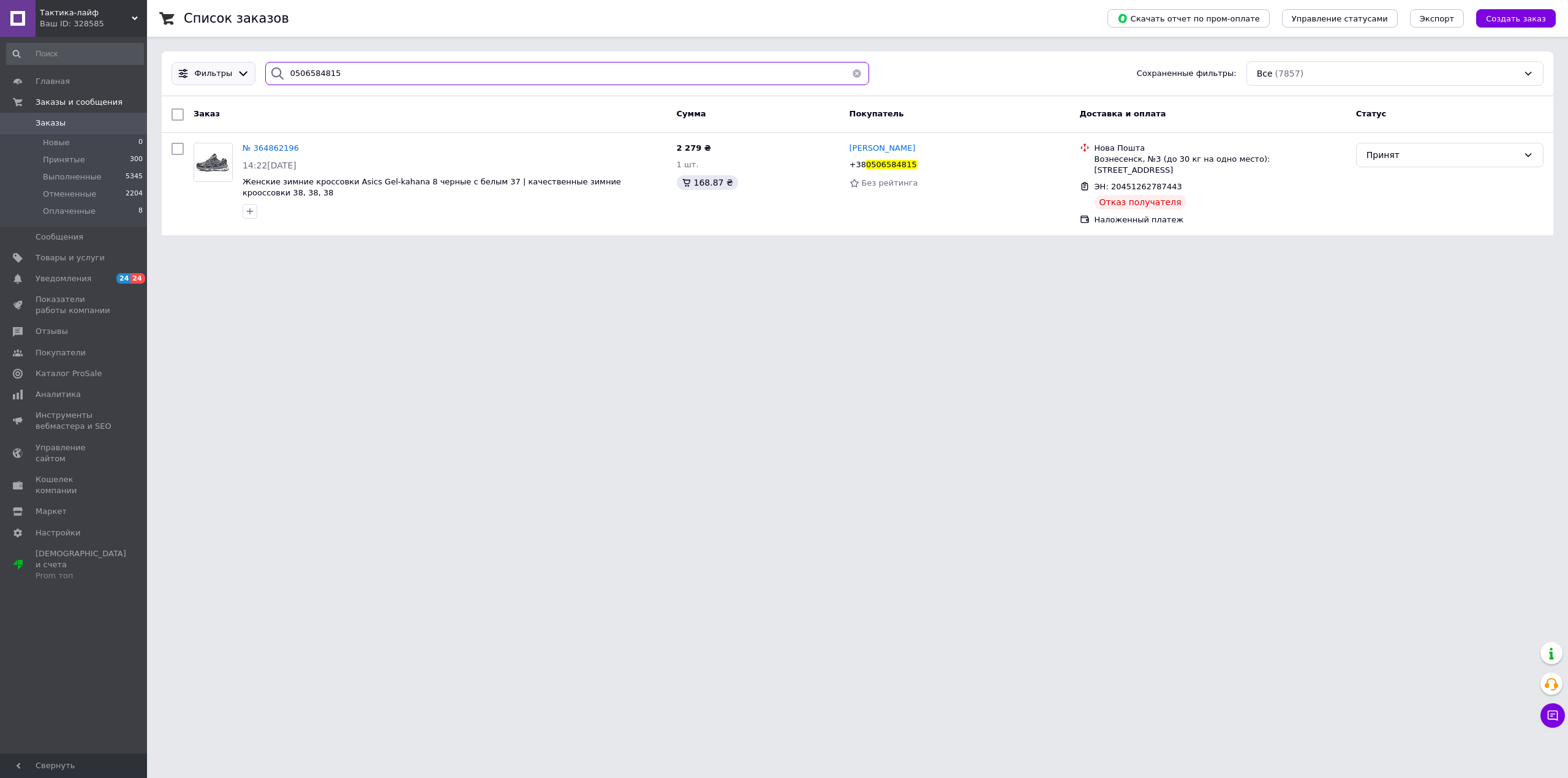
drag, startPoint x: 349, startPoint y: 78, endPoint x: 203, endPoint y: 74, distance: 146.1
click at [203, 74] on div "Фильтры 0506584815 Сохраненные фильтры: Все (7857)" at bounding box center [857, 73] width 1382 height 24
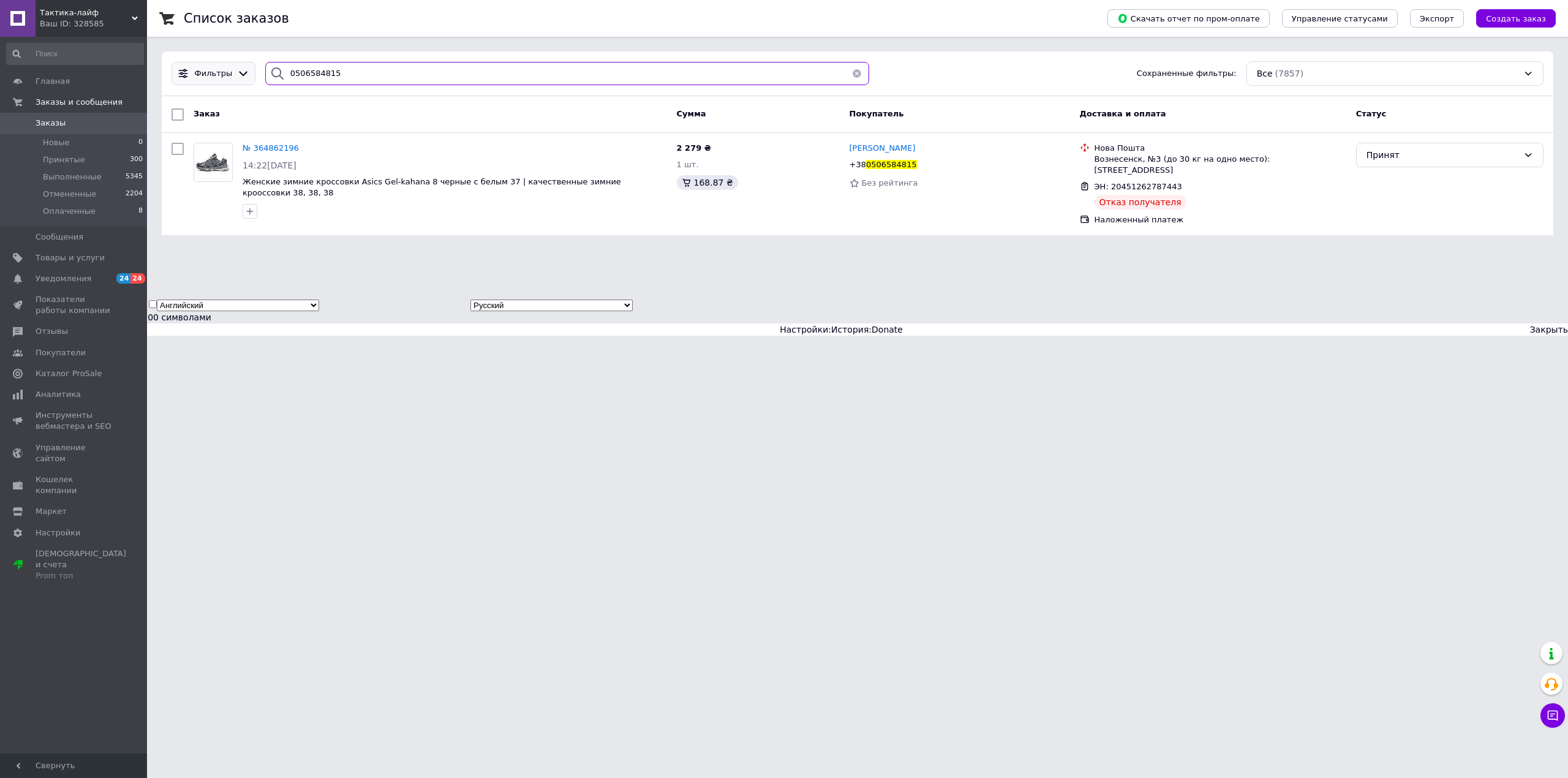
paste input "985766037"
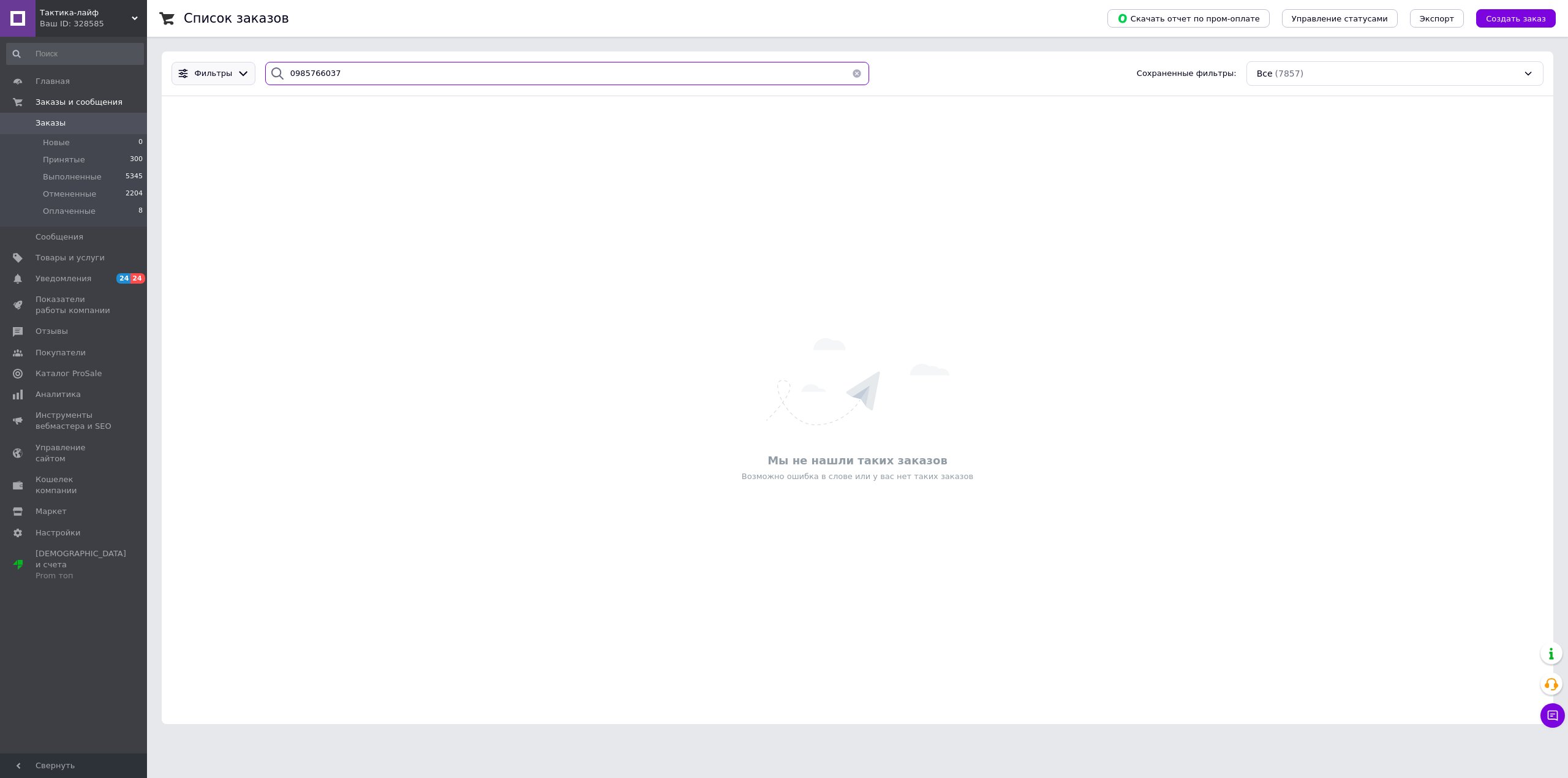
drag, startPoint x: 331, startPoint y: 69, endPoint x: 204, endPoint y: 70, distance: 127.0
click at [203, 69] on div "Фильтры 0985766037 Сохраненные фильтры: Все (7857)" at bounding box center [857, 73] width 1382 height 24
paste input "7775301"
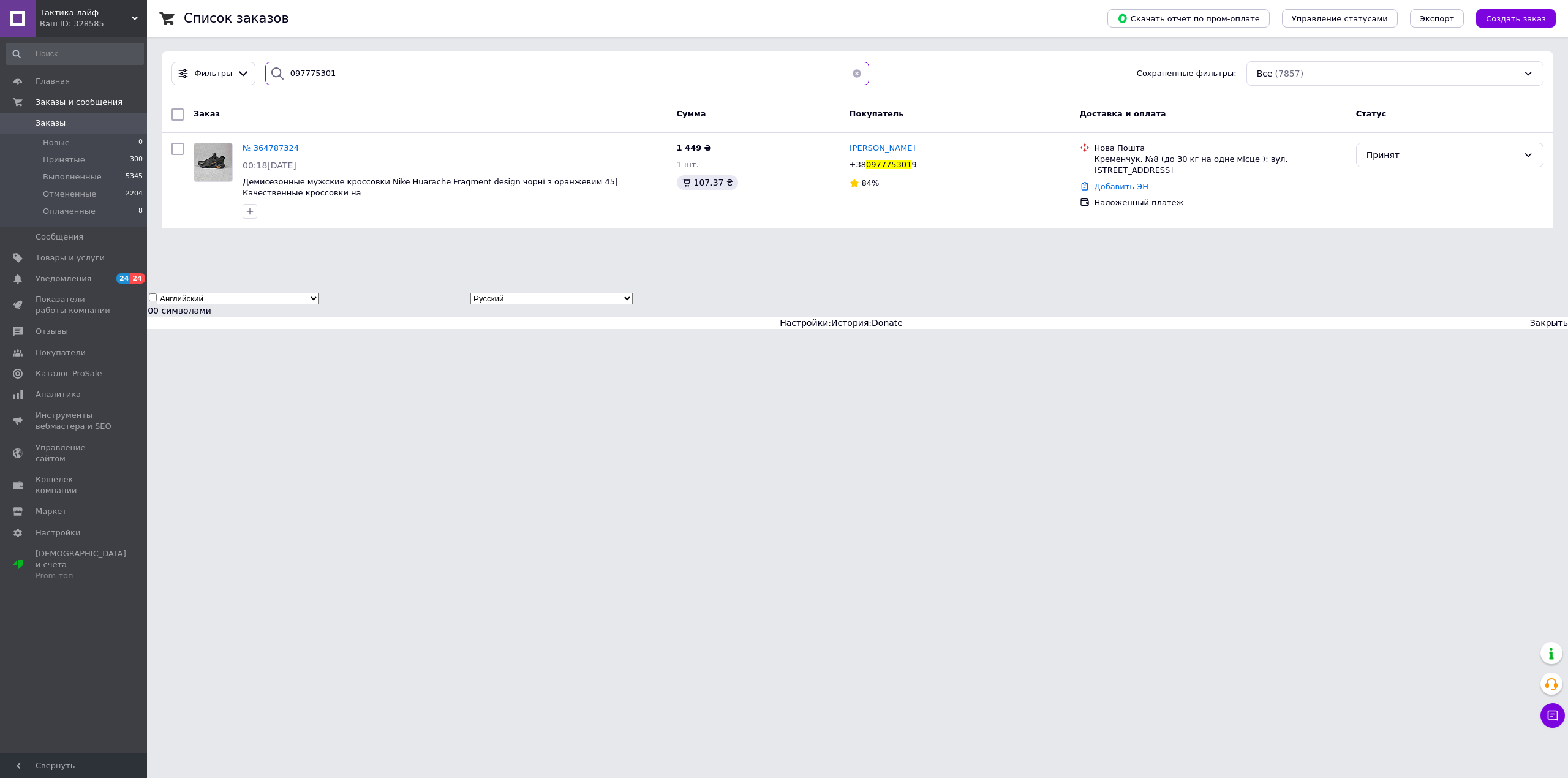
type input "097775301"
click at [1127, 195] on div "Наложенный платеж" at bounding box center [1220, 202] width 257 height 16
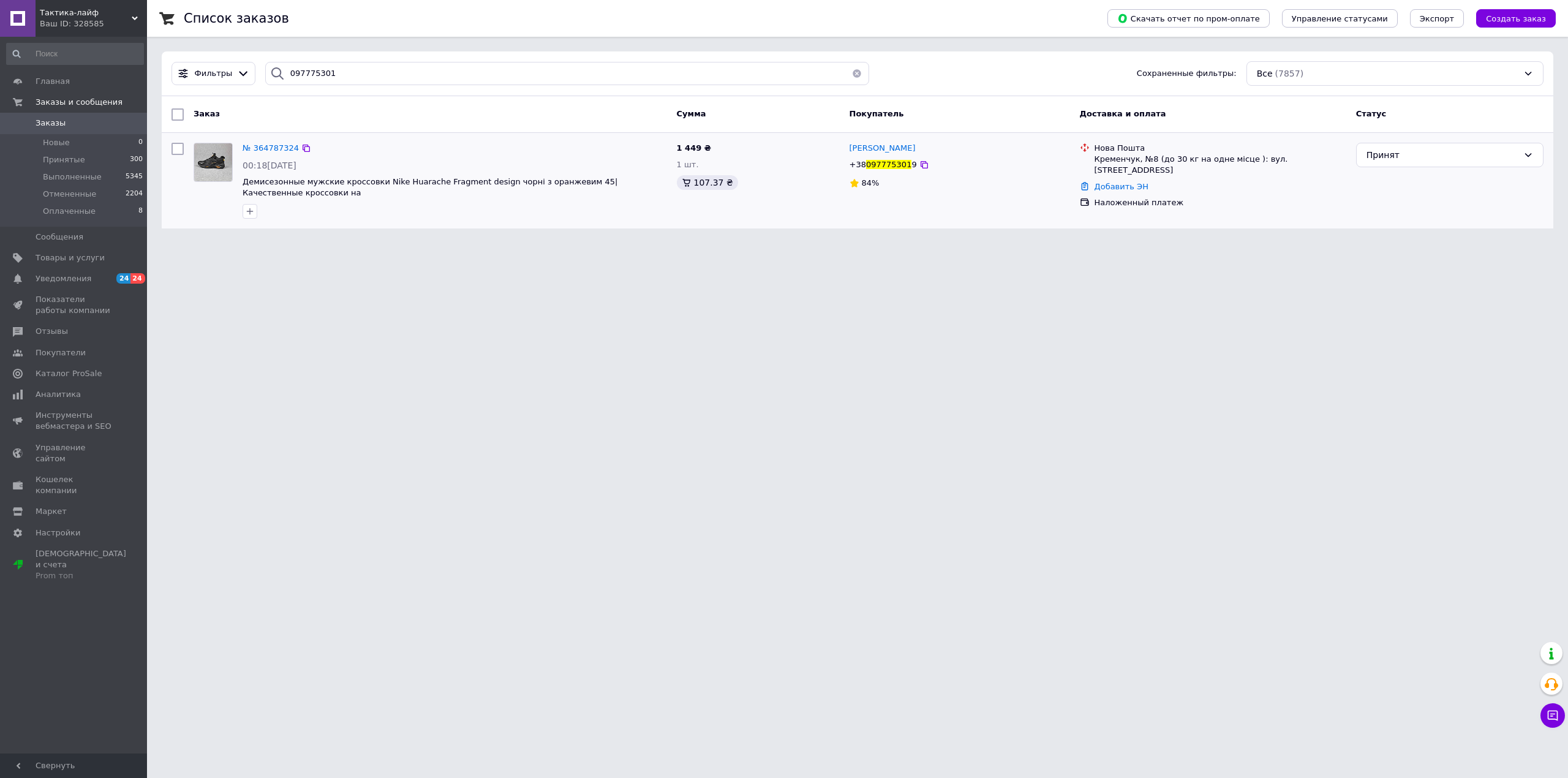
click at [1122, 182] on link "Добавить ЭН" at bounding box center [1121, 187] width 54 height 10
click at [1100, 219] on input "Добавить ЭН" at bounding box center [1050, 226] width 164 height 24
paste input "20451262341085"
type input "20451262341085"
click at [1088, 258] on button "Добавить" at bounding box center [1092, 260] width 79 height 24
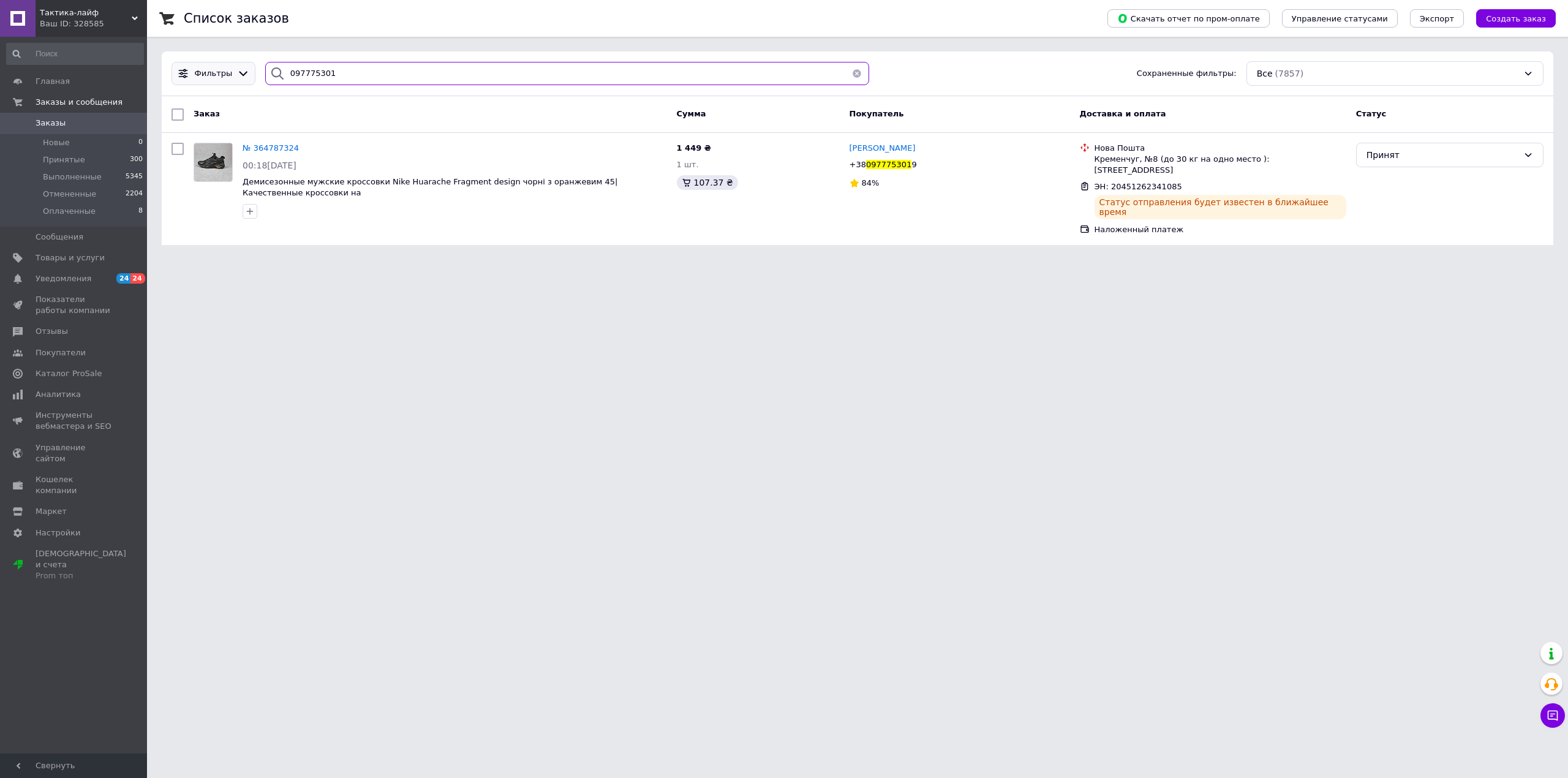
drag, startPoint x: 349, startPoint y: 79, endPoint x: 207, endPoint y: 78, distance: 142.0
click at [207, 78] on div "Фильтры 097775301 Сохраненные фильтры: Все (7857)" at bounding box center [857, 73] width 1382 height 24
paste input "93005287"
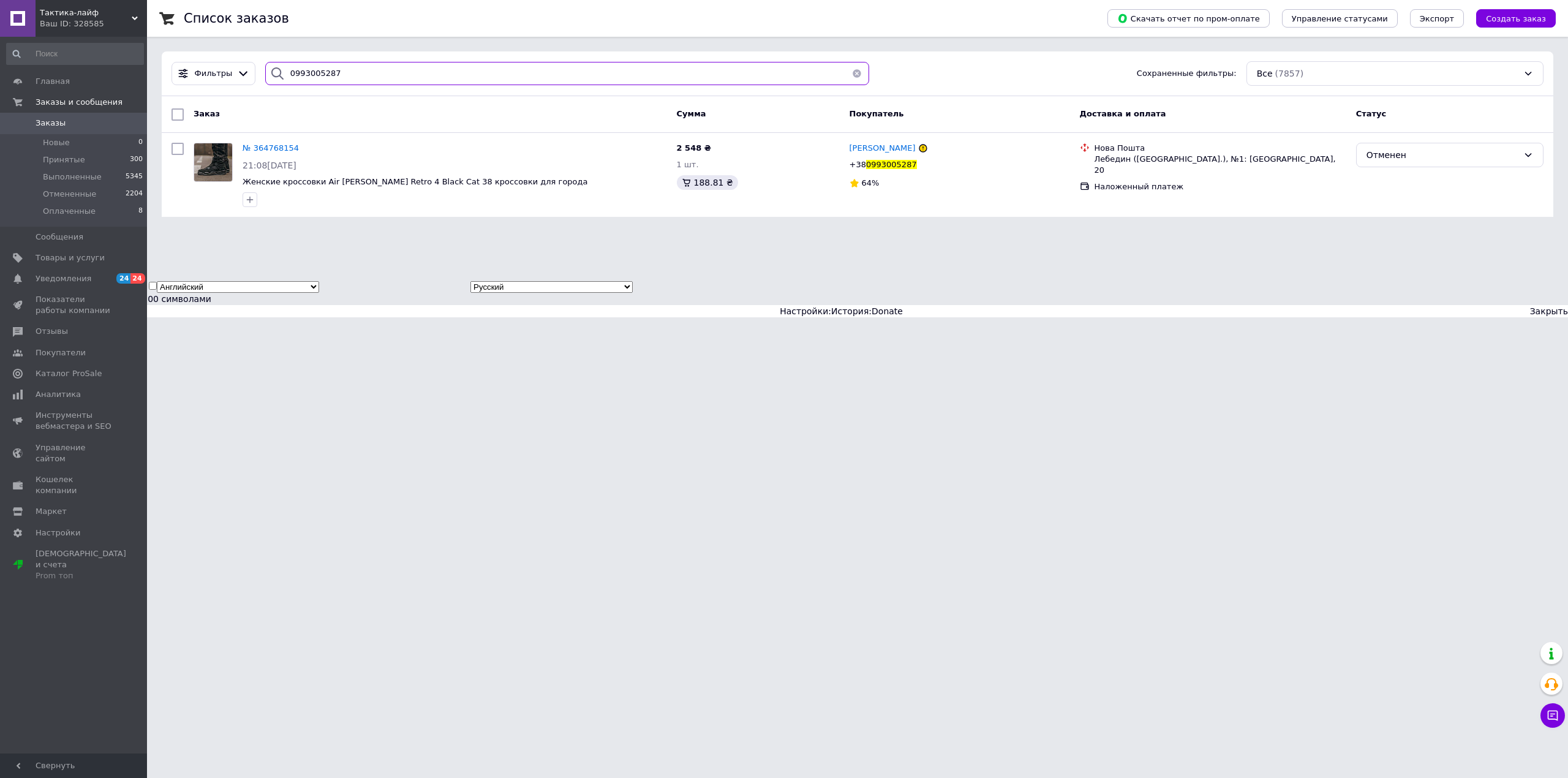
type input "0993005287"
click at [1372, 149] on div "Отменен" at bounding box center [1450, 155] width 188 height 24
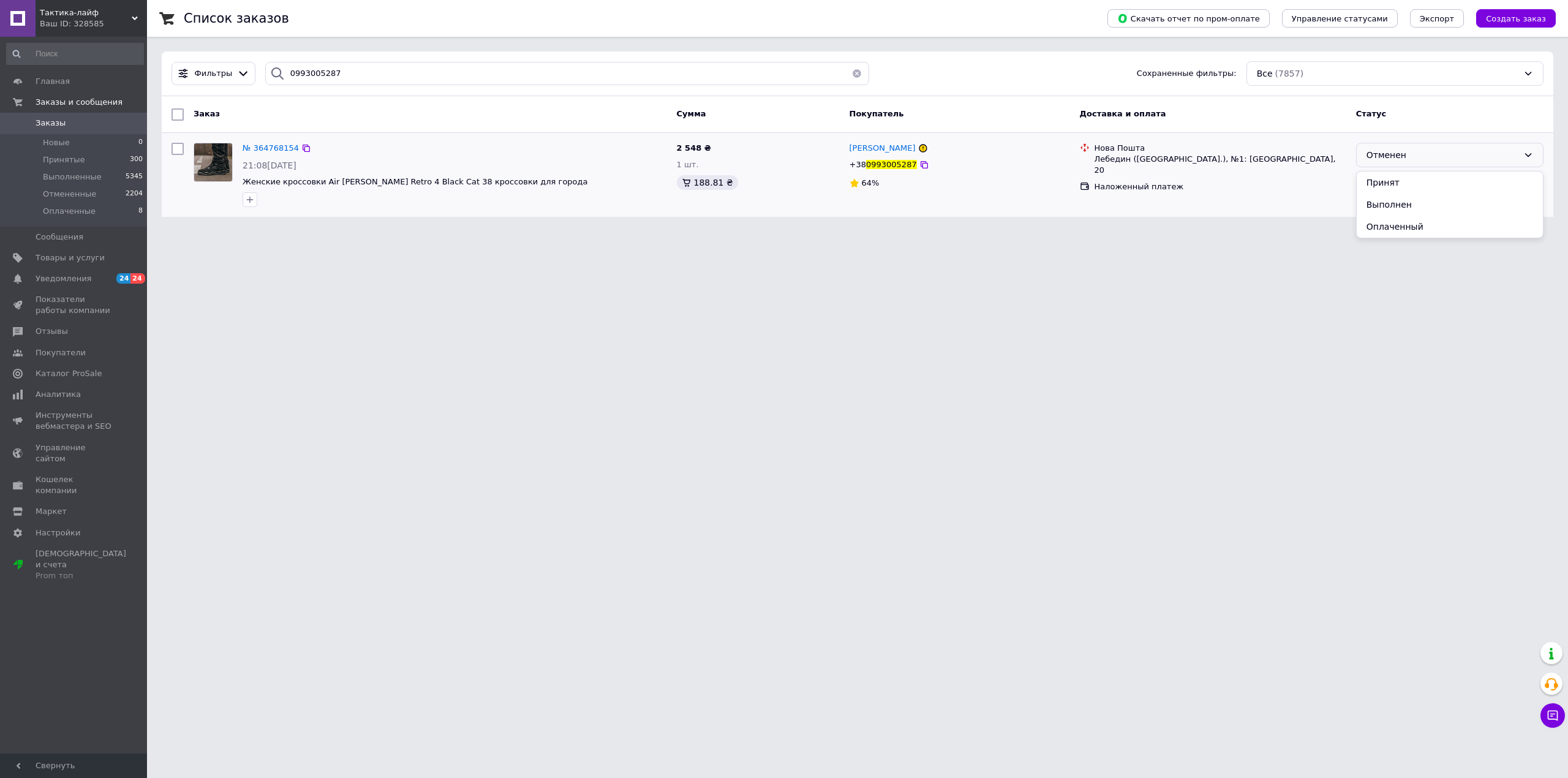
click at [1387, 189] on li "Принят" at bounding box center [1450, 182] width 186 height 22
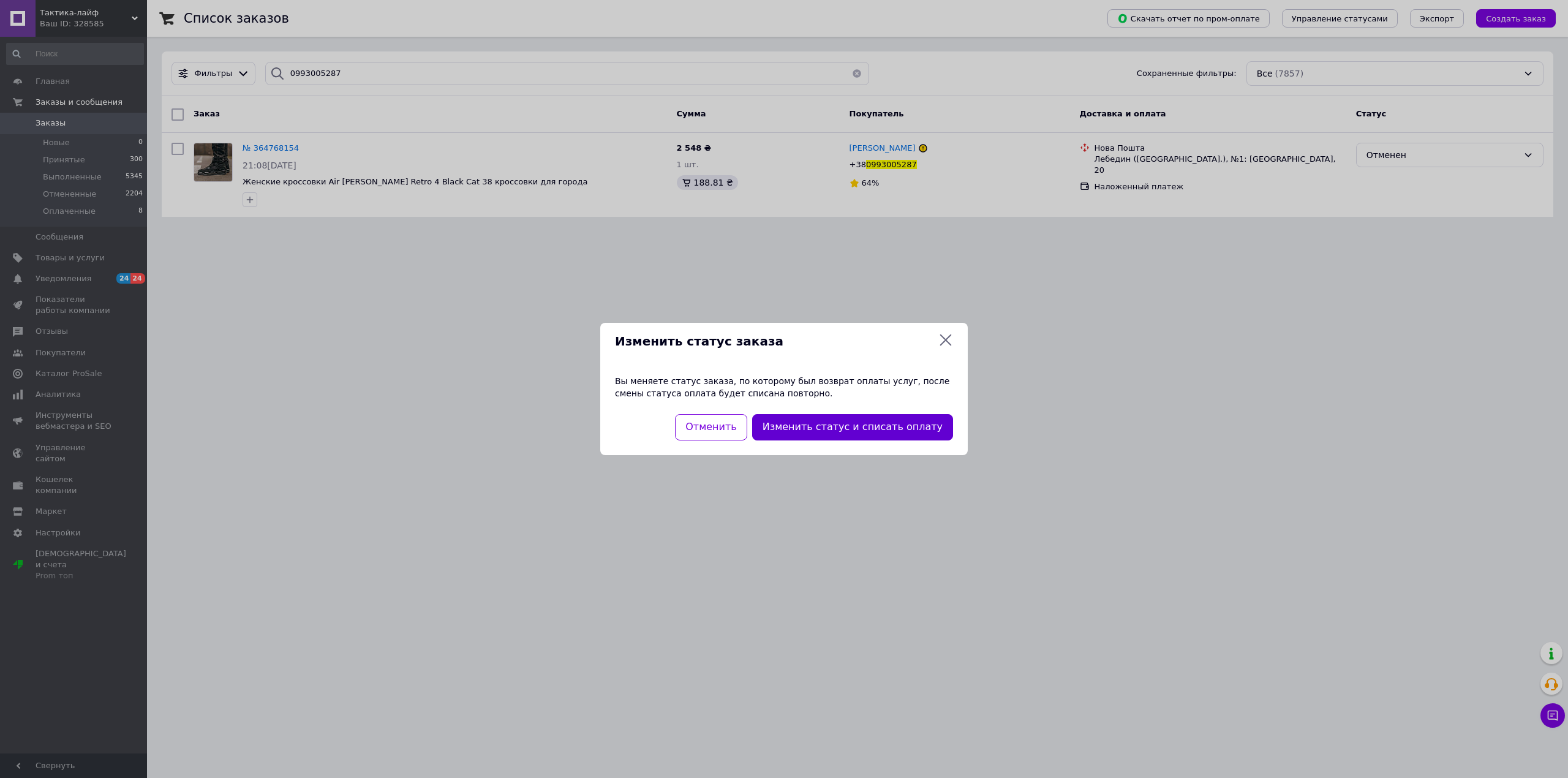
click at [822, 432] on button "Изменить статус и списать оплату" at bounding box center [853, 427] width 201 height 26
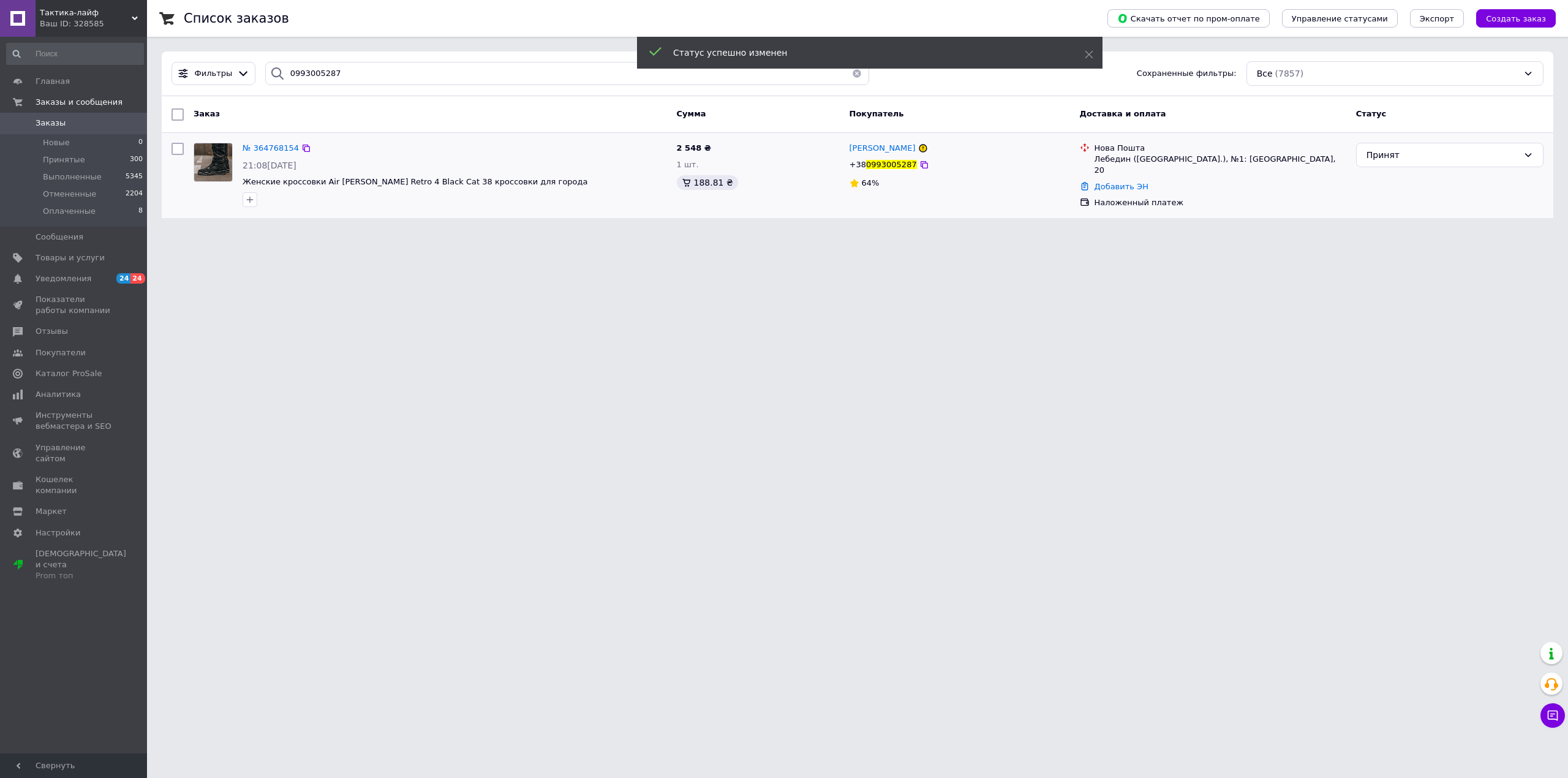
drag, startPoint x: 1122, startPoint y: 175, endPoint x: 1123, endPoint y: 183, distance: 8.1
click at [1122, 182] on link "Добавить ЭН" at bounding box center [1121, 187] width 54 height 10
click at [1113, 223] on input "Добавить ЭН" at bounding box center [1050, 226] width 164 height 24
paste input "20451262078358"
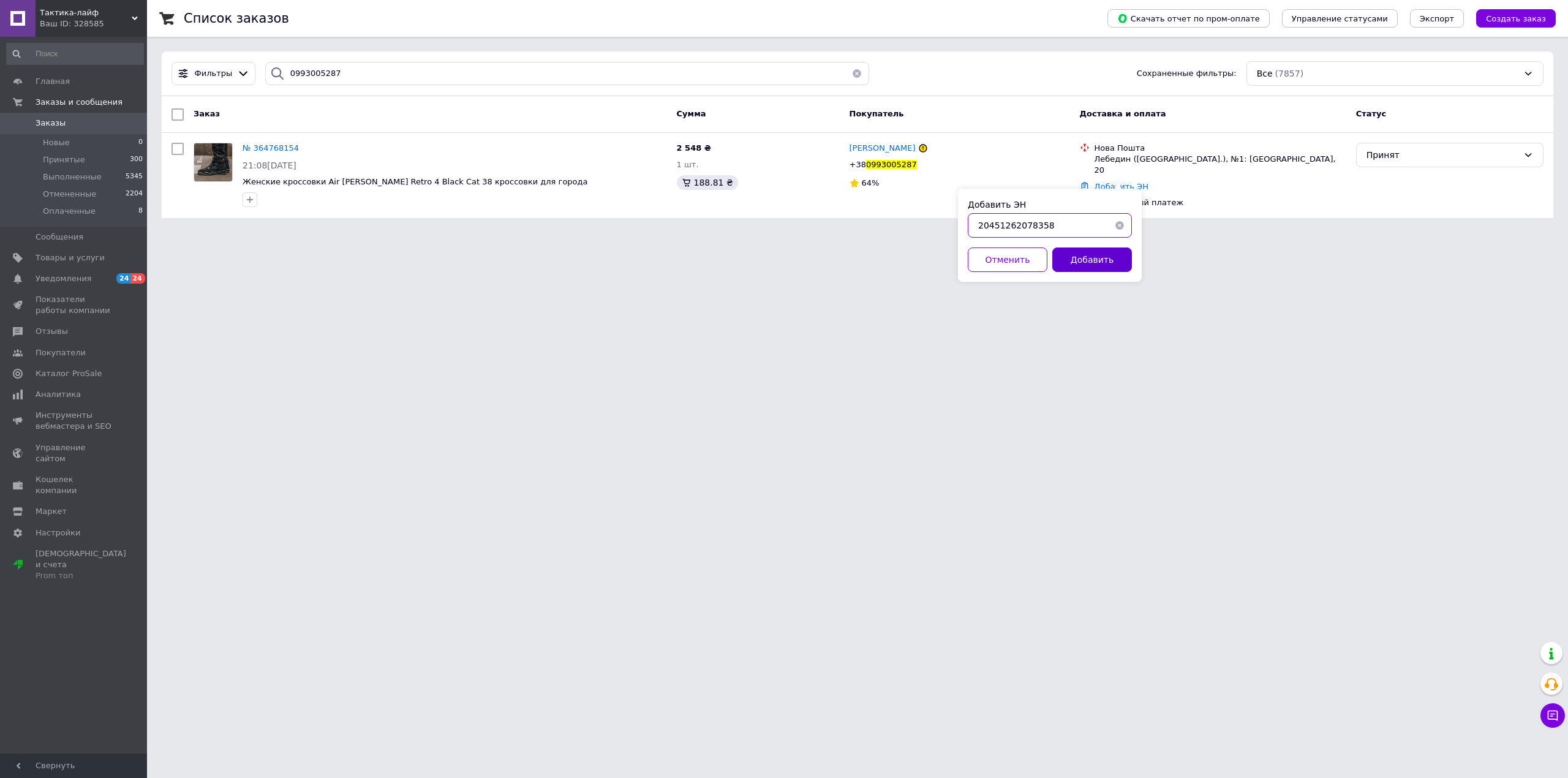
type input "20451262078358"
click at [1111, 258] on button "Добавить" at bounding box center [1092, 260] width 79 height 24
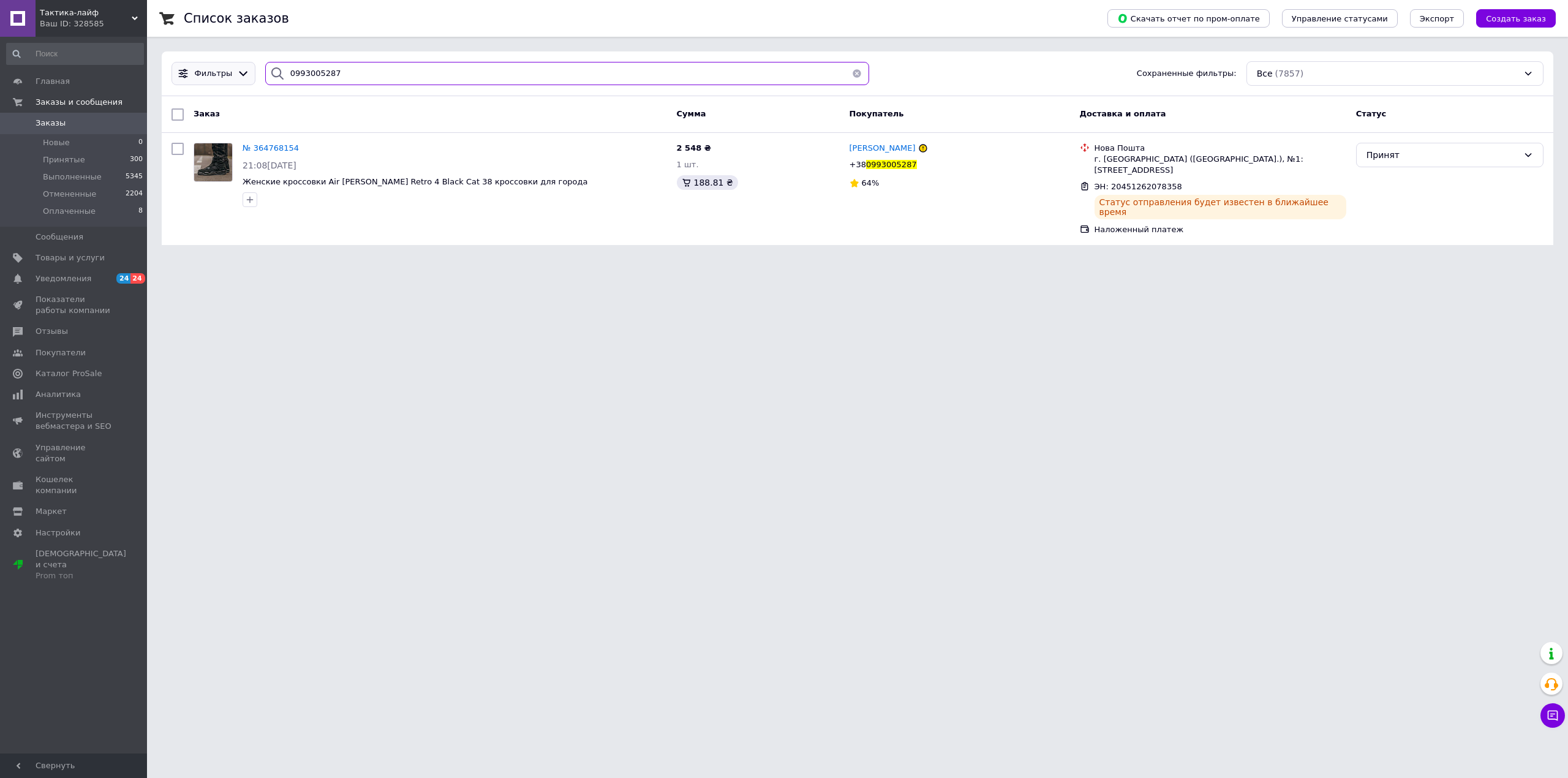
drag, startPoint x: 372, startPoint y: 73, endPoint x: 203, endPoint y: 71, distance: 169.0
click at [203, 71] on div "Фильтры 0993005287 Сохраненные фильтры: Все (7857)" at bounding box center [857, 73] width 1382 height 24
paste input "681184549"
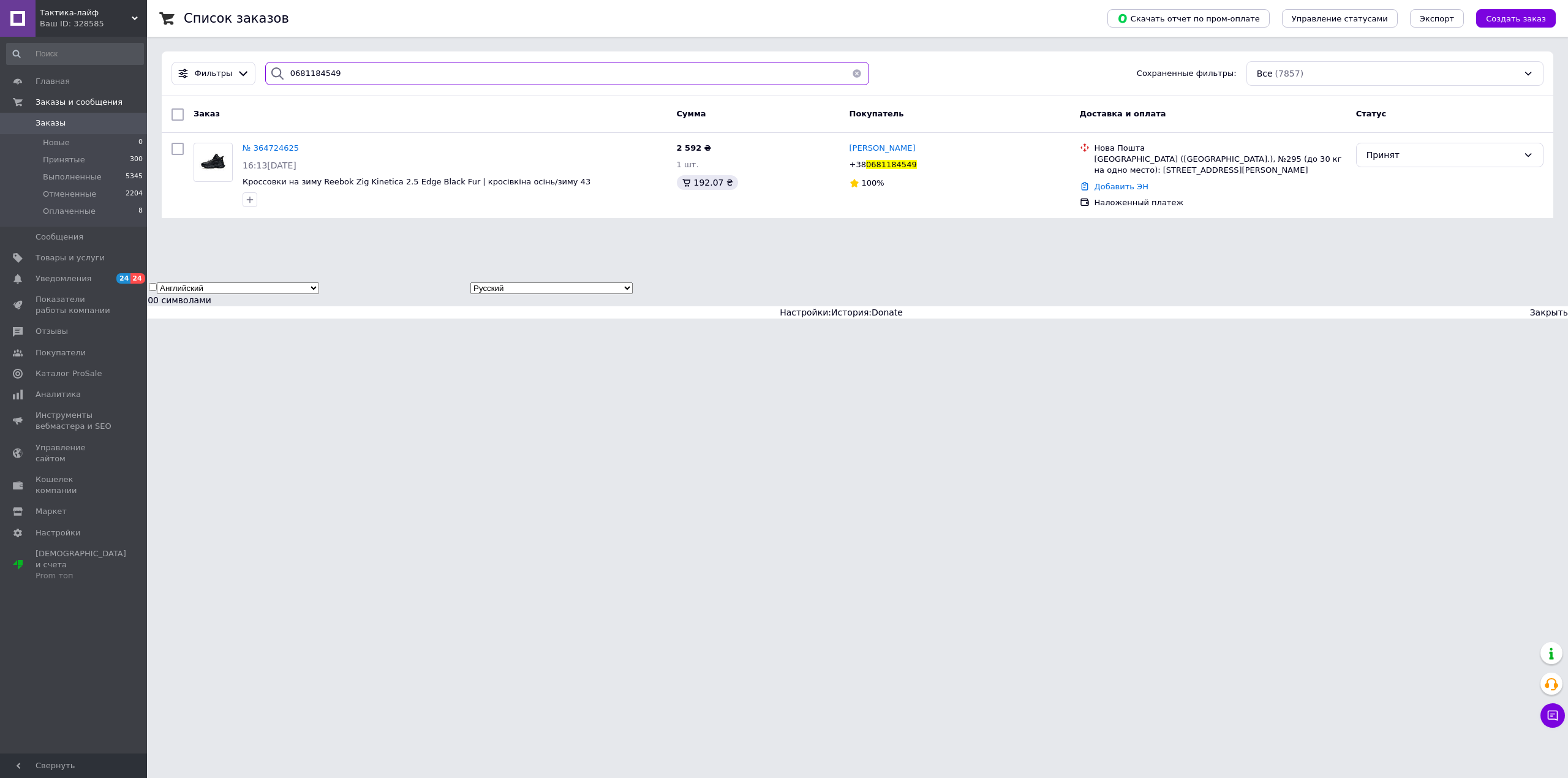
type input "0681184549"
drag, startPoint x: 1116, startPoint y: 187, endPoint x: 1110, endPoint y: 194, distance: 9.2
click at [1116, 187] on link "Добавить ЭН" at bounding box center [1121, 187] width 54 height 10
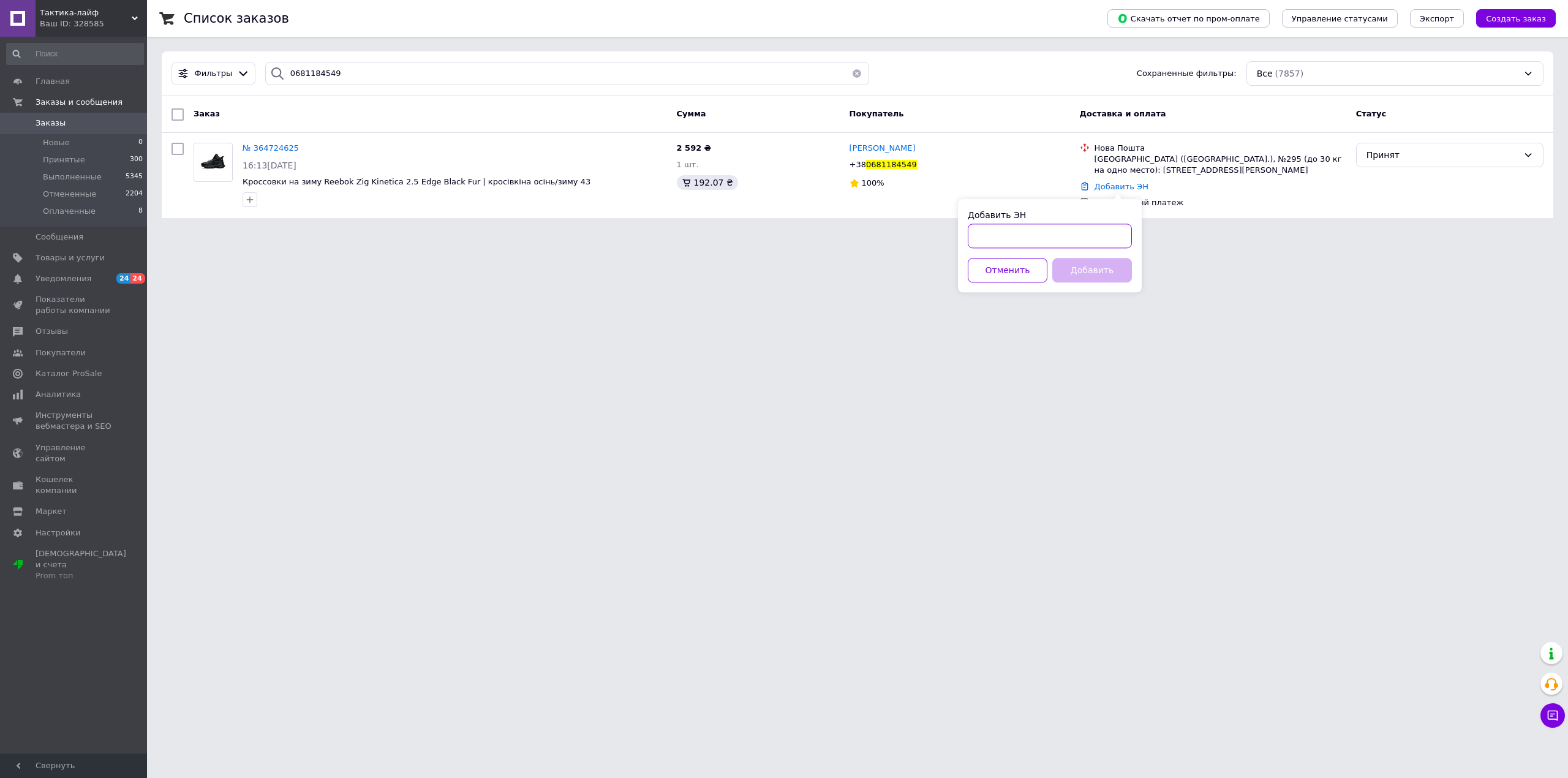
click at [1077, 232] on input "Добавить ЭН" at bounding box center [1050, 236] width 164 height 24
paste input "20451261999473"
type input "20451261999473"
click at [1101, 276] on button "Добавить" at bounding box center [1092, 270] width 79 height 24
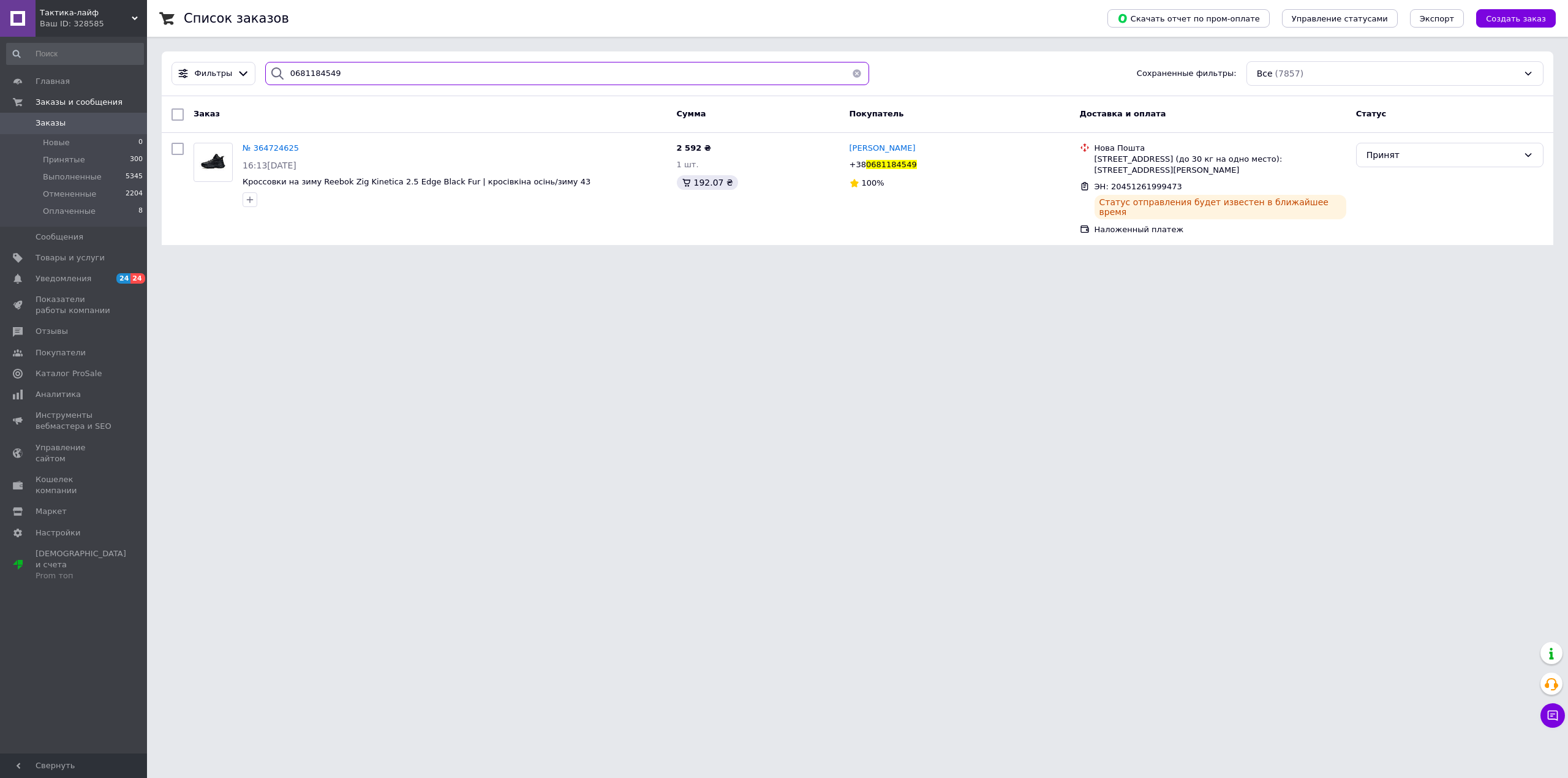
click at [265, 75] on div "0681184549" at bounding box center [567, 73] width 605 height 24
paste input "6143278"
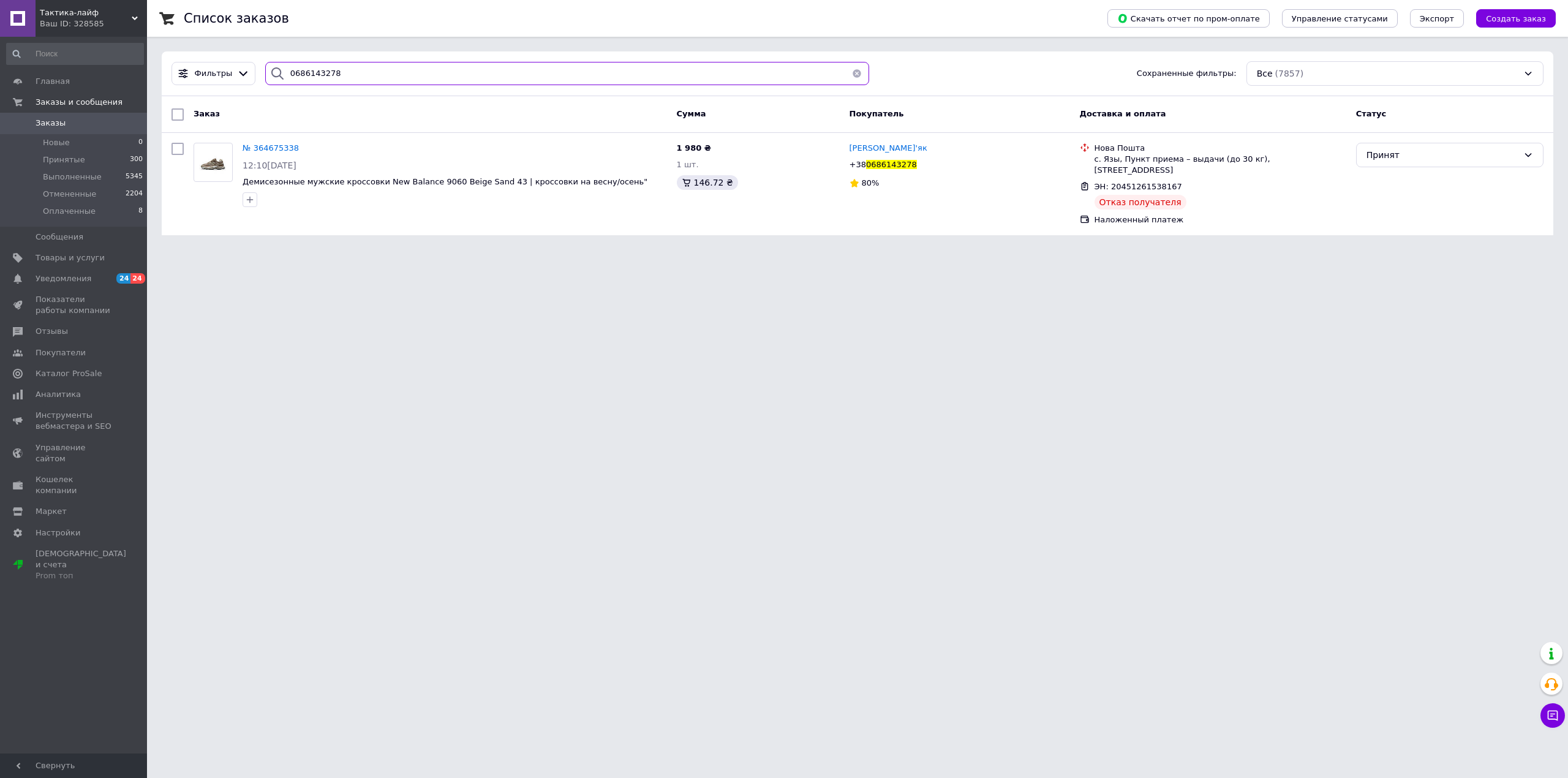
drag, startPoint x: 270, startPoint y: 84, endPoint x: 251, endPoint y: 86, distance: 19.1
click at [251, 86] on div "Фильтры 0686143278 Сохраненные фильтры: Все (7857)" at bounding box center [857, 74] width 1391 height 45
paste input "984994784"
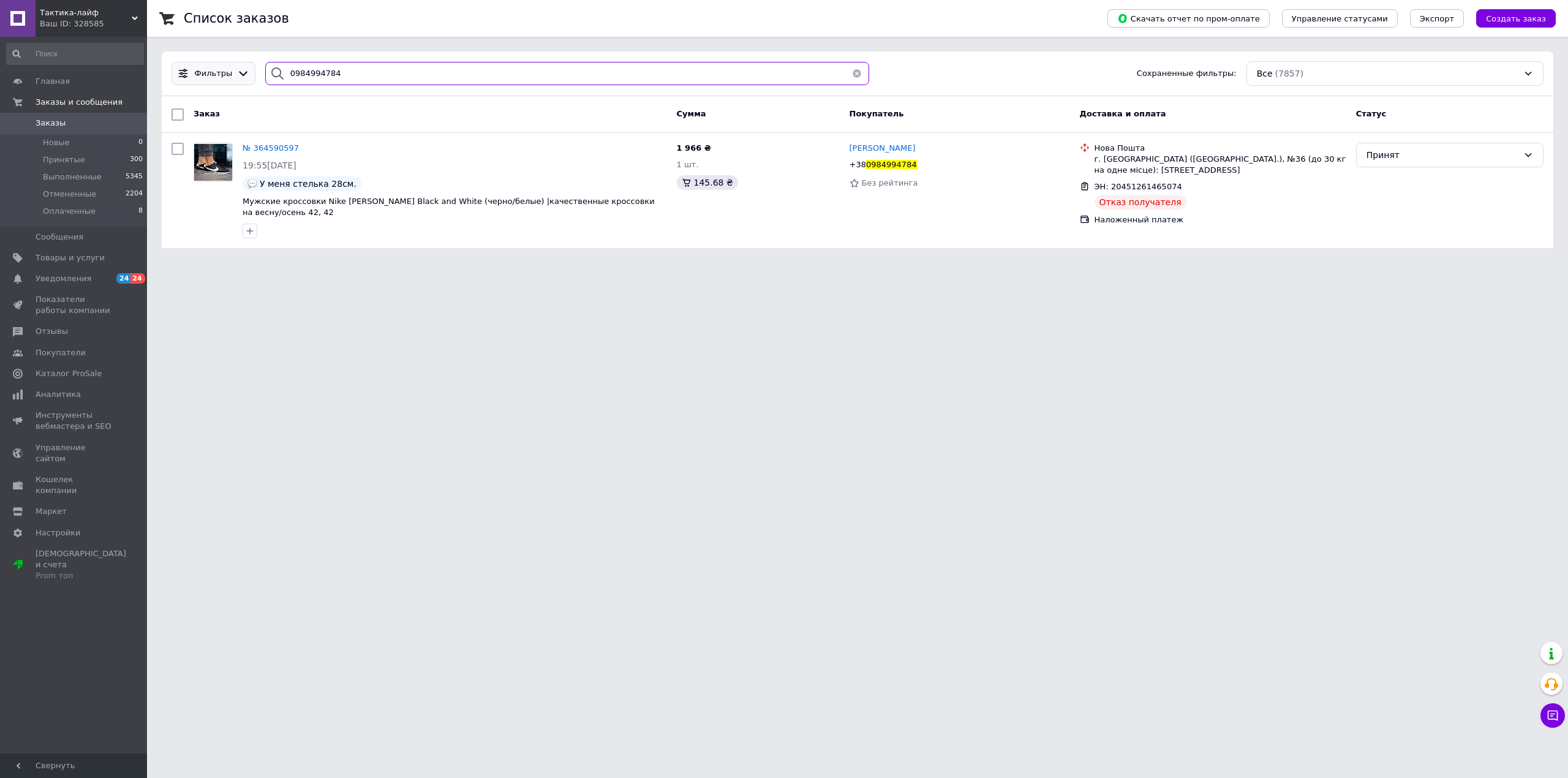
drag, startPoint x: 336, startPoint y: 77, endPoint x: 192, endPoint y: 79, distance: 144.0
click at [192, 79] on div "Фильтры 0984994784 Сохраненные фильтры: Все (7857)" at bounding box center [857, 73] width 1382 height 24
paste input "505870608"
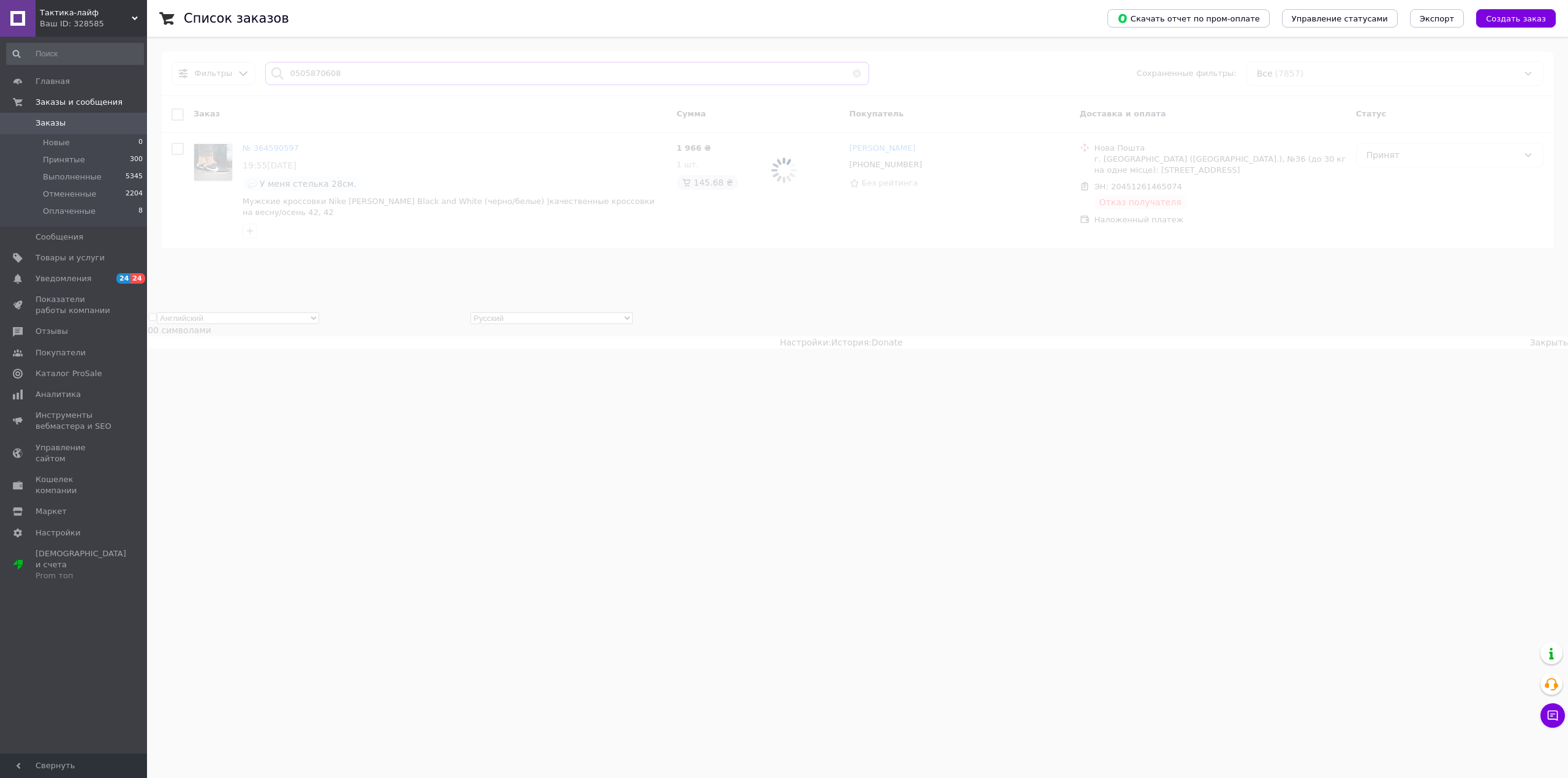
type input "0505870608"
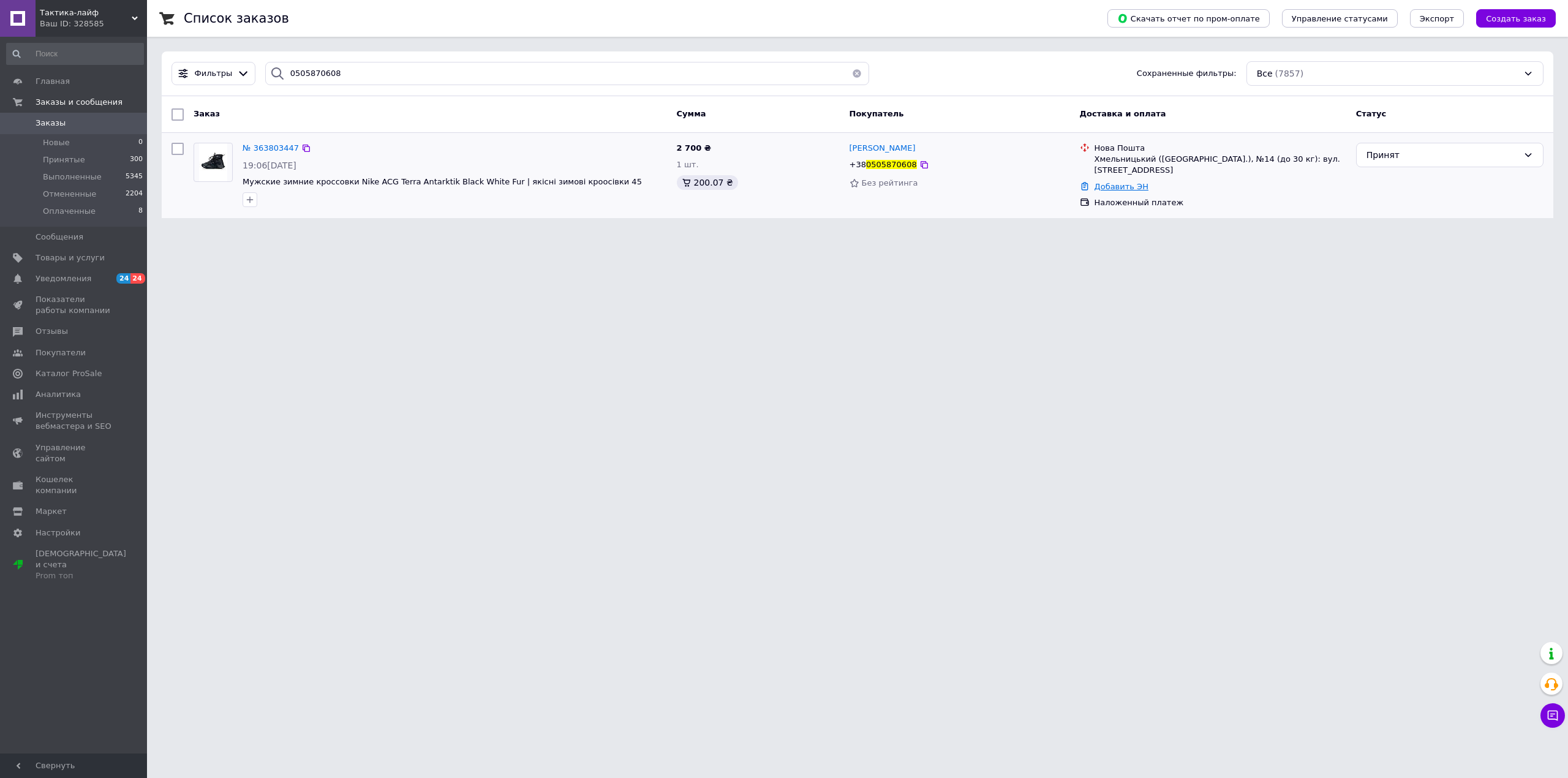
click at [1128, 188] on link "Добавить ЭН" at bounding box center [1121, 187] width 54 height 10
click at [1108, 230] on input "Добавить ЭН" at bounding box center [1050, 236] width 164 height 24
paste input "20451259869770"
type input "20451259869770"
click at [1107, 268] on button "Добавить" at bounding box center [1092, 270] width 79 height 24
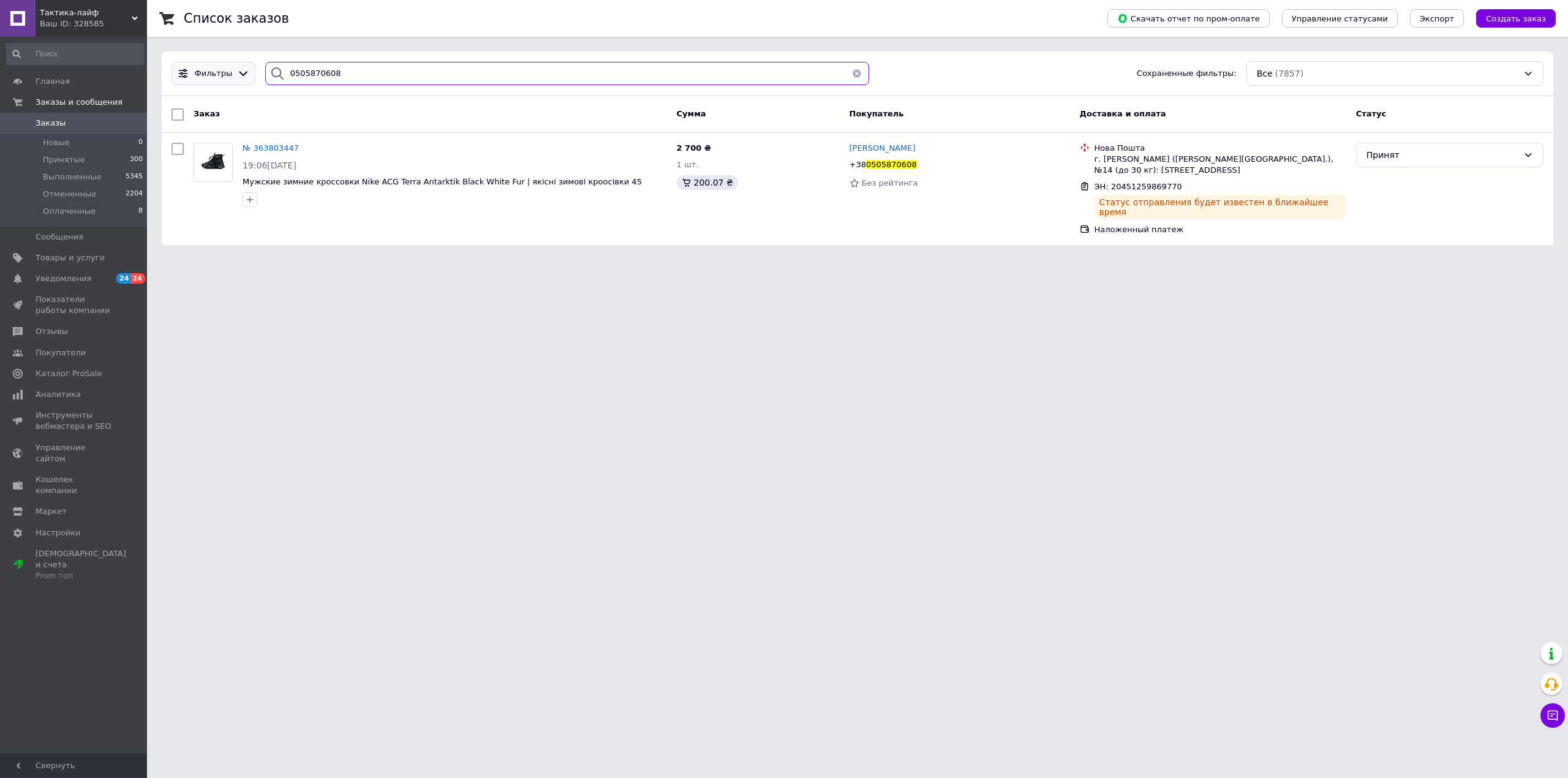
drag, startPoint x: 345, startPoint y: 78, endPoint x: 213, endPoint y: 77, distance: 132.0
click at [211, 77] on div "Фильтры 0505870608 Сохраненные фильтры: Все (7857)" at bounding box center [857, 73] width 1382 height 24
paste input "973769785"
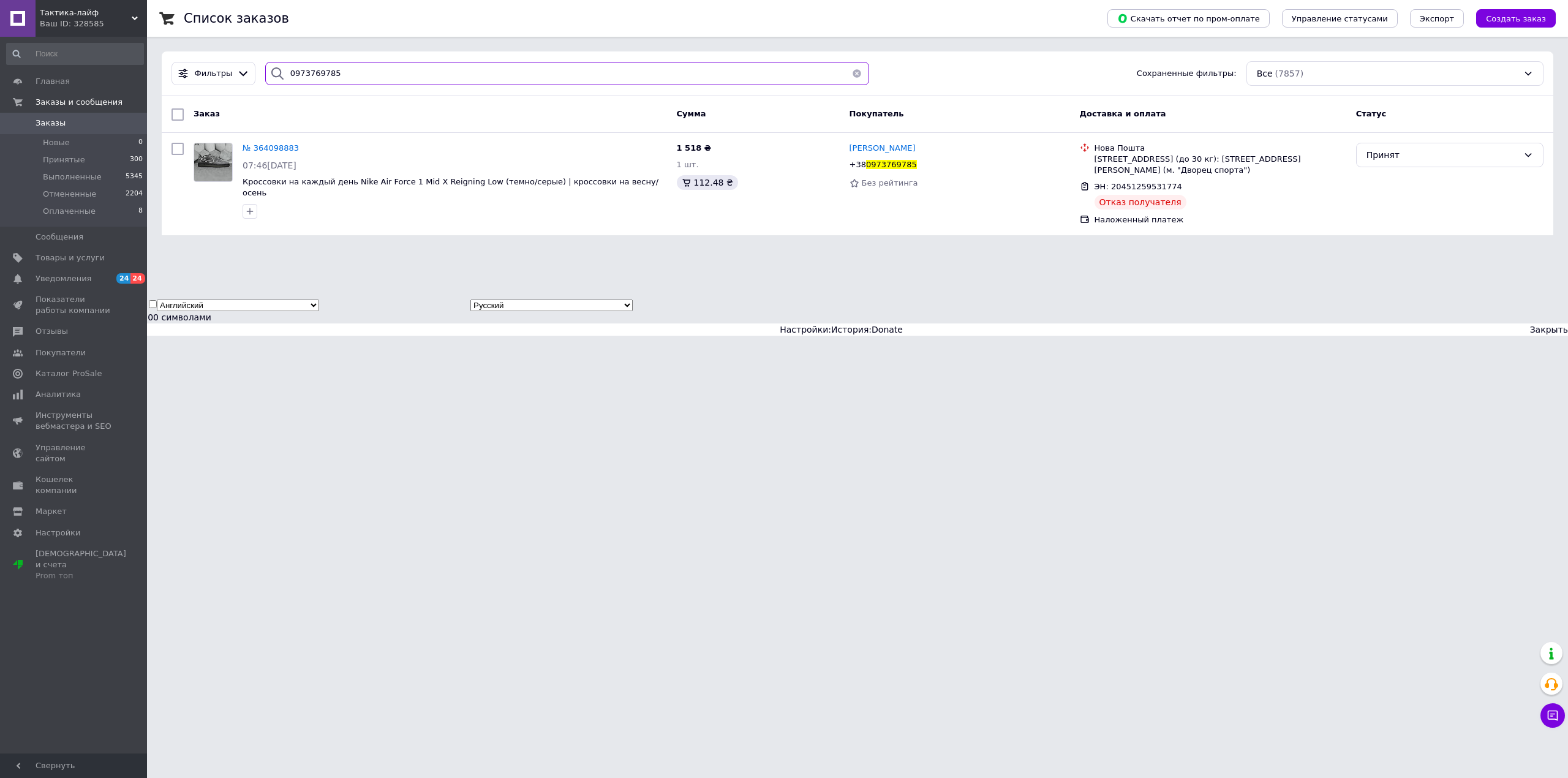
drag, startPoint x: 343, startPoint y: 71, endPoint x: 260, endPoint y: 74, distance: 83.1
click at [265, 74] on div "0973769785" at bounding box center [567, 73] width 605 height 24
paste input "633567941"
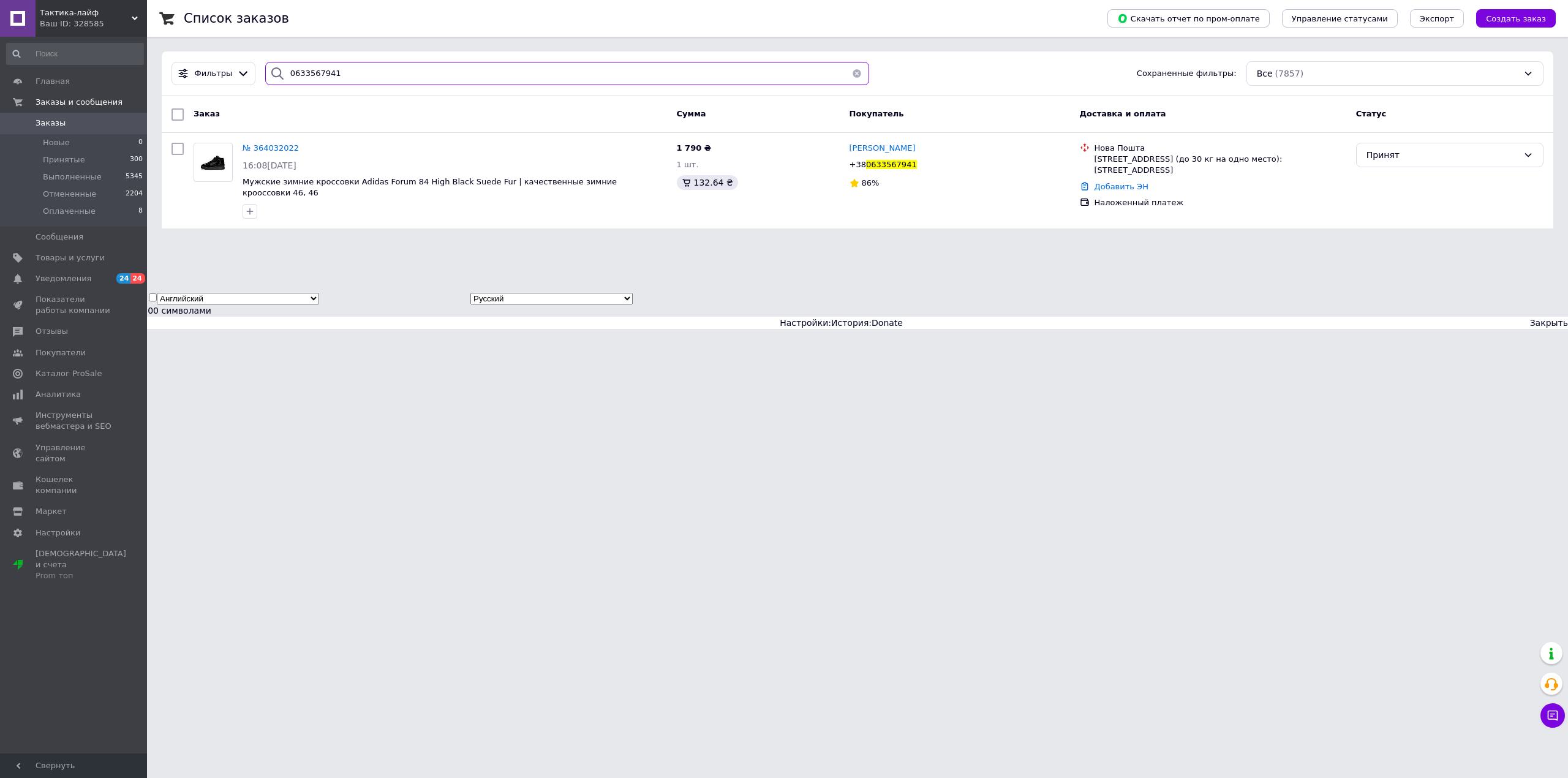
type input "0633567941"
click at [1132, 184] on link "Добавить ЭН" at bounding box center [1121, 187] width 54 height 10
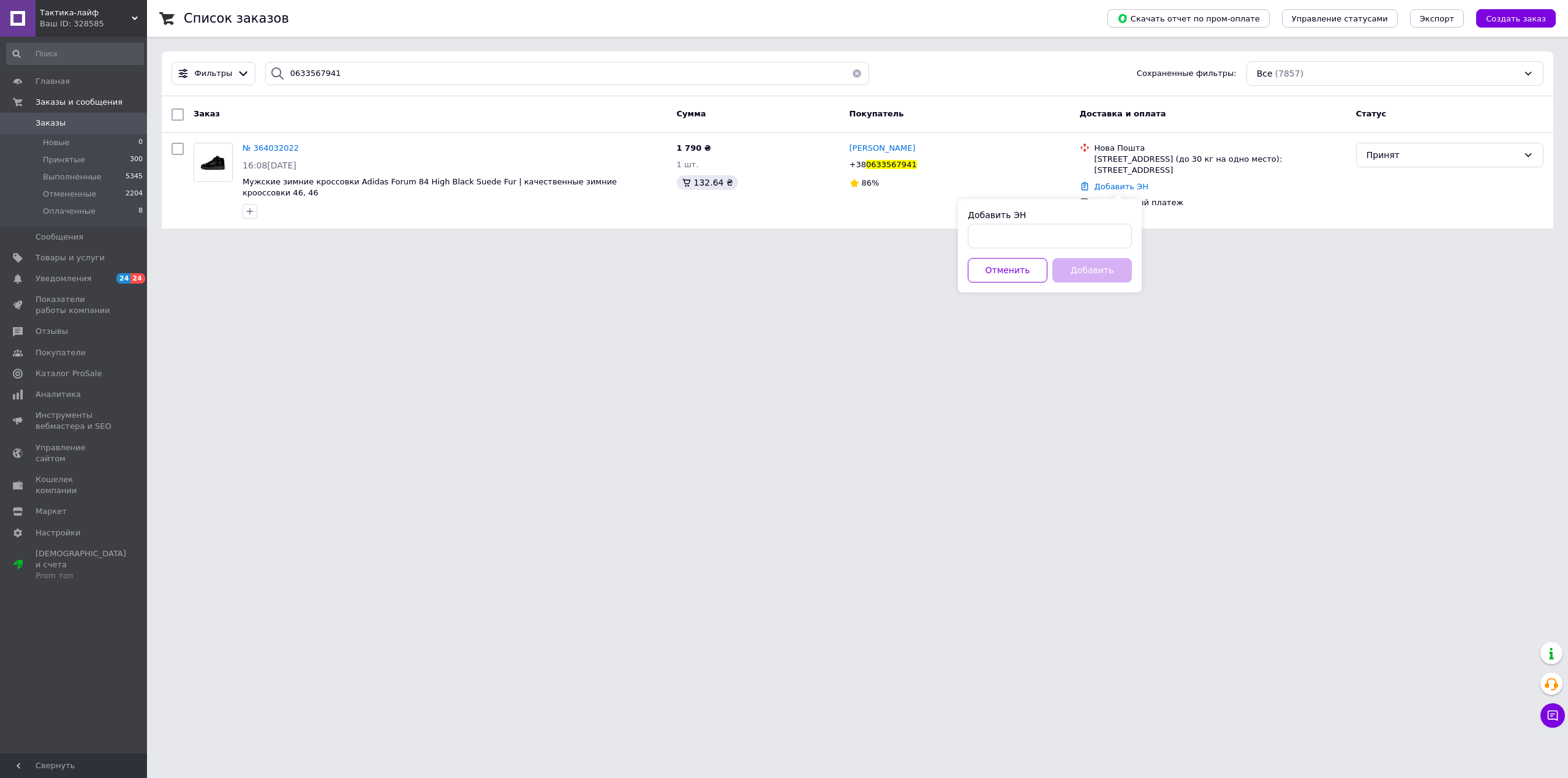
click at [1061, 251] on div "Добавить ЭН Отменить Добавить" at bounding box center [1050, 245] width 183 height 93
click at [1062, 236] on input "Добавить ЭН" at bounding box center [1050, 236] width 164 height 24
paste input "20451258348281"
type input "20451258348281"
click at [1083, 270] on button "Добавить" at bounding box center [1092, 270] width 79 height 24
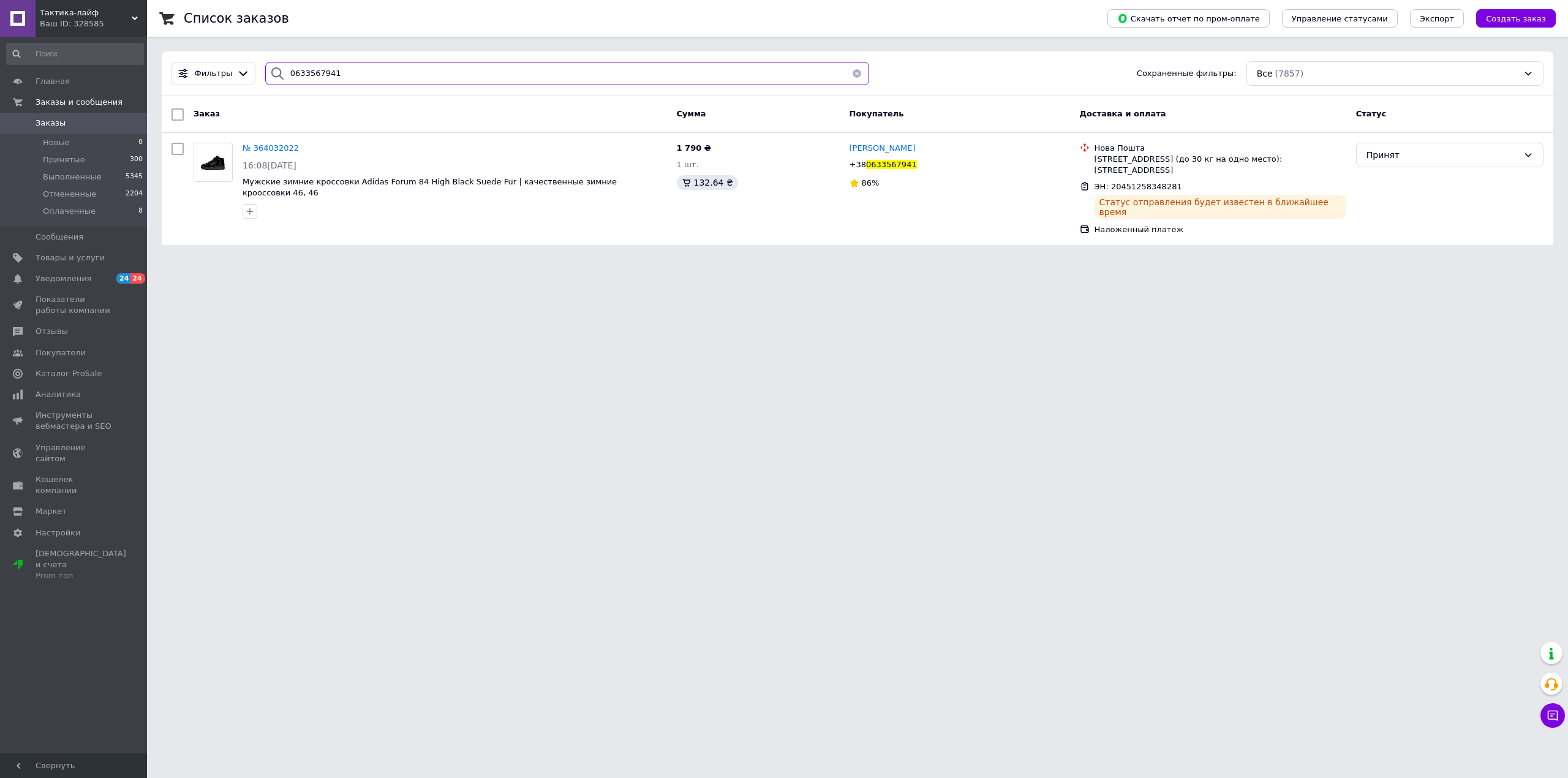
drag, startPoint x: 361, startPoint y: 72, endPoint x: 253, endPoint y: 65, distance: 108.2
click at [253, 65] on div "Фильтры 0633567941 Сохраненные фильтры: Все (7857)" at bounding box center [857, 73] width 1382 height 24
paste input "8067587555"
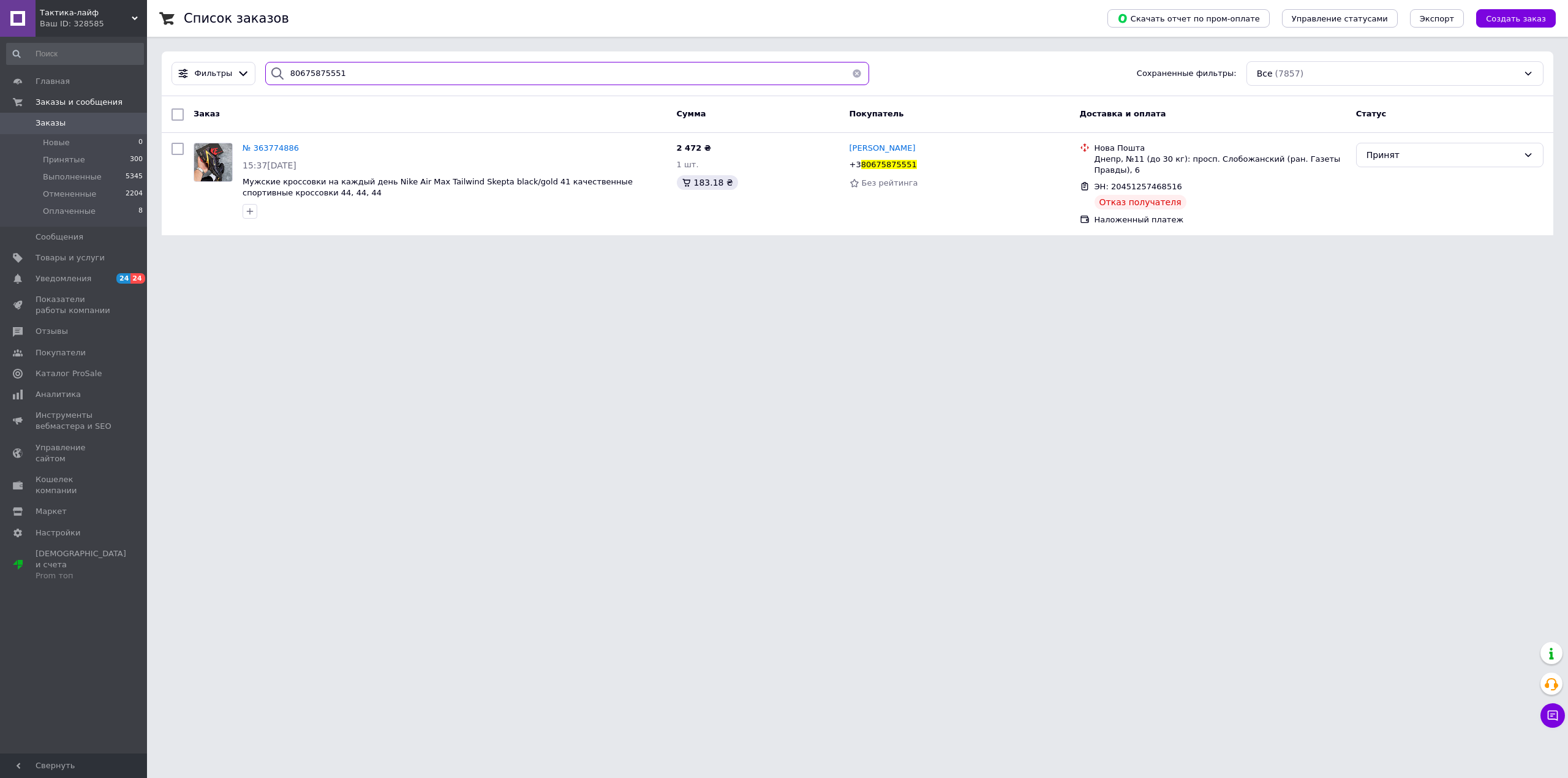
click at [291, 73] on input "80675875551" at bounding box center [567, 73] width 605 height 24
drag, startPoint x: 359, startPoint y: 81, endPoint x: 258, endPoint y: 74, distance: 101.2
click at [260, 73] on div "0675875551" at bounding box center [567, 73] width 614 height 24
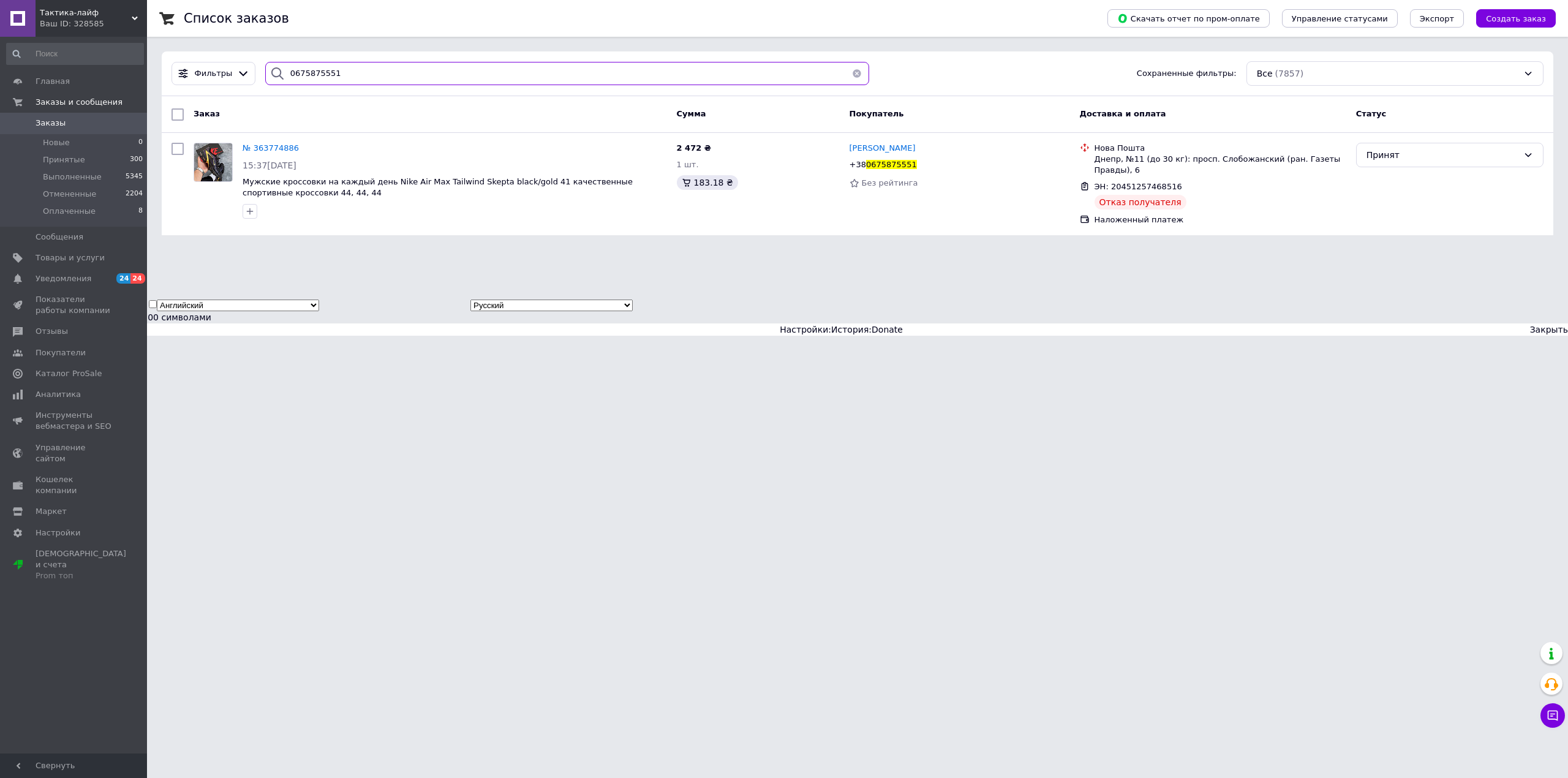
paste input "30449072"
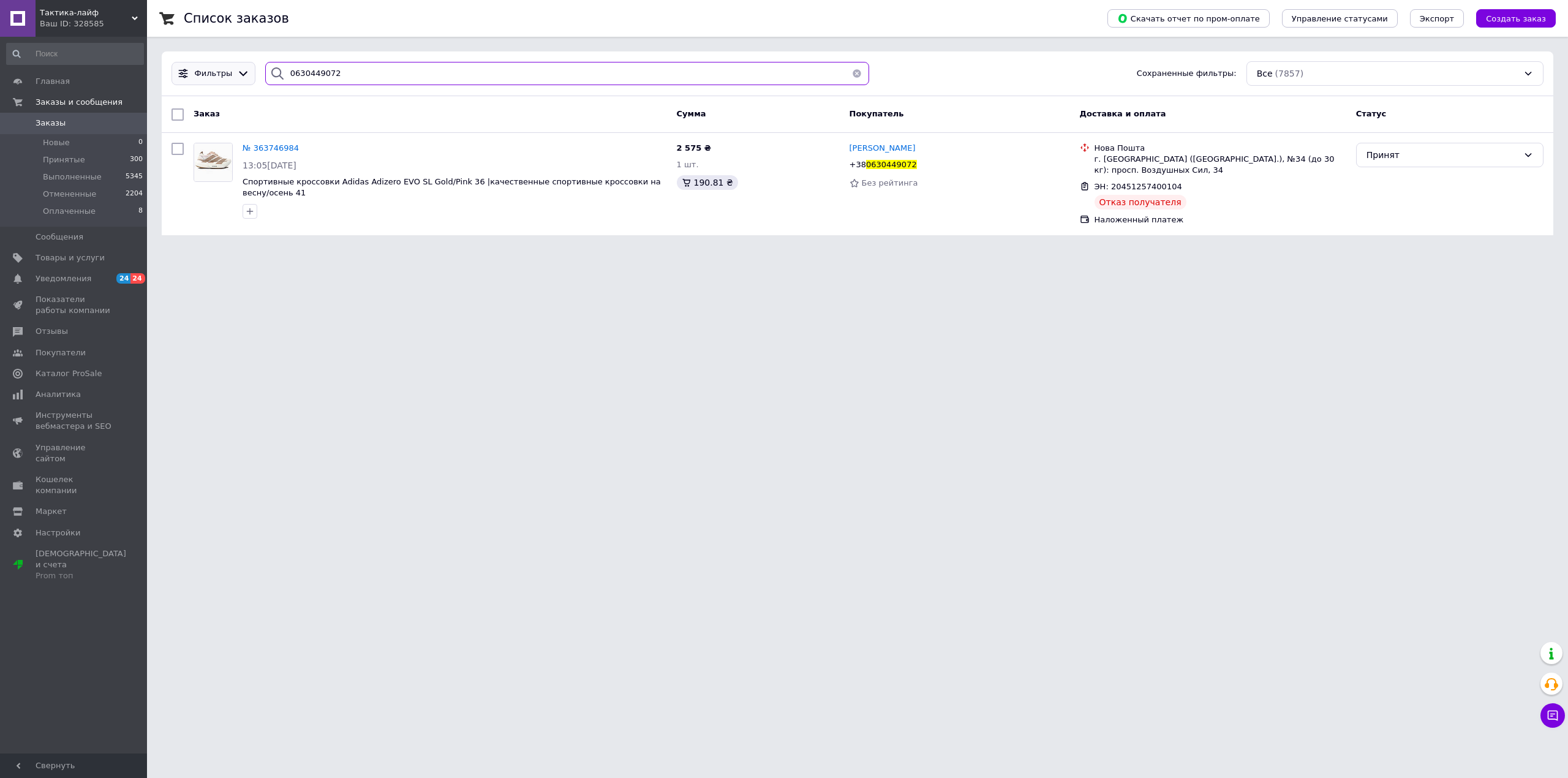
drag, startPoint x: 353, startPoint y: 71, endPoint x: 209, endPoint y: 78, distance: 144.2
click at [209, 78] on div "Фильтры 0630449072 Сохраненные фильтры: Все (7857)" at bounding box center [857, 73] width 1382 height 24
paste input "80283535"
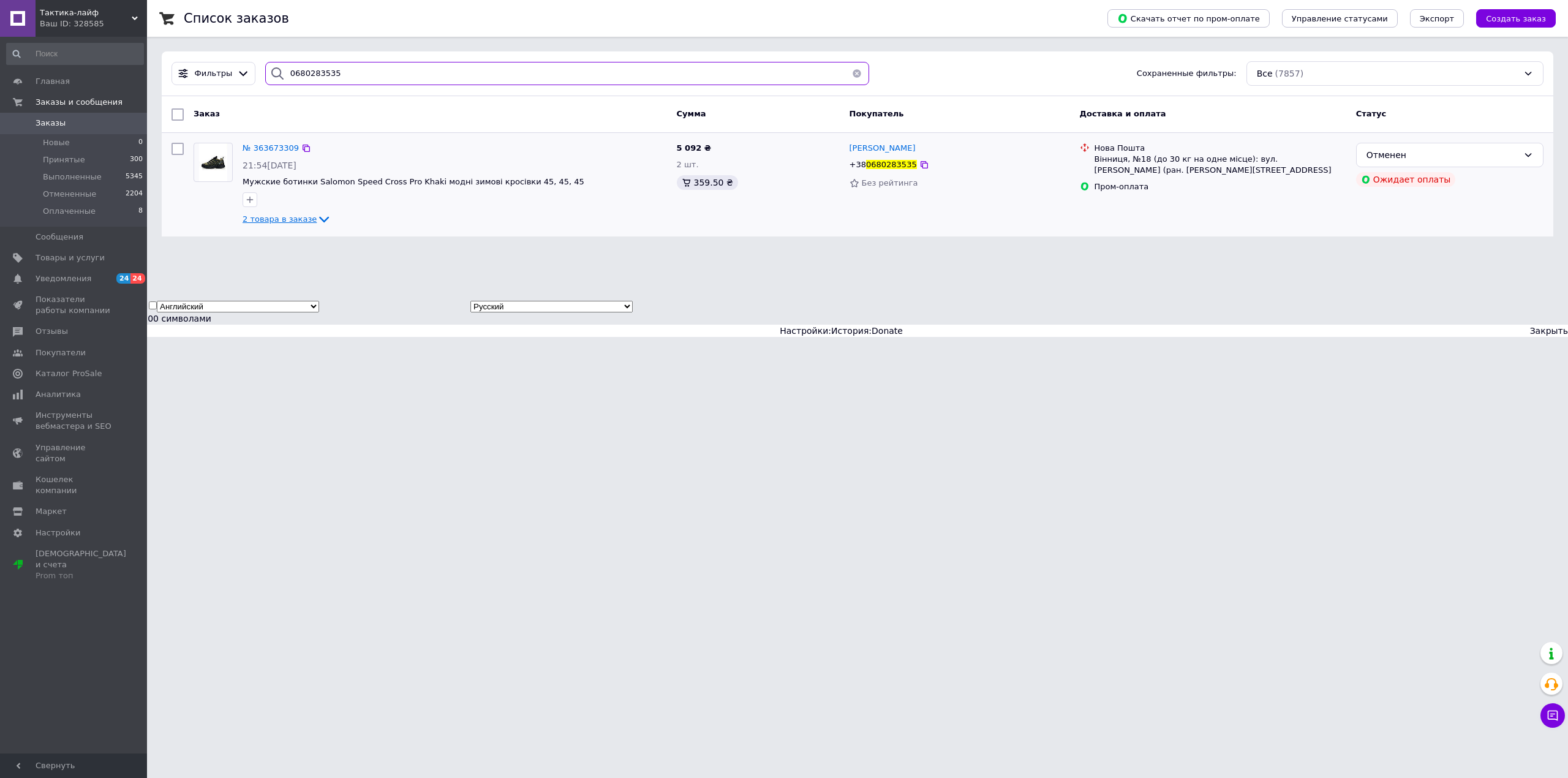
type input "0680283535"
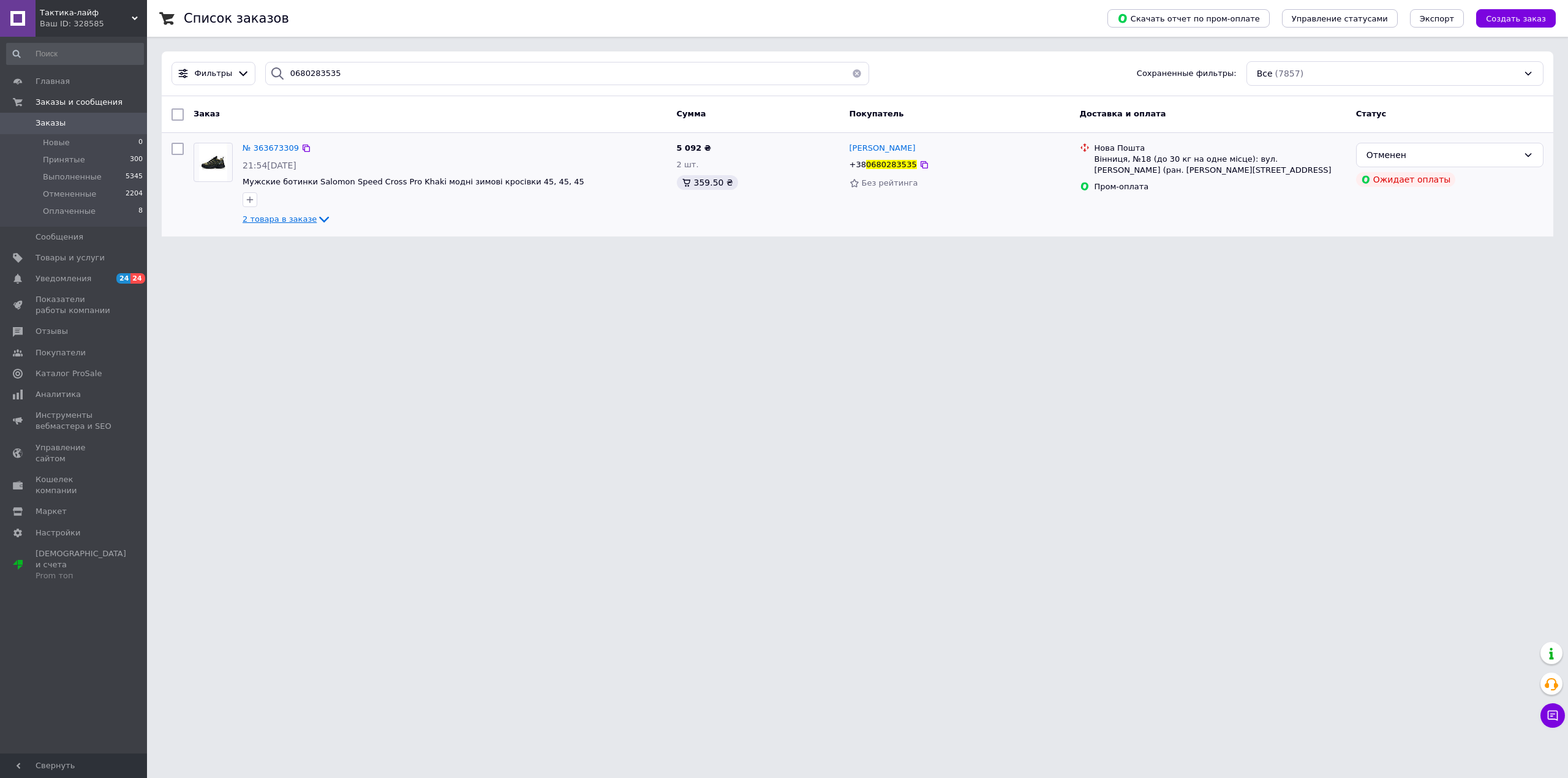
click at [285, 219] on span "2 товара в заказе" at bounding box center [279, 219] width 74 height 10
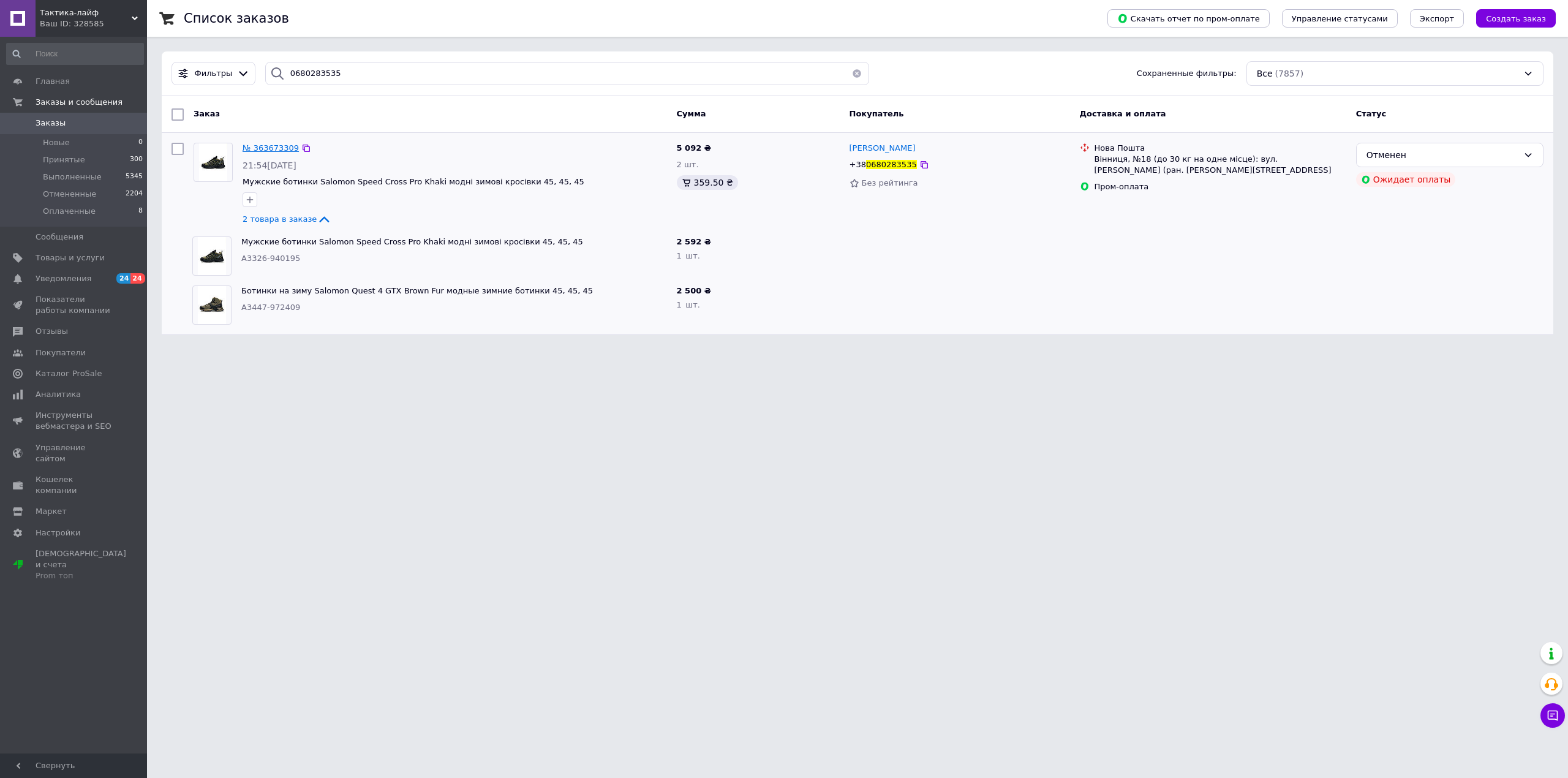
click at [281, 147] on span "№ 363673309" at bounding box center [270, 148] width 56 height 10
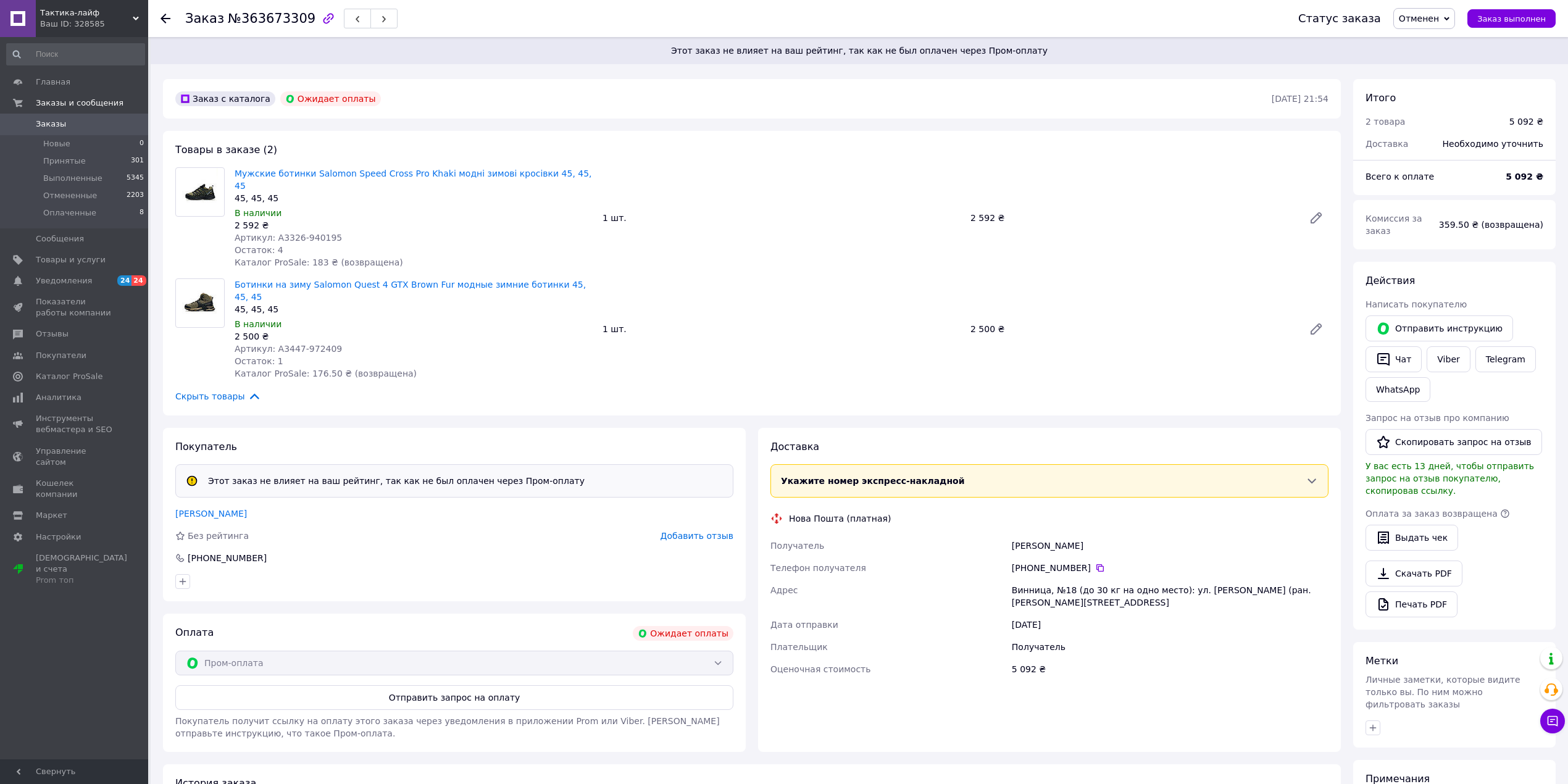
click at [687, 650] on div "Пром-оплата" at bounding box center [454, 663] width 558 height 25
click at [653, 650] on div "Пром-оплата" at bounding box center [454, 663] width 558 height 25
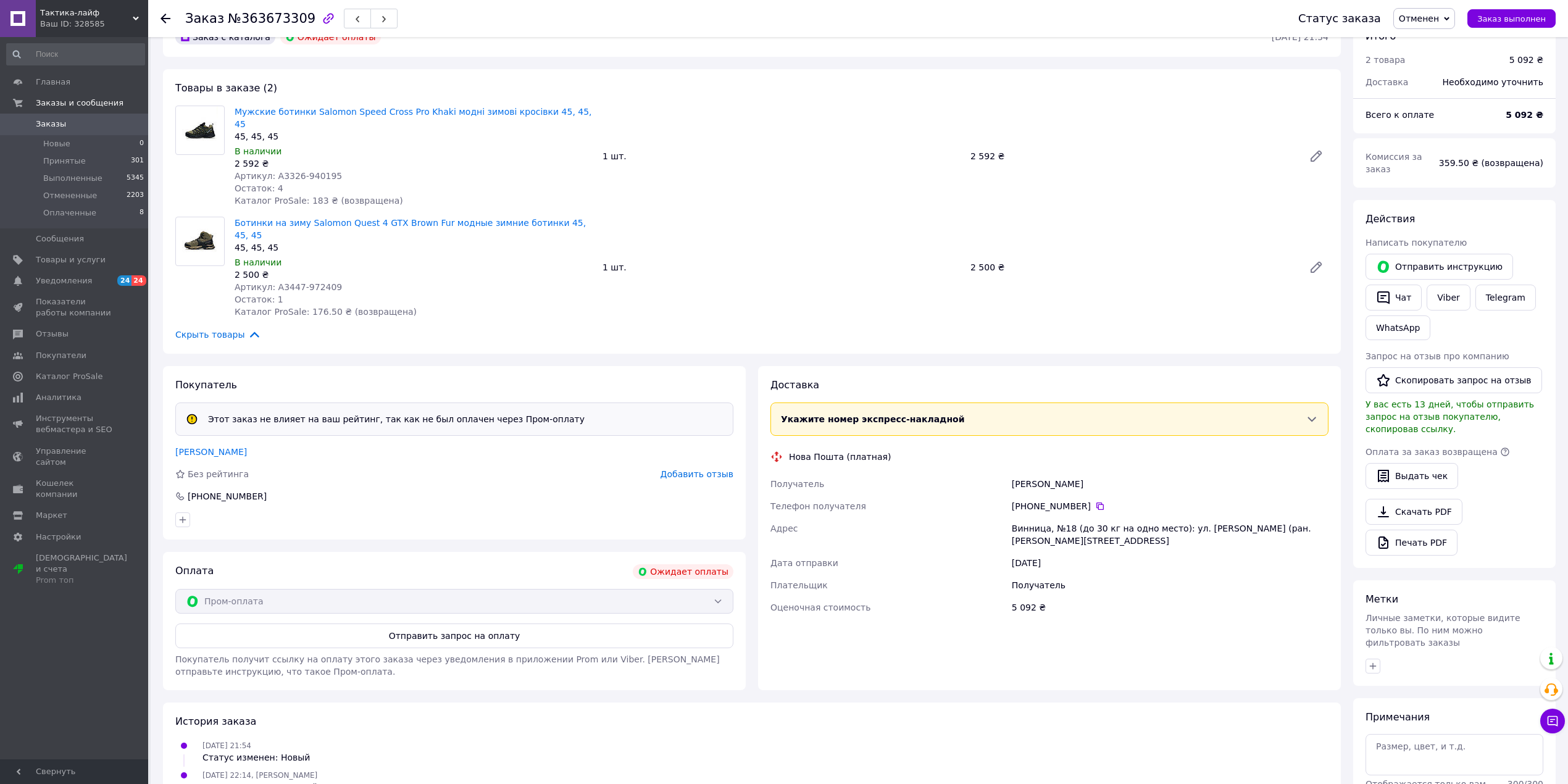
scroll to position [117, 0]
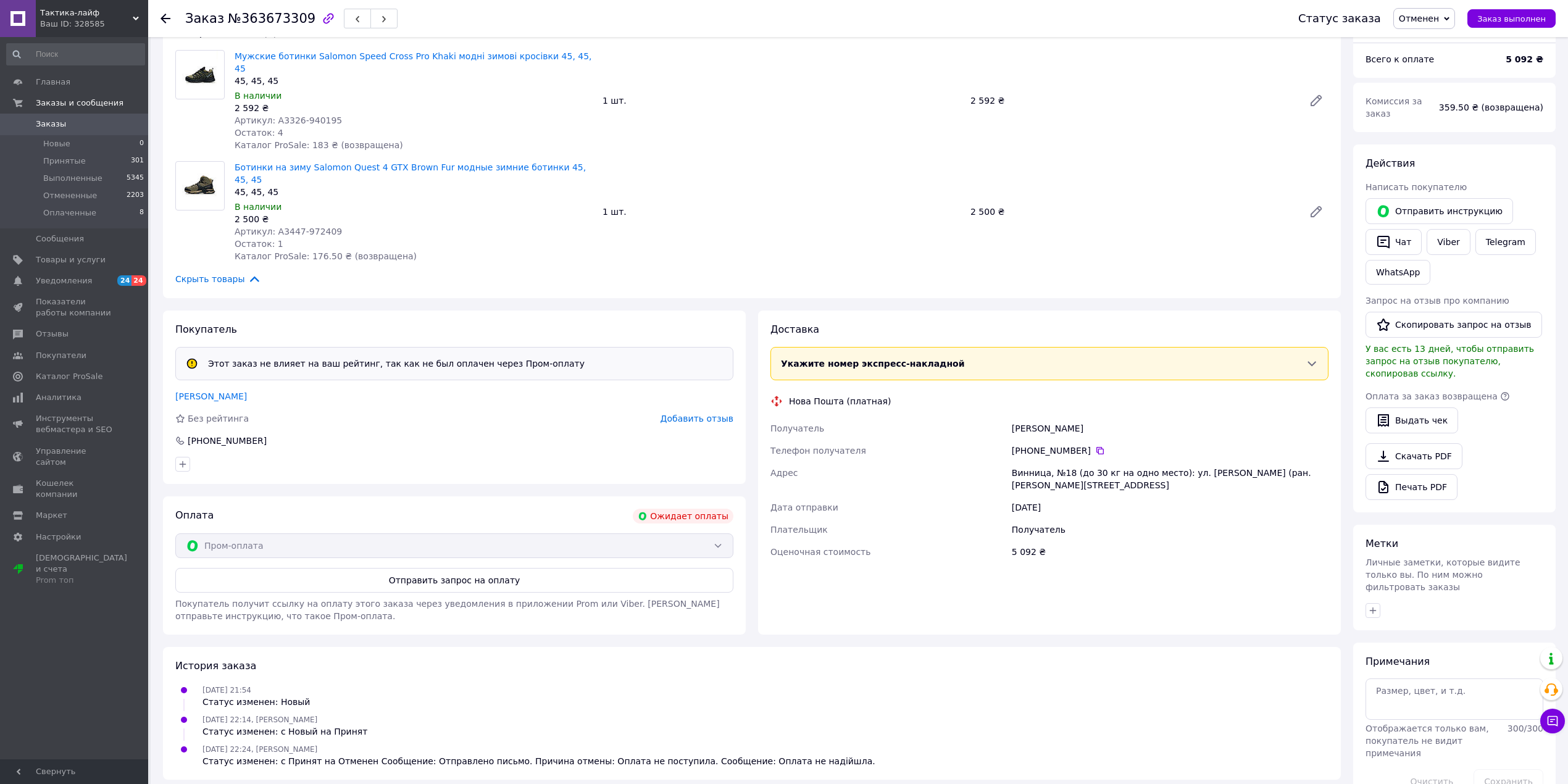
click at [277, 533] on div "Пром-оплата" at bounding box center [454, 546] width 558 height 25
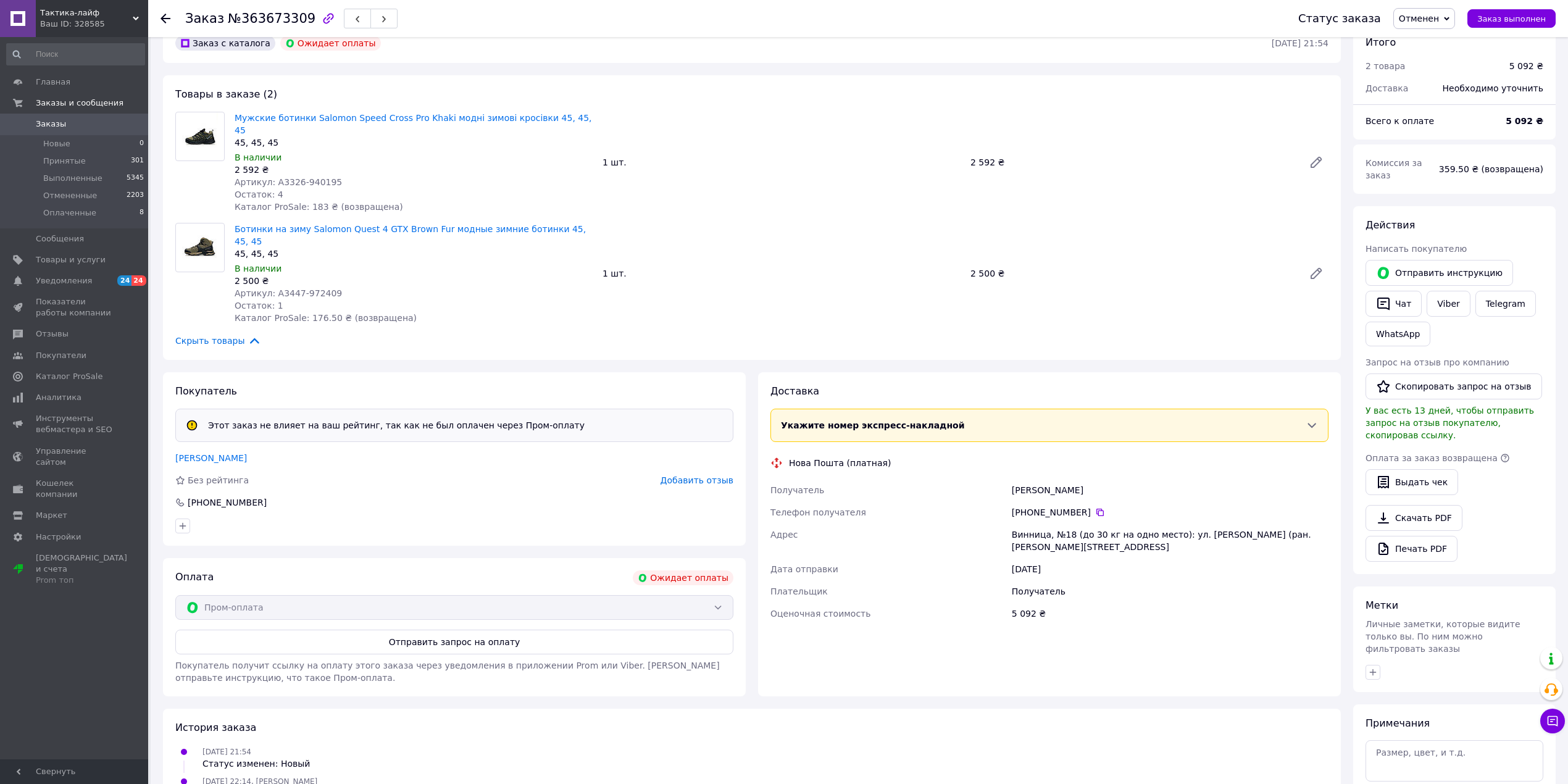
scroll to position [0, 0]
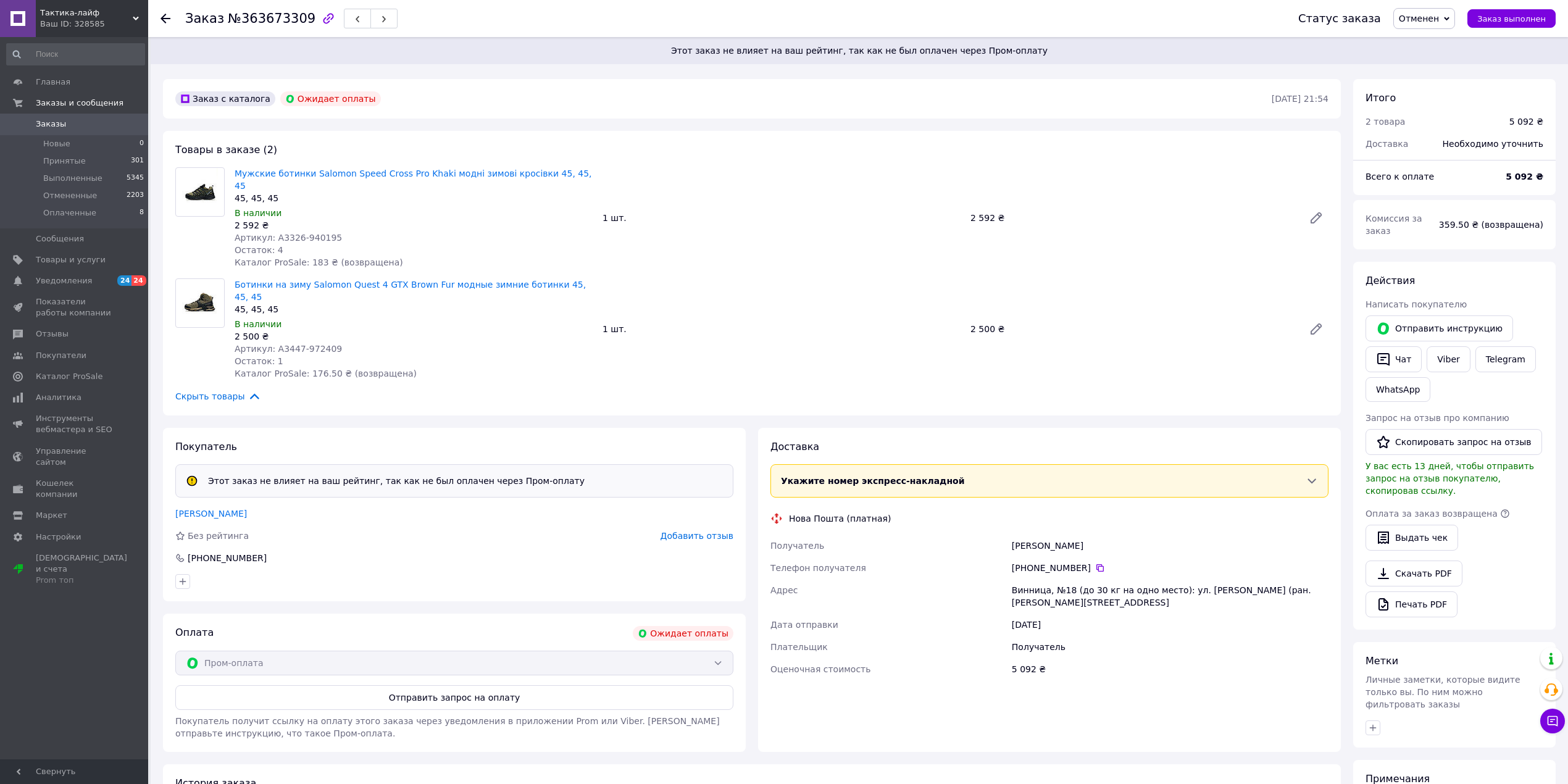
click at [699, 650] on div "Пром-оплата" at bounding box center [454, 663] width 558 height 25
click at [694, 650] on div "Пром-оплата" at bounding box center [454, 663] width 558 height 25
click at [731, 650] on div "Пром-оплата" at bounding box center [454, 663] width 558 height 25
drag, startPoint x: 726, startPoint y: 640, endPoint x: 699, endPoint y: 606, distance: 43.4
click at [726, 650] on div "Пром-оплата" at bounding box center [454, 663] width 558 height 25
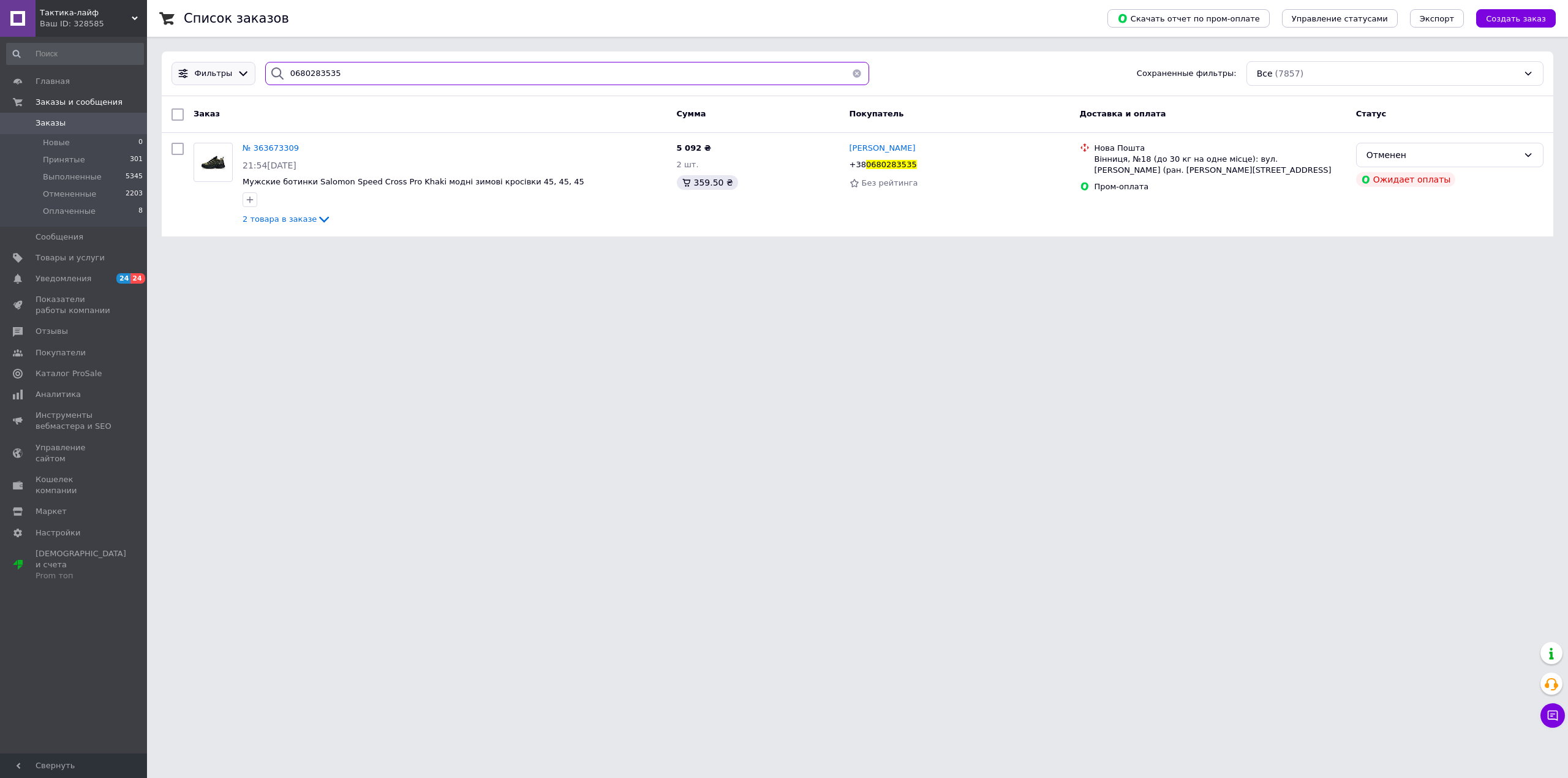
drag, startPoint x: 338, startPoint y: 73, endPoint x: 186, endPoint y: 73, distance: 152.0
click at [185, 73] on div "Фильтры 0680283535 Сохраненные фильтры: Все (7857)" at bounding box center [857, 73] width 1382 height 24
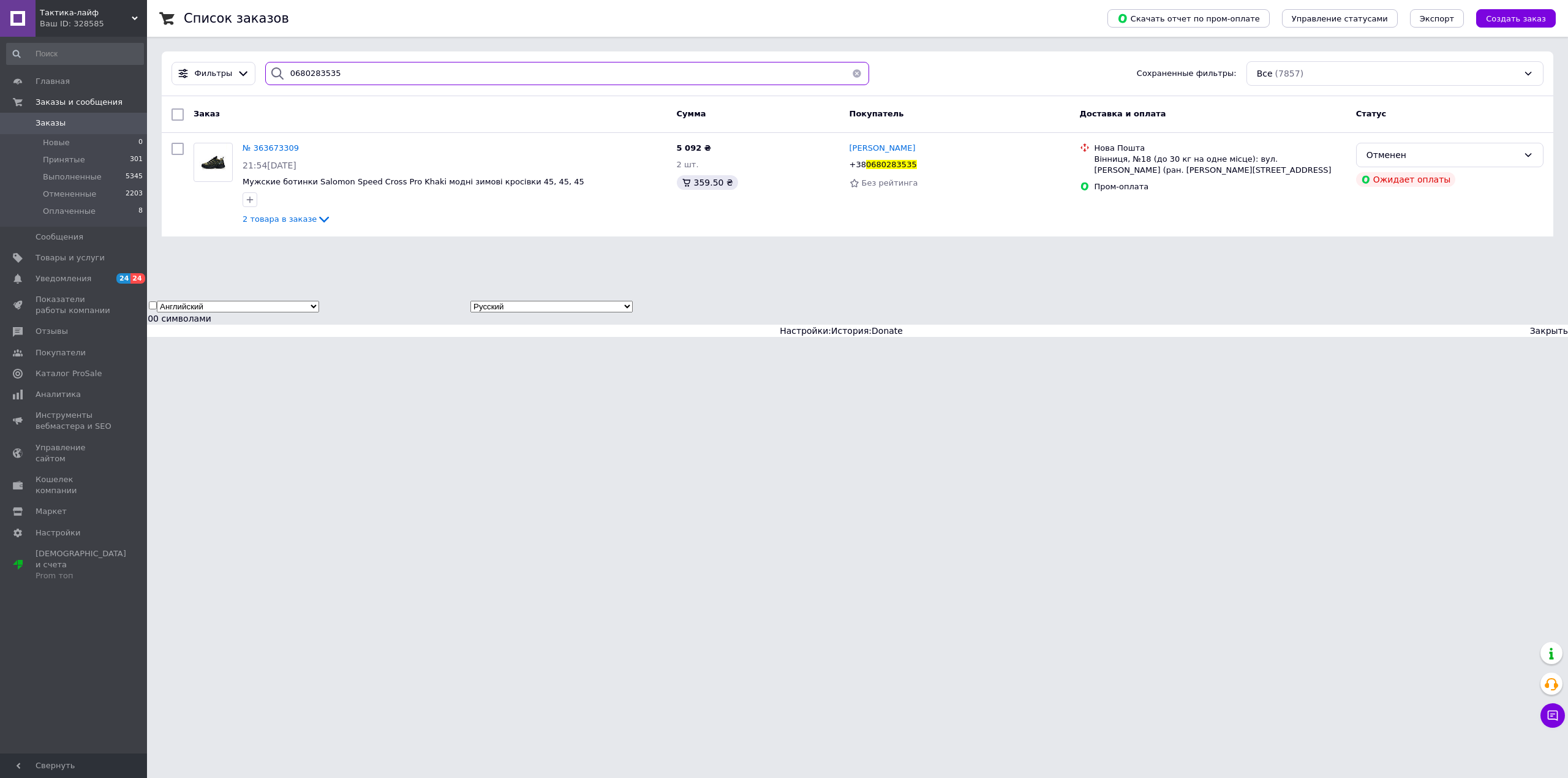
paste input "993562088"
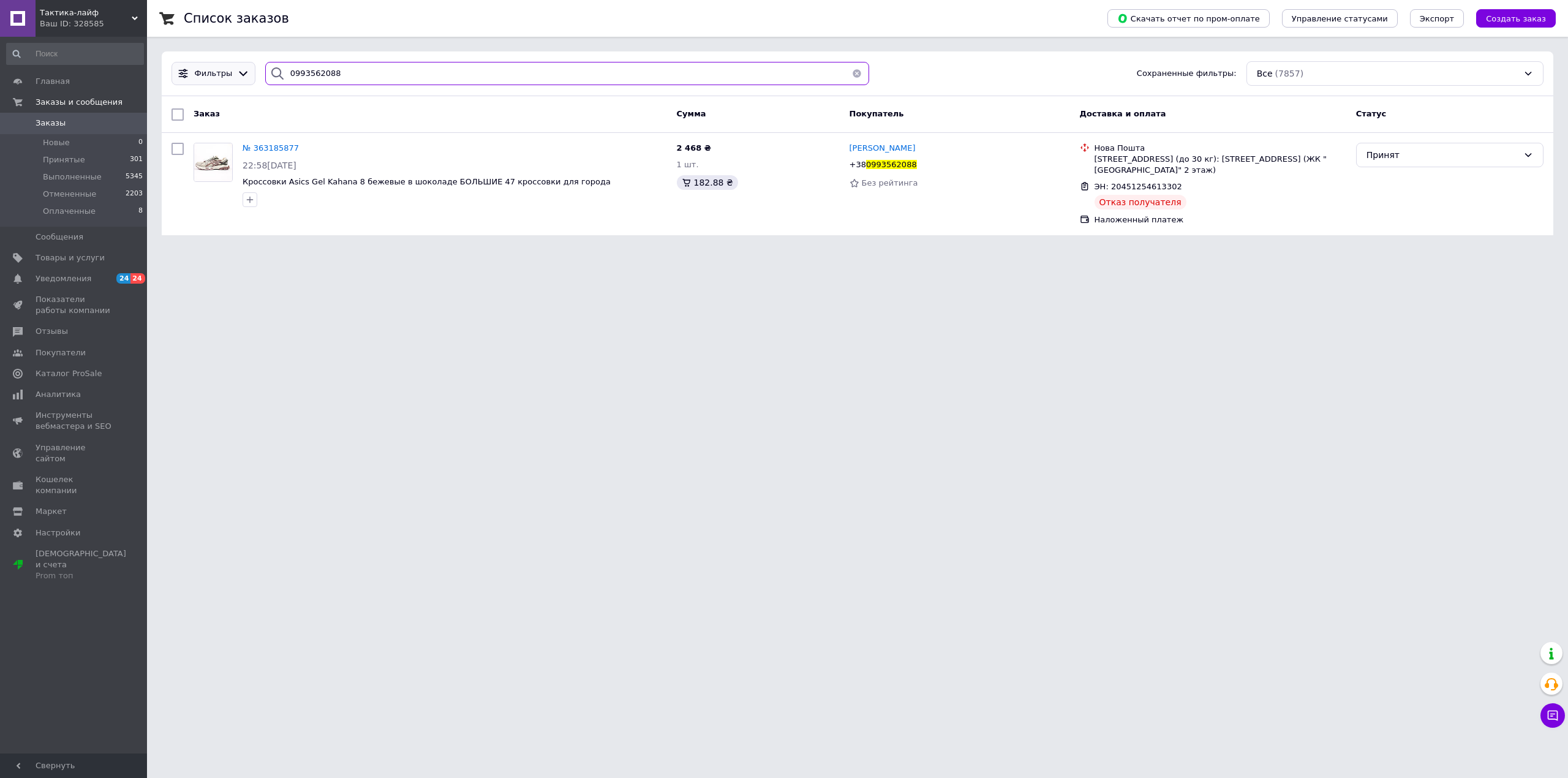
drag, startPoint x: 336, startPoint y: 81, endPoint x: 187, endPoint y: 67, distance: 149.7
click at [185, 67] on div "Фильтры 0993562088 Сохраненные фильтры: Все (7857)" at bounding box center [857, 73] width 1382 height 24
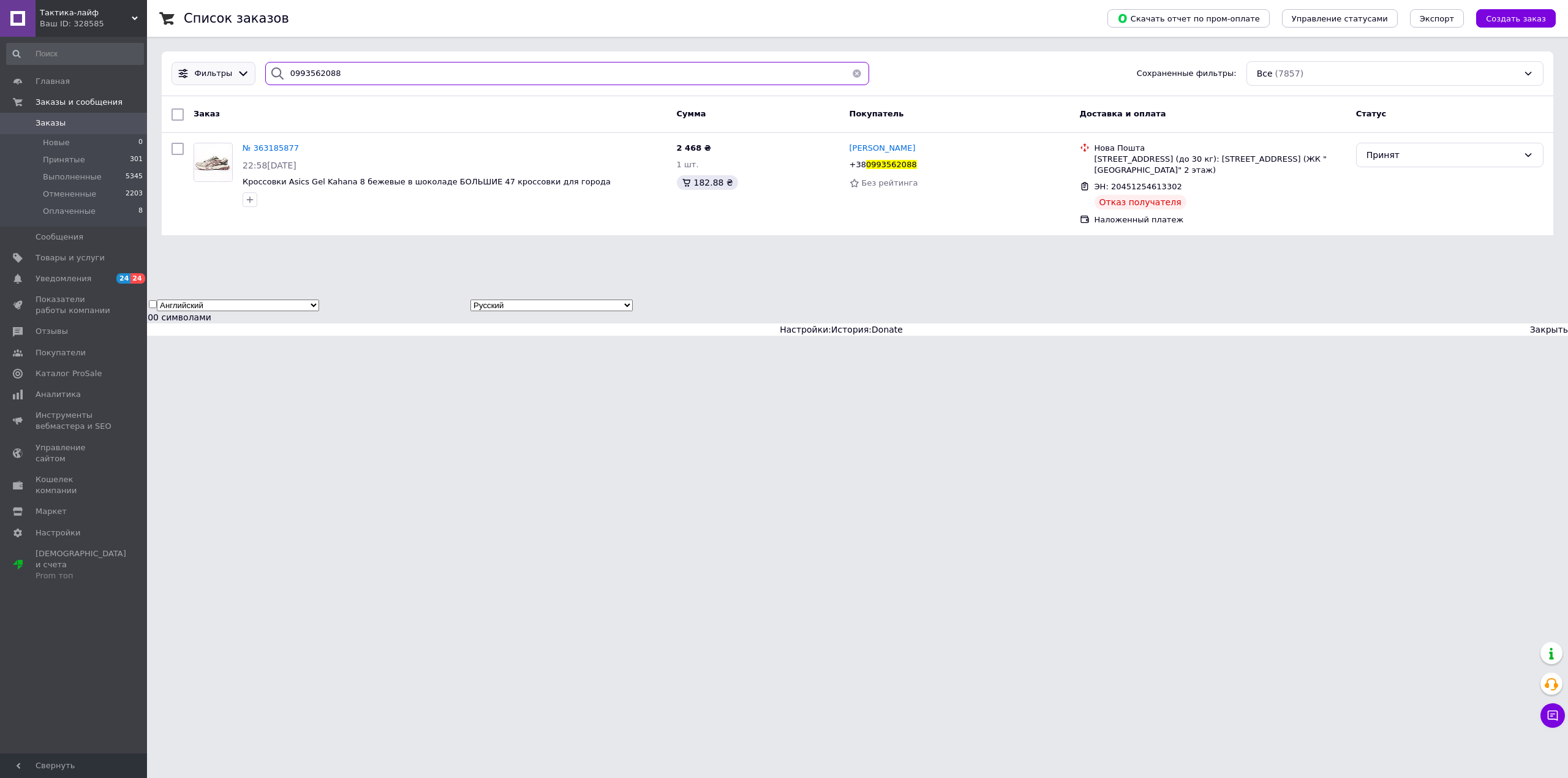
paste input "66931412"
drag, startPoint x: 345, startPoint y: 75, endPoint x: 257, endPoint y: 72, distance: 88.1
click at [260, 72] on div "0966931412" at bounding box center [567, 73] width 614 height 24
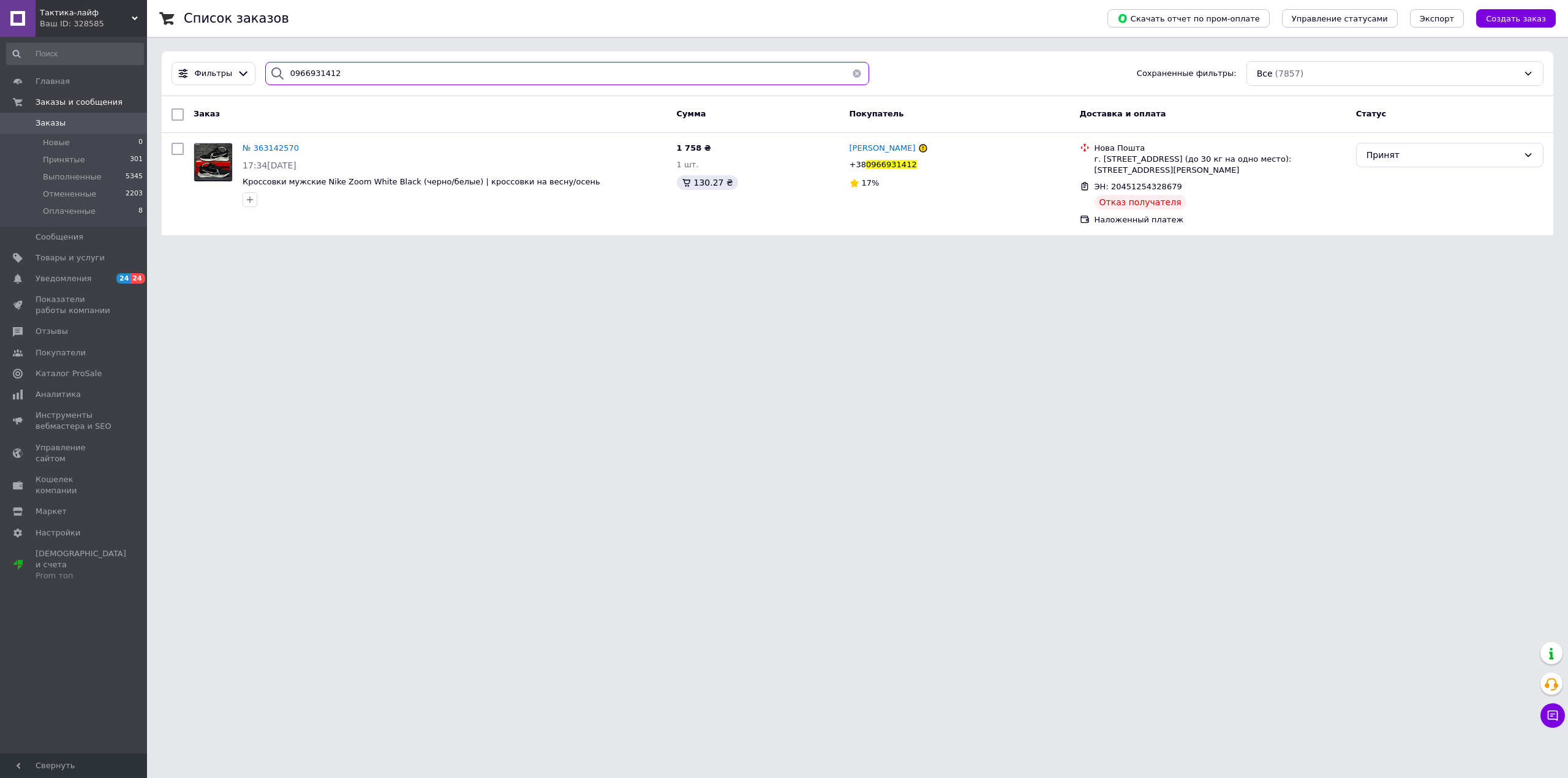
paste input "36026354"
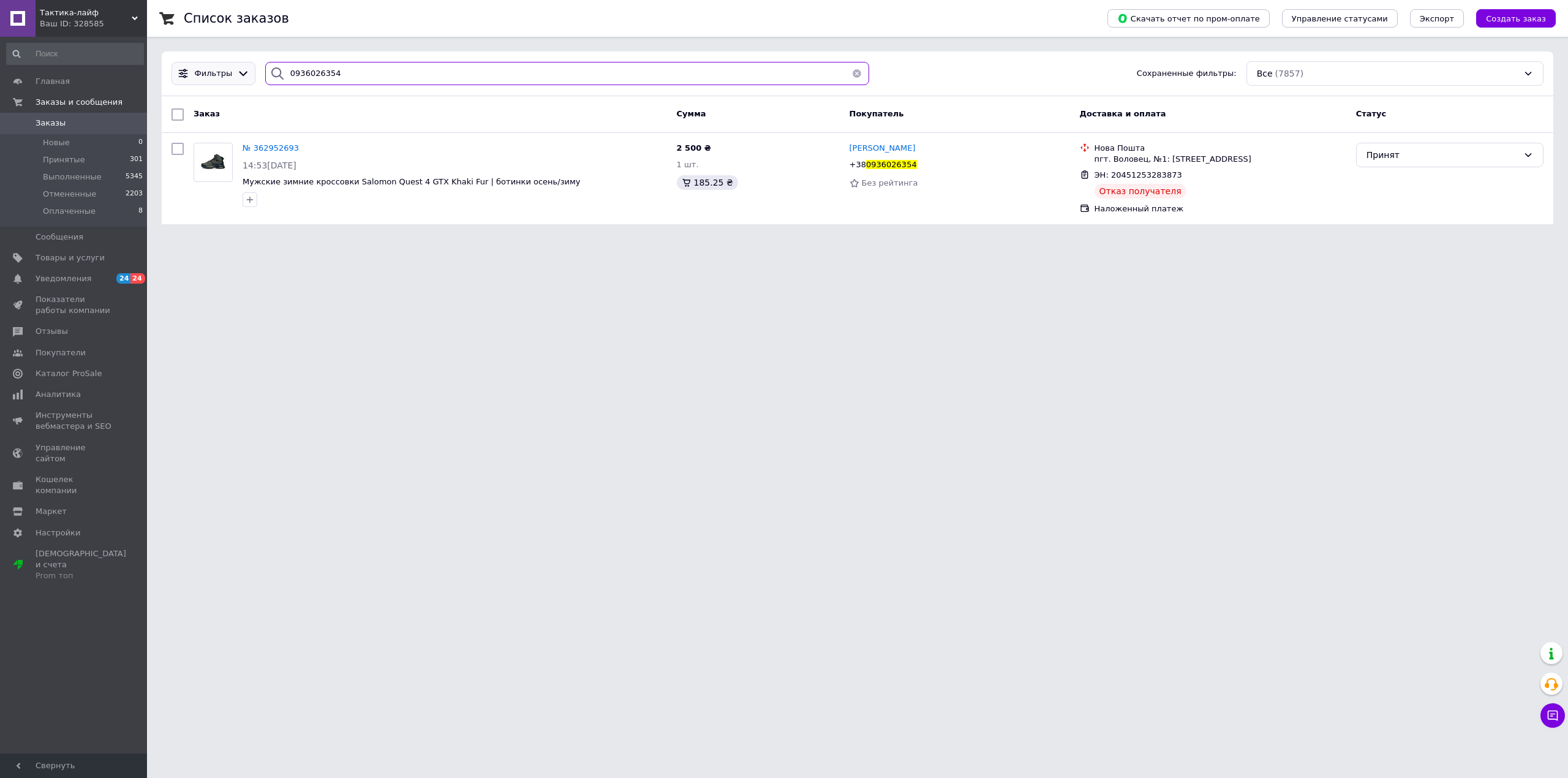
drag, startPoint x: 339, startPoint y: 74, endPoint x: 224, endPoint y: 62, distance: 115.6
click at [224, 62] on div "Фильтры 0936026354 Сохраненные фильтры: Все (7857)" at bounding box center [857, 73] width 1382 height 24
paste input "59464335"
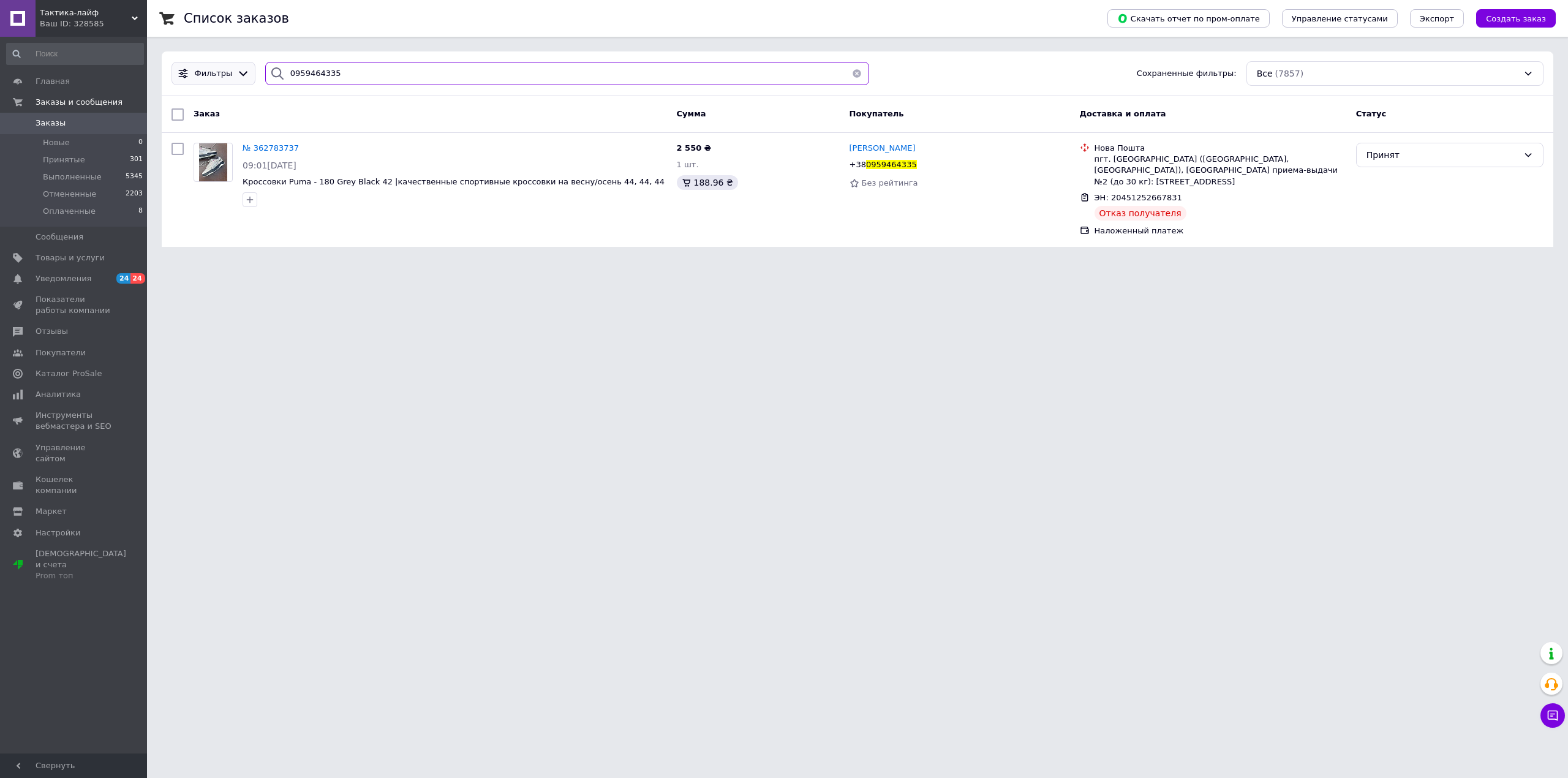
drag, startPoint x: 283, startPoint y: 77, endPoint x: 203, endPoint y: 77, distance: 80.0
click at [203, 77] on div "Фильтры 0959464335 Сохраненные фильтры: Все (7857)" at bounding box center [857, 73] width 1382 height 24
paste input "687476874"
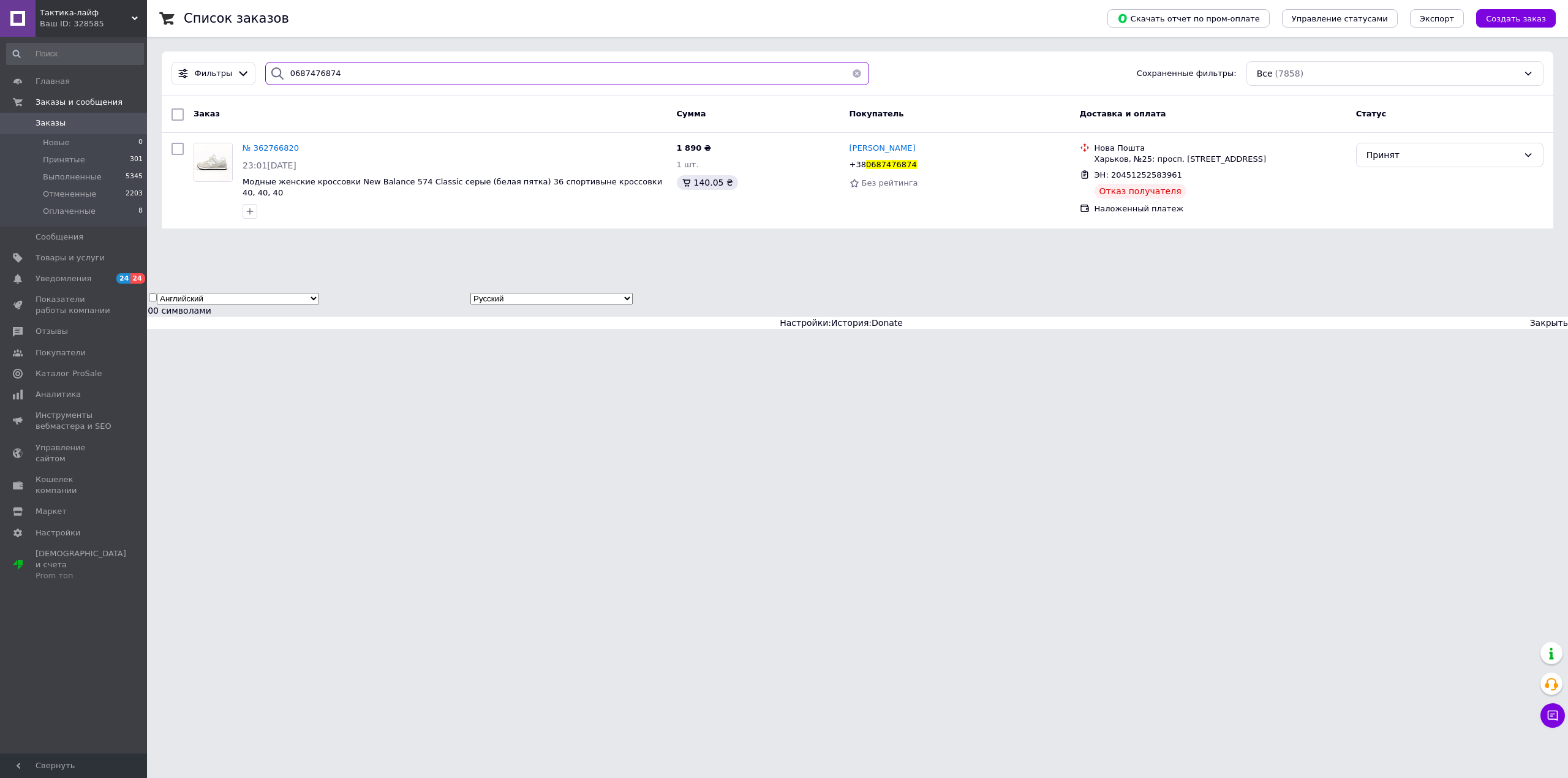
type input "0687476874"
click at [118, 126] on span "0" at bounding box center [130, 123] width 34 height 11
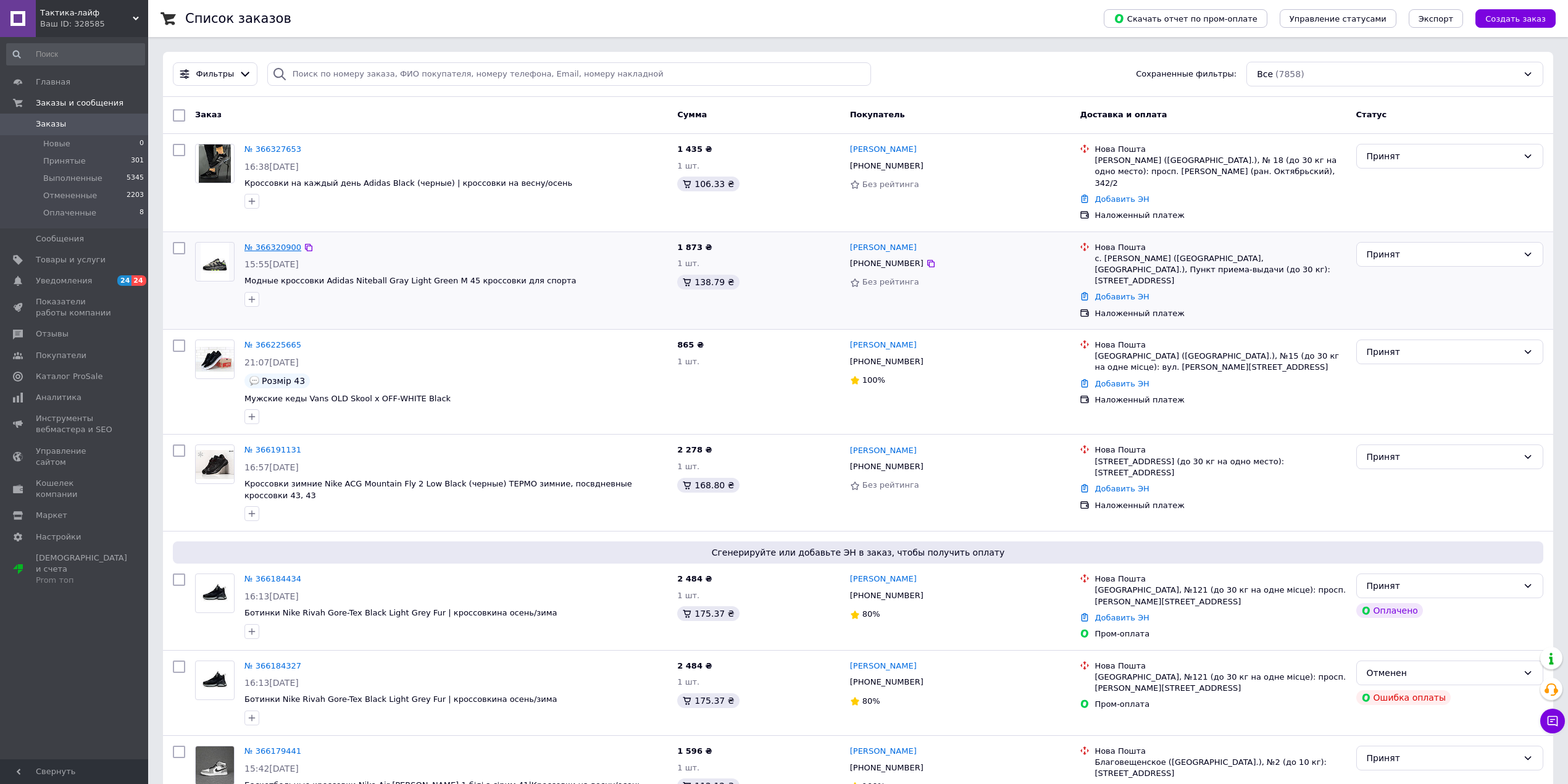
click at [270, 242] on link "№ 366320900" at bounding box center [273, 247] width 57 height 10
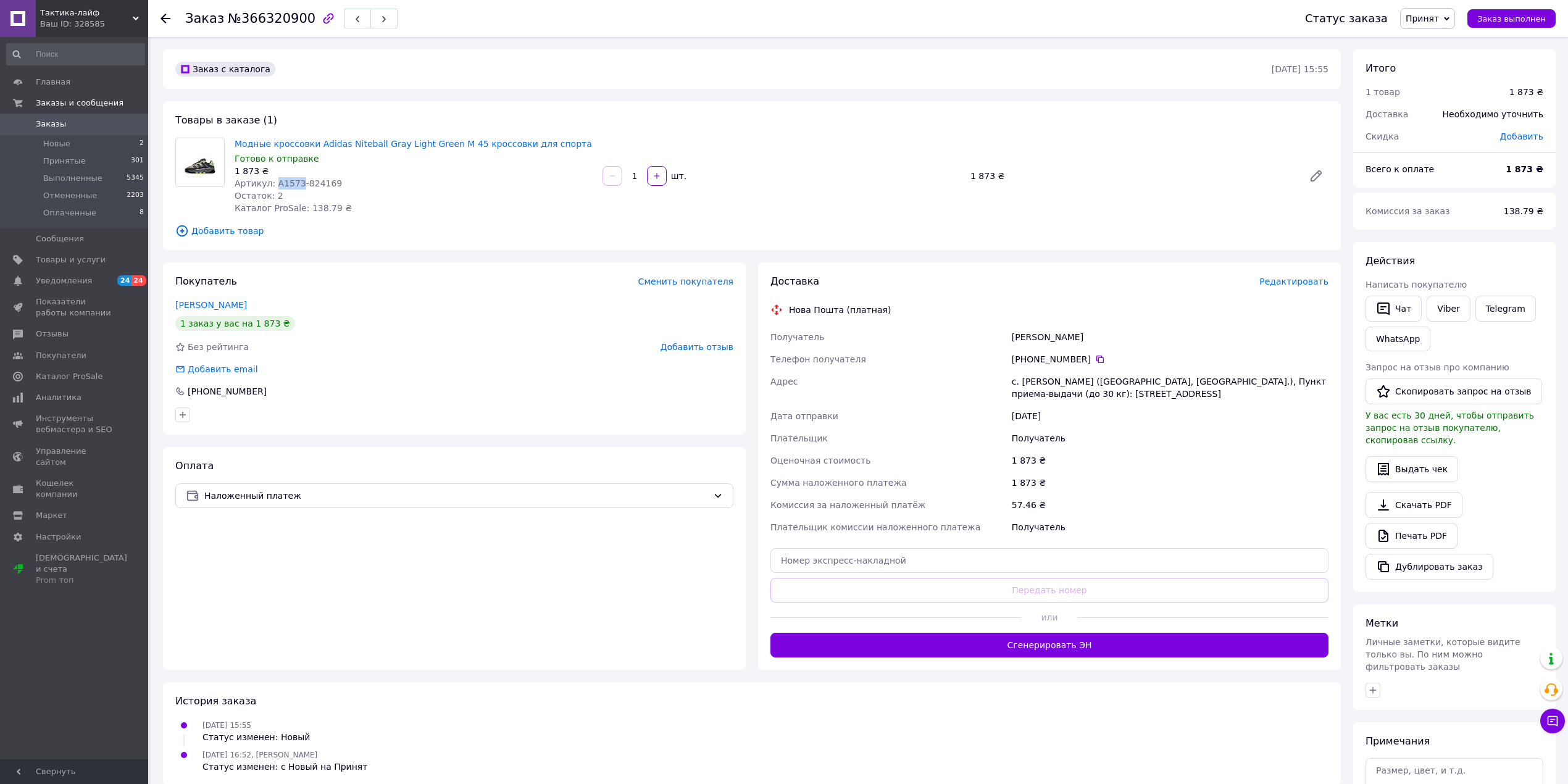
drag, startPoint x: 272, startPoint y: 179, endPoint x: 294, endPoint y: 183, distance: 22.4
click at [294, 183] on span "Артикул: А1573-824169" at bounding box center [288, 184] width 108 height 10
copy span "А1573"
drag, startPoint x: 1516, startPoint y: 311, endPoint x: 1508, endPoint y: 307, distance: 8.9
click at [1515, 311] on link "Telegram" at bounding box center [1506, 309] width 60 height 26
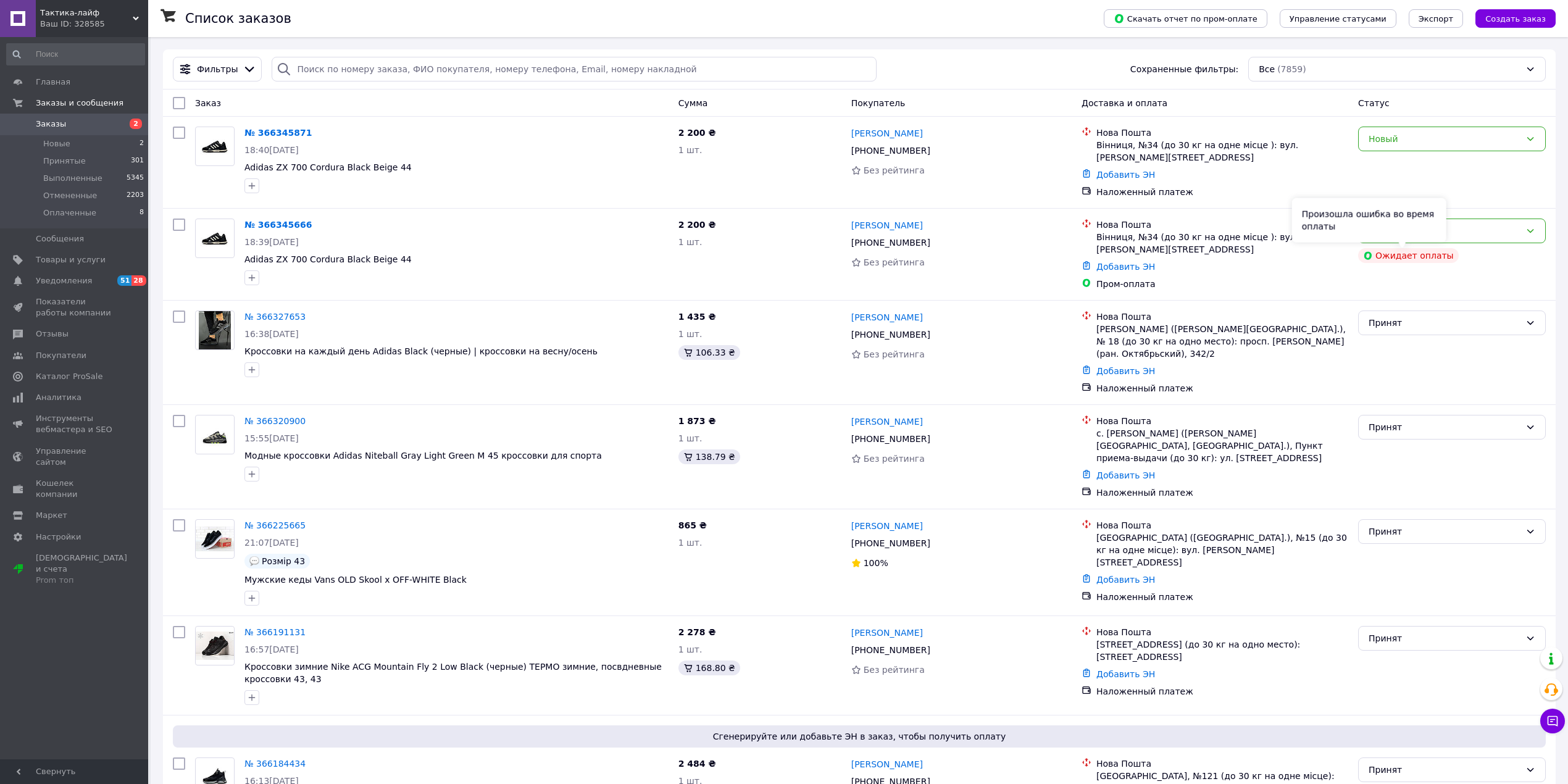
click at [1445, 228] on div "Произошла ошибка во время оплаты" at bounding box center [1369, 220] width 154 height 45
click at [1471, 236] on div "Новый" at bounding box center [1445, 231] width 152 height 14
click at [1389, 257] on li "Принят" at bounding box center [1452, 259] width 186 height 22
click at [1432, 140] on div "Новый" at bounding box center [1445, 139] width 152 height 14
click at [1418, 162] on li "Принят" at bounding box center [1452, 166] width 186 height 22
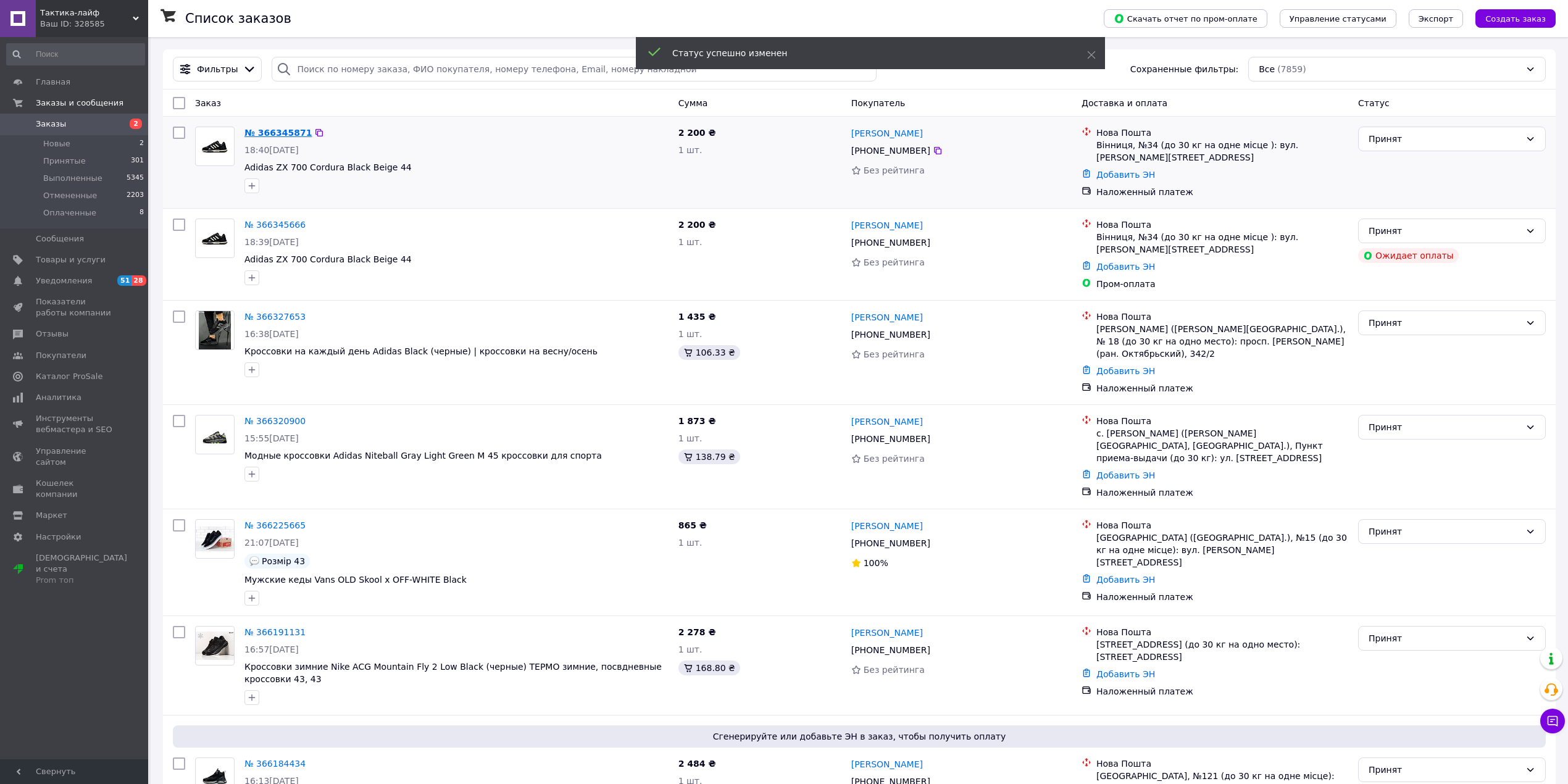
click at [282, 135] on link "№ 366345871" at bounding box center [278, 133] width 67 height 10
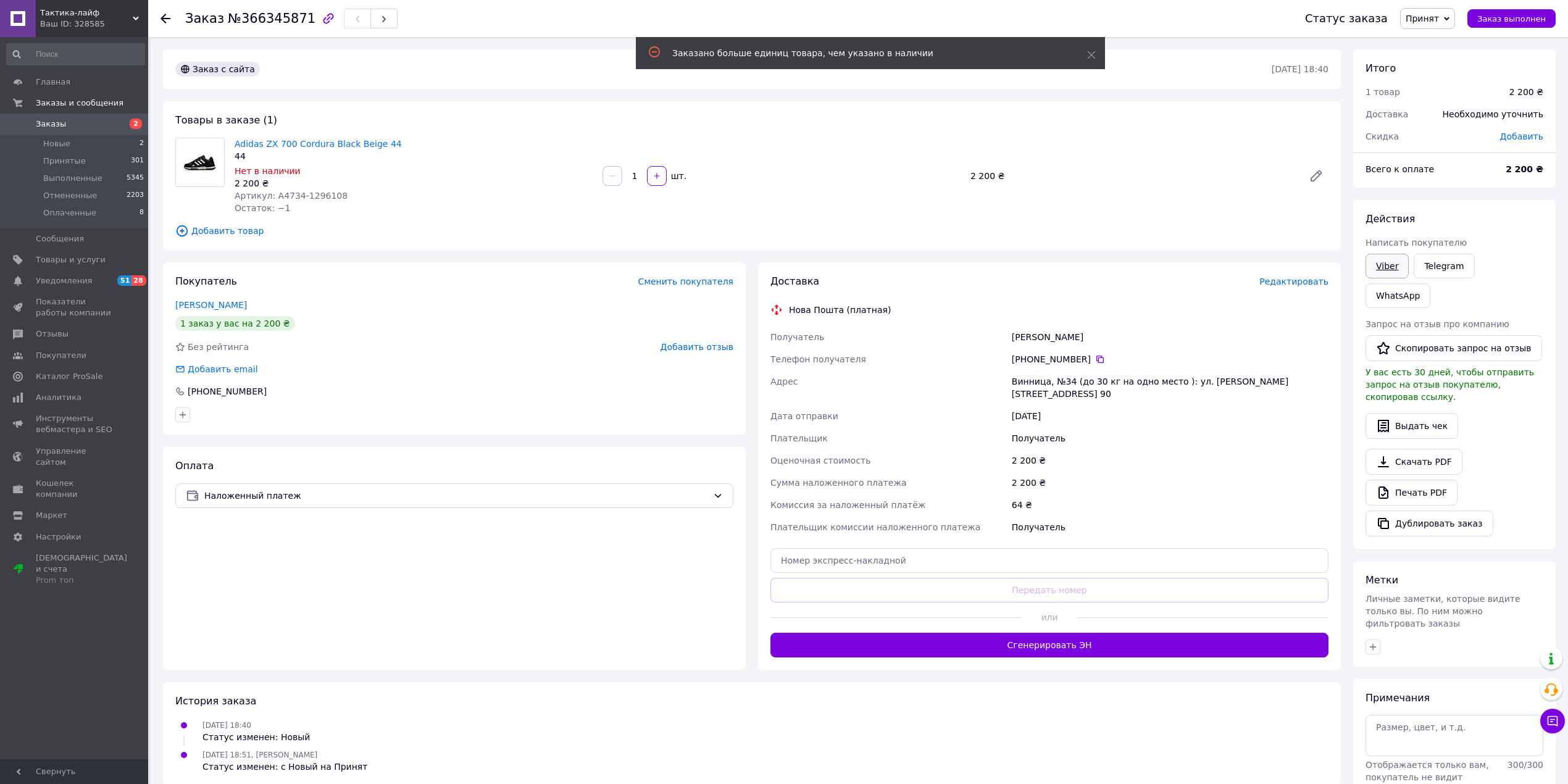
click at [1383, 266] on link "Viber" at bounding box center [1387, 266] width 43 height 25
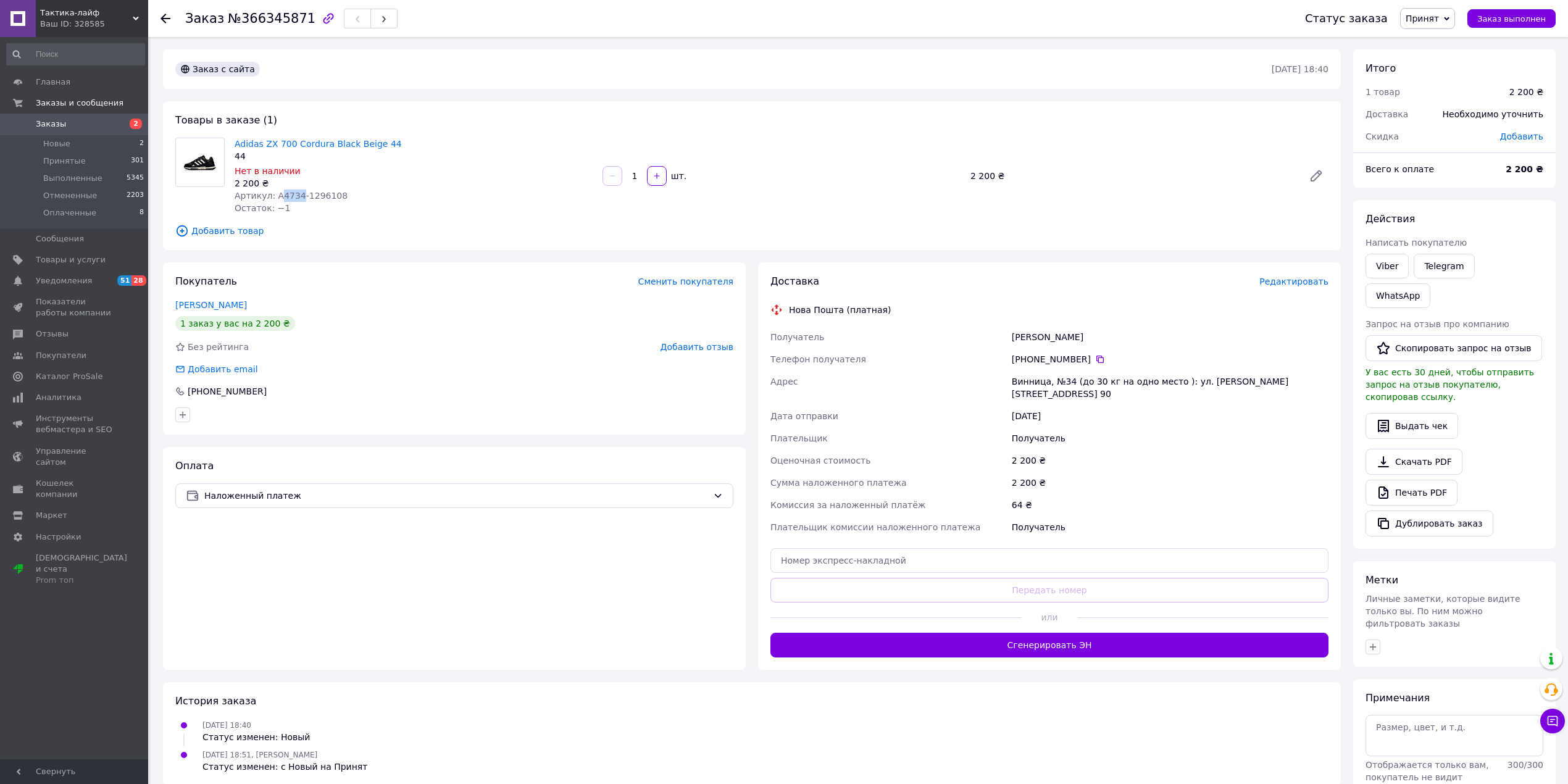
drag, startPoint x: 275, startPoint y: 196, endPoint x: 294, endPoint y: 199, distance: 19.2
click at [294, 199] on span "Артикул: А4734-1296108" at bounding box center [291, 196] width 113 height 10
copy span "4734"
click at [82, 263] on span "Товары и услуги" at bounding box center [71, 260] width 70 height 11
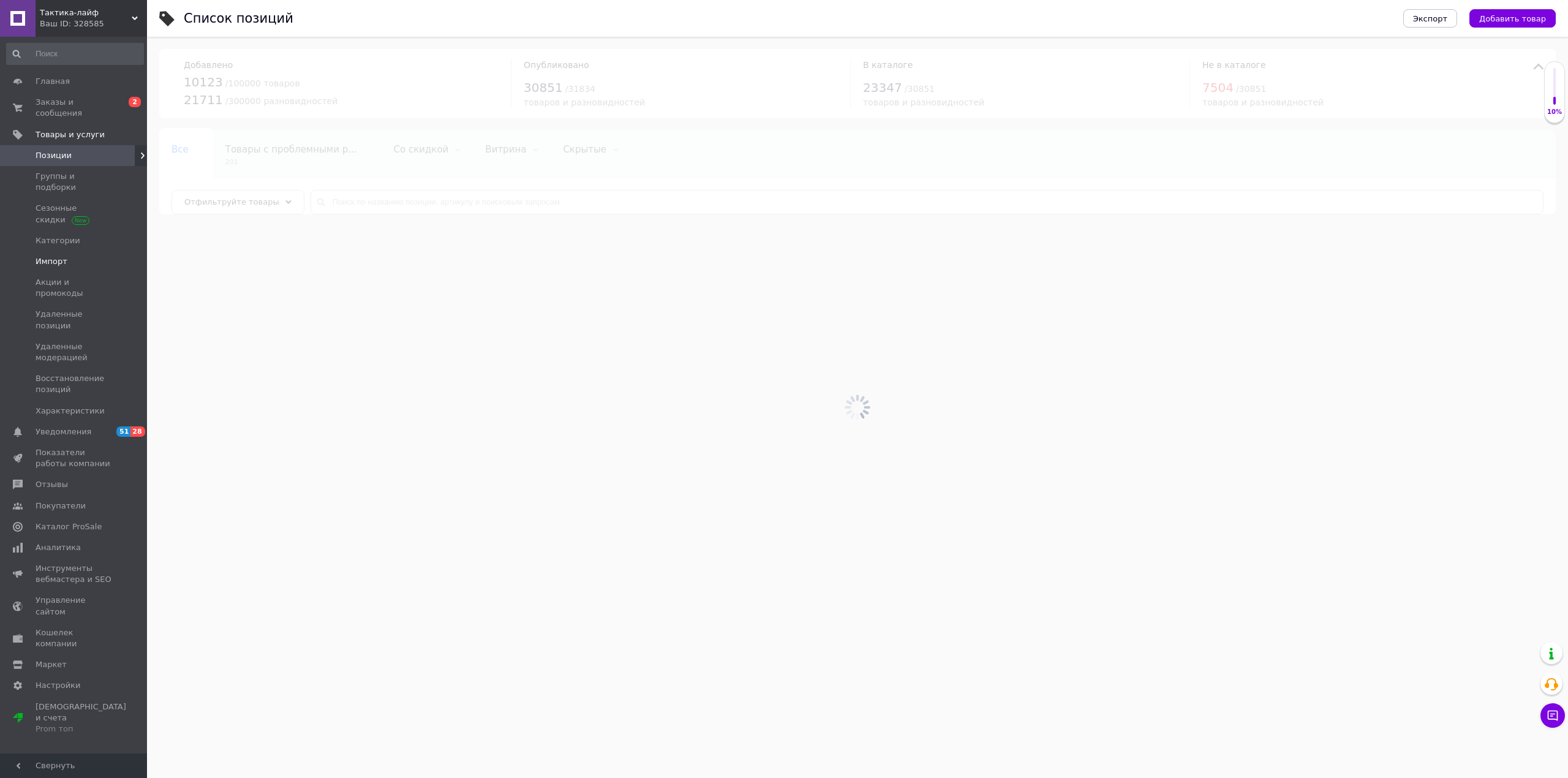
click at [54, 256] on span "Импорт" at bounding box center [51, 262] width 32 height 11
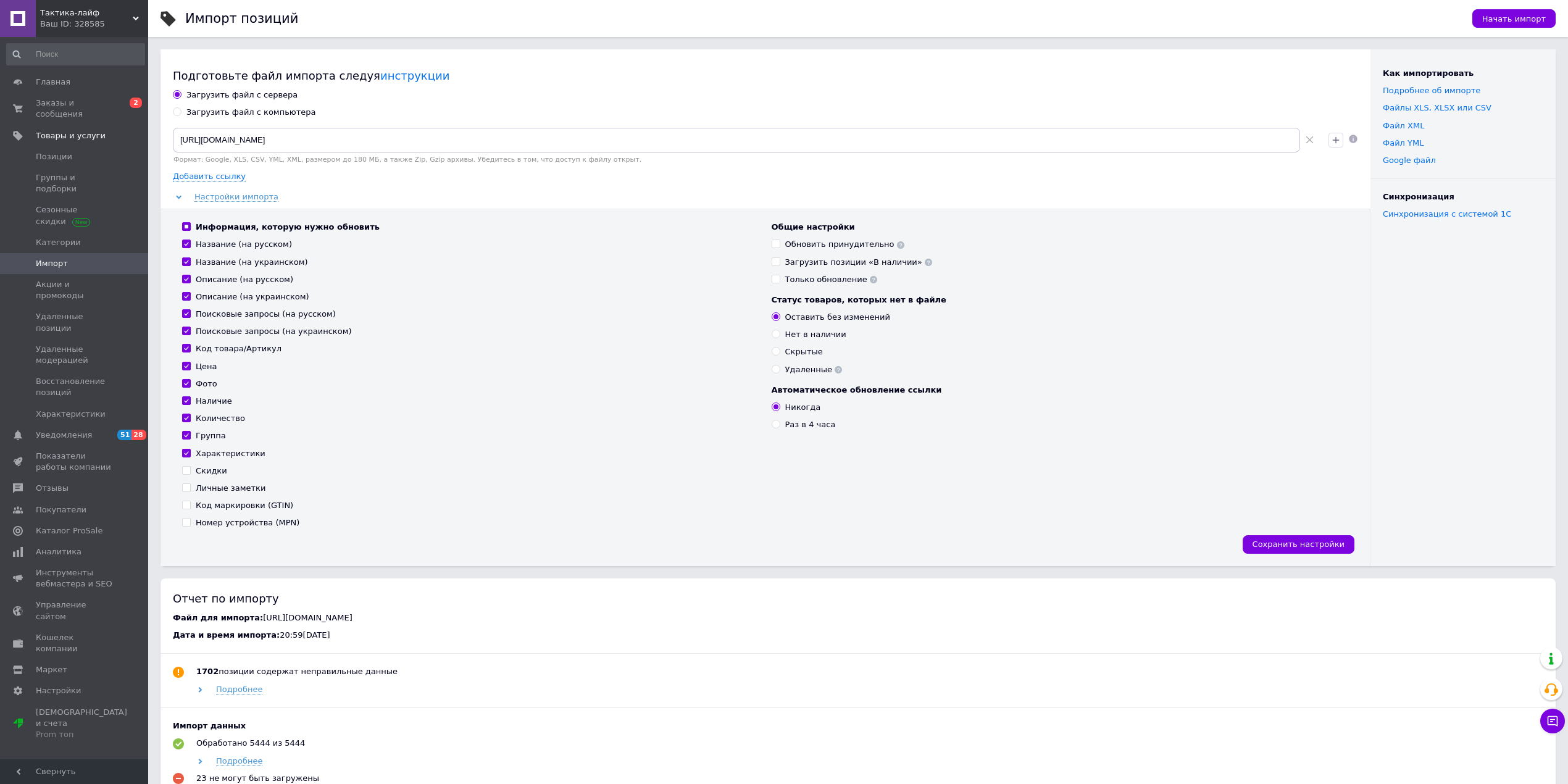
click at [250, 116] on div "Загрузить файл с компьютера" at bounding box center [251, 112] width 129 height 11
click at [181, 116] on input "Загрузить файл с компьютера" at bounding box center [177, 112] width 8 height 8
radio input "true"
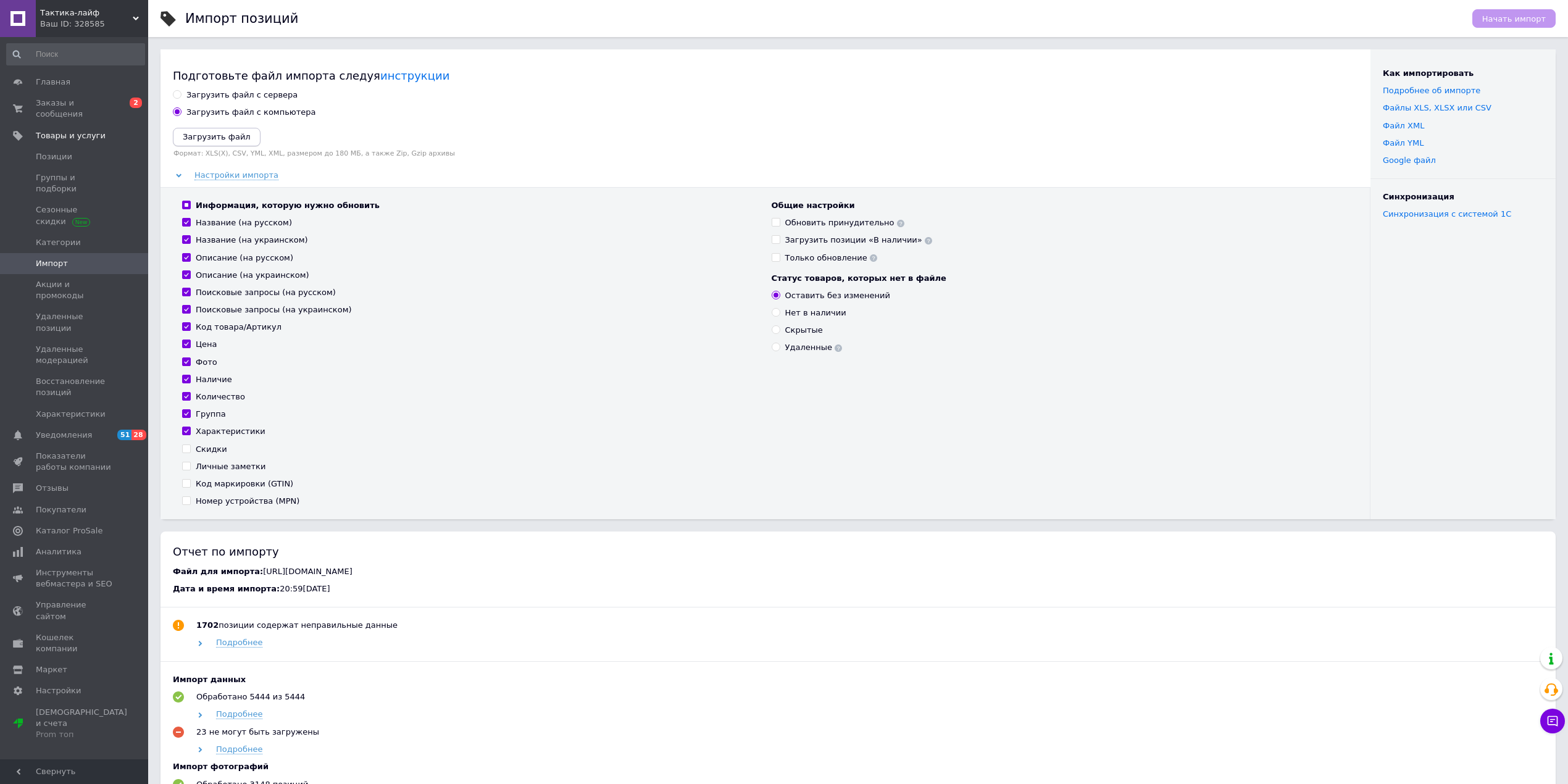
click at [230, 132] on icon "Загрузить файл" at bounding box center [216, 137] width 68 height 10
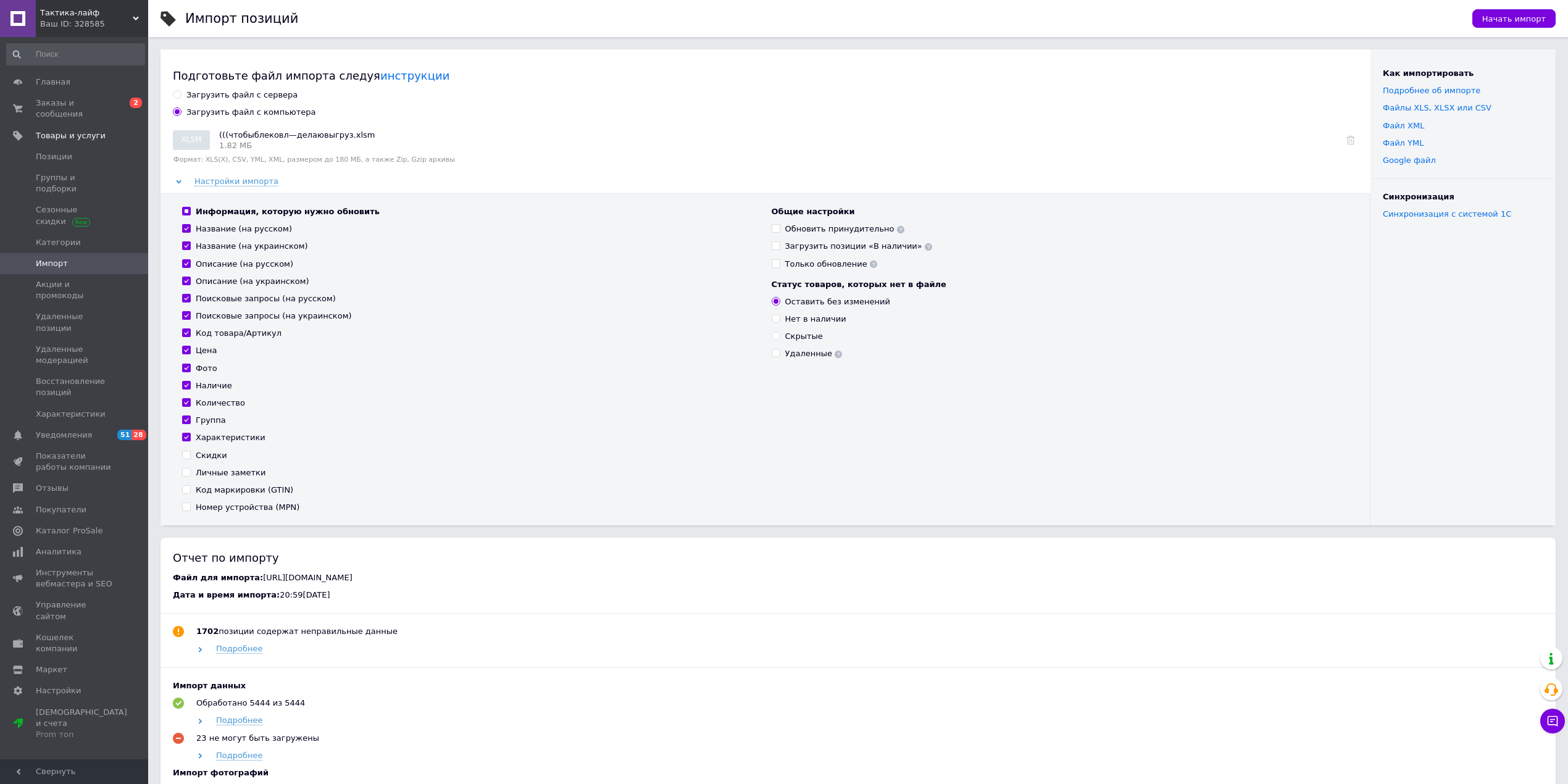
click at [186, 369] on input "Фото" at bounding box center [186, 368] width 8 height 8
checkbox input "false"
click at [190, 475] on span at bounding box center [186, 472] width 9 height 9
click at [190, 475] on input "Личные заметки" at bounding box center [186, 472] width 8 height 8
checkbox input "true"
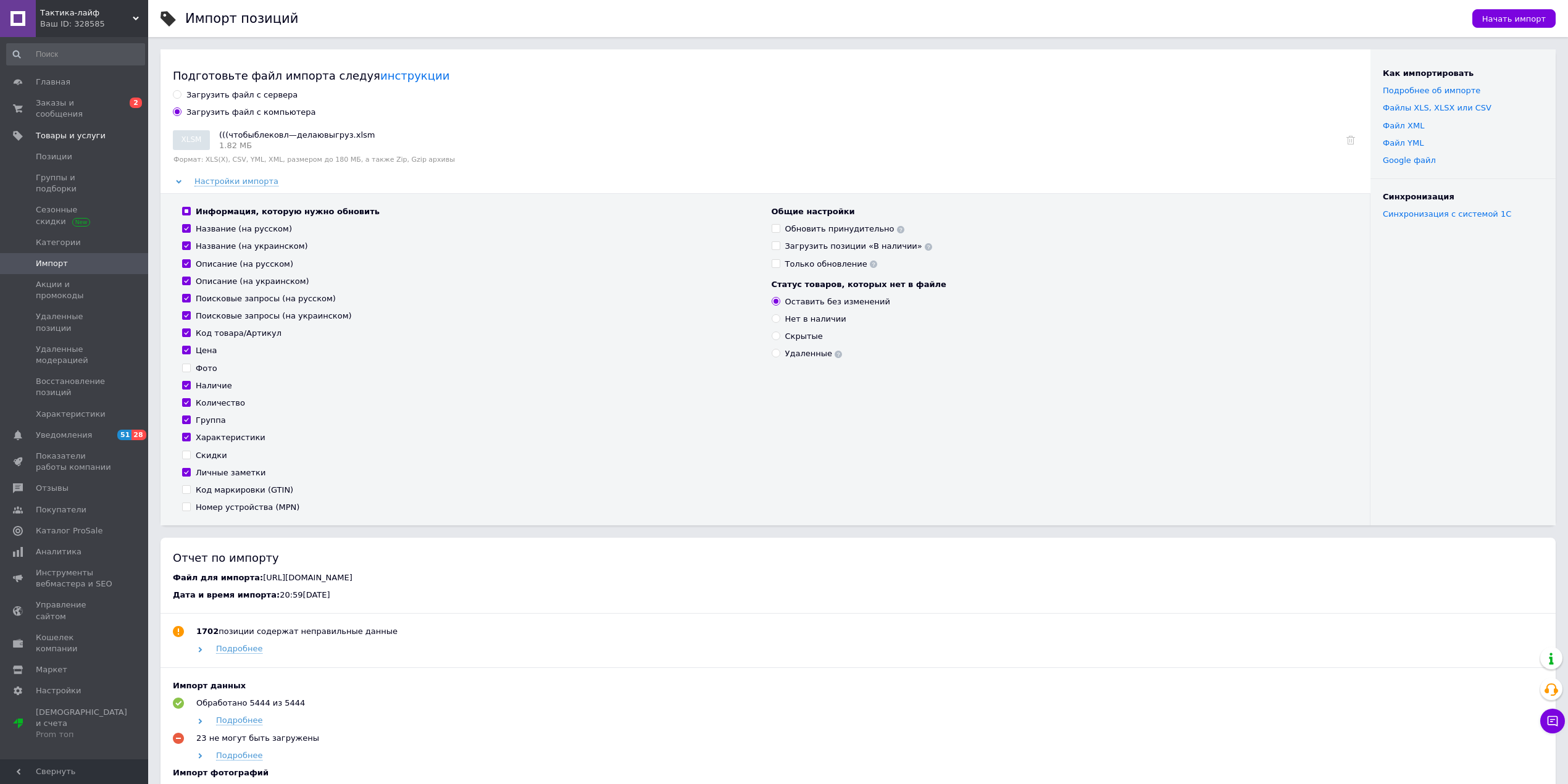
click at [186, 455] on input "Скидки" at bounding box center [186, 455] width 8 height 8
checkbox input "true"
click at [781, 228] on label "Обновить принудительно" at bounding box center [838, 229] width 133 height 11
click at [780, 228] on input "Обновить принудительно" at bounding box center [776, 228] width 8 height 8
checkbox input "true"
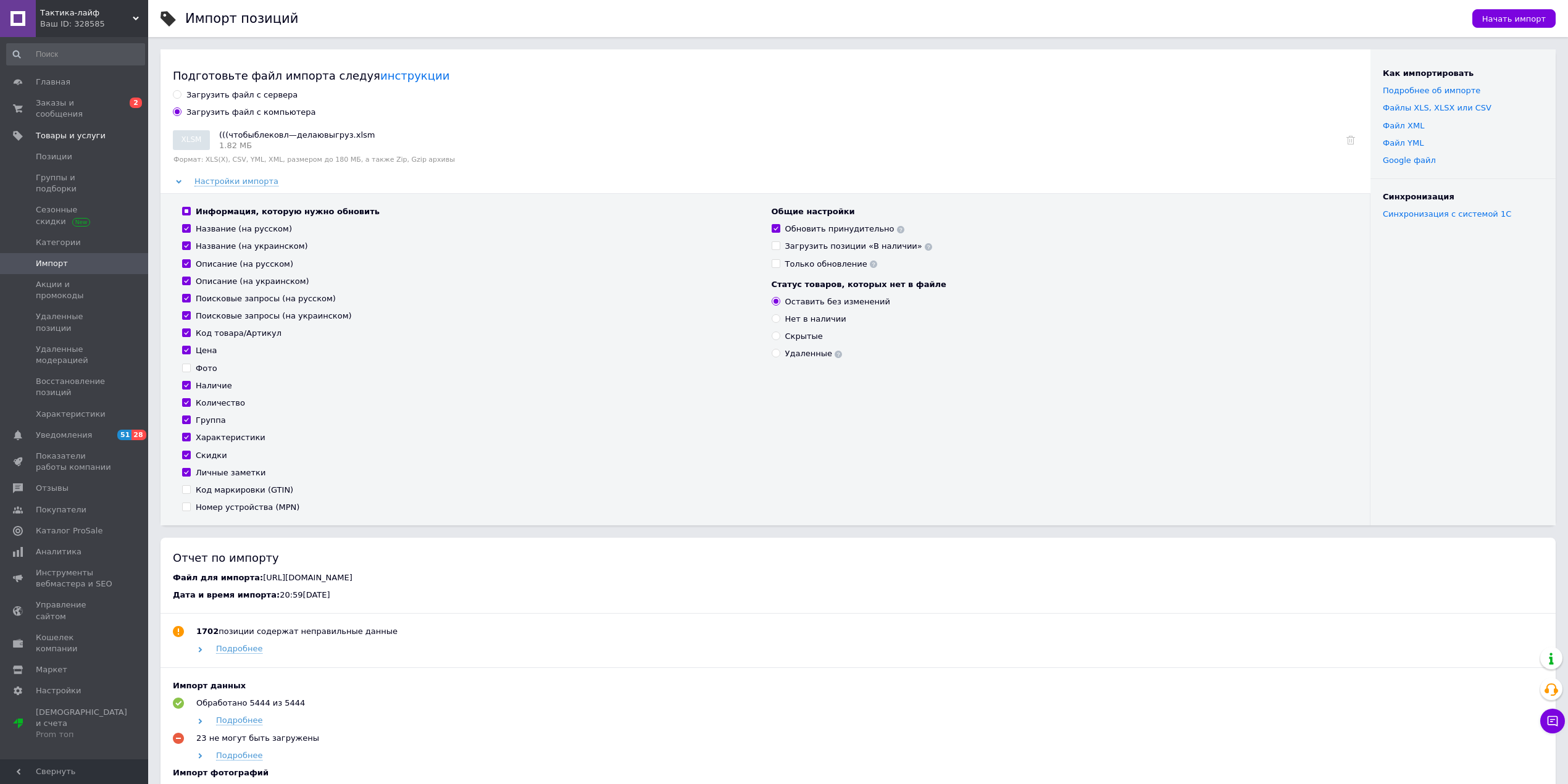
click at [897, 229] on icon at bounding box center [900, 229] width 8 height 8
click at [877, 270] on div "Общие настройки Обновить принудительно Загрузить позиции «В наличии» Только обн…" at bounding box center [1060, 359] width 590 height 307
click at [870, 266] on use at bounding box center [873, 264] width 8 height 8
click at [905, 203] on div "Информация, которую нужно обновить Название (на русском) Название (на украинско…" at bounding box center [765, 359] width 1210 height 332
click at [897, 231] on use at bounding box center [900, 229] width 8 height 8
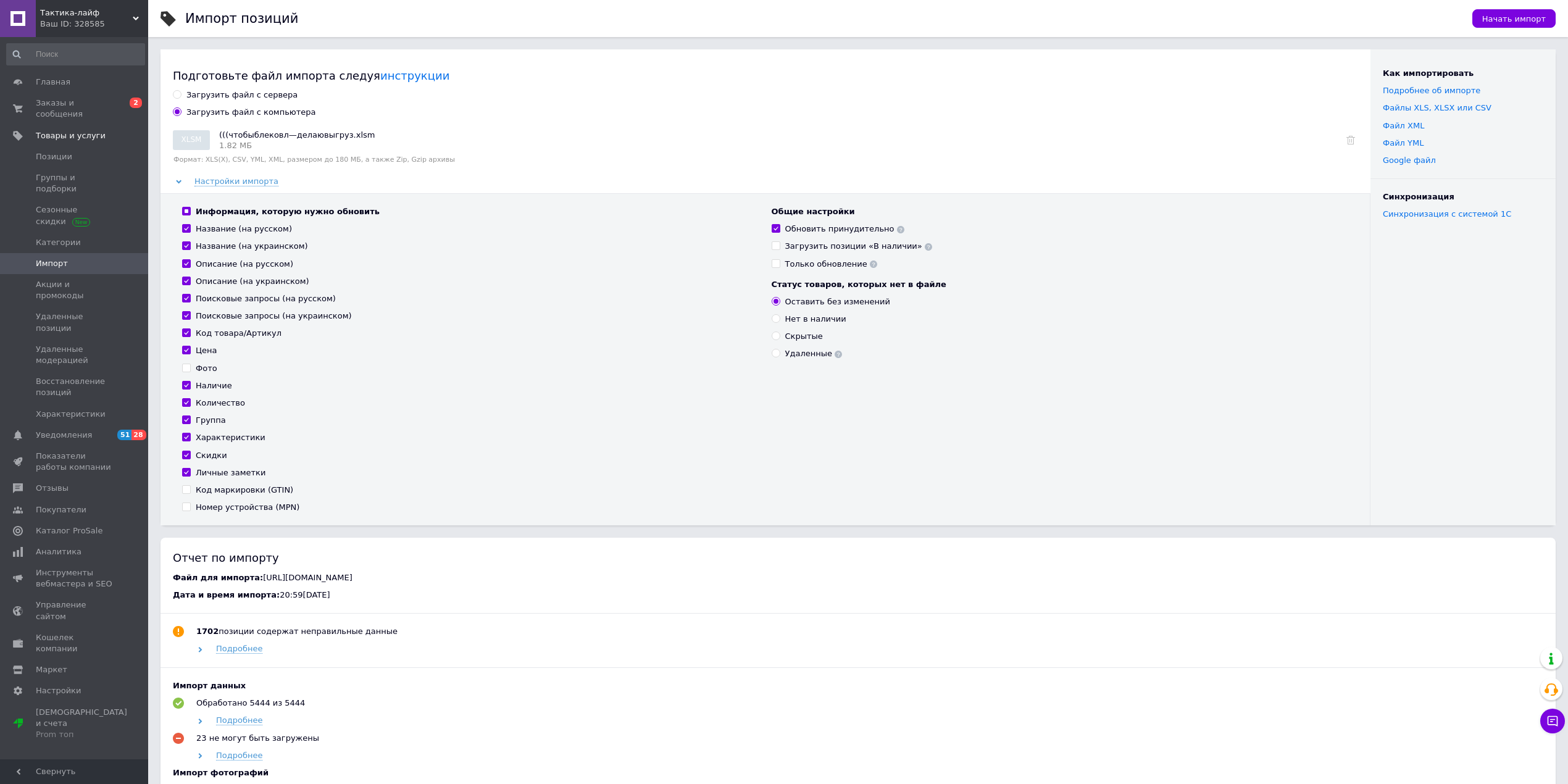
click at [894, 342] on div "Скрытые" at bounding box center [1060, 336] width 577 height 11
click at [924, 248] on icon at bounding box center [928, 246] width 8 height 8
click at [897, 229] on use at bounding box center [900, 229] width 8 height 8
click at [1078, 399] on div "Общие настройки Обновить принудительно Загрузить позиции «В наличии» Только обн…" at bounding box center [1060, 359] width 590 height 307
click at [1537, 15] on span "Начать импорт" at bounding box center [1514, 19] width 64 height 10
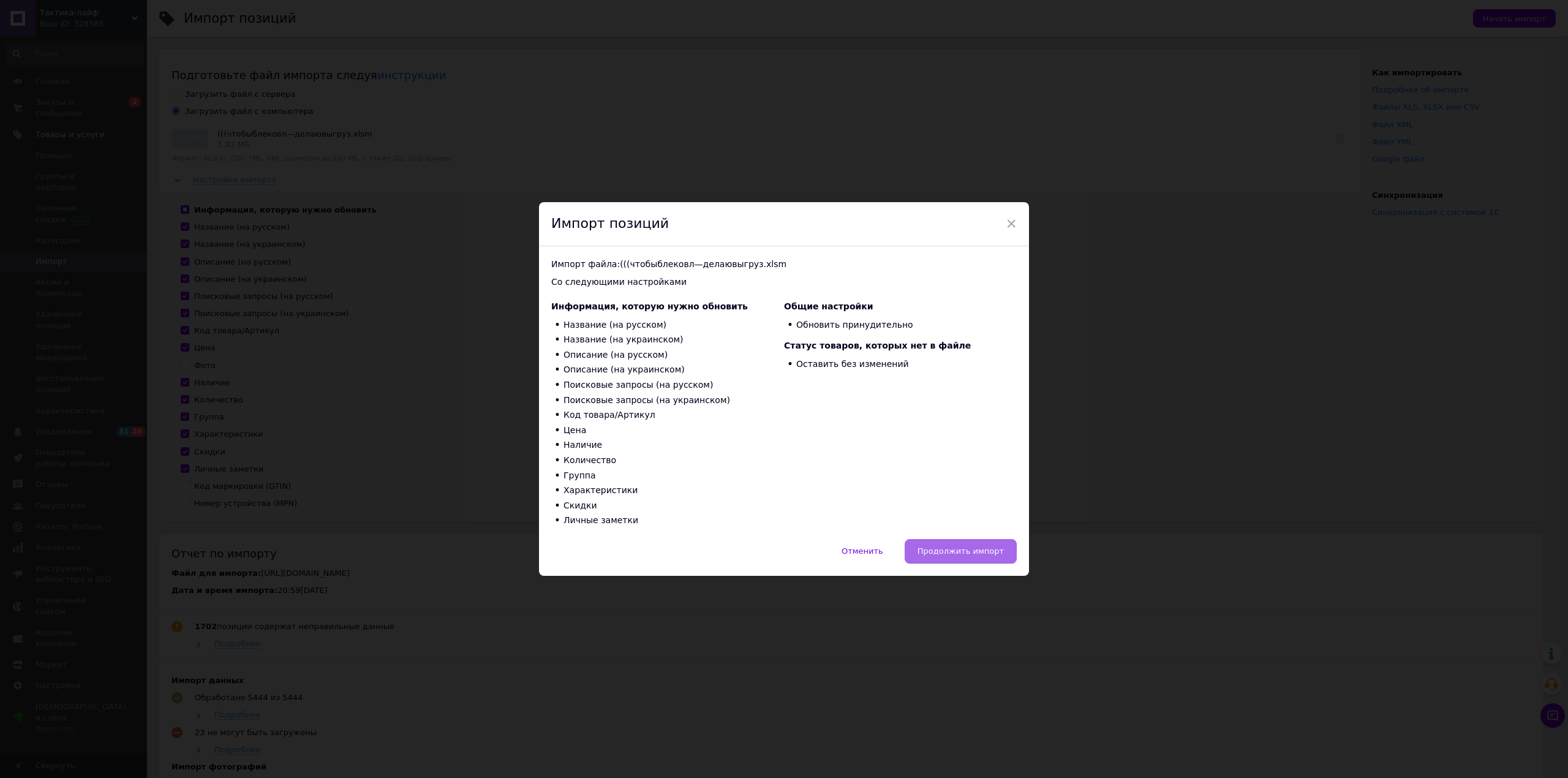
click at [964, 539] on button "Продолжить импорт" at bounding box center [961, 551] width 112 height 24
click at [963, 552] on span "Продолжить импорт" at bounding box center [960, 551] width 86 height 10
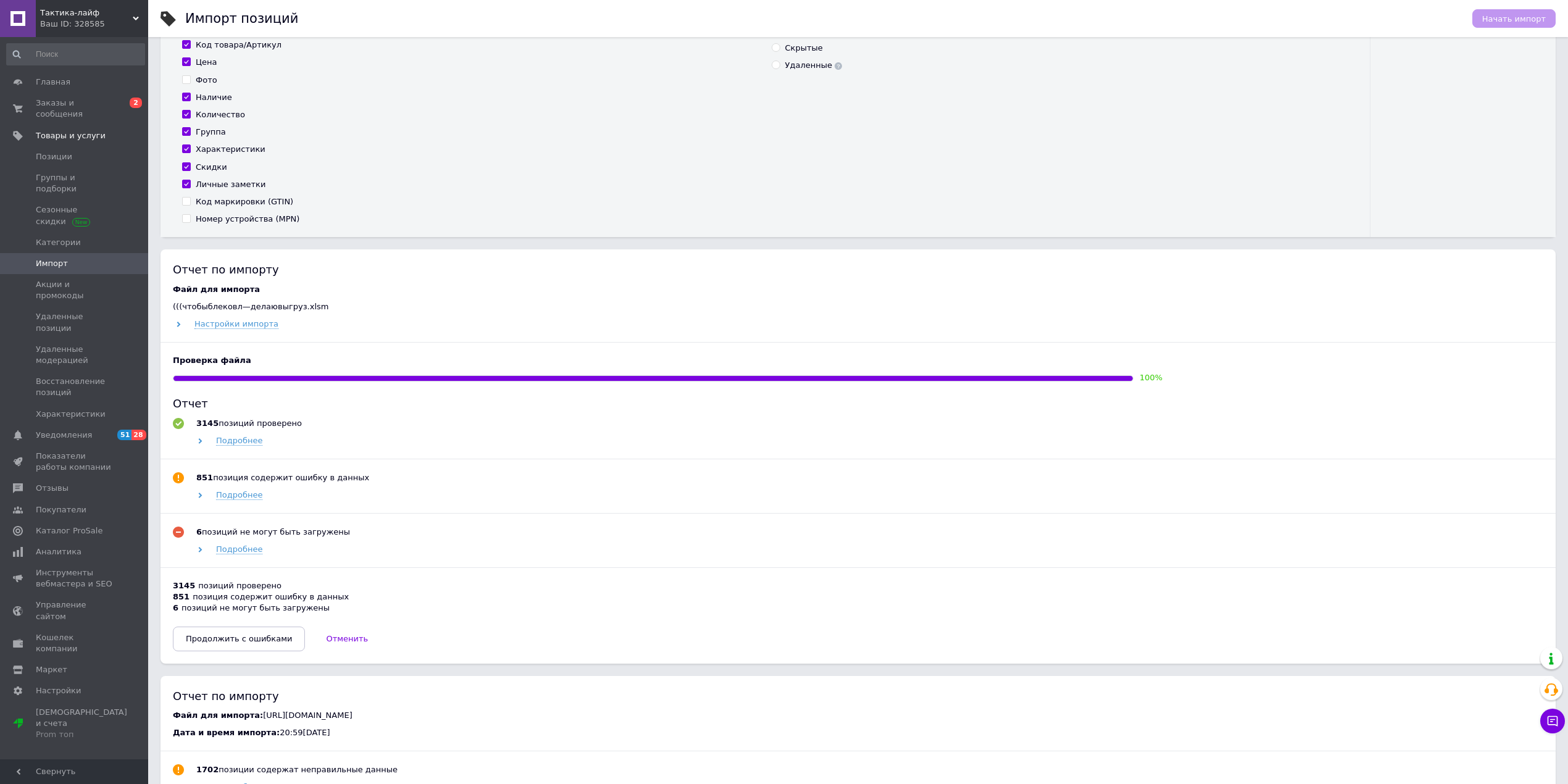
scroll to position [329, 0]
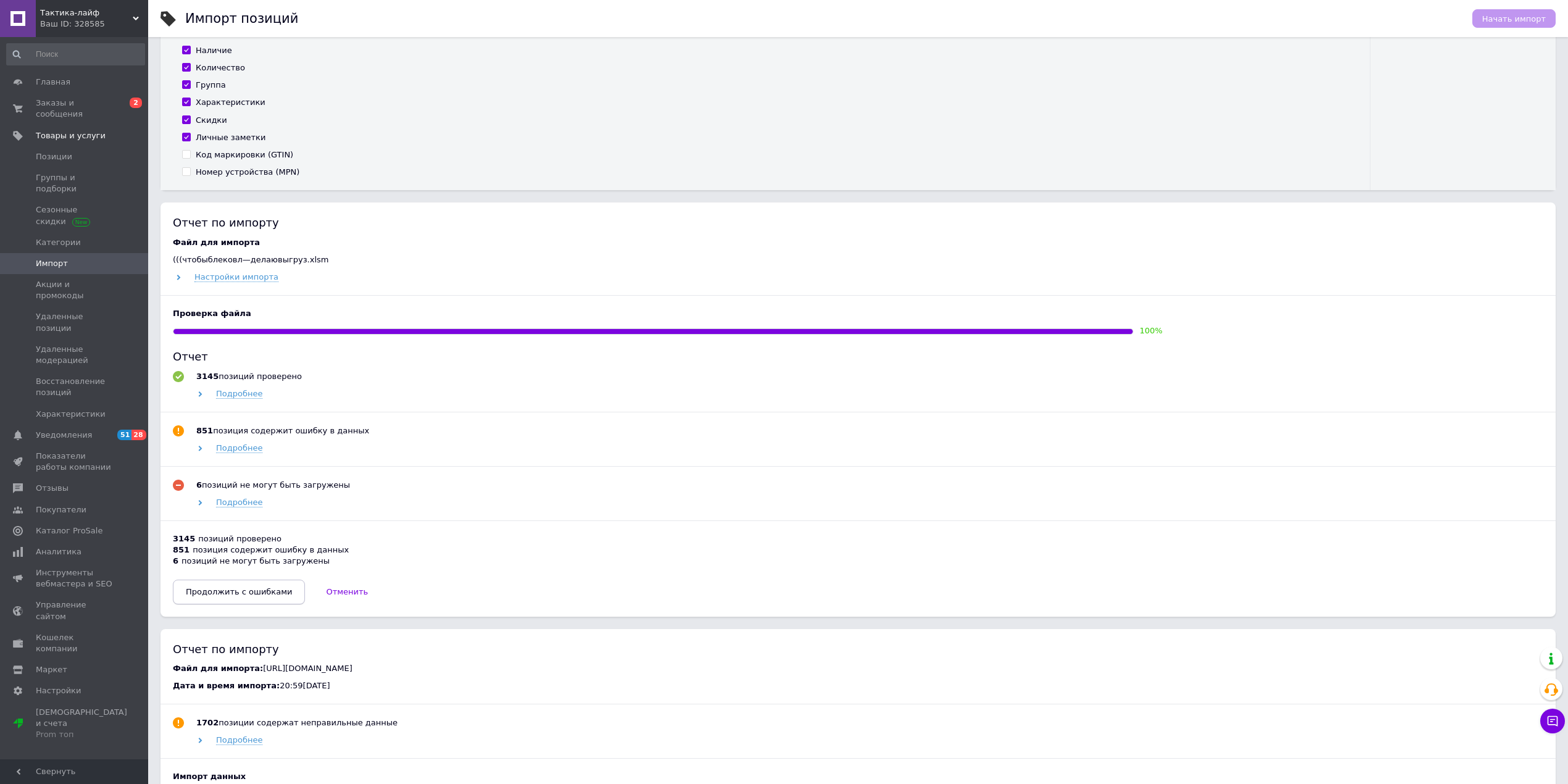
click at [223, 595] on span "Продолжить с ошибками" at bounding box center [238, 592] width 106 height 10
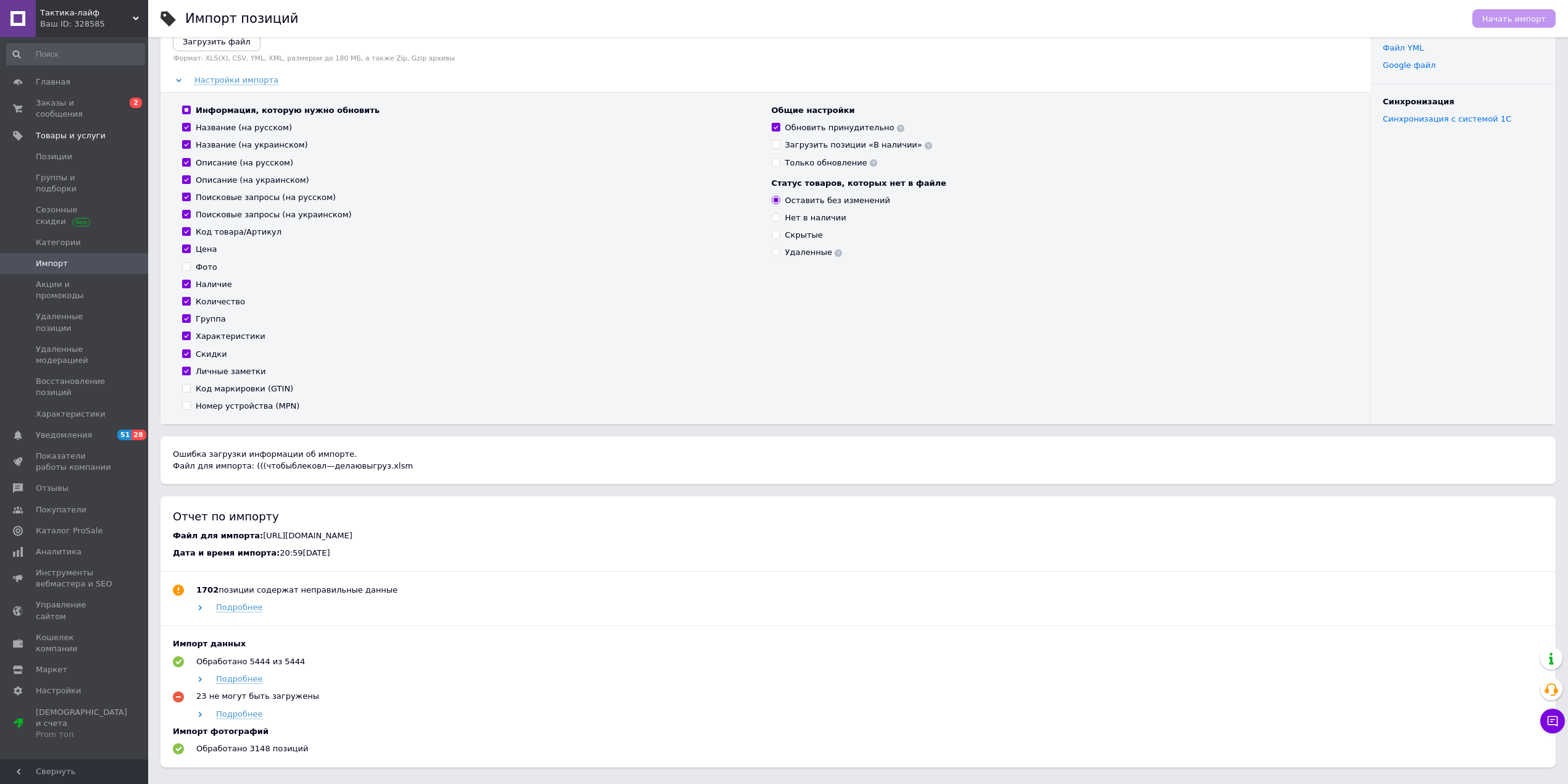
scroll to position [157, 0]
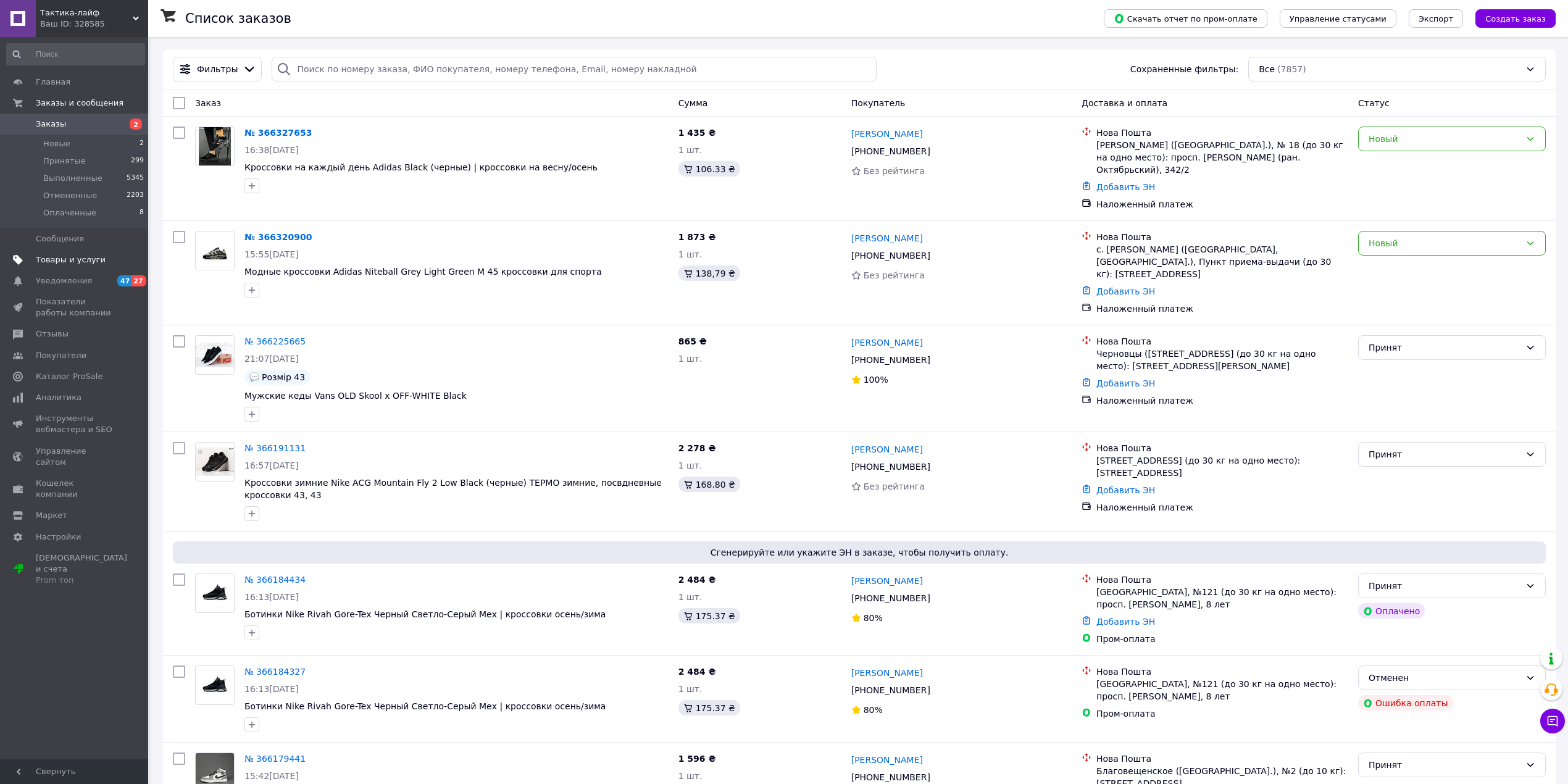
click at [78, 260] on font "Товары и услуги" at bounding box center [71, 260] width 70 height 10
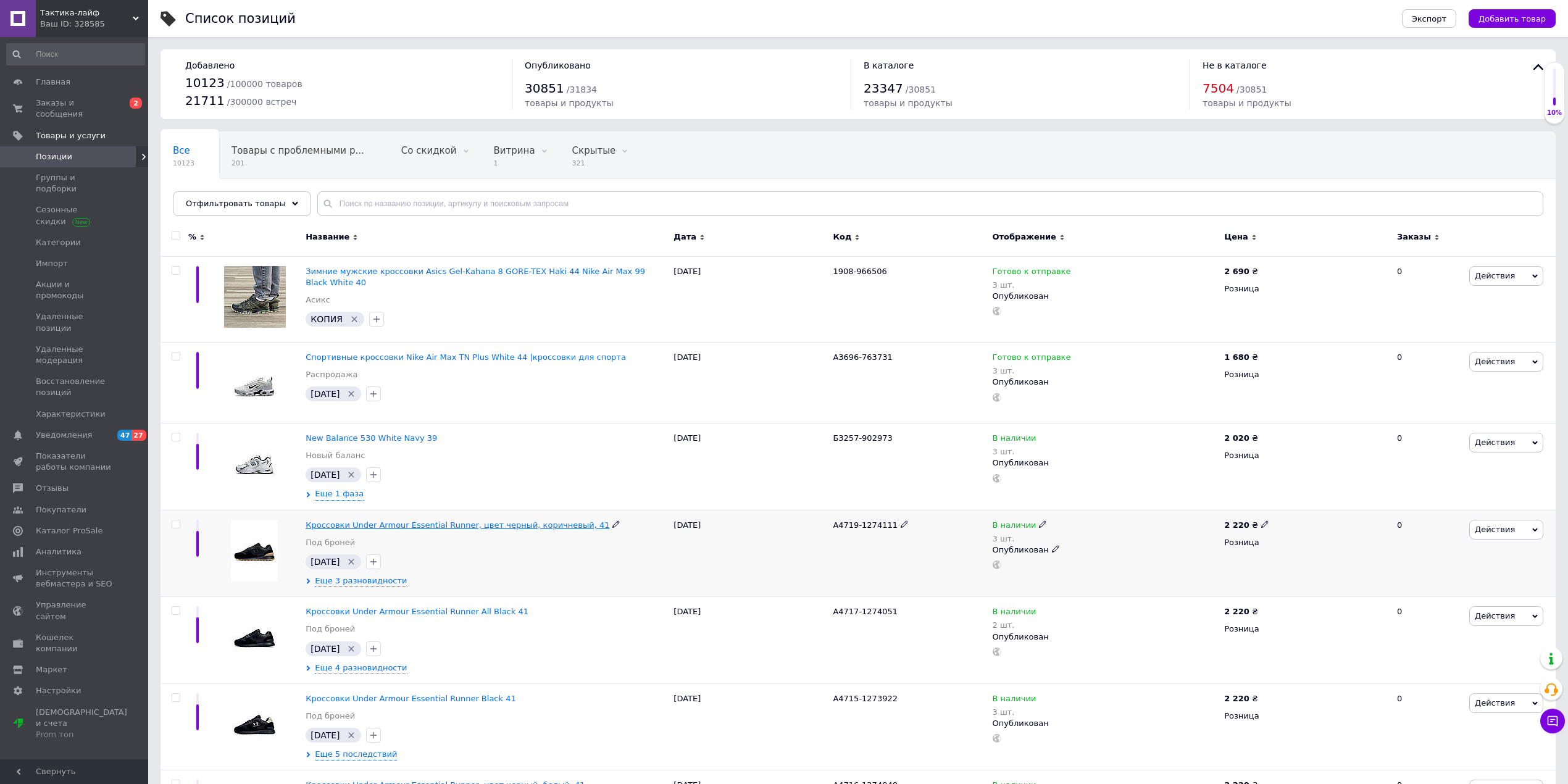
click at [421, 522] on font "Кроссовки Under Armour Essential Runner, цвет черный, коричневый, 41" at bounding box center [457, 525] width 304 height 10
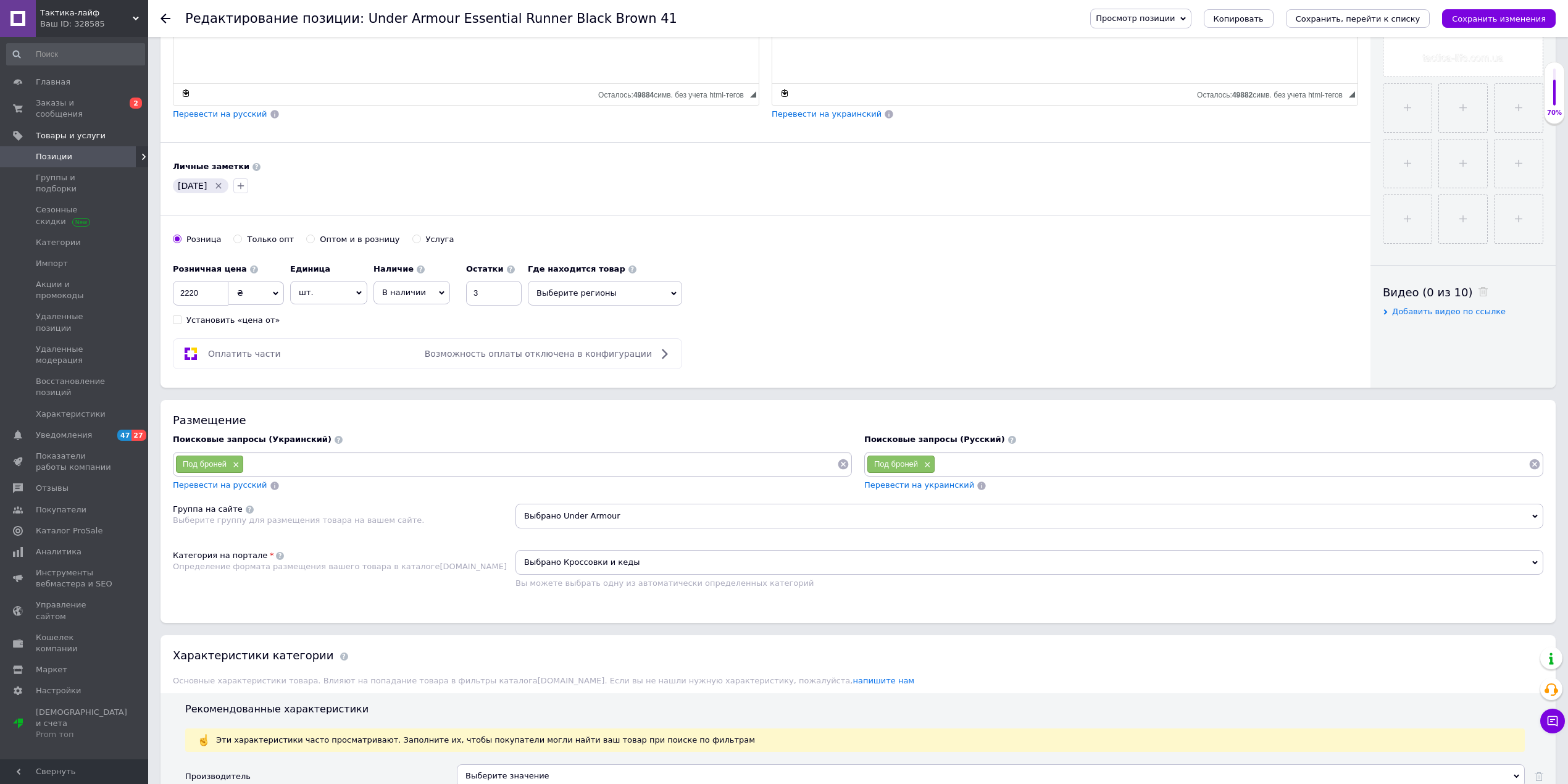
scroll to position [411, 0]
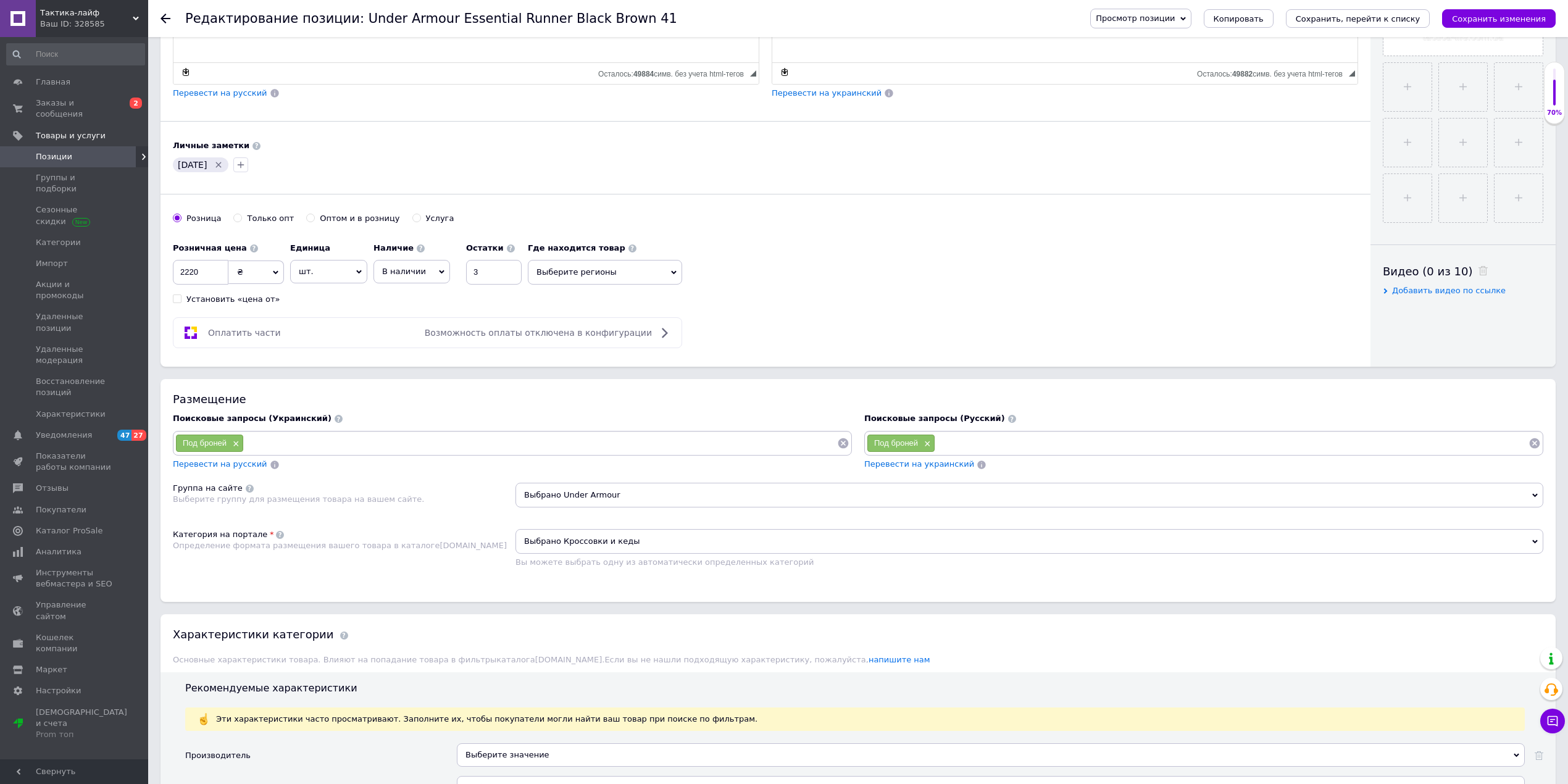
click at [88, 152] on link "Позиции" at bounding box center [75, 157] width 151 height 21
